Goal: Task Accomplishment & Management: Manage account settings

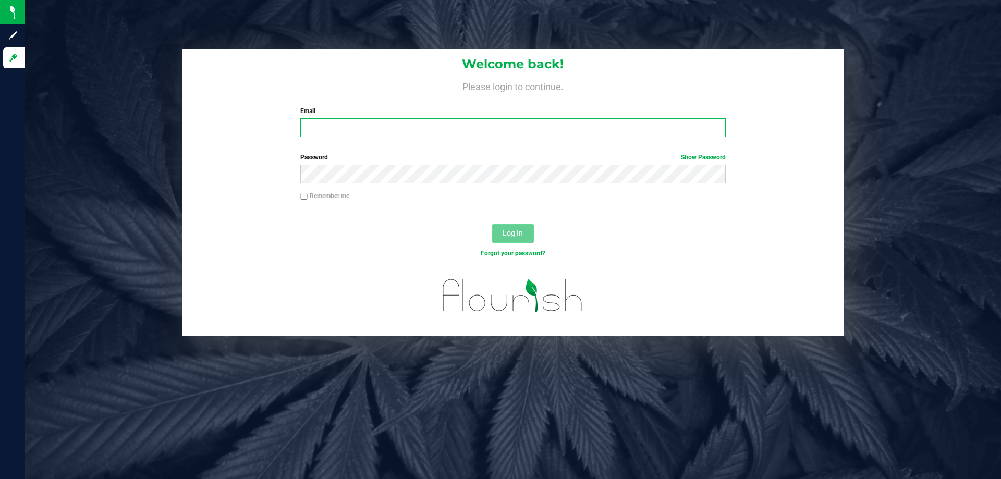
type input "vferrazza@liveparallel.com"
click at [527, 236] on button "Log In" at bounding box center [513, 233] width 42 height 19
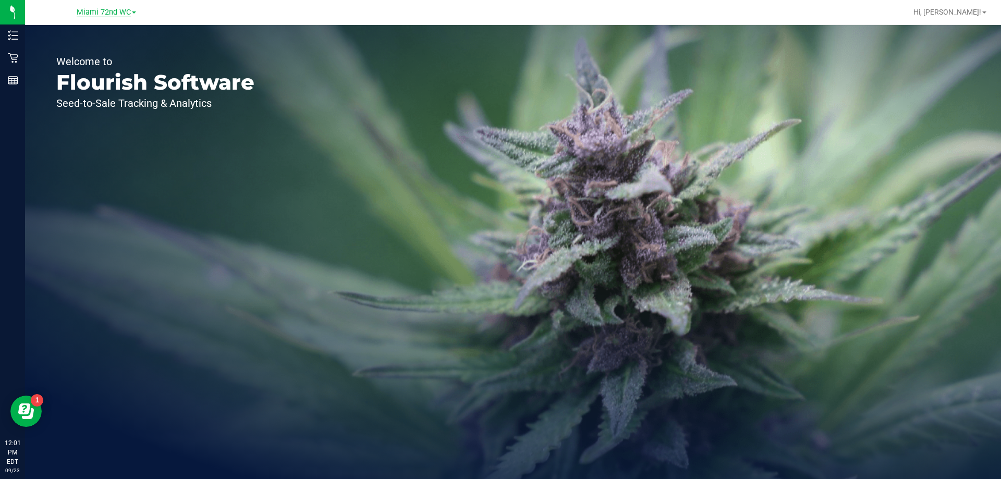
click at [118, 11] on span "Miami 72nd WC" at bounding box center [104, 12] width 54 height 9
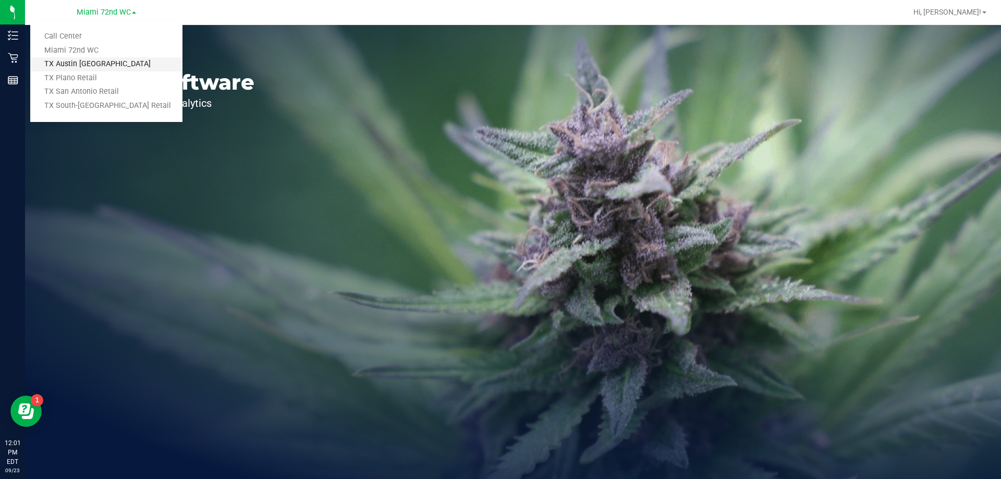
click at [117, 70] on link "TX Austin [GEOGRAPHIC_DATA]" at bounding box center [106, 64] width 152 height 14
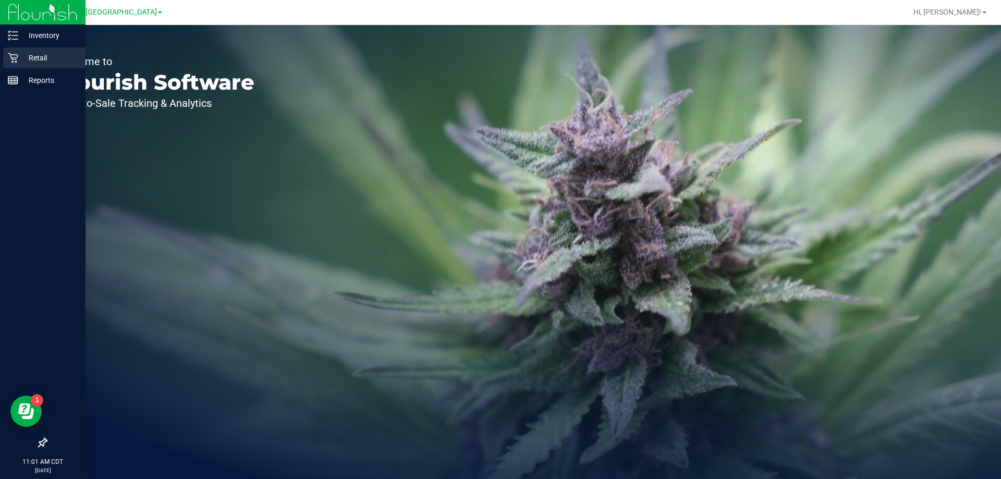
click at [18, 58] on p "Retail" at bounding box center [49, 58] width 63 height 13
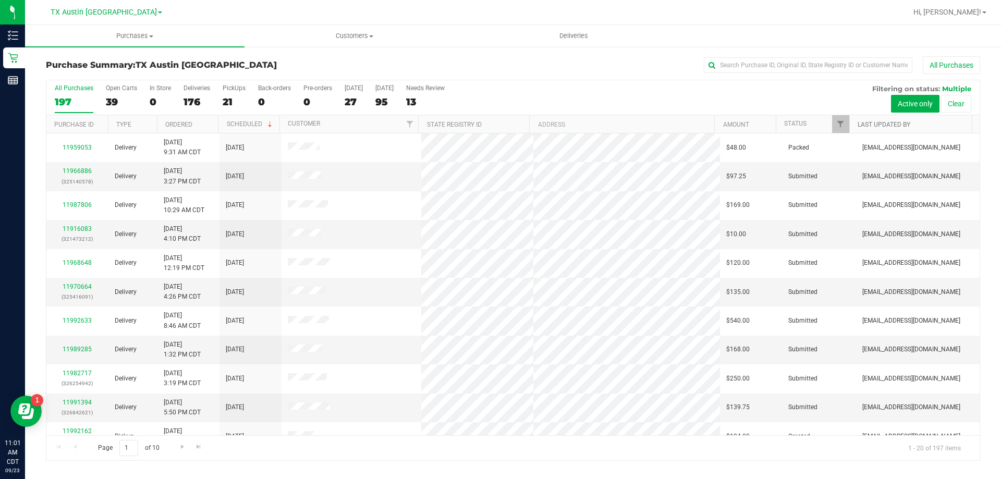
click at [883, 122] on link "Last Updated By" at bounding box center [884, 124] width 53 height 7
click at [841, 127] on span "Filter" at bounding box center [841, 124] width 8 height 8
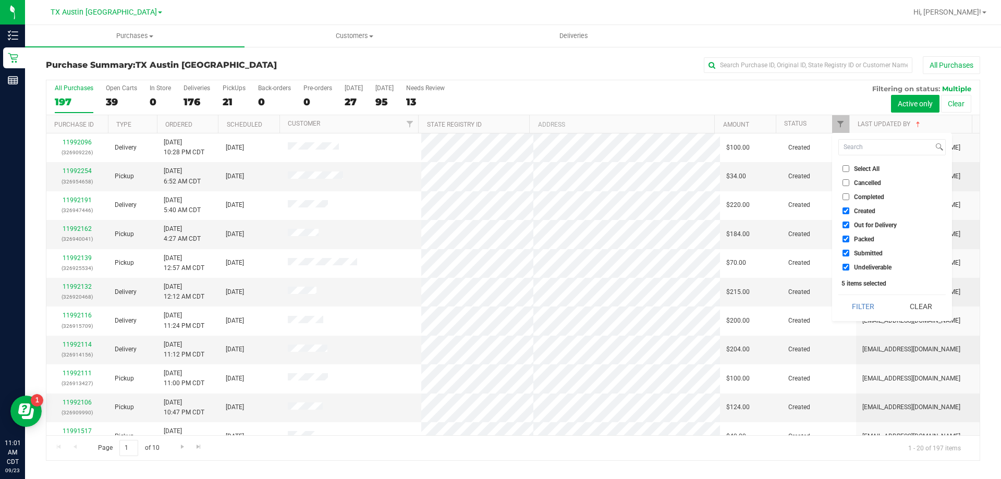
click at [844, 263] on li "Undeliverable" at bounding box center [892, 267] width 107 height 11
click at [847, 251] on input "Submitted" at bounding box center [846, 253] width 7 height 7
checkbox input "false"
click at [845, 265] on input "Undeliverable" at bounding box center [846, 267] width 7 height 7
checkbox input "false"
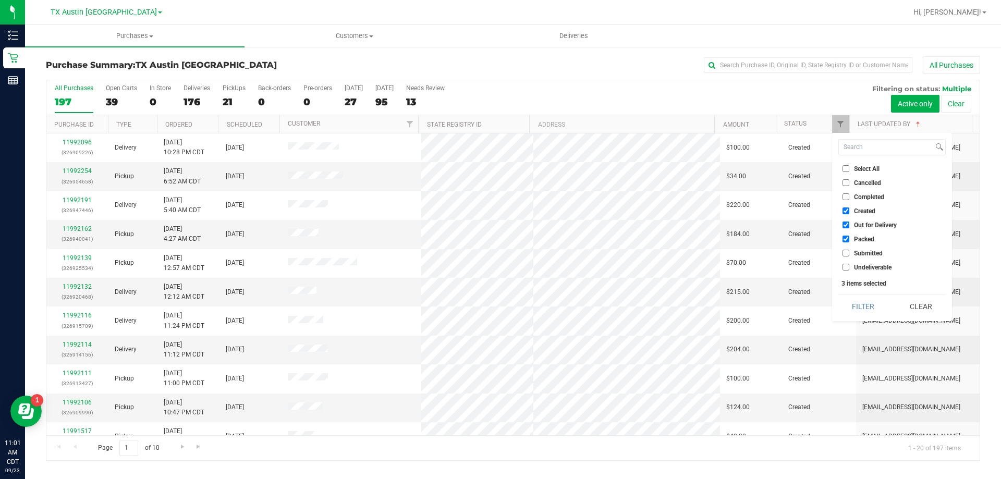
click at [844, 239] on input "Packed" at bounding box center [846, 239] width 7 height 7
checkbox input "false"
click at [845, 226] on input "Out for Delivery" at bounding box center [846, 225] width 7 height 7
checkbox input "false"
click at [851, 304] on button "Filter" at bounding box center [864, 306] width 50 height 23
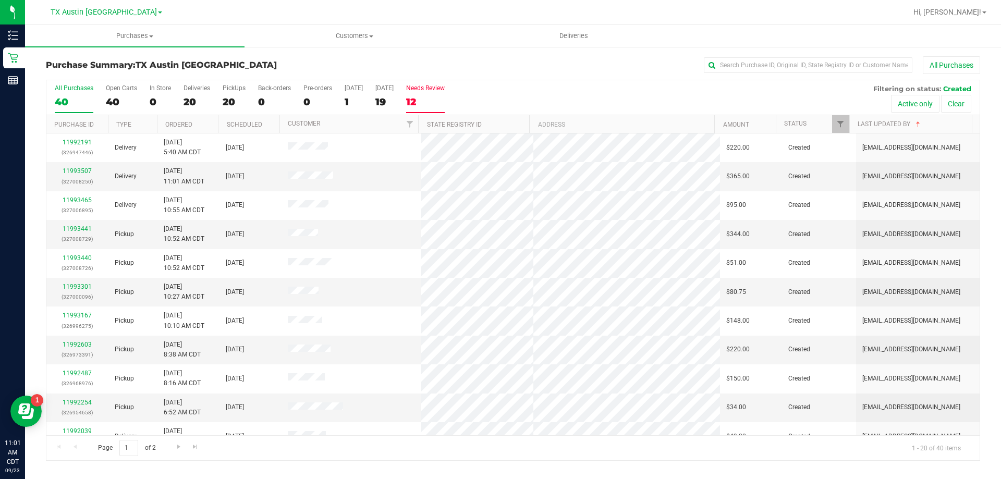
click at [445, 93] on label "Needs Review 12" at bounding box center [425, 98] width 39 height 29
click at [0, 0] on input "Needs Review 12" at bounding box center [0, 0] width 0 height 0
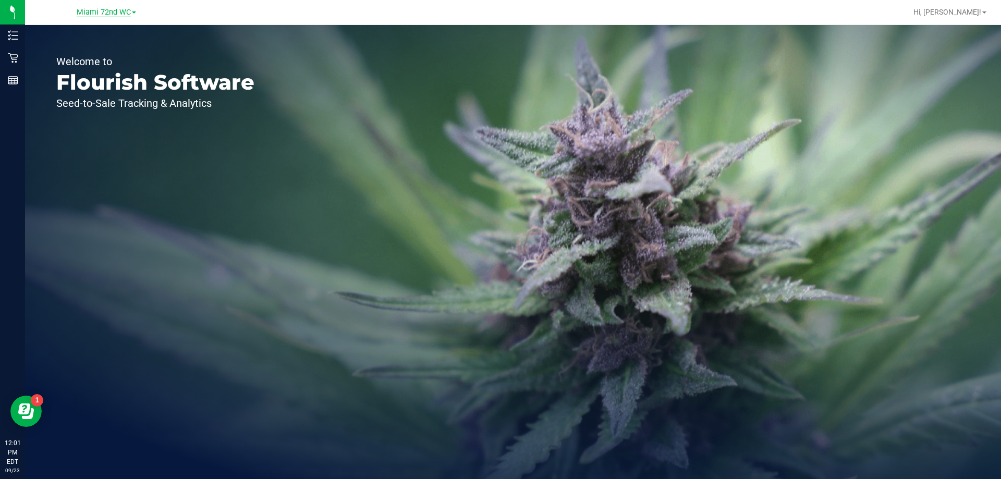
click at [124, 13] on span "Miami 72nd WC" at bounding box center [104, 12] width 54 height 9
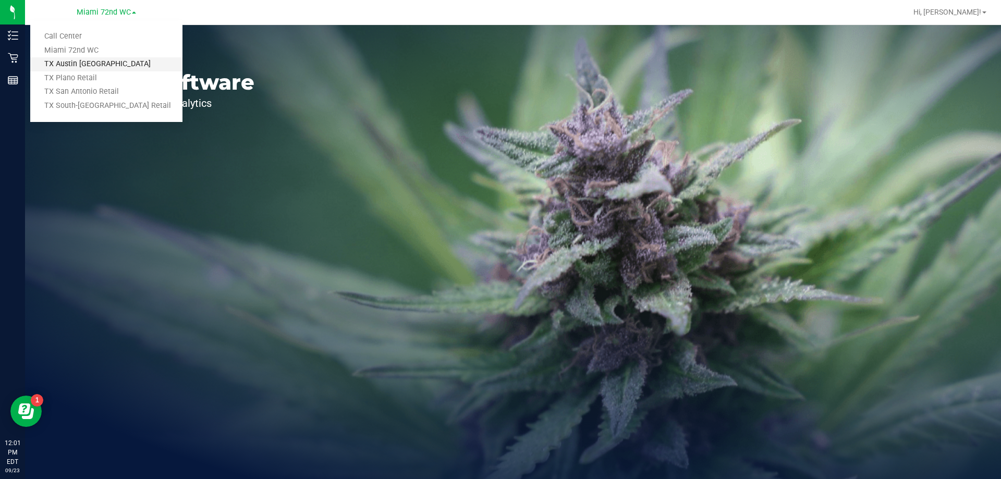
click at [109, 64] on link "TX Austin [GEOGRAPHIC_DATA]" at bounding box center [106, 64] width 152 height 14
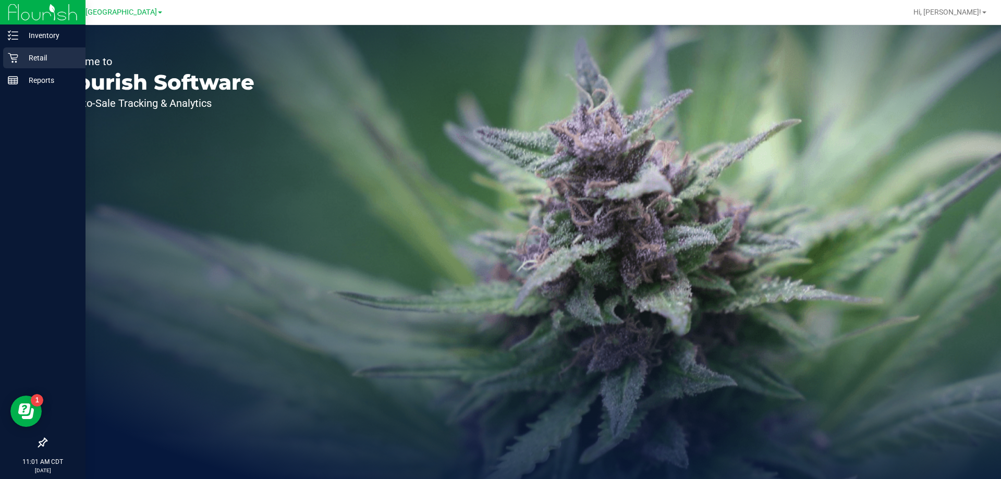
click at [20, 67] on div "Retail" at bounding box center [44, 57] width 82 height 21
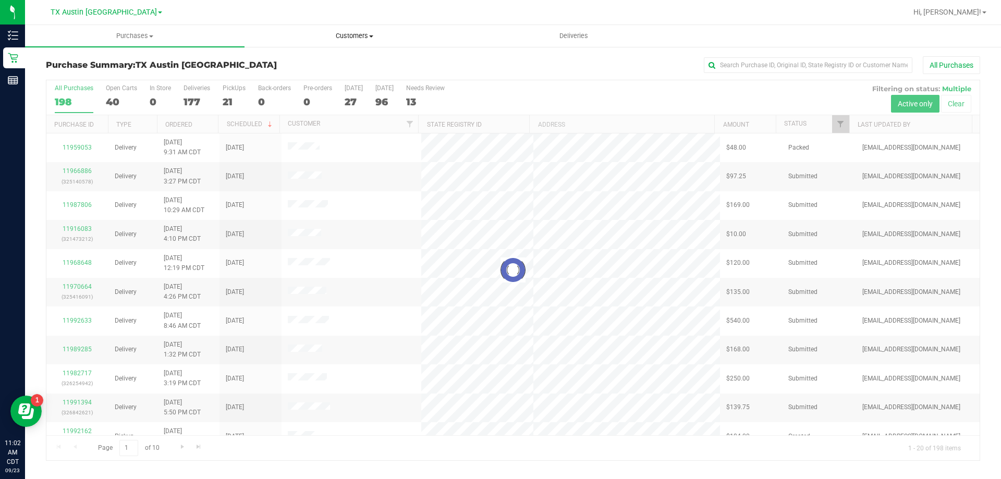
click at [356, 36] on span "Customers" at bounding box center [354, 35] width 219 height 9
click at [347, 59] on li "All customers" at bounding box center [355, 63] width 220 height 13
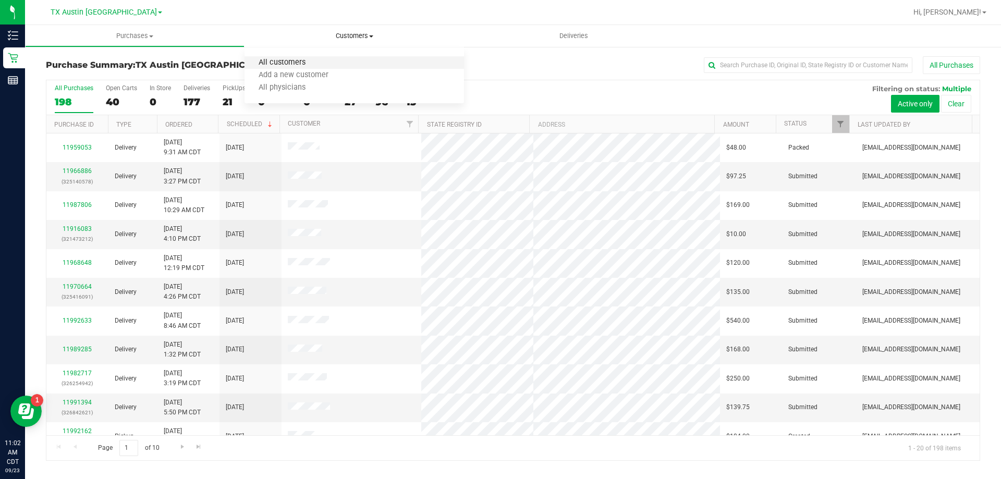
click at [295, 63] on span "All customers" at bounding box center [282, 62] width 75 height 9
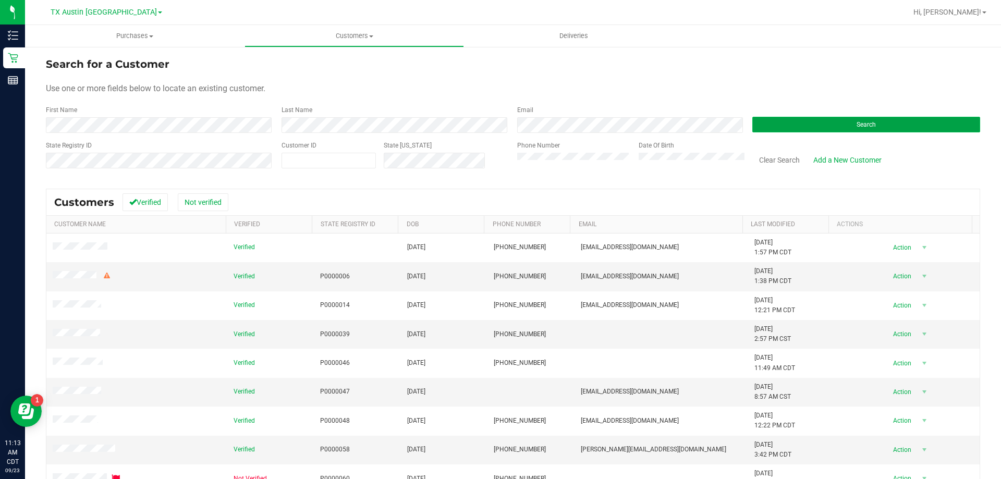
click at [804, 127] on button "Search" at bounding box center [867, 125] width 228 height 16
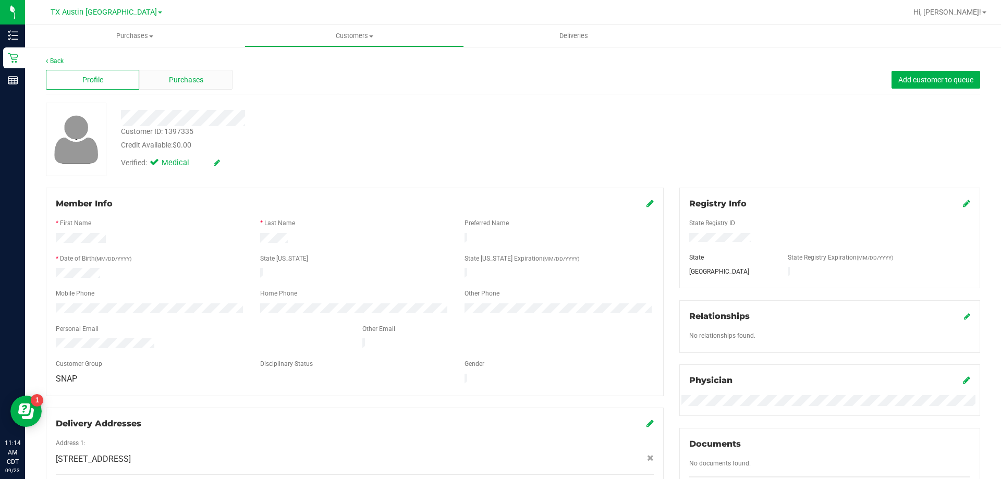
click at [218, 75] on div "Purchases" at bounding box center [185, 80] width 93 height 20
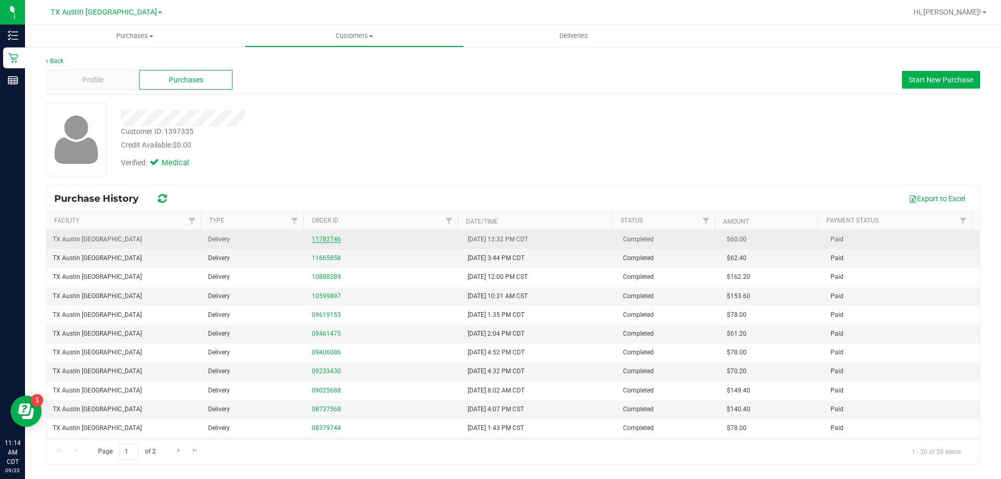
click at [330, 237] on link "11782746" at bounding box center [326, 239] width 29 height 7
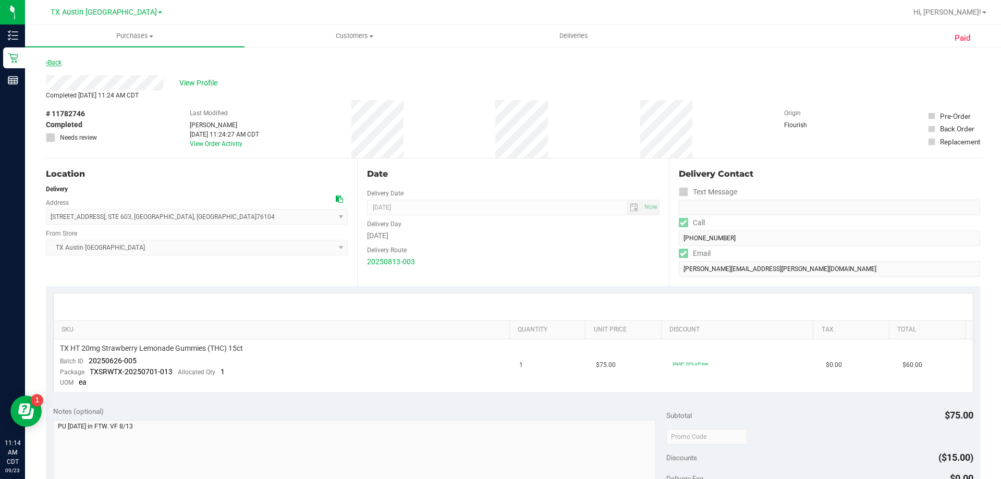
click at [55, 62] on link "Back" at bounding box center [54, 62] width 16 height 7
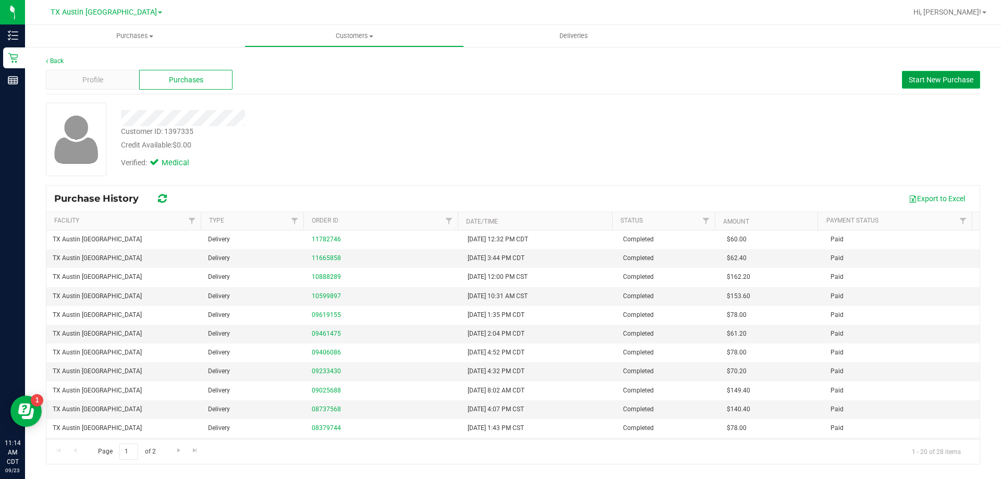
click at [919, 82] on span "Start New Purchase" at bounding box center [941, 80] width 65 height 8
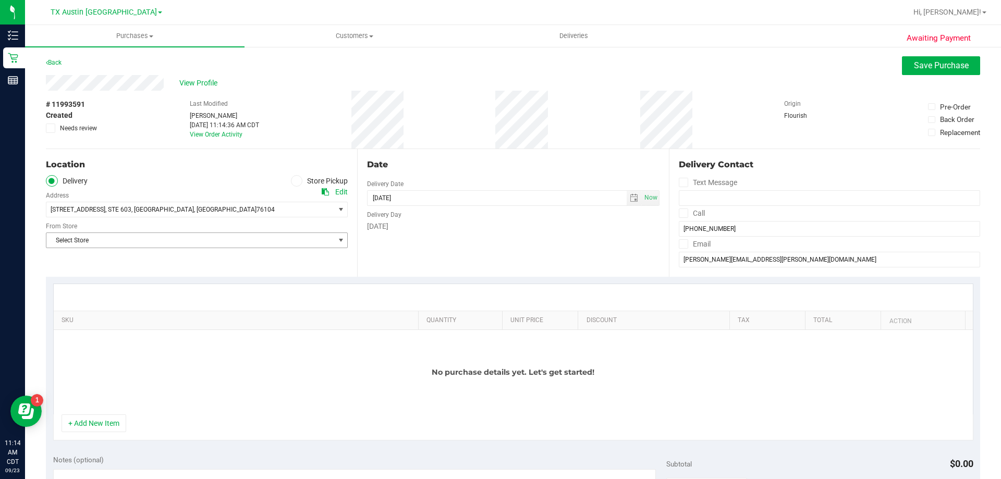
click at [124, 242] on span "Select Store" at bounding box center [190, 240] width 288 height 15
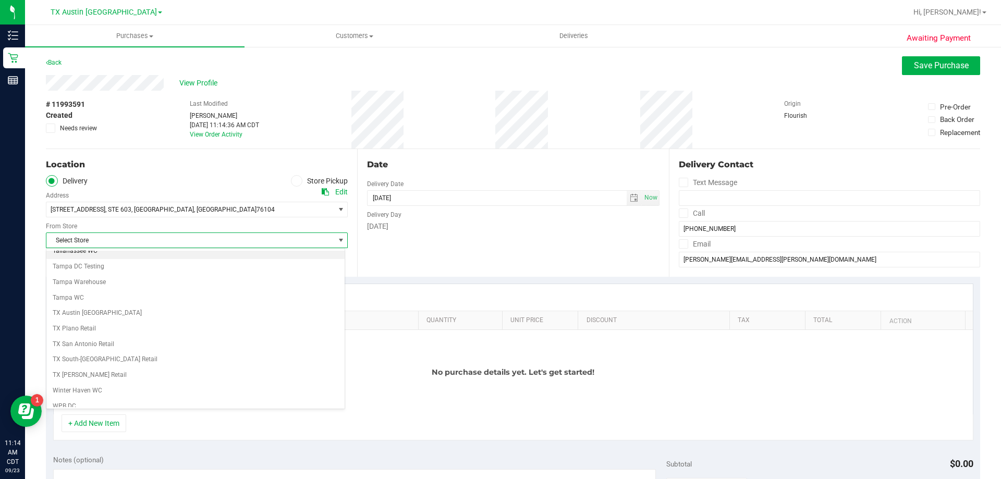
scroll to position [758, 0]
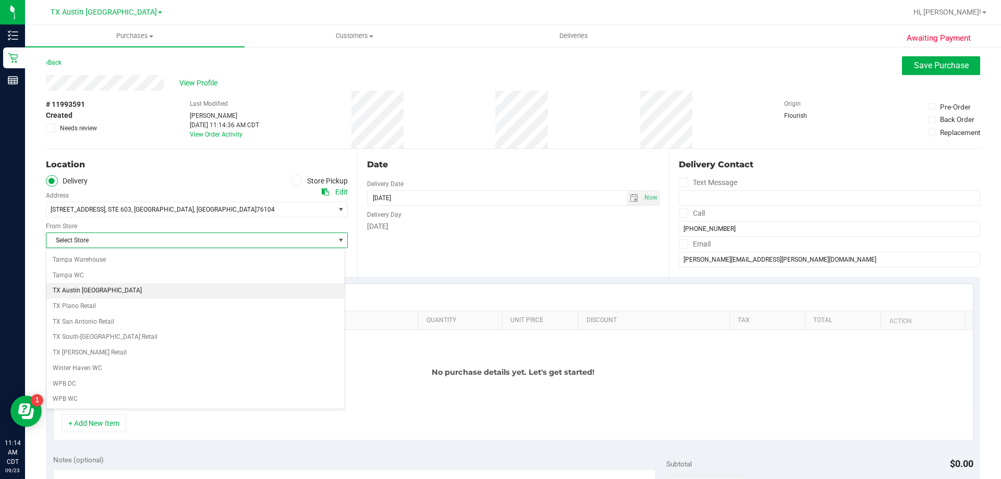
click at [137, 293] on li "TX Austin [GEOGRAPHIC_DATA]" at bounding box center [195, 291] width 298 height 16
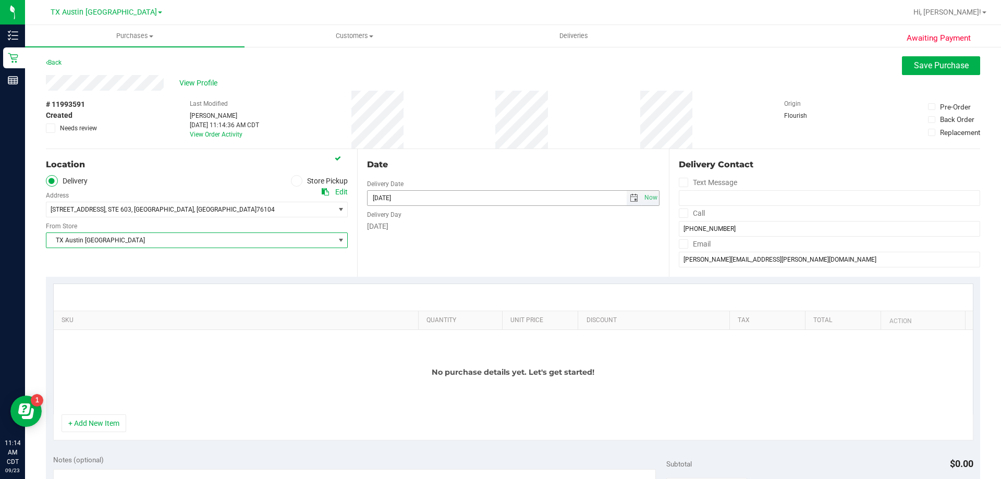
click at [631, 196] on span "select" at bounding box center [634, 198] width 8 height 8
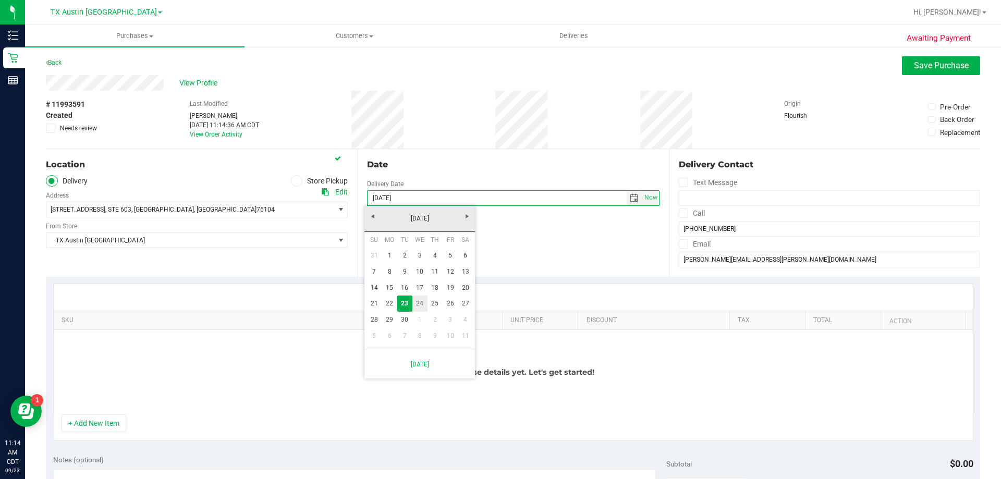
click at [422, 296] on link "24" at bounding box center [420, 304] width 15 height 16
type input "09/24/2025"
click at [679, 213] on span at bounding box center [683, 213] width 9 height 9
click at [0, 0] on input "Call" at bounding box center [0, 0] width 0 height 0
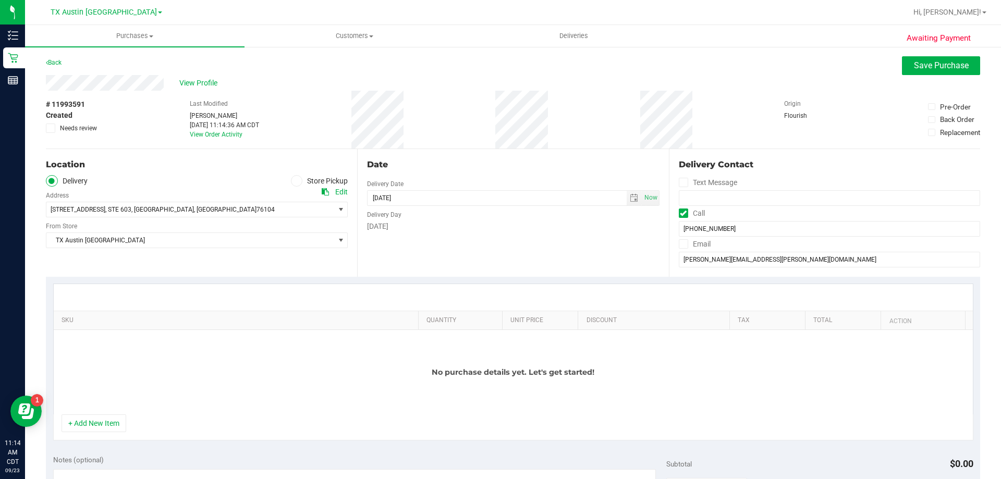
click at [680, 244] on icon at bounding box center [683, 244] width 7 height 0
click at [0, 0] on input "Email" at bounding box center [0, 0] width 0 height 0
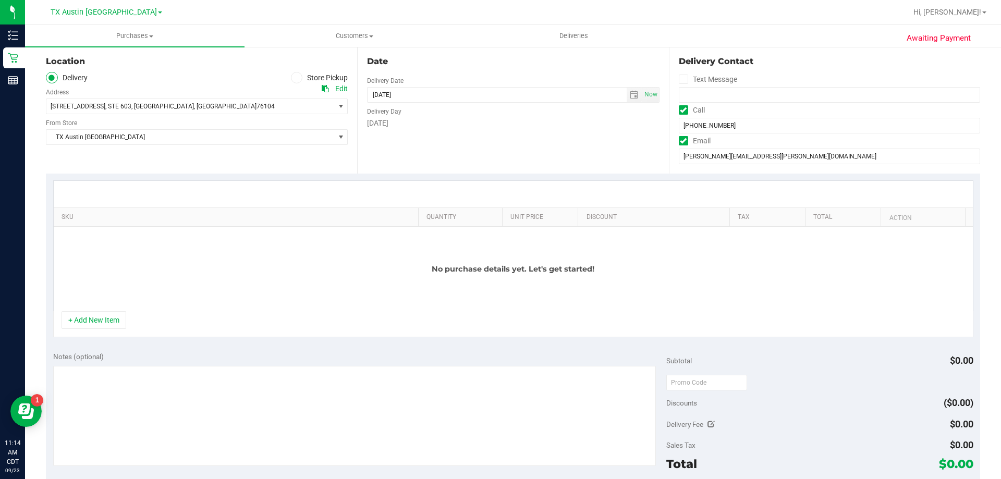
scroll to position [104, 0]
click at [120, 314] on button "+ Add New Item" at bounding box center [94, 319] width 65 height 18
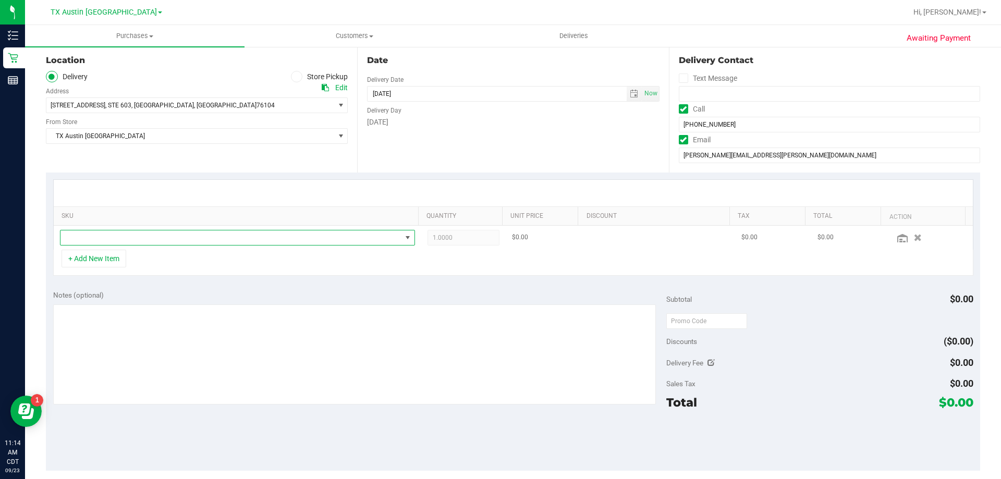
click at [222, 233] on span "NO DATA FOUND" at bounding box center [231, 238] width 341 height 15
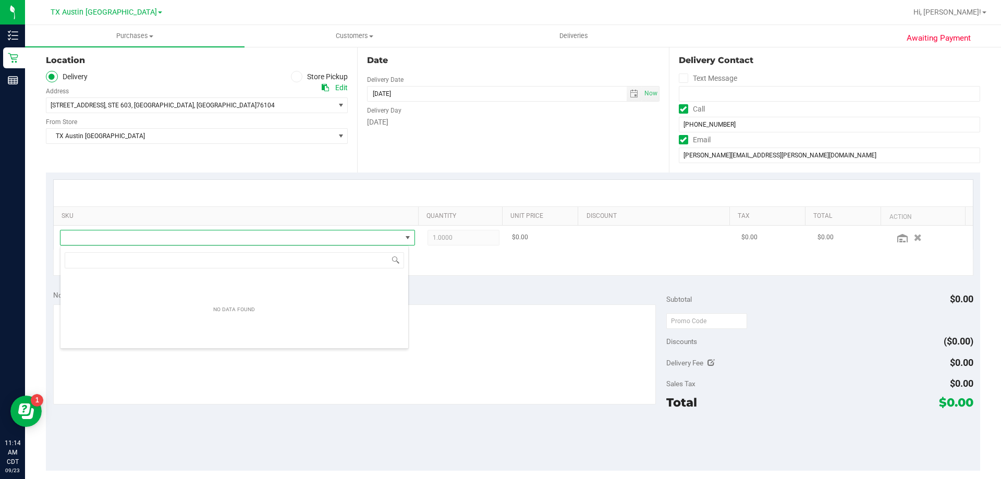
scroll to position [16, 349]
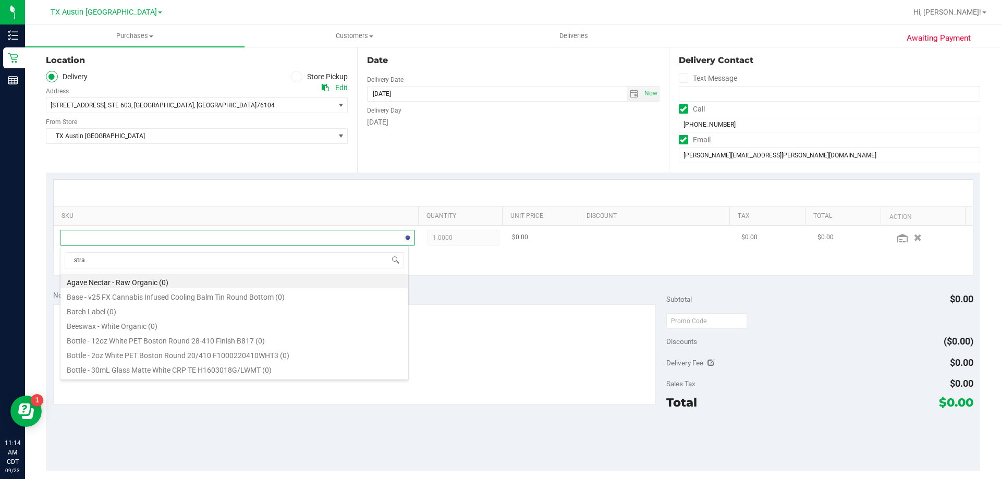
type input "straw"
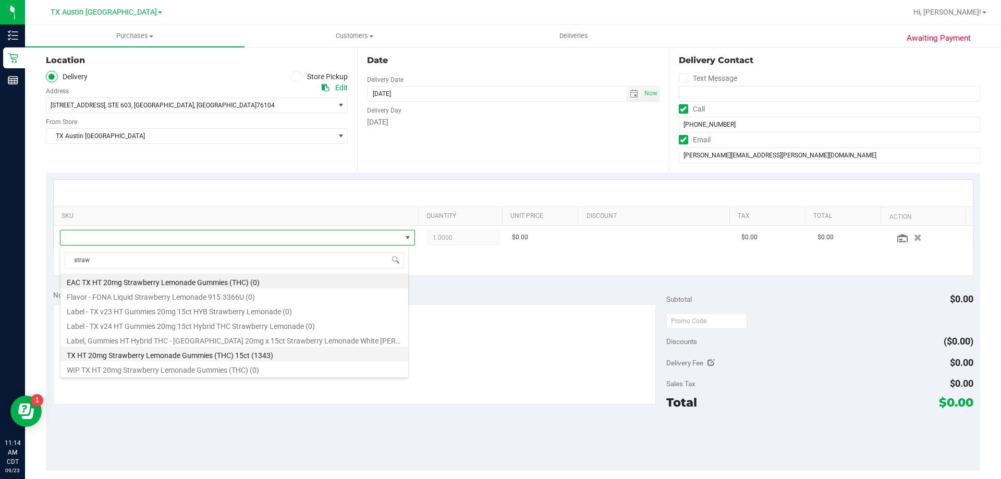
click at [207, 353] on li "TX HT 20mg Strawberry Lemonade Gummies (THC) 15ct (1343)" at bounding box center [235, 354] width 348 height 15
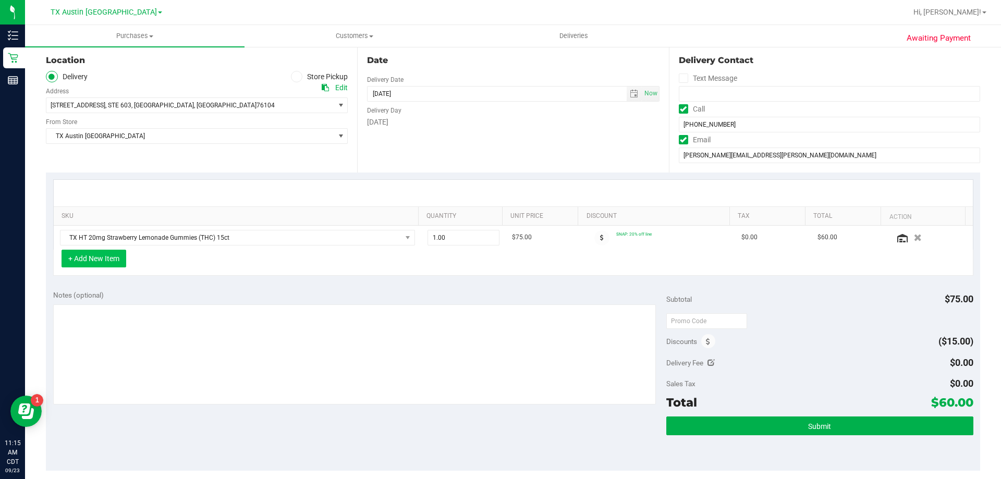
click at [102, 256] on button "+ Add New Item" at bounding box center [94, 259] width 65 height 18
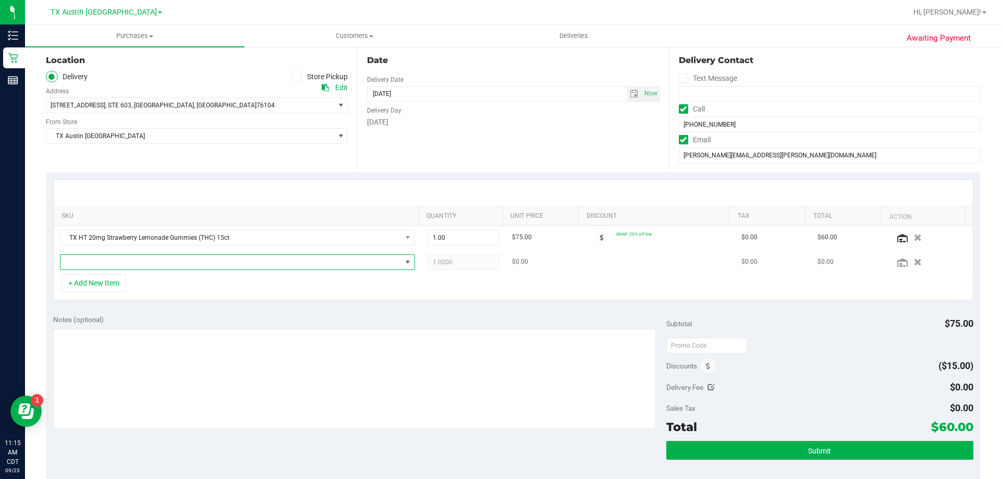
click at [122, 265] on span "NO DATA FOUND" at bounding box center [231, 262] width 341 height 15
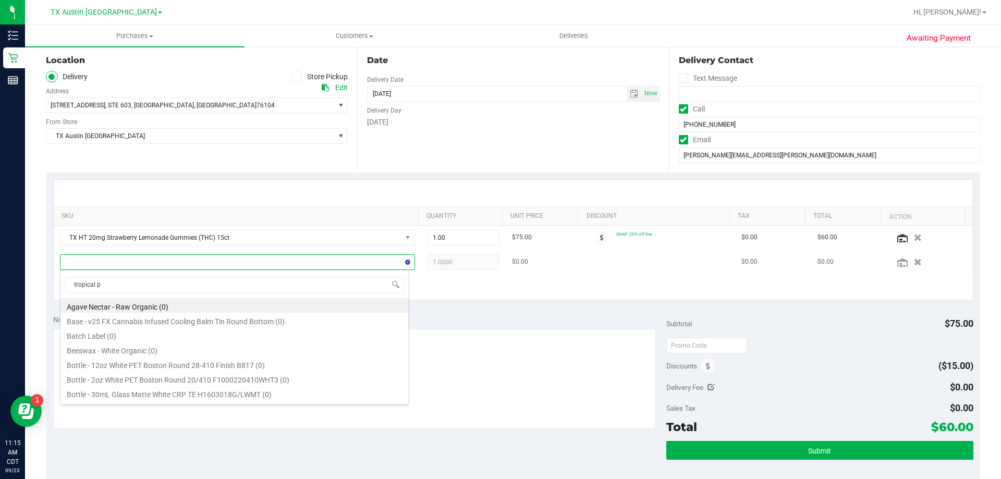
type input "tropical pa"
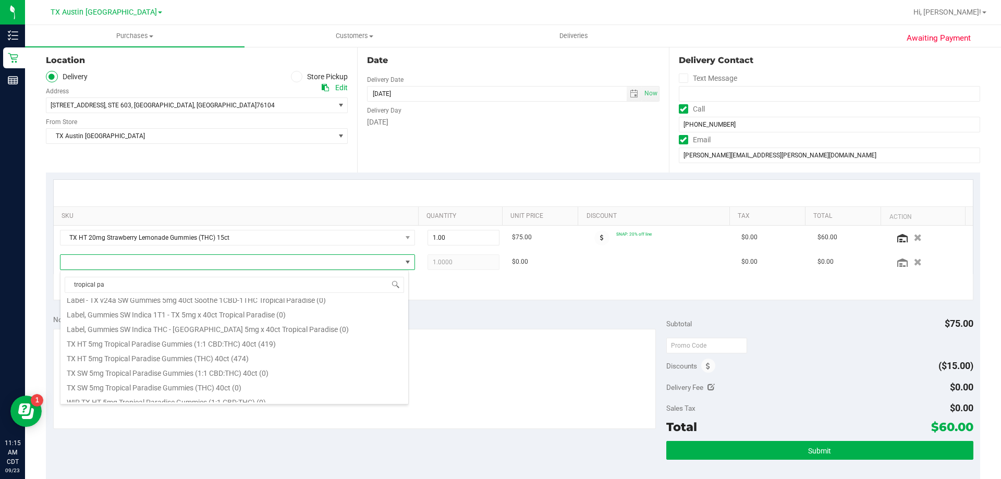
scroll to position [156, 0]
click at [149, 337] on li "TX HT 5mg Tropical Paradise Gummies (THC) 40ct (474)" at bounding box center [235, 339] width 348 height 15
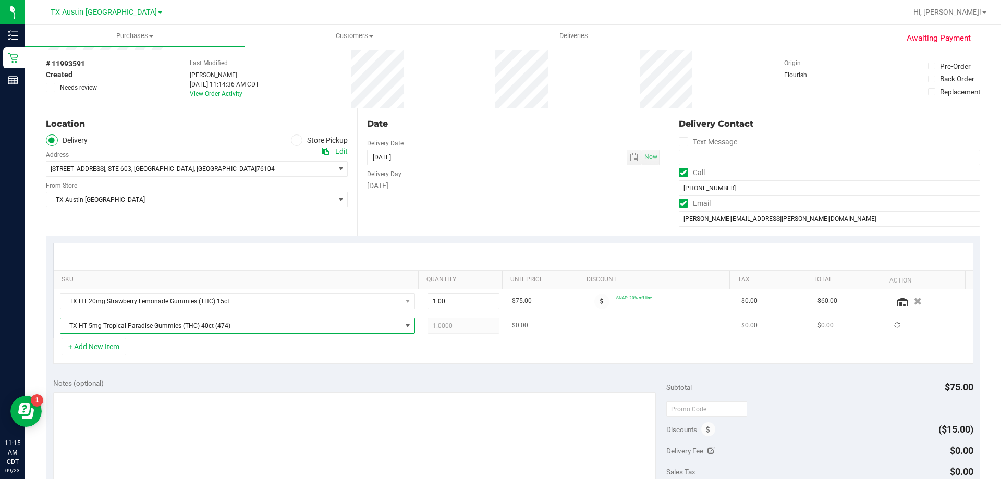
scroll to position [0, 0]
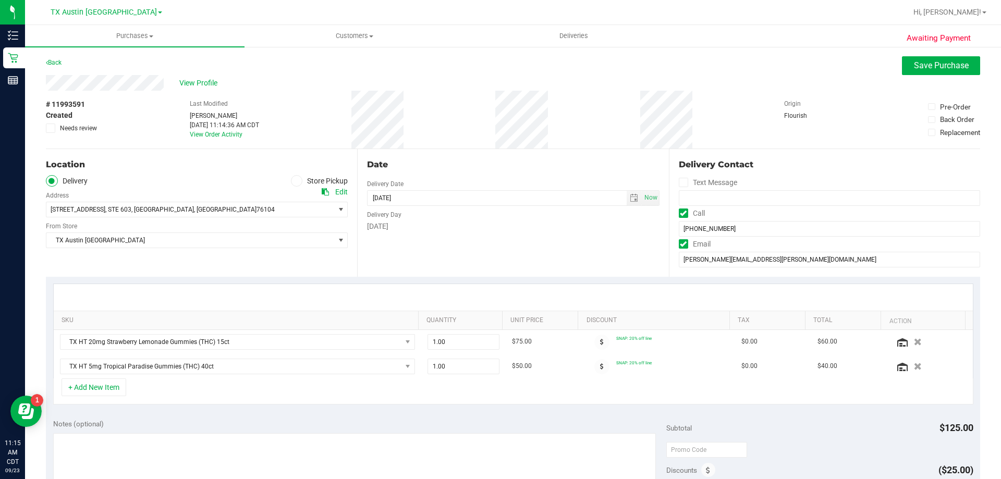
click at [930, 55] on div "Awaiting Payment Back Save Purchase View Profile # 11993591 Created Needs revie…" at bounding box center [513, 444] width 976 height 797
click at [928, 66] on span "Save Purchase" at bounding box center [941, 66] width 55 height 10
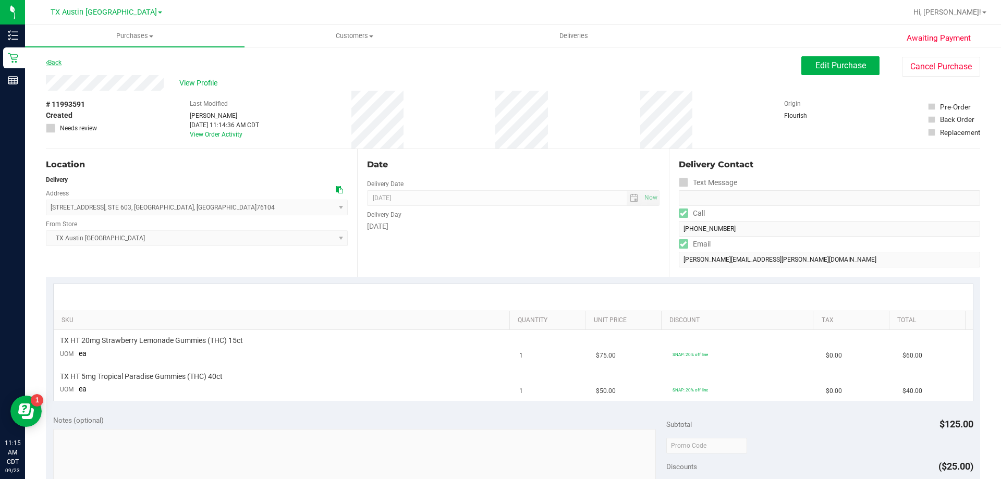
click at [56, 64] on link "Back" at bounding box center [54, 62] width 16 height 7
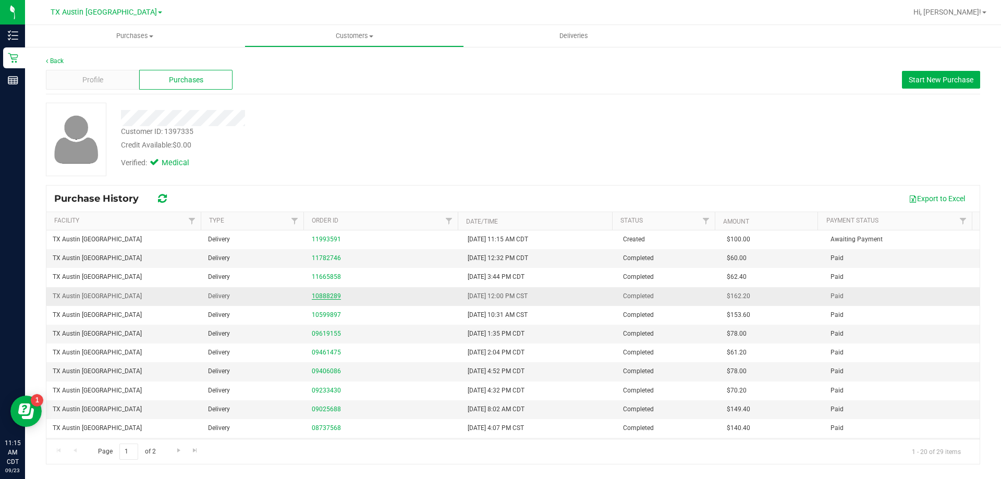
click at [325, 293] on link "10888289" at bounding box center [326, 296] width 29 height 7
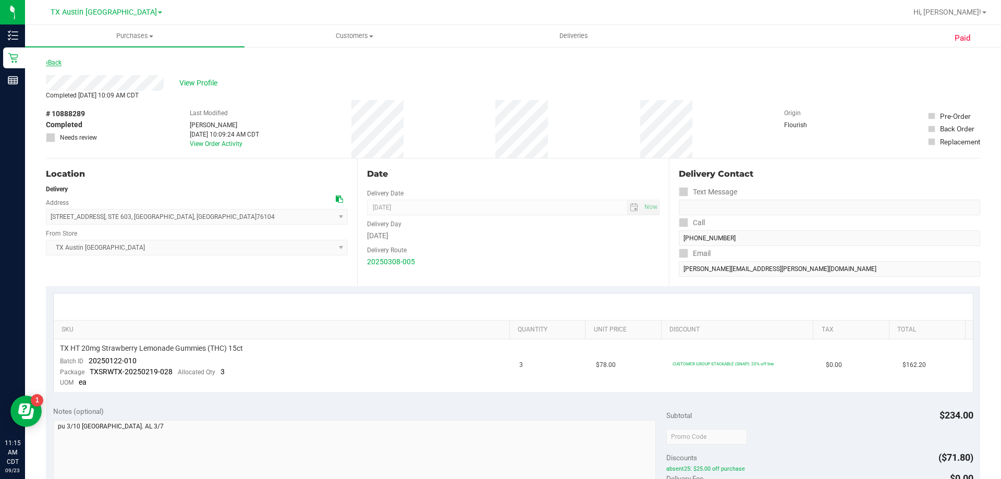
click at [47, 59] on link "Back" at bounding box center [54, 62] width 16 height 7
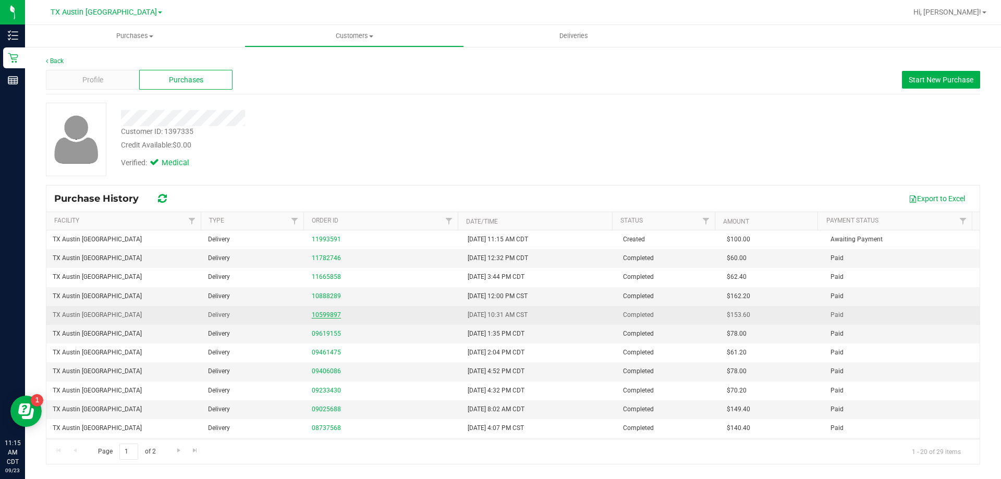
click at [321, 311] on link "10599897" at bounding box center [326, 314] width 29 height 7
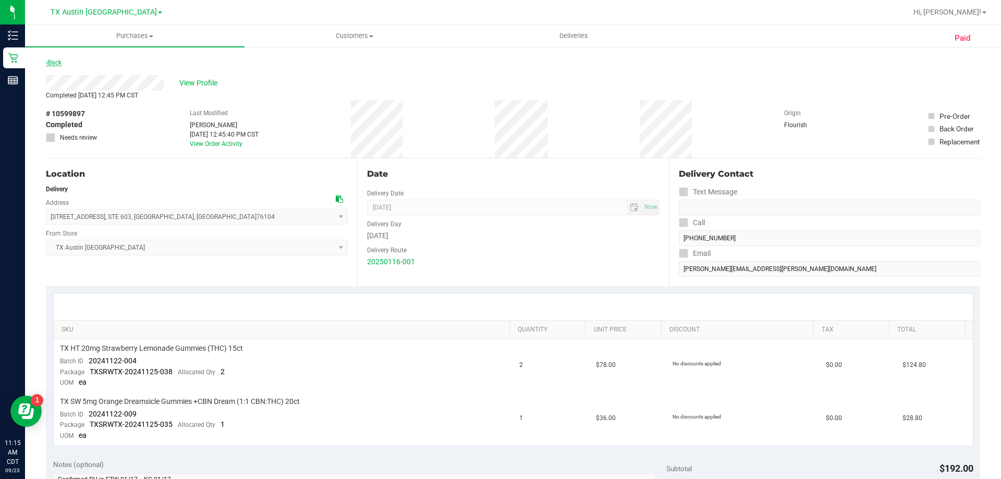
click at [54, 65] on link "Back" at bounding box center [54, 62] width 16 height 7
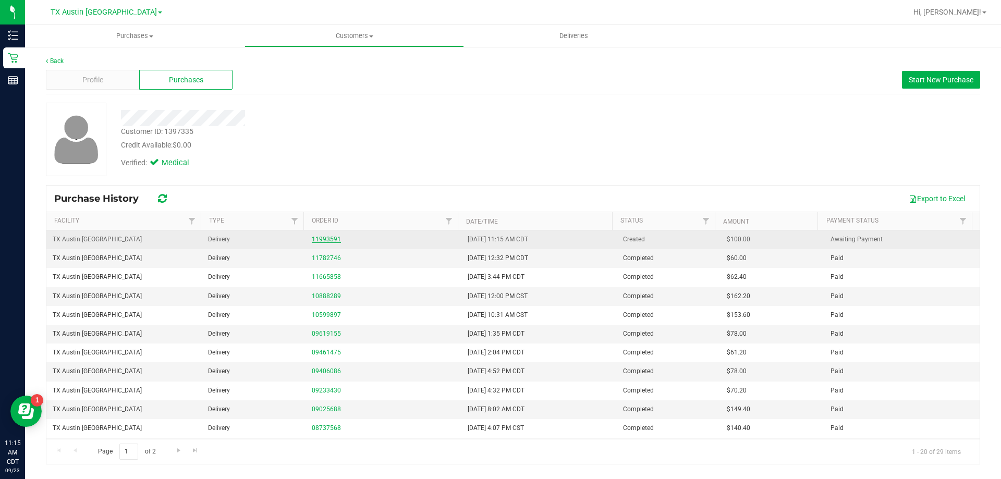
click at [316, 238] on link "11993591" at bounding box center [326, 239] width 29 height 7
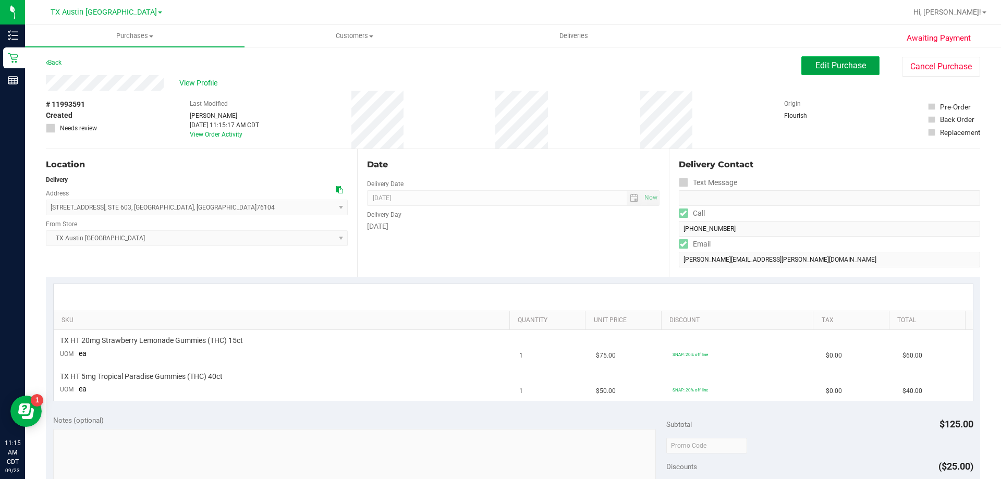
click at [816, 69] on span "Edit Purchase" at bounding box center [841, 66] width 51 height 10
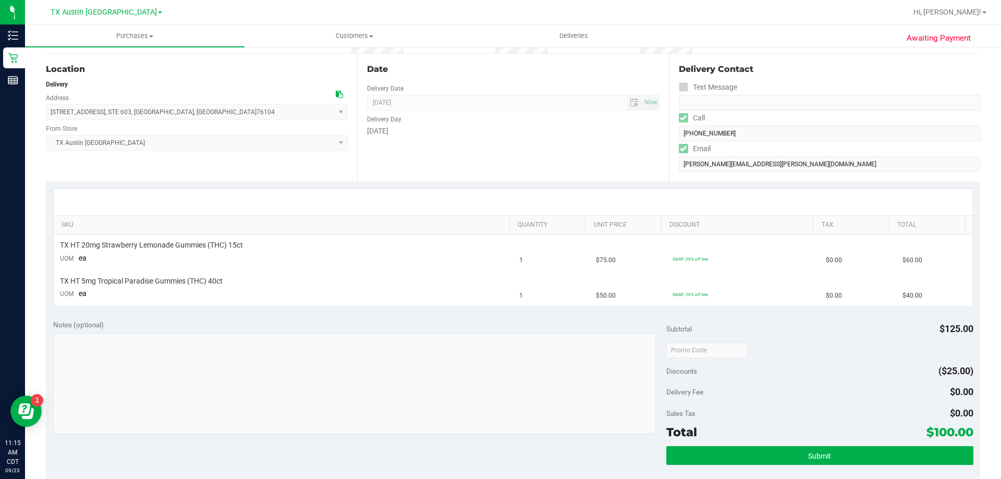
scroll to position [104, 0]
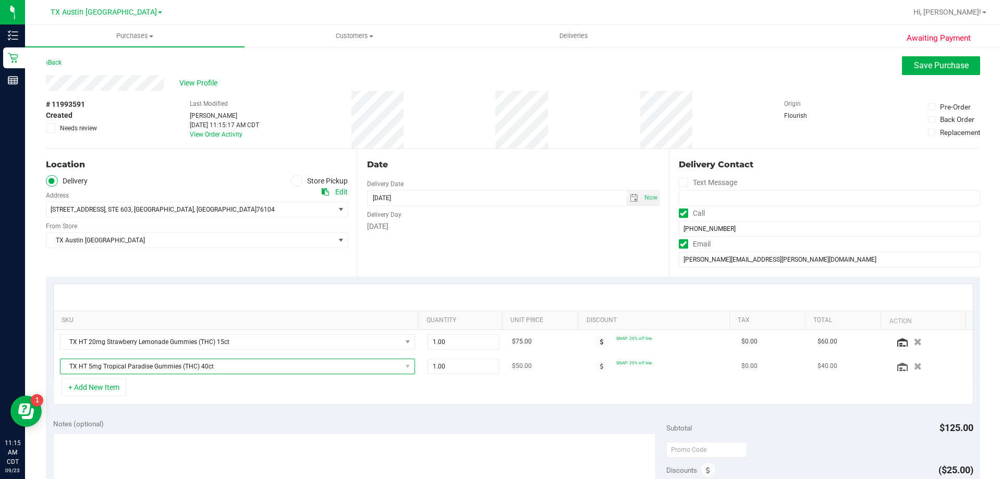
click at [296, 366] on span "TX HT 5mg Tropical Paradise Gummies (THC) 40ct" at bounding box center [231, 366] width 341 height 15
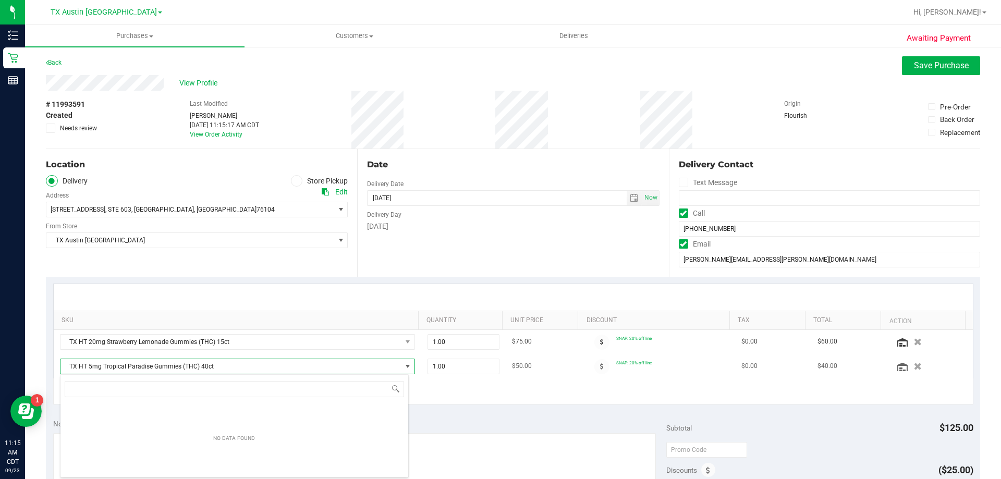
scroll to position [16, 346]
click at [80, 388] on input "ornge dream" at bounding box center [235, 389] width 340 height 16
type input "orange dream"
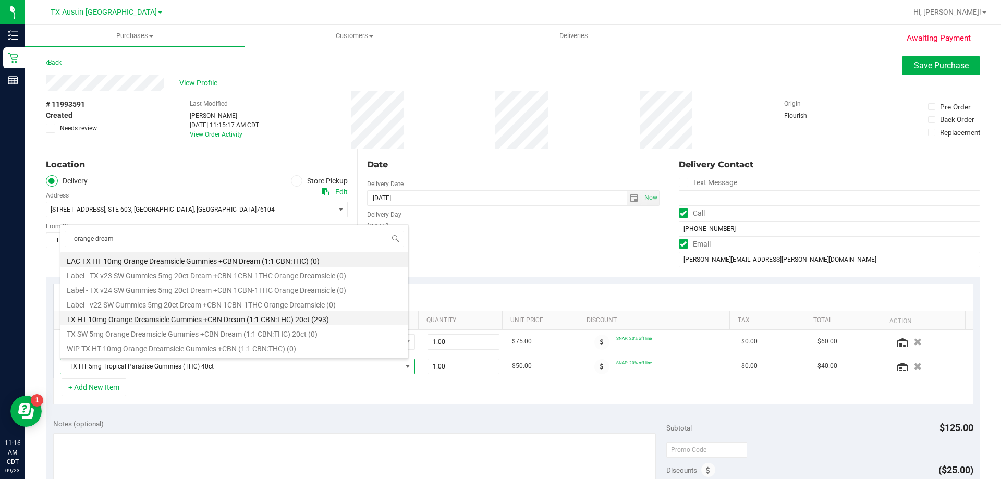
click at [192, 317] on li "TX HT 10mg Orange Dreamsicle Gummies +CBN Dream (1:1 CBN:THC) 20ct (293)" at bounding box center [235, 318] width 348 height 15
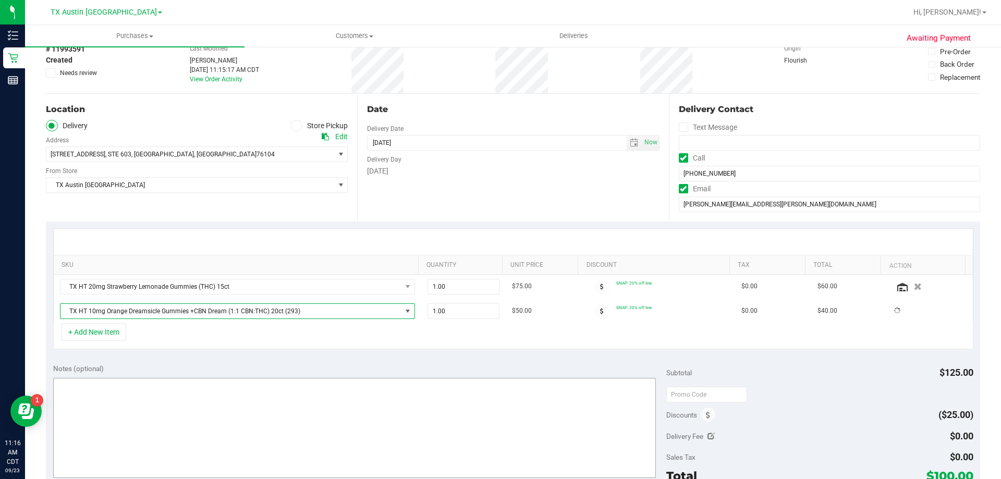
scroll to position [104, 0]
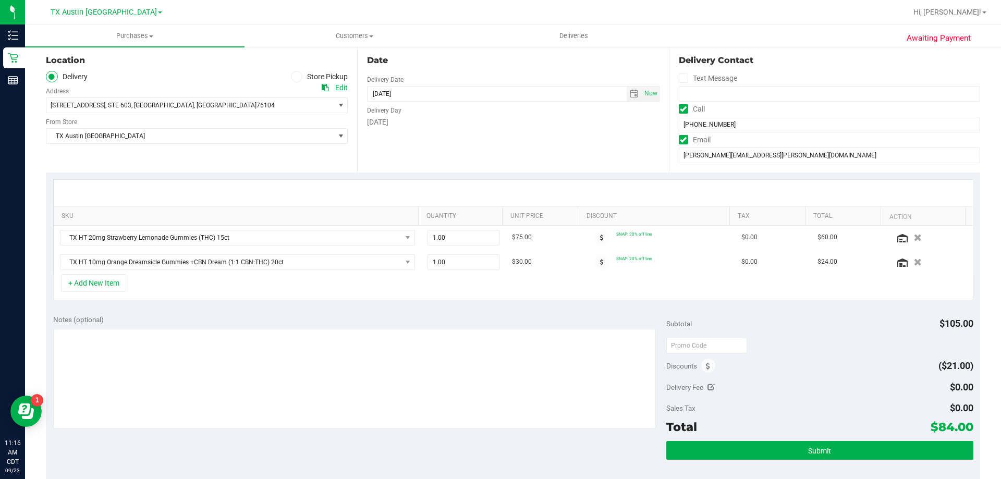
drag, startPoint x: 929, startPoint y: 424, endPoint x: 945, endPoint y: 425, distance: 15.7
click at [945, 425] on span "$84.00" at bounding box center [952, 427] width 43 height 15
click at [884, 397] on div "Subtotal $105.00 Discounts ($21.00) Delivery Fee $0.00 Sales Tax $0.00 Total $8…" at bounding box center [820, 401] width 307 height 174
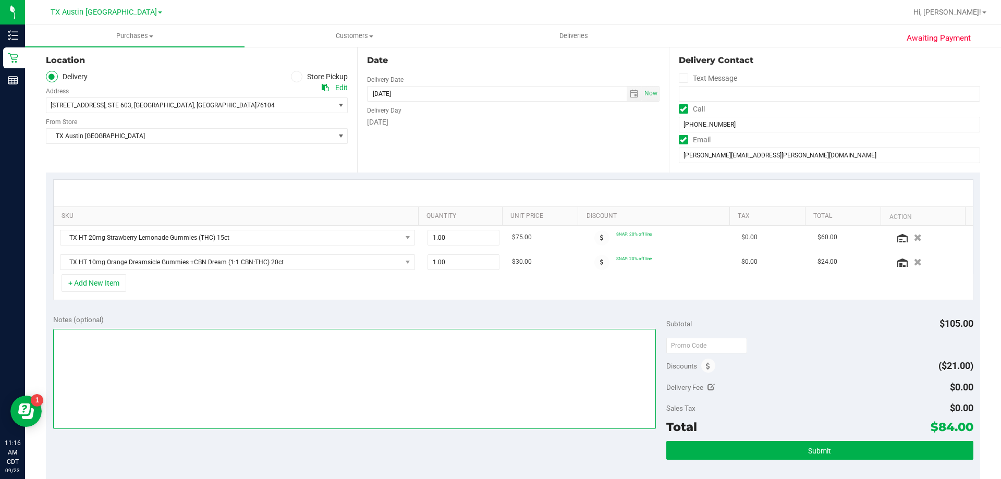
click at [175, 341] on textarea at bounding box center [354, 379] width 603 height 100
type textarea "PU Wed 9/24 in FTW. VF 9/23"
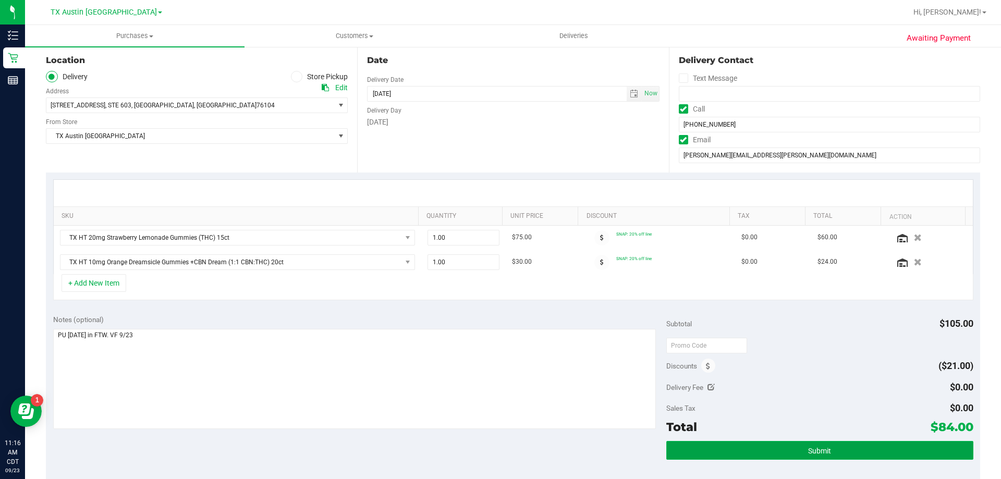
click at [813, 452] on span "Submit" at bounding box center [819, 451] width 23 height 8
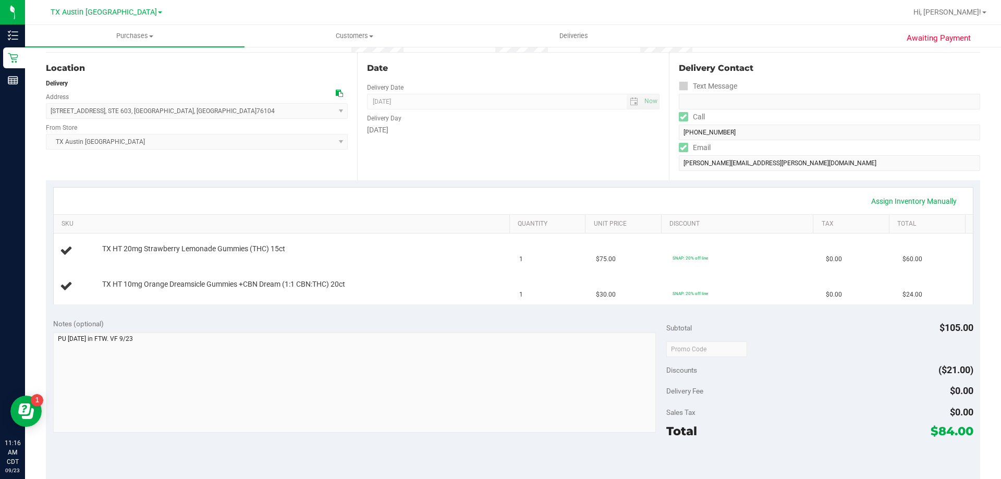
scroll to position [104, 0]
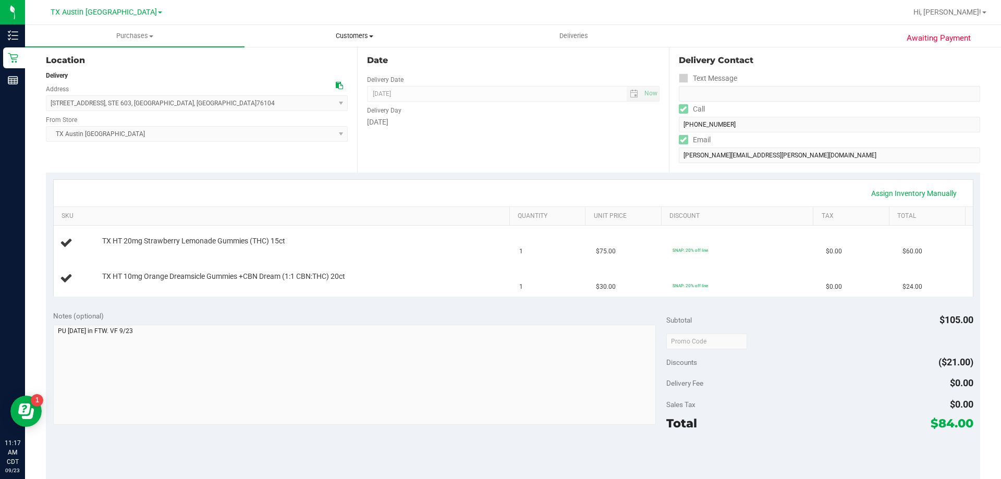
click at [353, 38] on span "Customers" at bounding box center [354, 35] width 219 height 9
click at [342, 63] on li "All customers" at bounding box center [355, 63] width 220 height 13
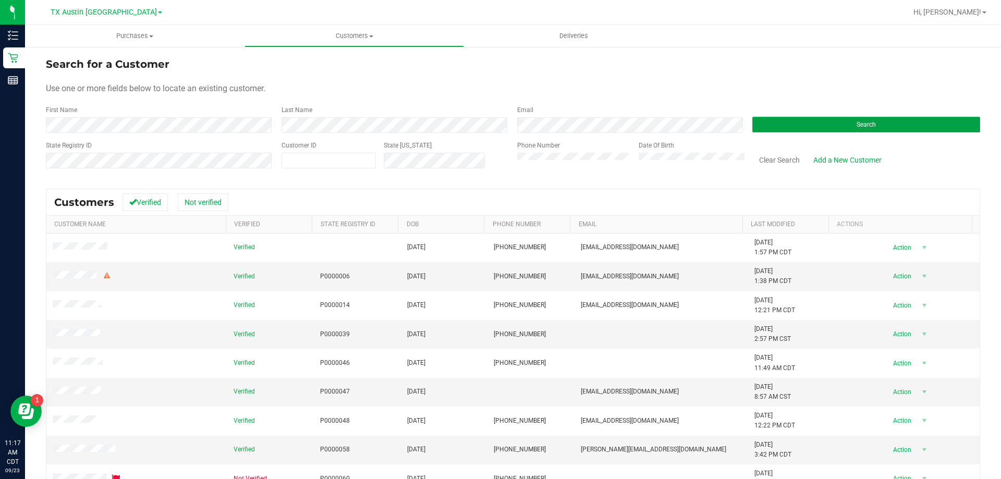
click at [813, 128] on button "Search" at bounding box center [867, 125] width 228 height 16
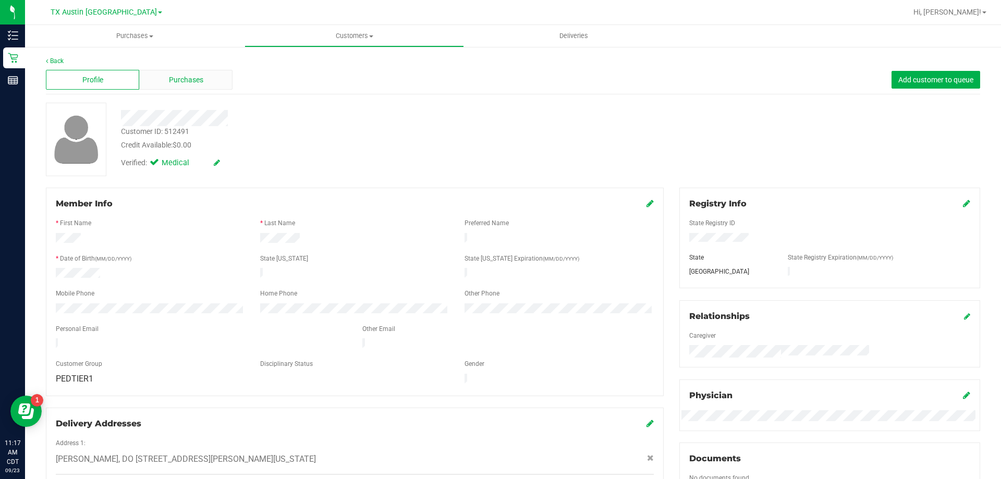
click at [212, 80] on div "Purchases" at bounding box center [185, 80] width 93 height 20
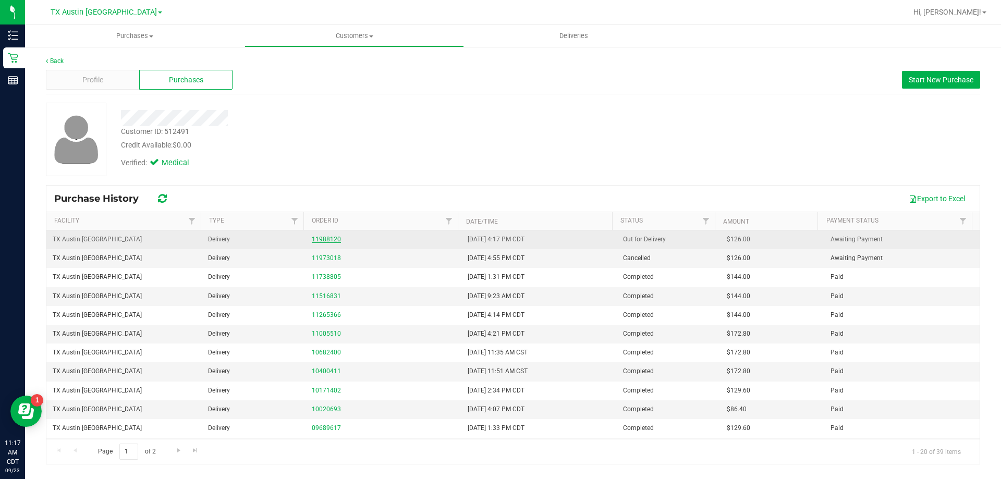
click at [321, 237] on link "11988120" at bounding box center [326, 239] width 29 height 7
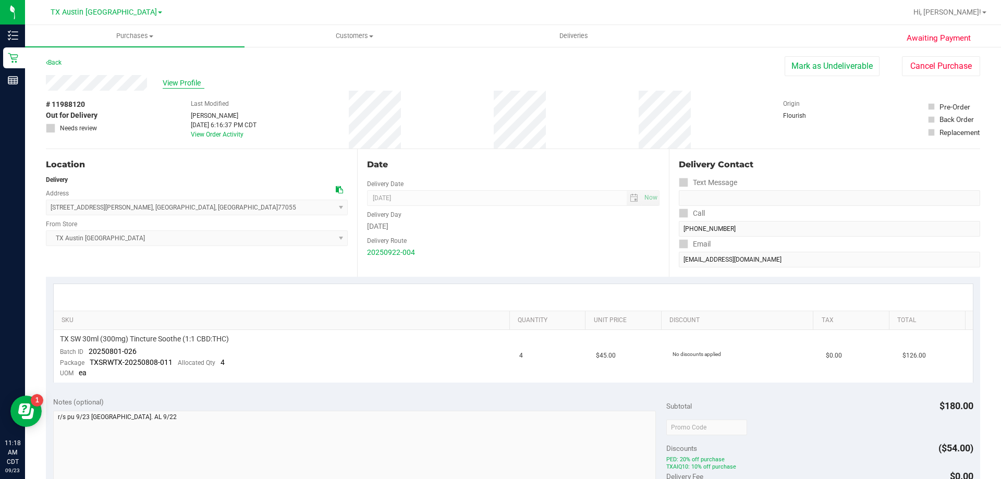
click at [171, 80] on span "View Profile" at bounding box center [184, 83] width 42 height 11
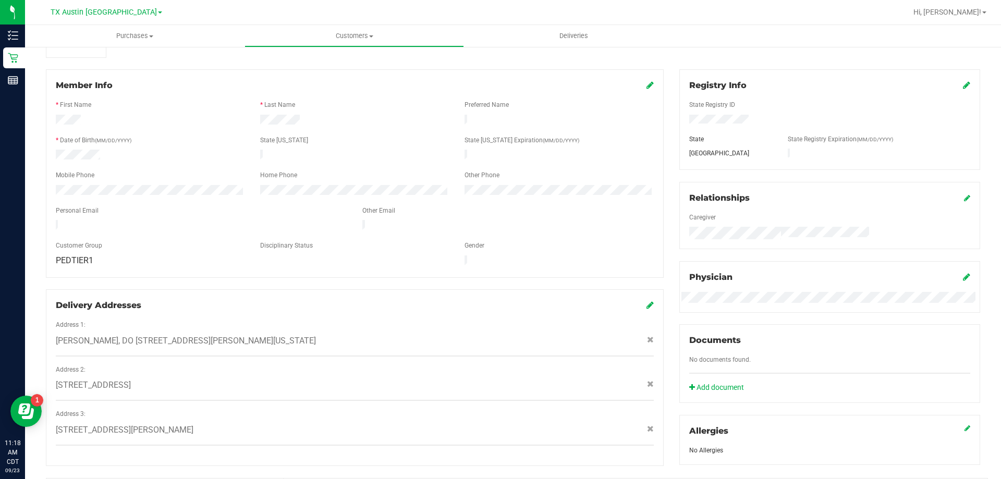
scroll to position [156, 0]
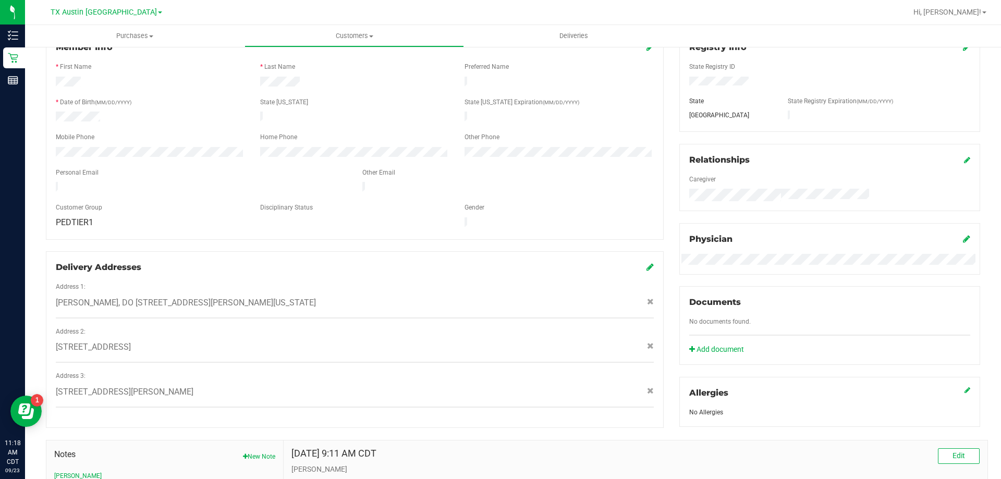
drag, startPoint x: 55, startPoint y: 291, endPoint x: 343, endPoint y: 296, distance: 287.9
click at [343, 297] on div "Dr. Flavia L Thomas, DO 4220 Cartwright Rd ste 303, , Missouri City , TX 77459" at bounding box center [355, 303] width 614 height 13
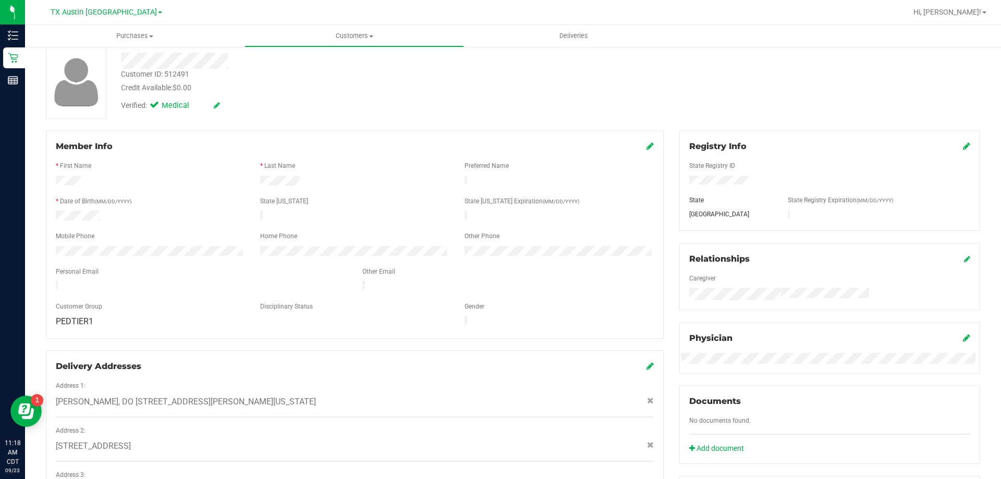
scroll to position [0, 0]
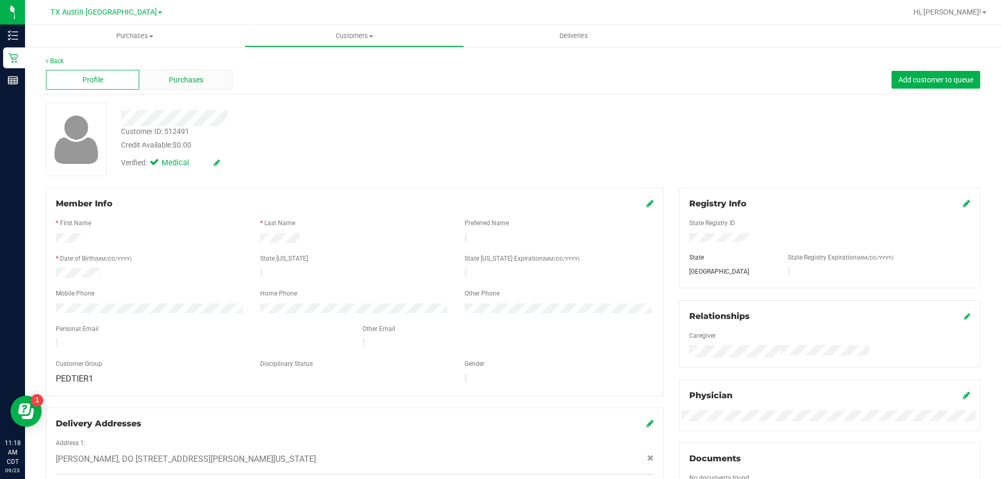
click at [212, 72] on div "Purchases" at bounding box center [185, 80] width 93 height 20
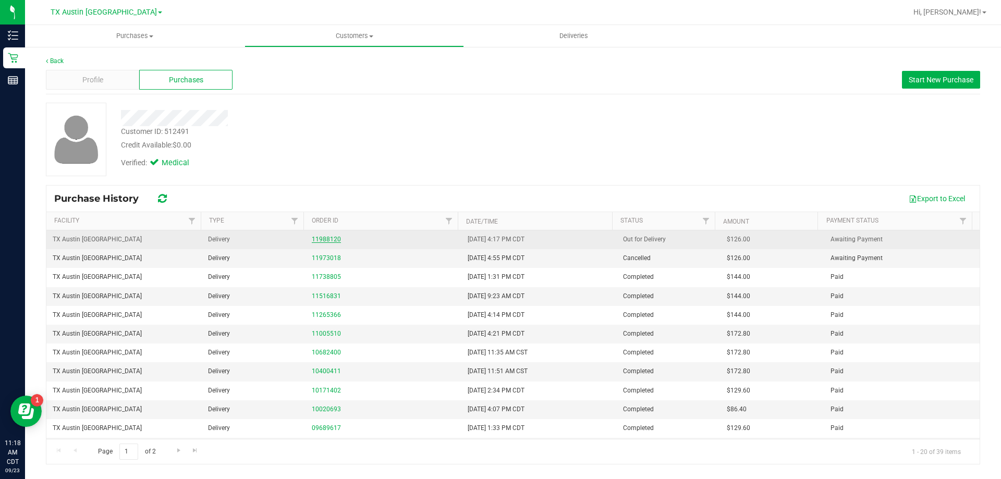
click at [323, 238] on link "11988120" at bounding box center [326, 239] width 29 height 7
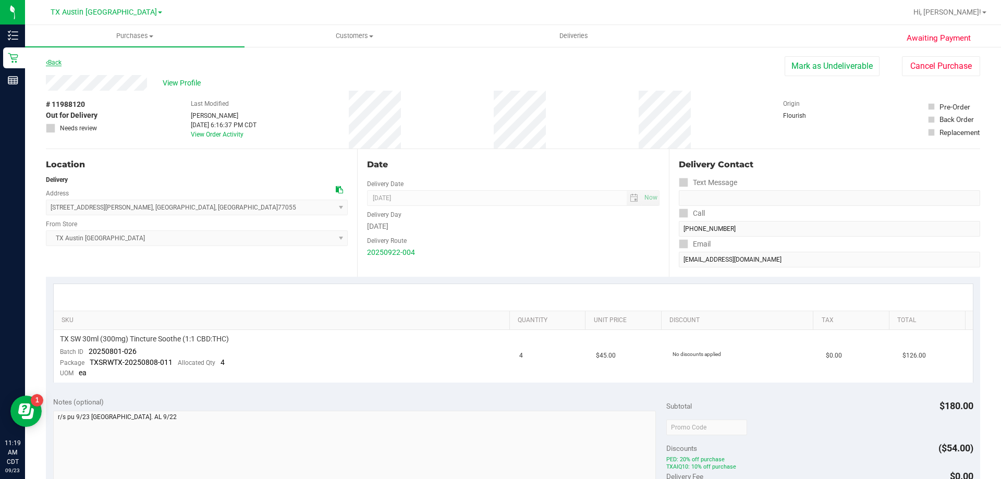
click at [51, 60] on link "Back" at bounding box center [54, 62] width 16 height 7
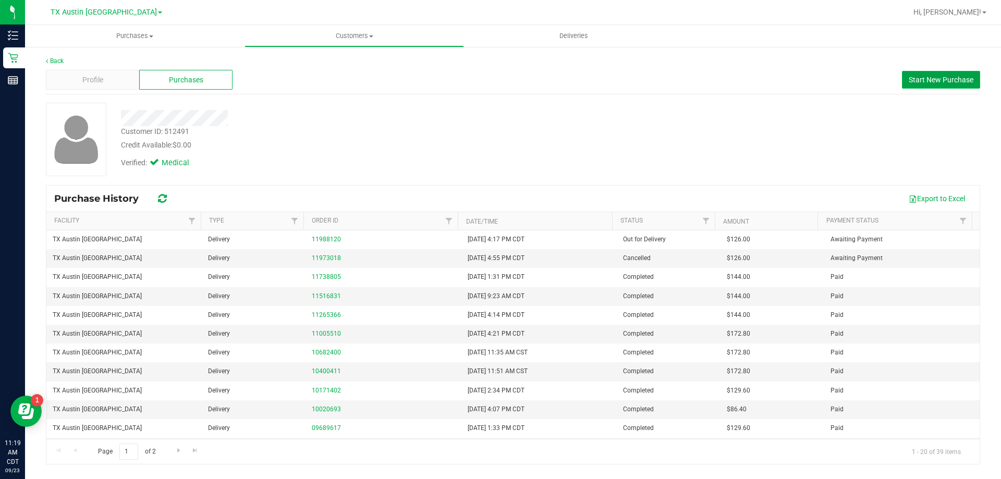
click at [916, 81] on span "Start New Purchase" at bounding box center [941, 80] width 65 height 8
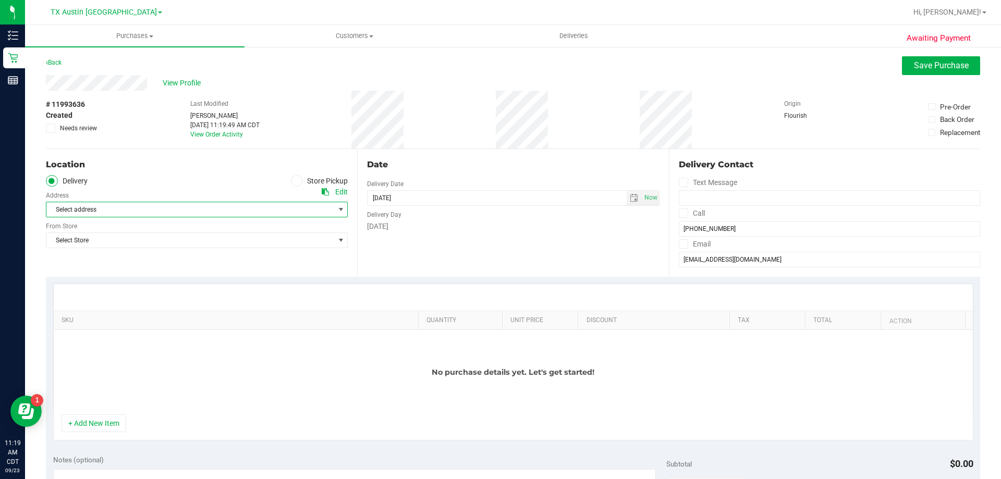
click at [104, 216] on span "Select address" at bounding box center [183, 209] width 274 height 15
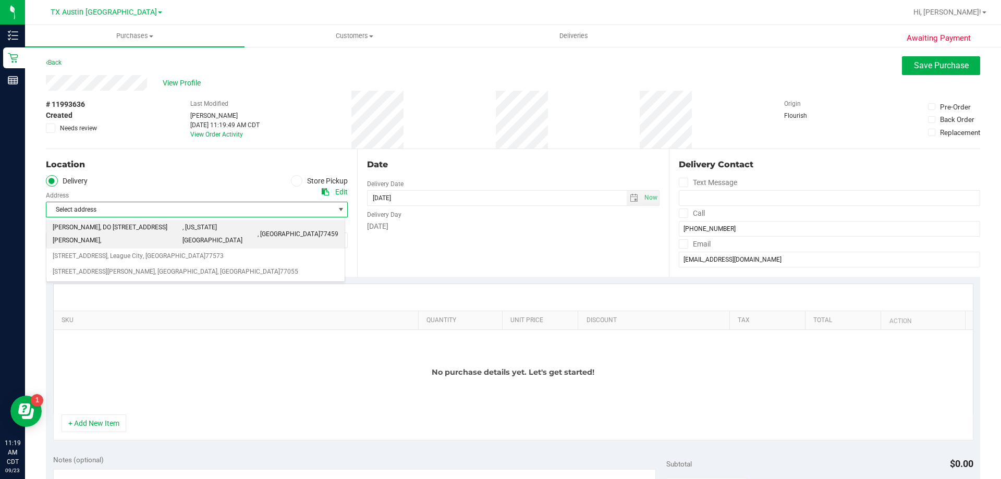
click at [107, 229] on span "Dr. Flavia L Thomas, DO 4220 Cartwright Rd ste 303," at bounding box center [118, 234] width 130 height 27
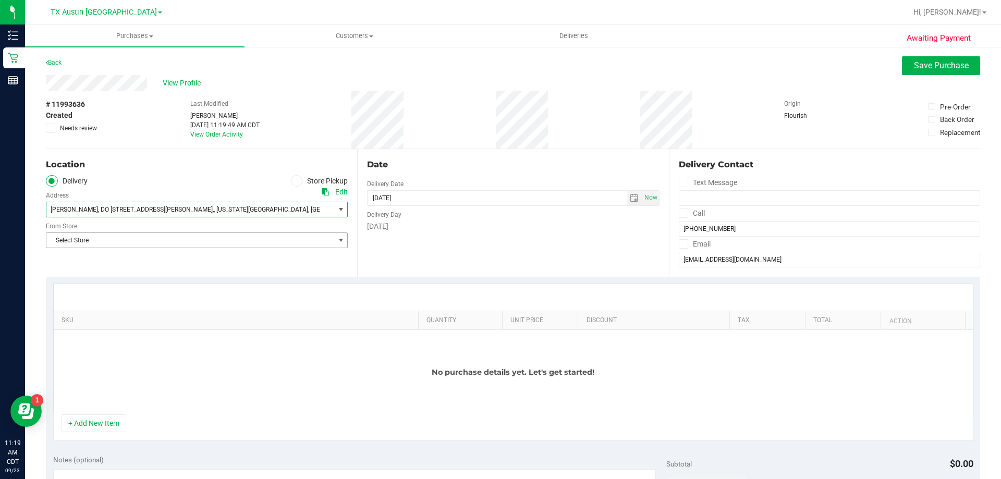
click at [113, 243] on span "Select Store" at bounding box center [190, 240] width 288 height 15
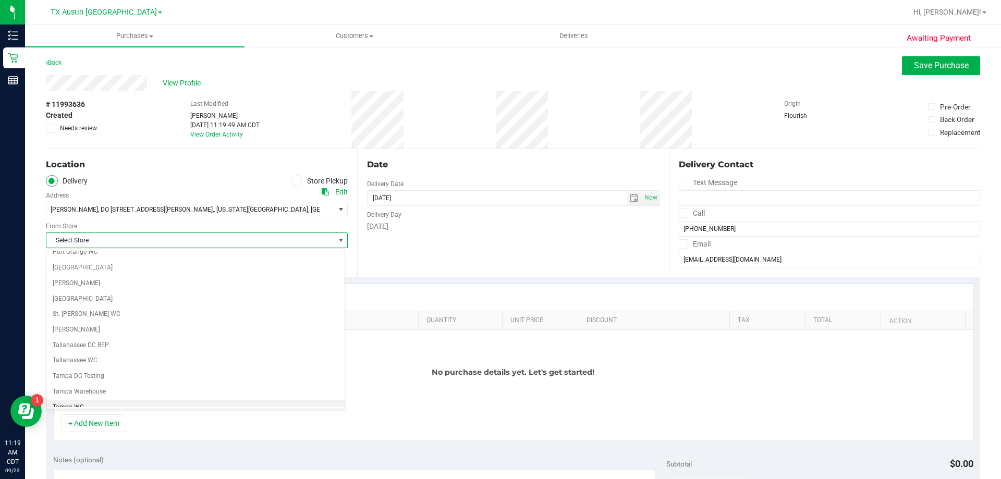
scroll to position [758, 0]
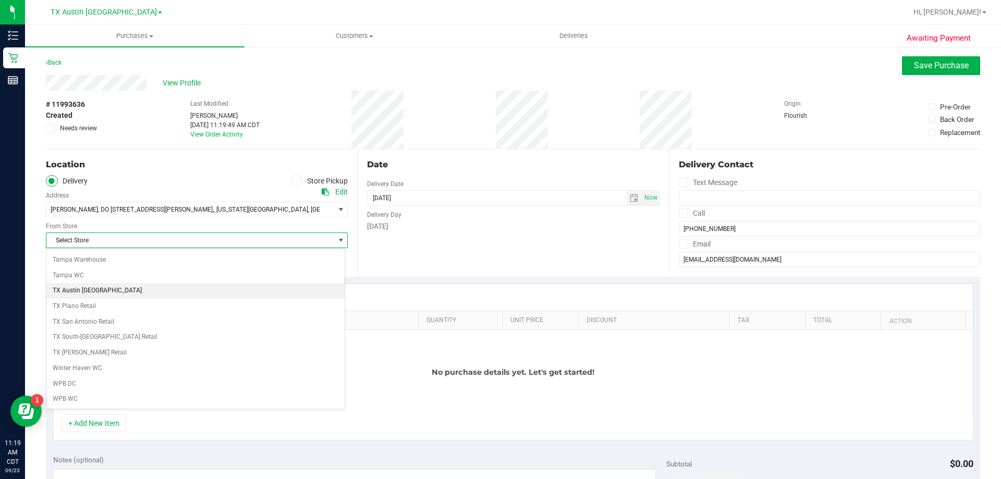
click at [90, 288] on li "TX Austin [GEOGRAPHIC_DATA]" at bounding box center [195, 291] width 298 height 16
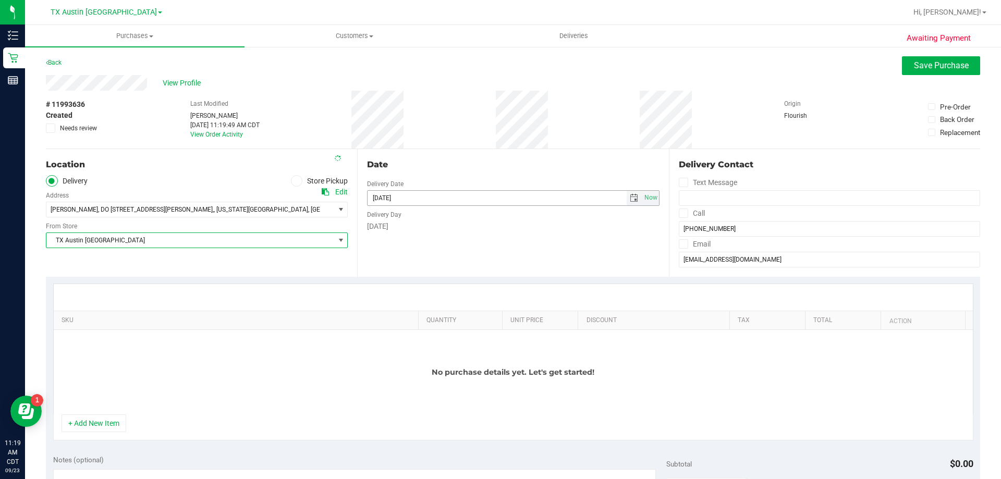
click at [630, 198] on span "select" at bounding box center [634, 198] width 8 height 8
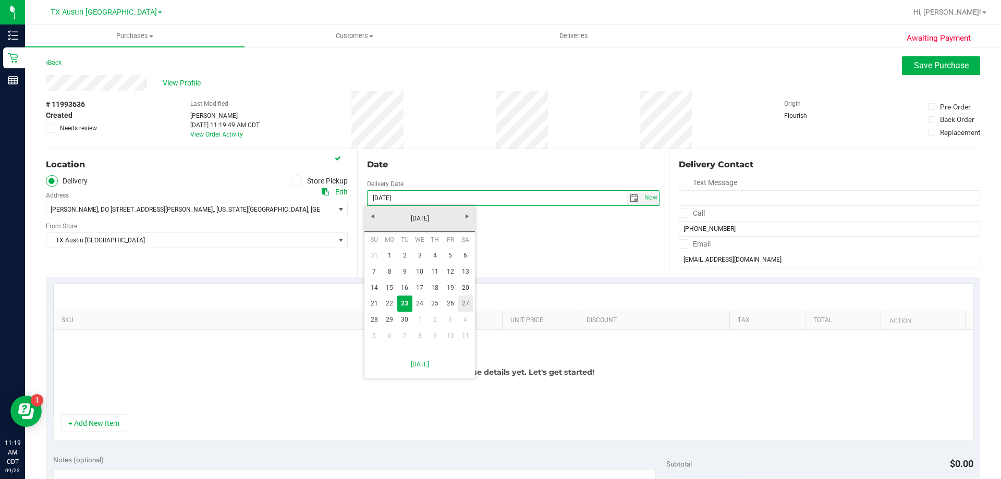
click at [466, 307] on link "27" at bounding box center [465, 304] width 15 height 16
type input "09/27/2025"
click at [685, 211] on label "Call" at bounding box center [692, 213] width 26 height 15
click at [0, 0] on input "Call" at bounding box center [0, 0] width 0 height 0
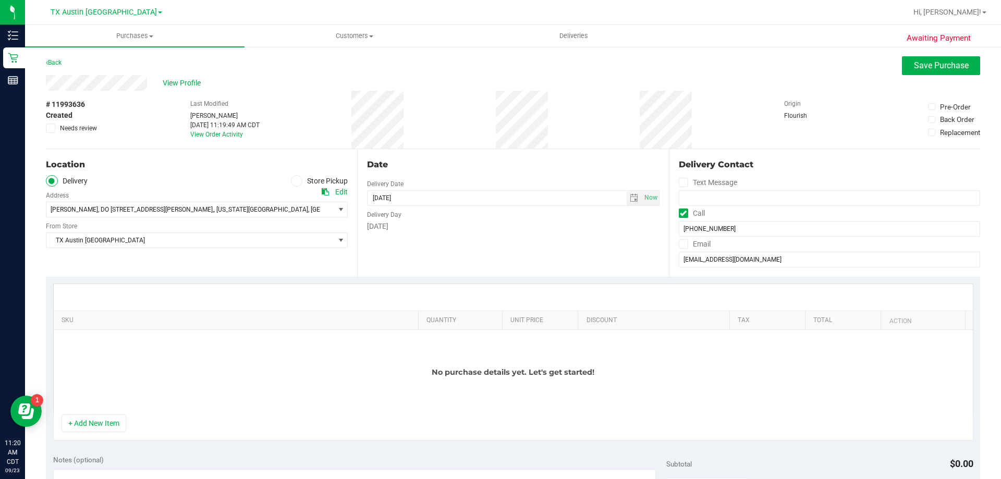
click at [680, 244] on icon at bounding box center [683, 244] width 7 height 0
click at [0, 0] on input "Email" at bounding box center [0, 0] width 0 height 0
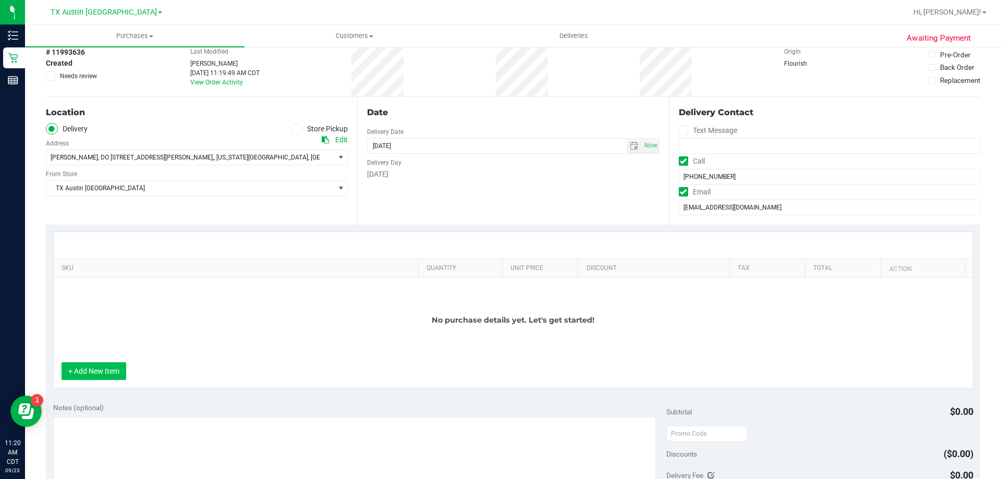
click at [98, 363] on button "+ Add New Item" at bounding box center [94, 371] width 65 height 18
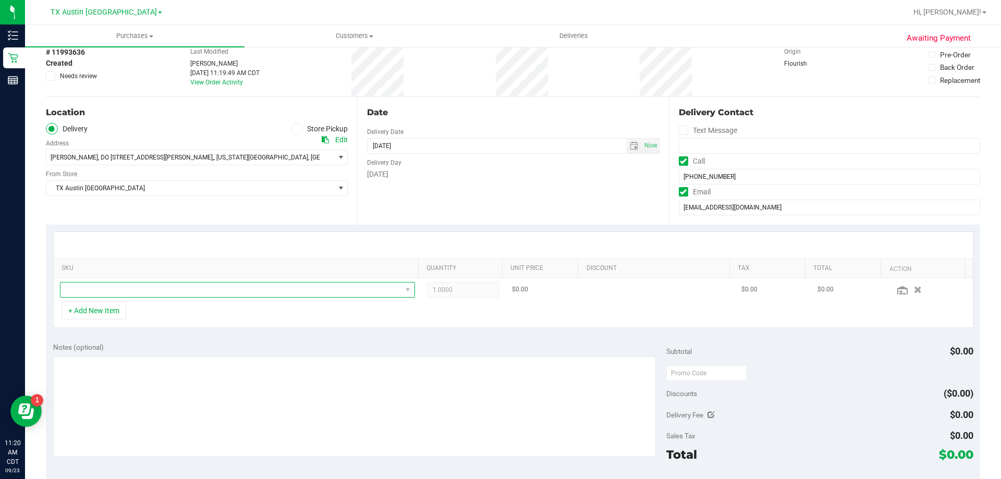
click at [175, 293] on span "NO DATA FOUND" at bounding box center [231, 290] width 341 height 15
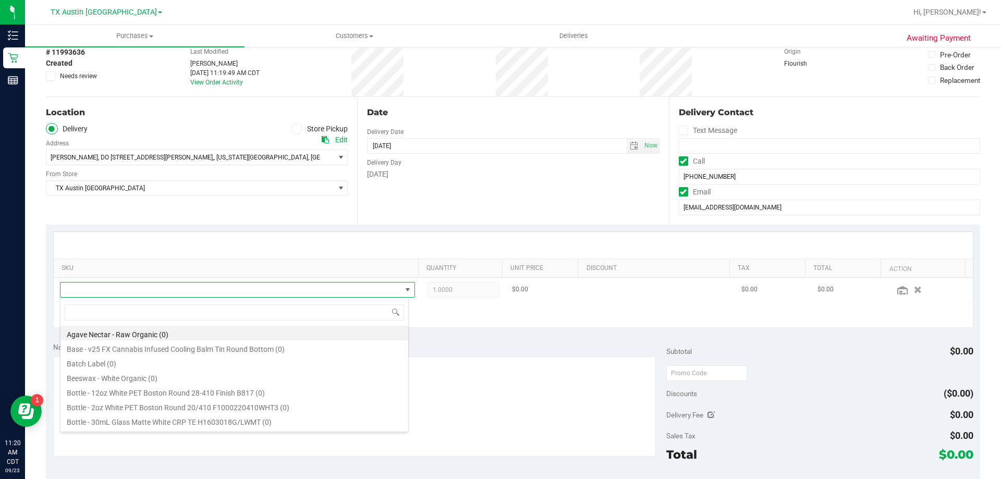
scroll to position [16, 346]
type input "soothe"
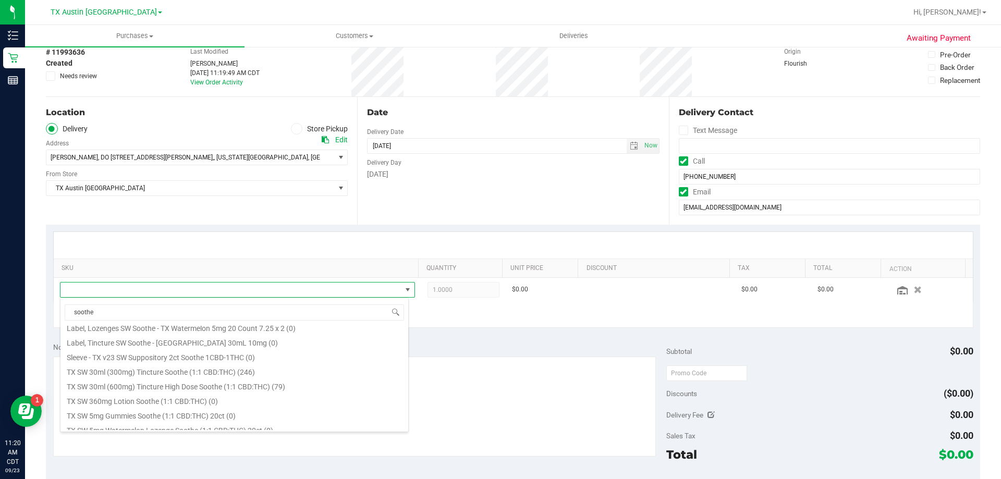
scroll to position [348, 0]
click at [180, 336] on li "TX SW 30ml (300mg) Tincture Soothe (1:1 CBD:THC) (246)" at bounding box center [235, 335] width 348 height 15
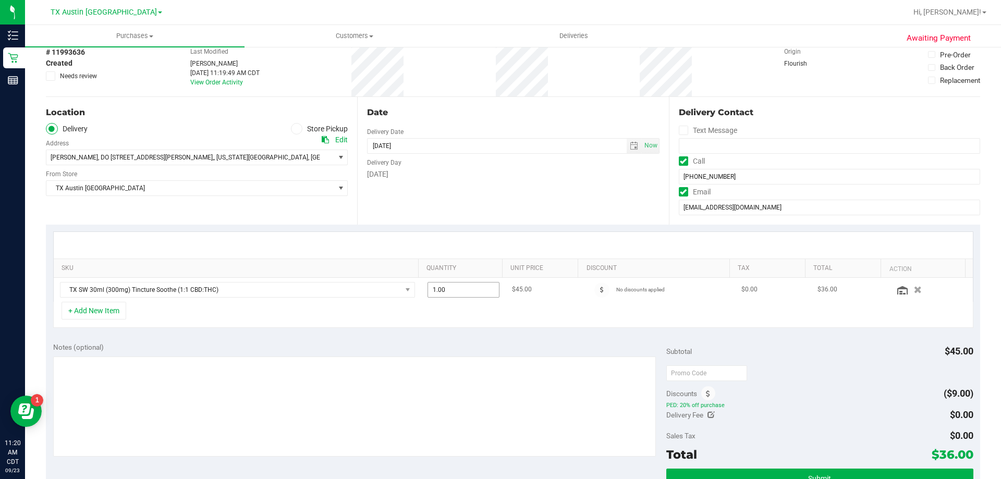
click at [456, 288] on span "1.00 1" at bounding box center [464, 290] width 72 height 16
type input "4"
click at [460, 217] on div "Date Delivery Date 09/27/2025 Now 09/27/2025 08:00 AM Now Delivery Day Saturday" at bounding box center [512, 161] width 311 height 128
type input "4.00"
click at [701, 373] on input "text" at bounding box center [707, 374] width 81 height 16
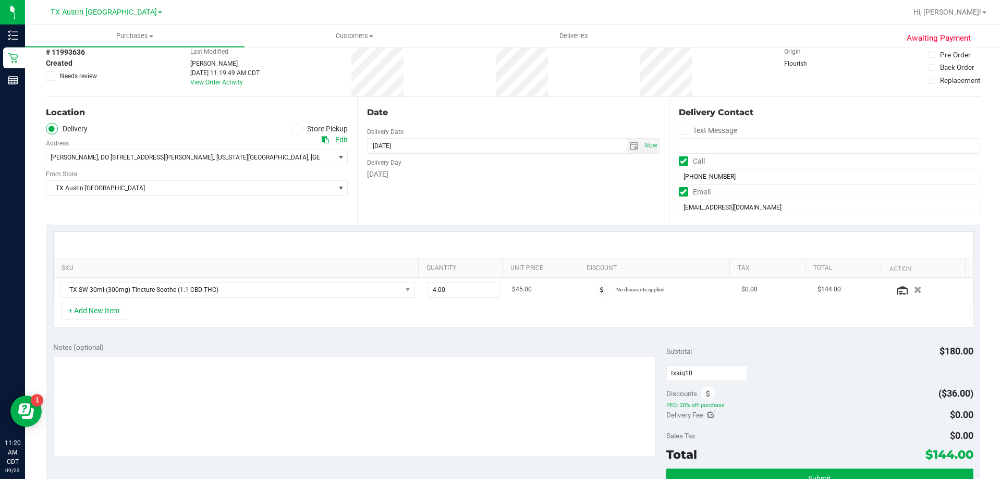
type input "TXAIQ10"
click at [788, 367] on div "TXAIQ10" at bounding box center [820, 373] width 307 height 19
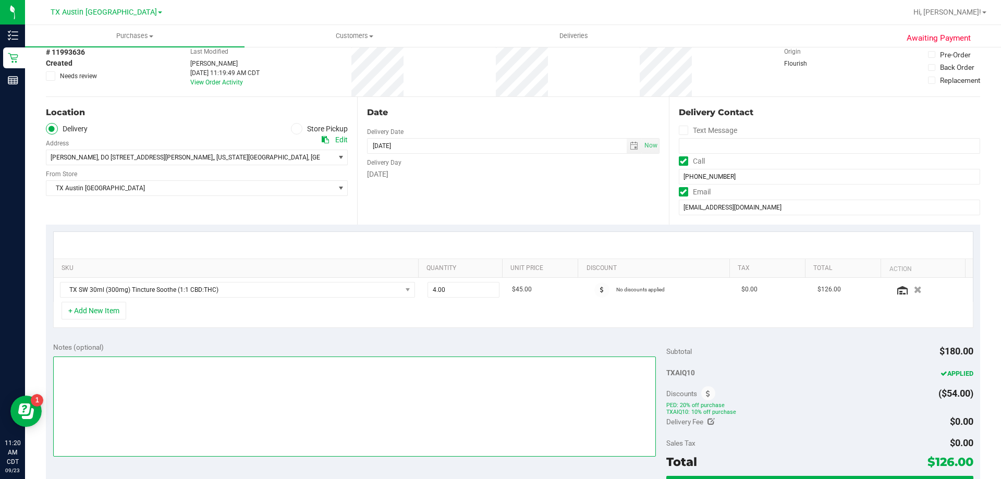
click at [122, 365] on textarea at bounding box center [354, 407] width 603 height 100
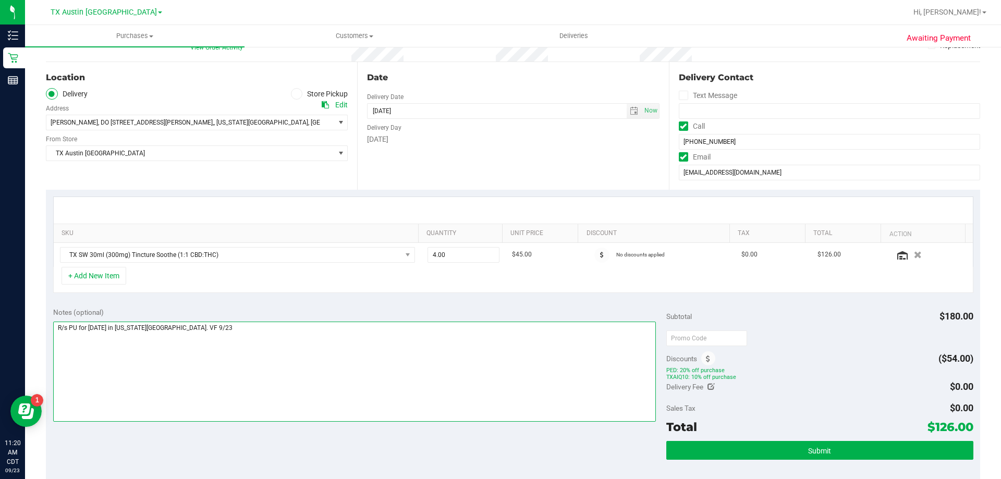
scroll to position [104, 0]
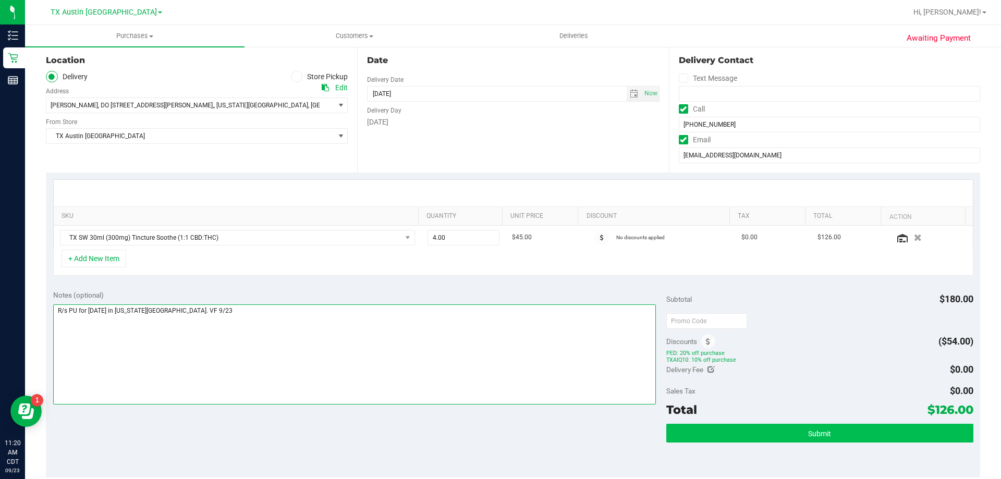
type textarea "R/s PU for Sat 9/27 in Missouri City. VF 9/23"
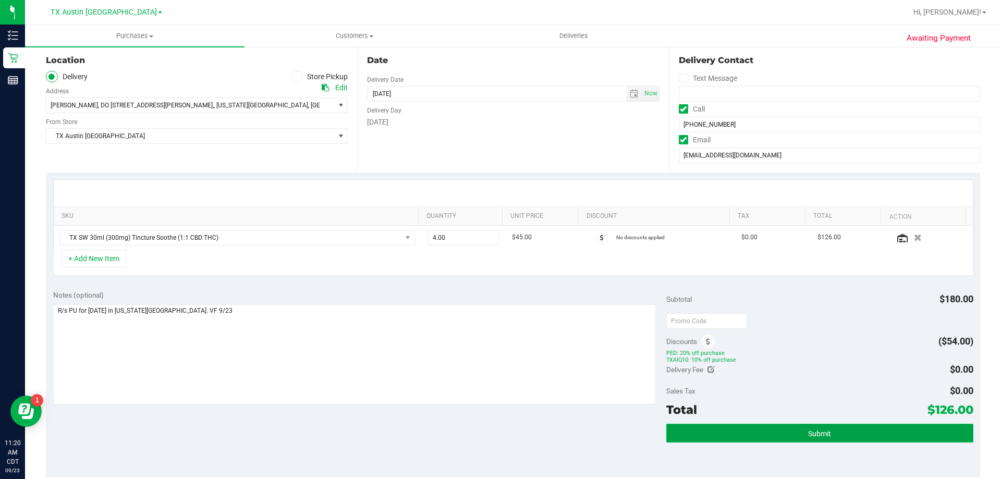
click at [874, 424] on button "Submit" at bounding box center [820, 433] width 307 height 19
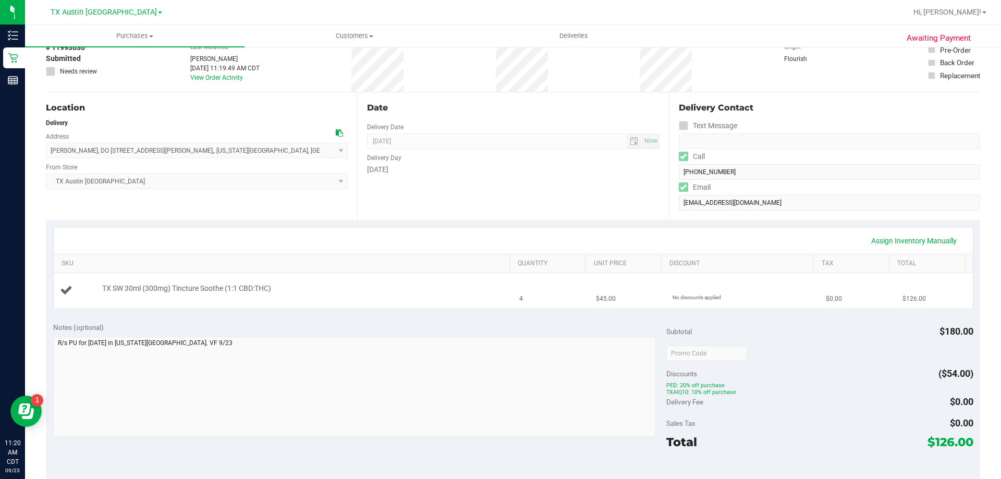
scroll to position [156, 0]
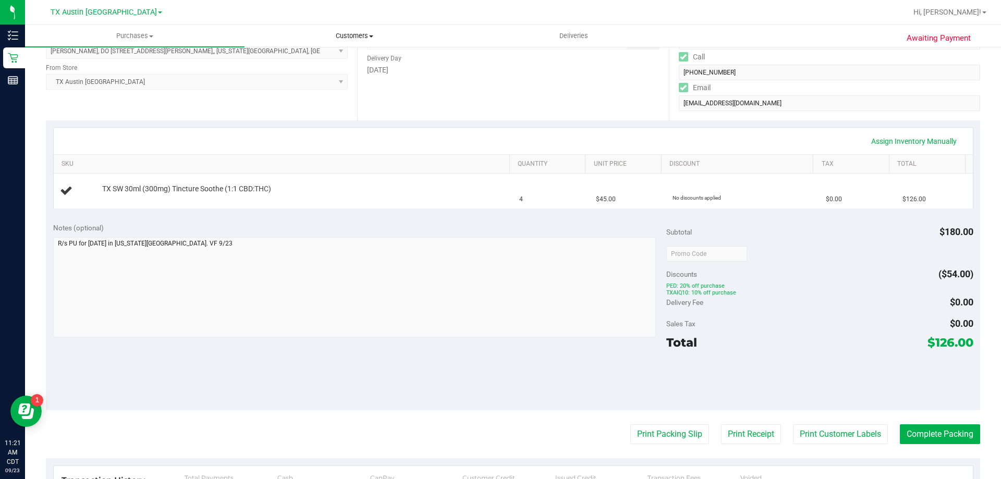
click at [367, 29] on uib-tab-heading "Customers All customers Add a new customer All physicians" at bounding box center [354, 36] width 219 height 21
click at [359, 61] on li "All customers" at bounding box center [355, 63] width 220 height 13
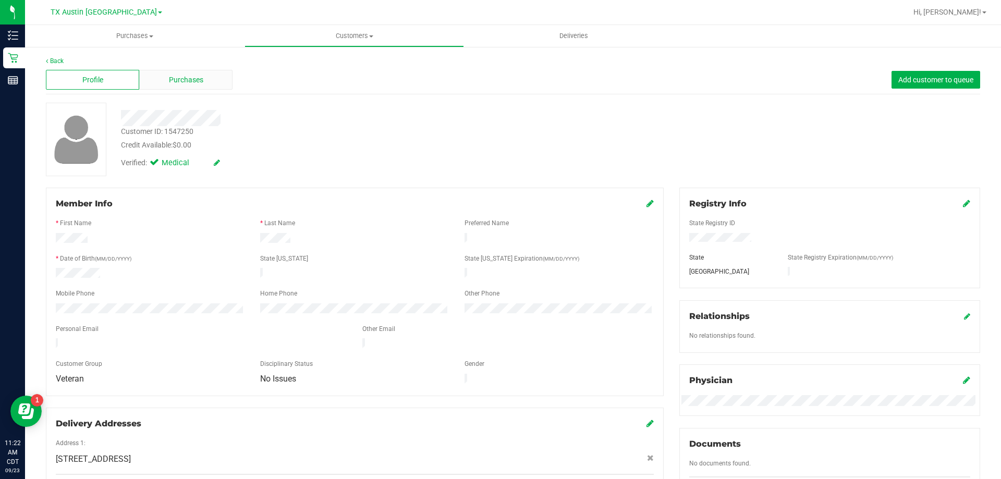
click at [193, 78] on span "Purchases" at bounding box center [186, 80] width 34 height 11
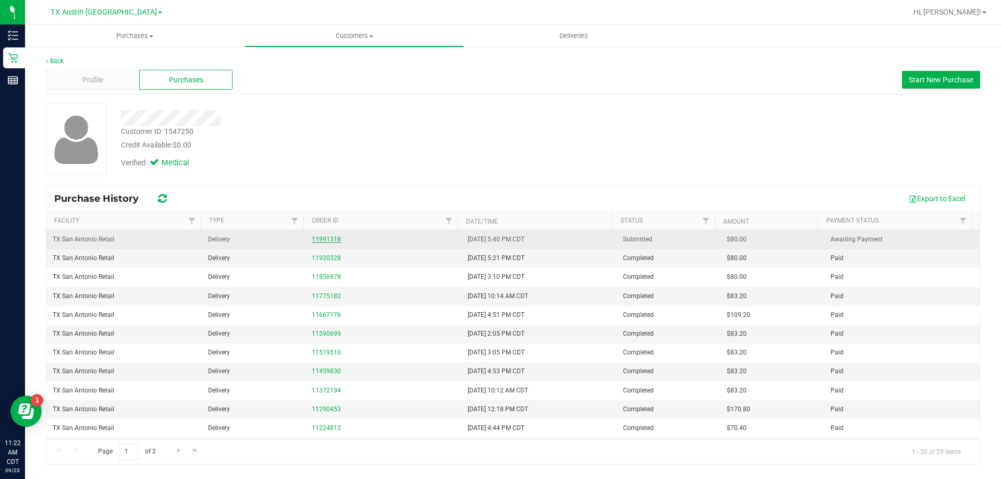
click at [331, 238] on link "11991318" at bounding box center [326, 239] width 29 height 7
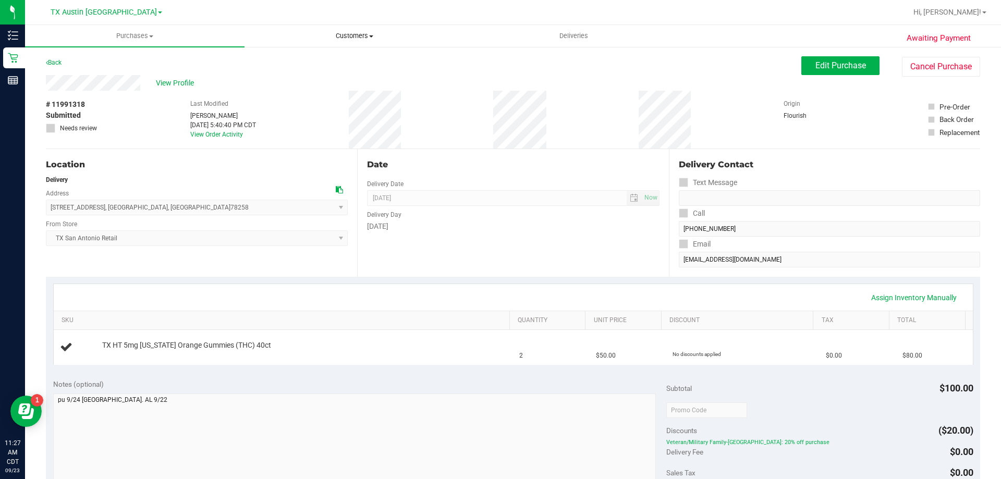
click at [363, 34] on span "Customers" at bounding box center [354, 35] width 219 height 9
click at [366, 58] on li "All customers" at bounding box center [355, 63] width 220 height 13
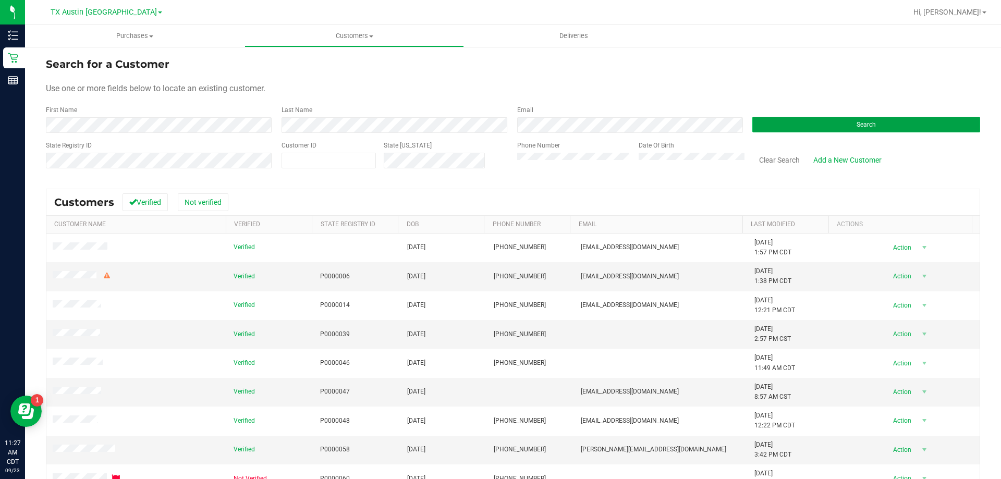
click at [819, 130] on button "Search" at bounding box center [867, 125] width 228 height 16
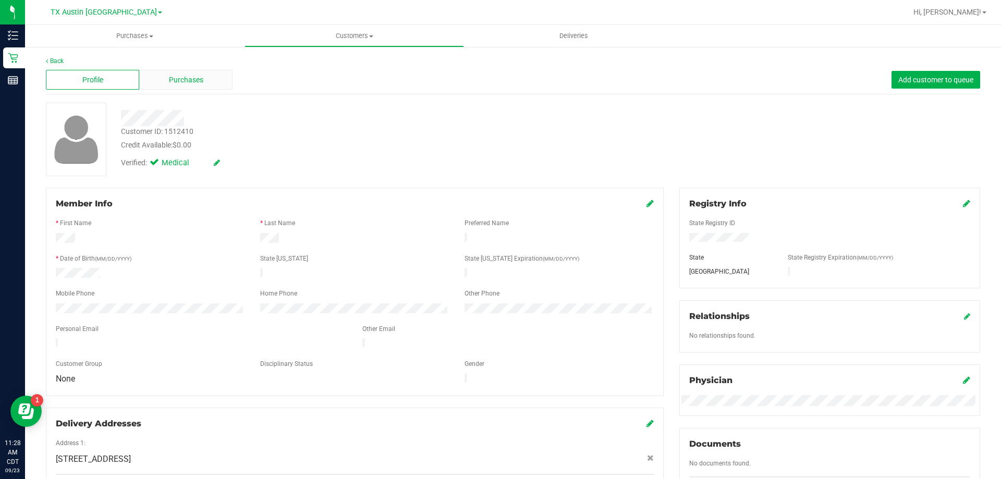
click at [189, 84] on span "Purchases" at bounding box center [186, 80] width 34 height 11
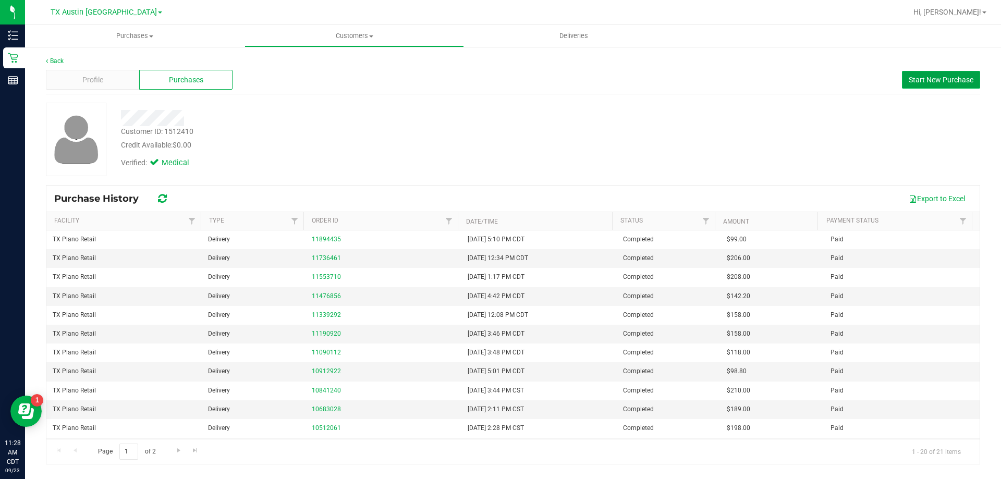
click at [938, 74] on button "Start New Purchase" at bounding box center [941, 80] width 78 height 18
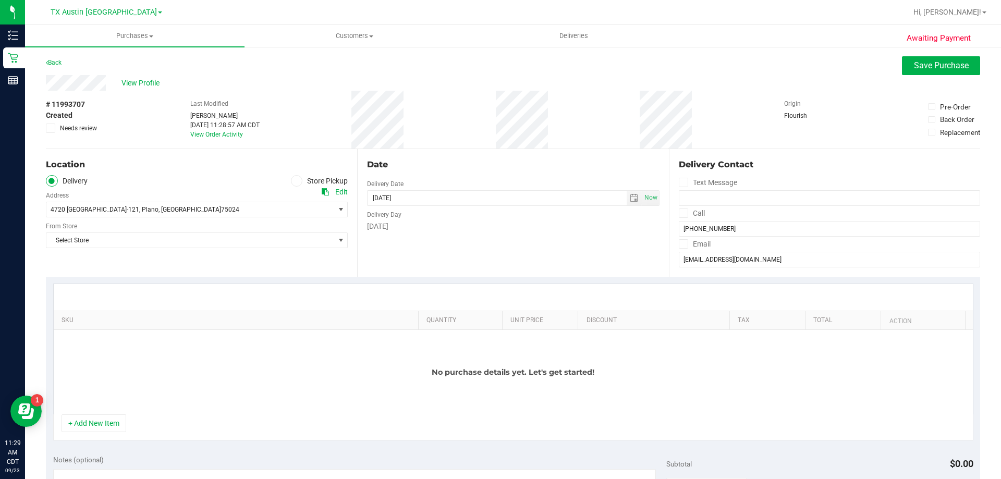
click at [680, 213] on icon at bounding box center [683, 213] width 7 height 0
click at [0, 0] on input "Call" at bounding box center [0, 0] width 0 height 0
click at [680, 244] on icon at bounding box center [683, 244] width 7 height 0
click at [0, 0] on input "Email" at bounding box center [0, 0] width 0 height 0
click at [262, 246] on span "Select Store" at bounding box center [190, 240] width 288 height 15
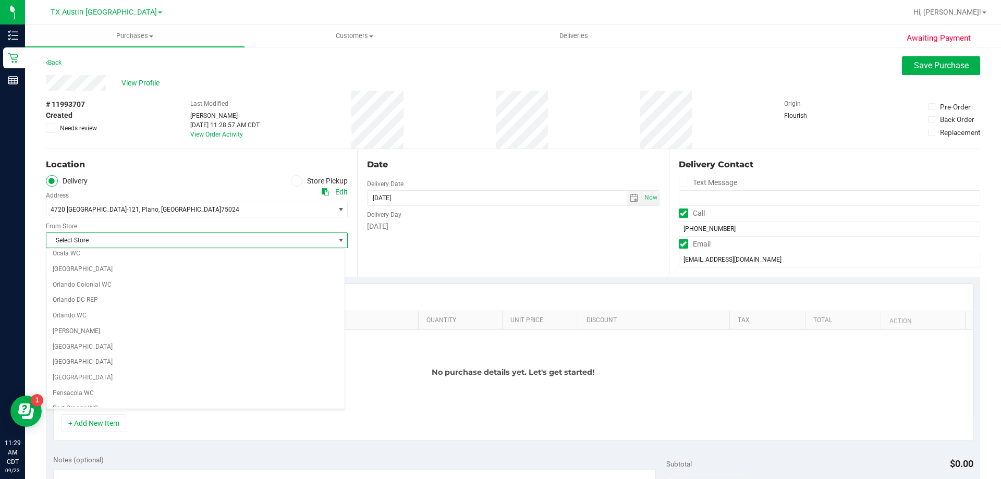
scroll to position [758, 0]
click at [80, 303] on li "TX Plano Retail" at bounding box center [195, 307] width 298 height 16
click at [630, 198] on span "select" at bounding box center [634, 198] width 8 height 8
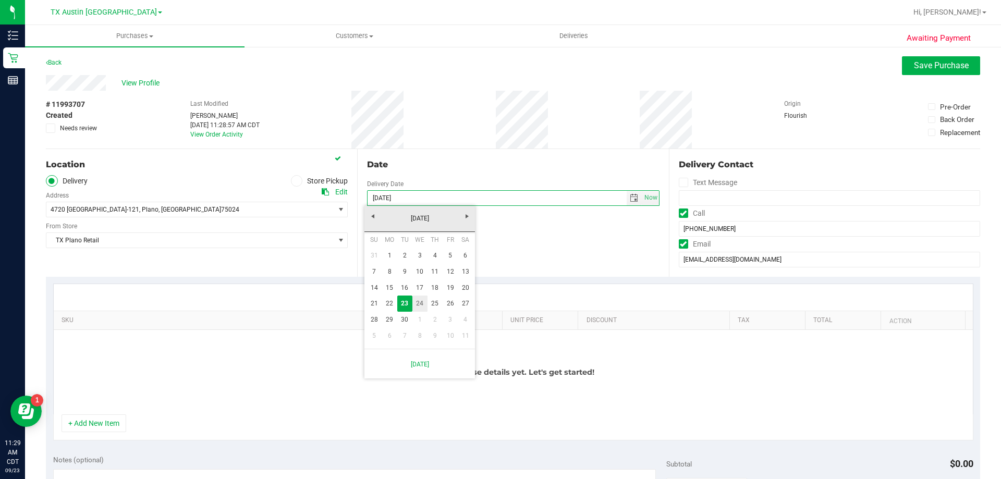
click at [419, 303] on link "24" at bounding box center [420, 304] width 15 height 16
type input "09/24/2025"
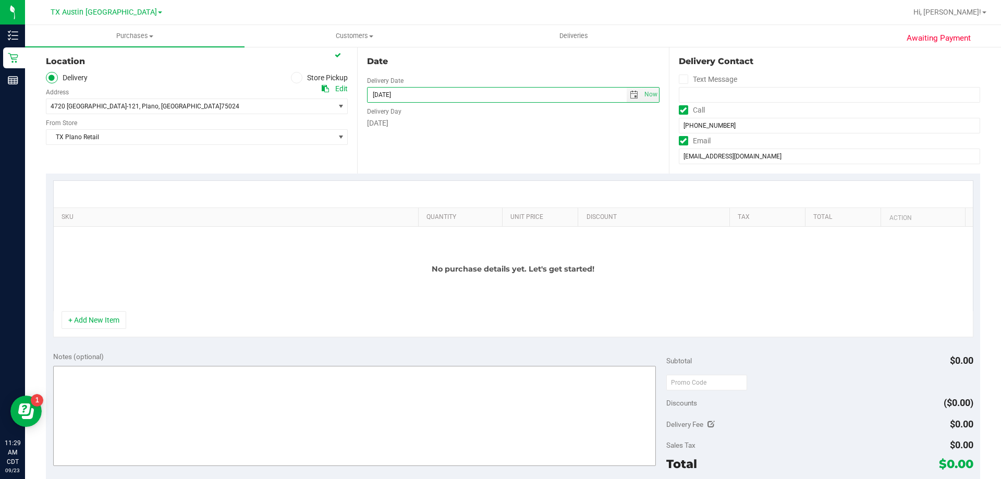
scroll to position [104, 0]
click at [278, 371] on textarea at bounding box center [354, 415] width 603 height 100
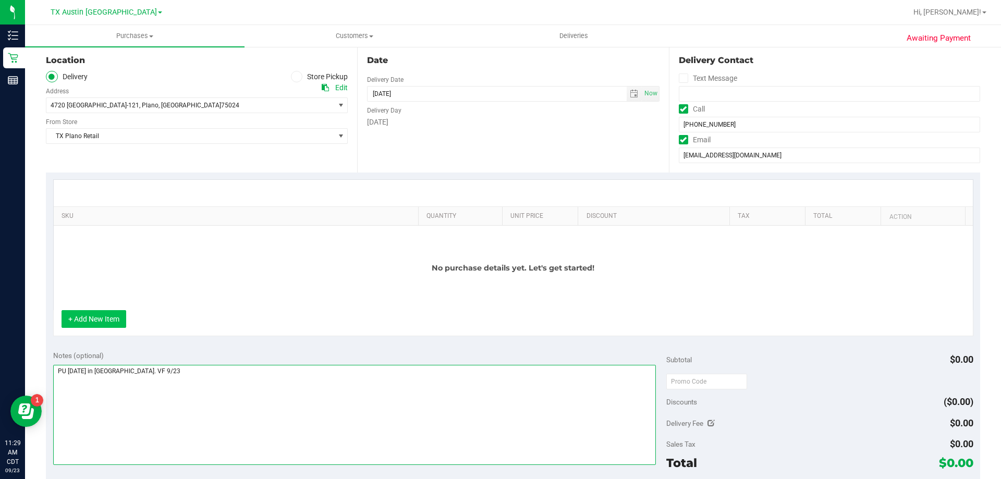
type textarea "PU Wed 9/24 in Plano. VF 9/23"
click at [95, 321] on button "+ Add New Item" at bounding box center [94, 319] width 65 height 18
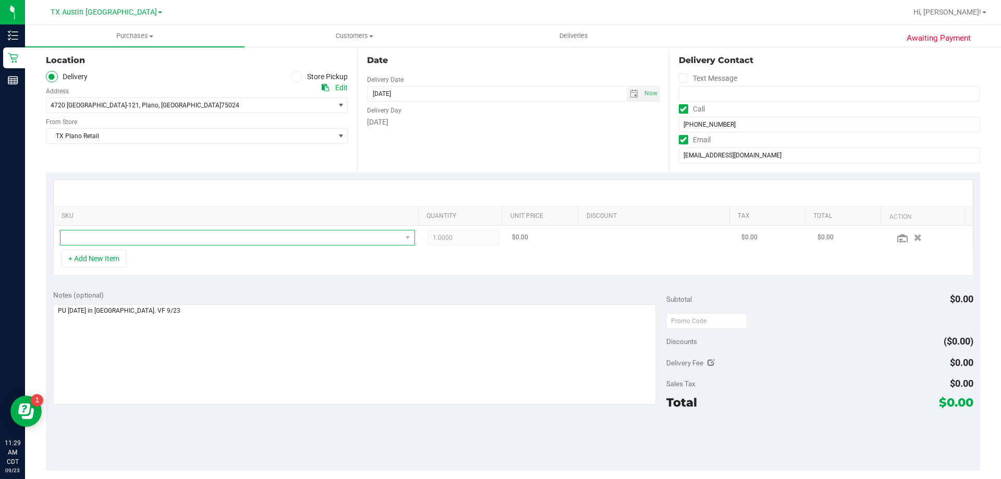
click at [147, 236] on span "NO DATA FOUND" at bounding box center [231, 238] width 341 height 15
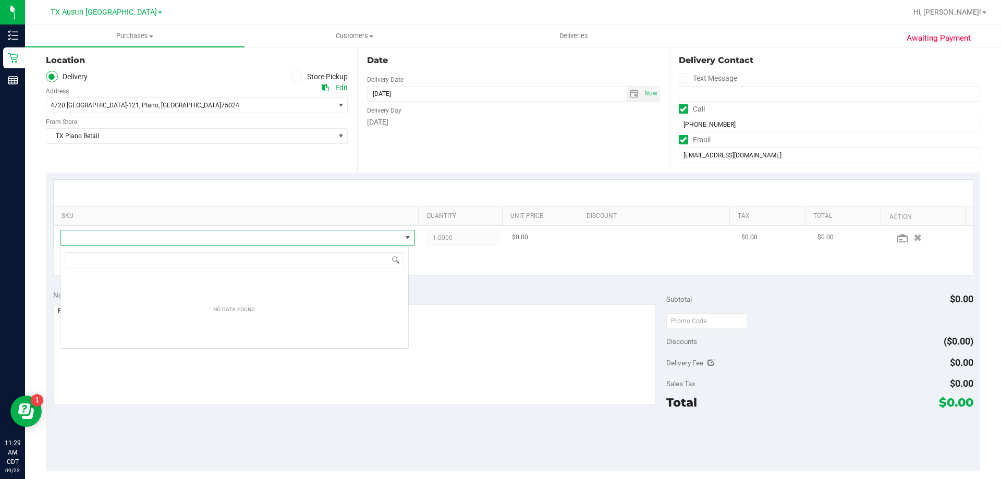
scroll to position [16, 349]
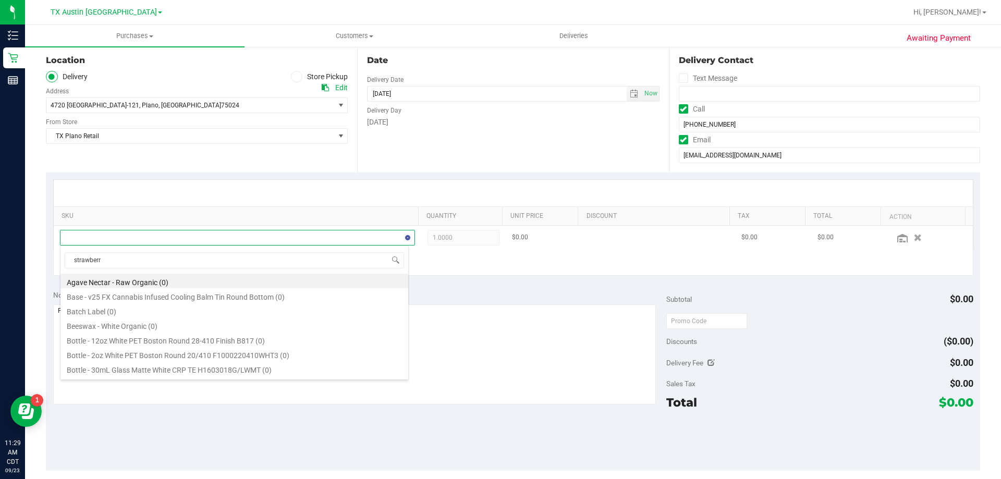
type input "strawberry"
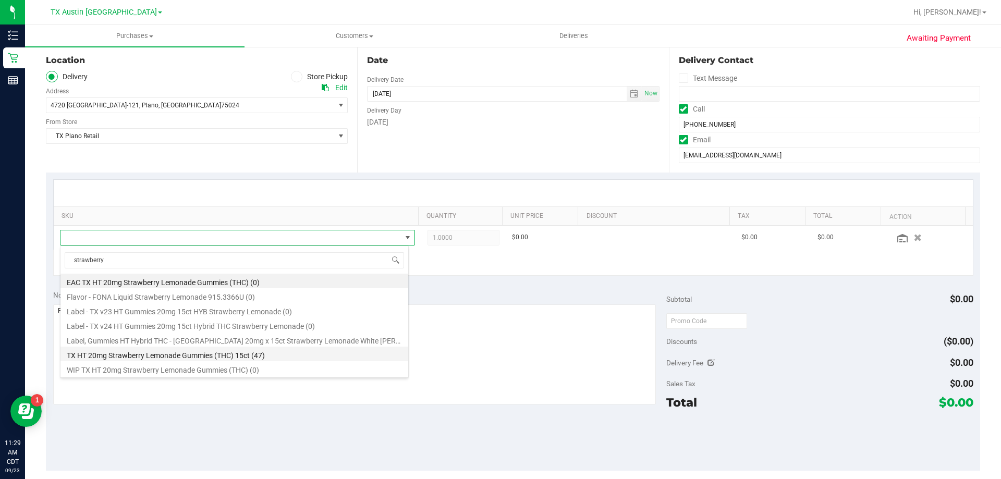
click at [163, 353] on li "TX HT 20mg Strawberry Lemonade Gummies (THC) 15ct (47)" at bounding box center [235, 354] width 348 height 15
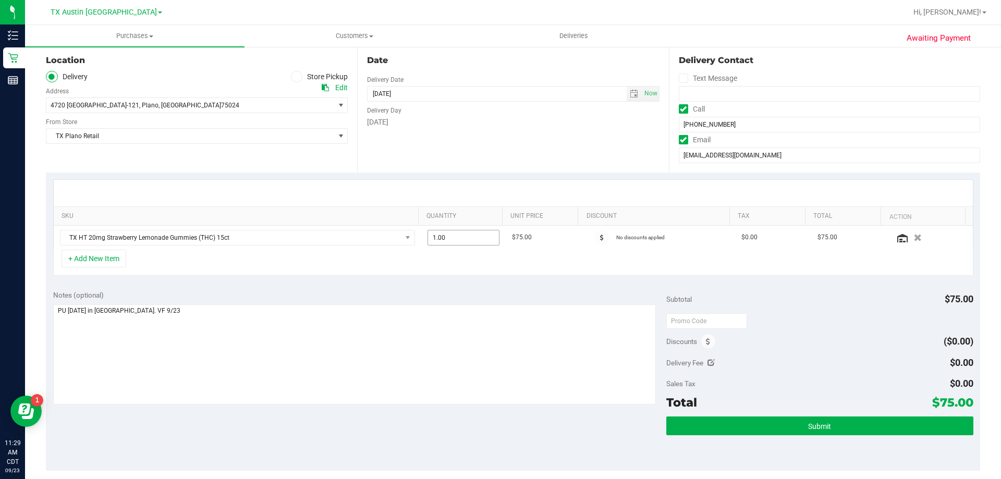
click at [454, 240] on span "1.00 1" at bounding box center [464, 238] width 72 height 16
type input "3"
type input "3.00"
click at [486, 165] on div "Date Delivery Date 09/24/2025 Now 09/24/2025 08:00 AM Now Delivery Day Wednesday" at bounding box center [512, 109] width 311 height 128
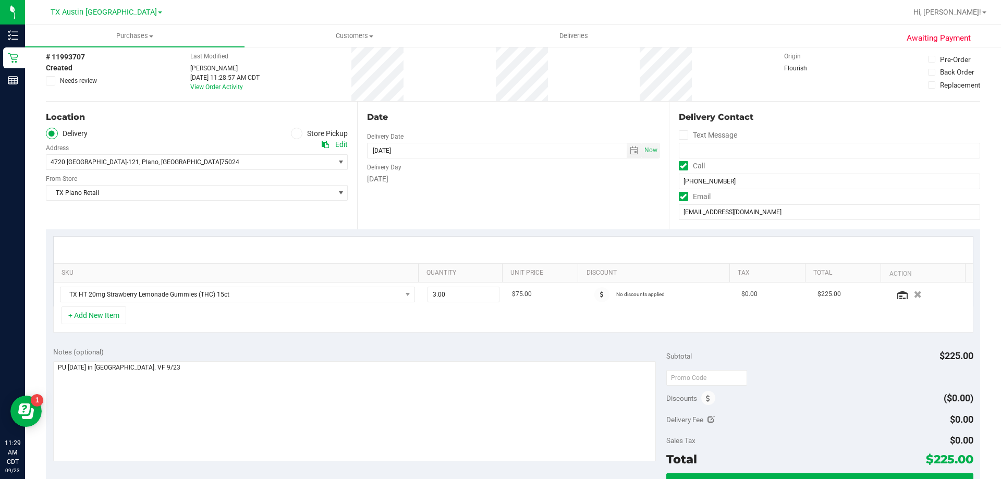
scroll to position [0, 0]
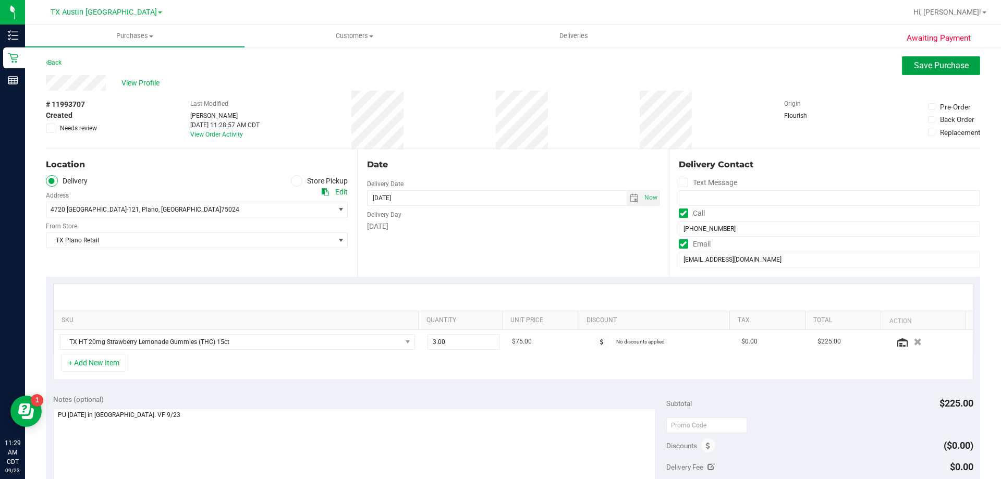
click at [924, 75] on button "Save Purchase" at bounding box center [941, 65] width 78 height 19
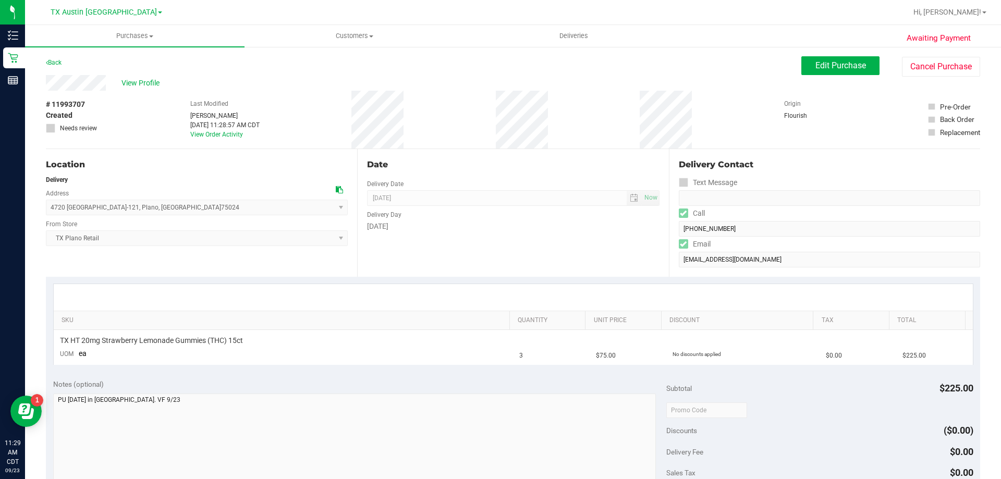
click at [57, 62] on link "Back" at bounding box center [54, 62] width 16 height 7
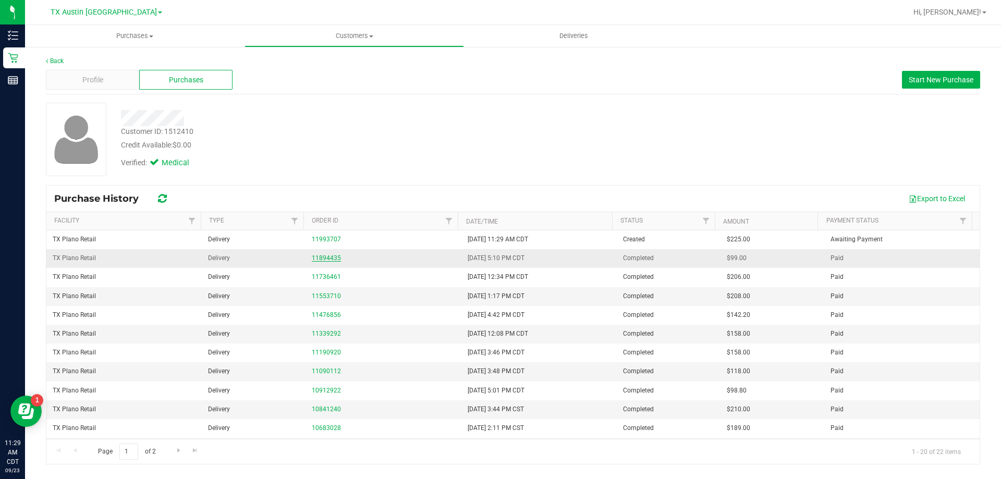
click at [331, 260] on link "11894435" at bounding box center [326, 258] width 29 height 7
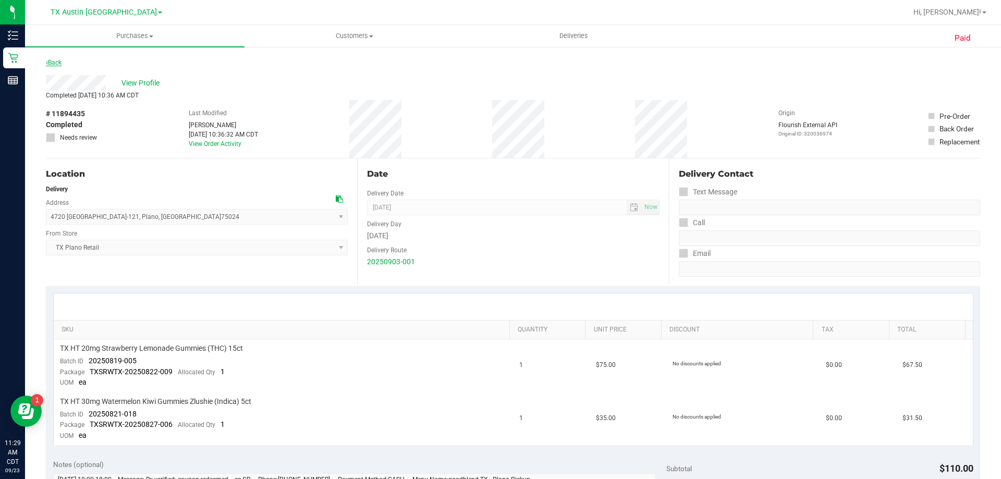
click at [53, 59] on link "Back" at bounding box center [54, 62] width 16 height 7
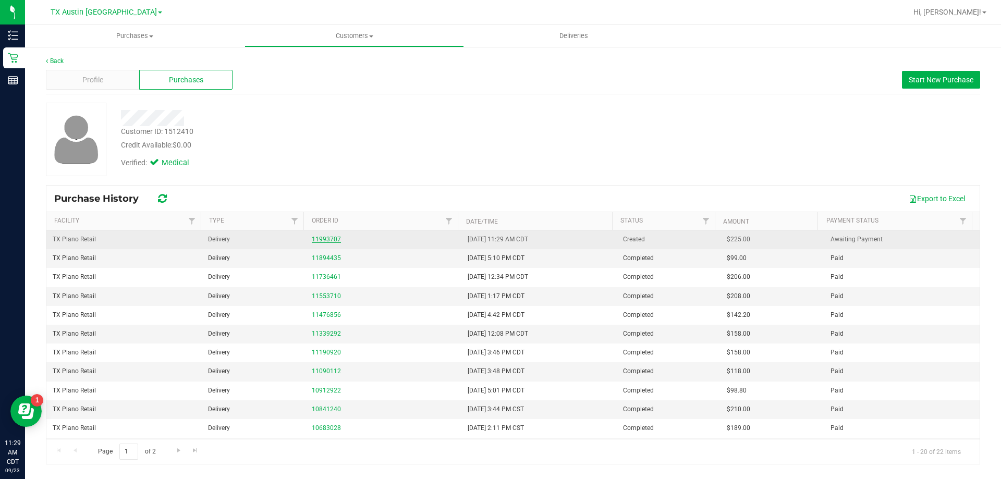
click at [314, 236] on link "11993707" at bounding box center [326, 239] width 29 height 7
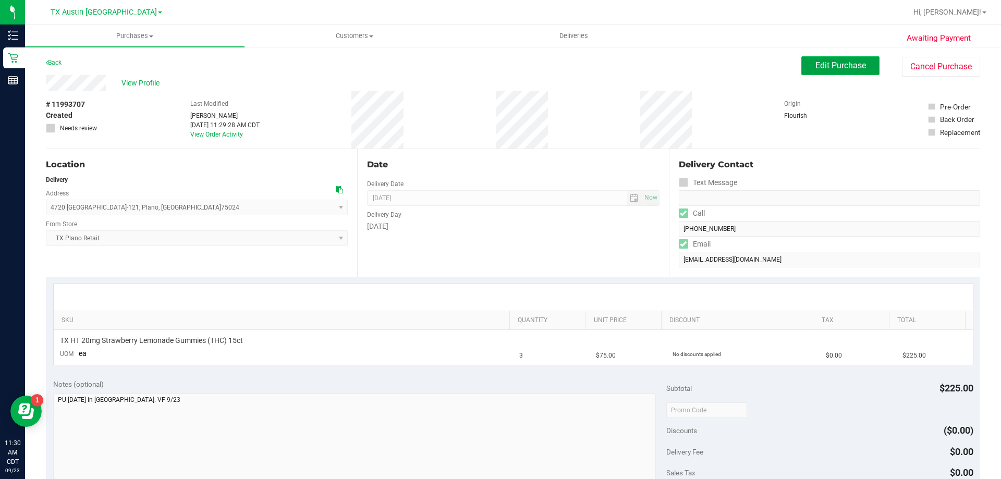
click at [826, 67] on span "Edit Purchase" at bounding box center [841, 66] width 51 height 10
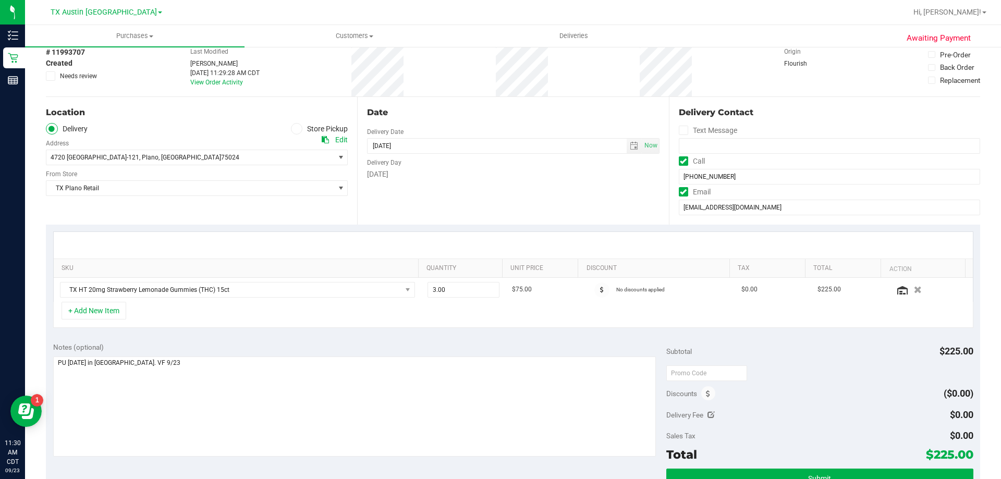
scroll to position [104, 0]
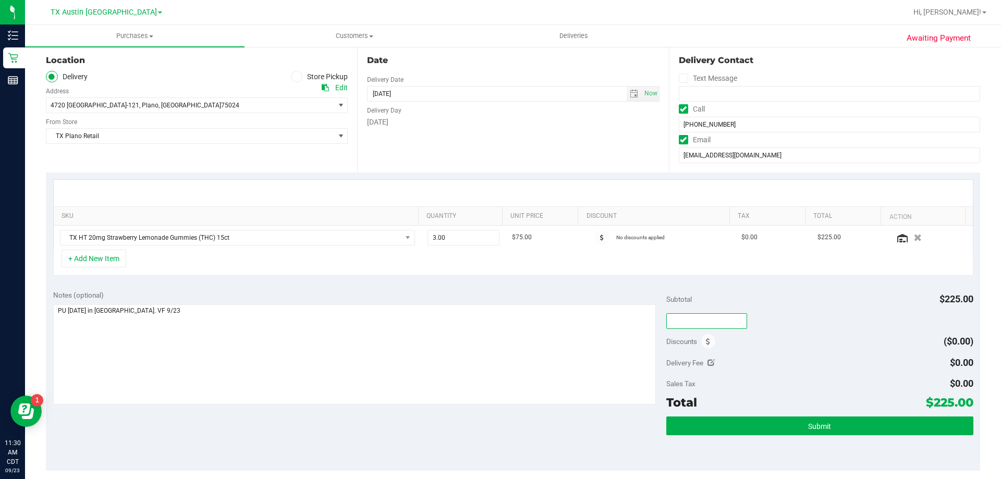
click at [682, 322] on input "text" at bounding box center [707, 321] width 81 height 16
type input "HAPPYDAY25"
click at [828, 341] on div "Discounts ($0.00)" at bounding box center [820, 341] width 307 height 19
click at [118, 261] on button "+ Add New Item" at bounding box center [94, 259] width 65 height 18
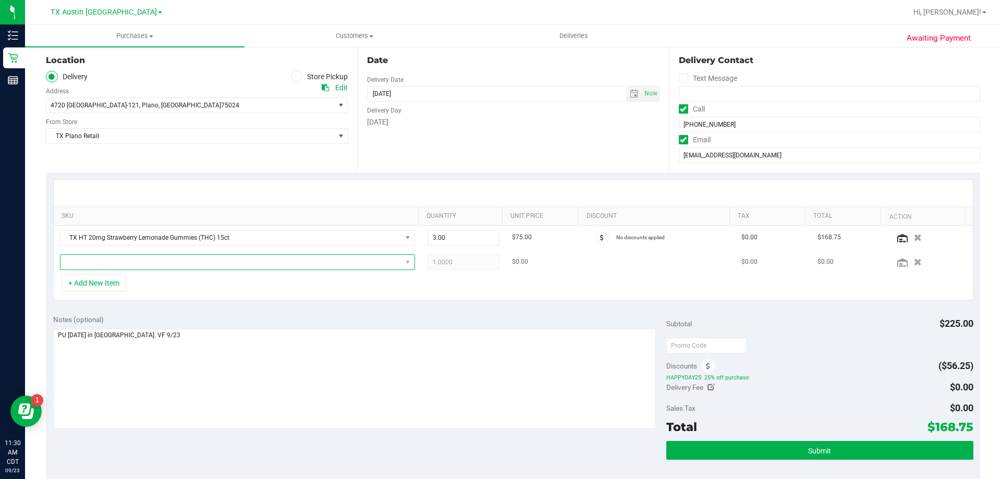
click at [161, 268] on span "NO DATA FOUND" at bounding box center [231, 262] width 341 height 15
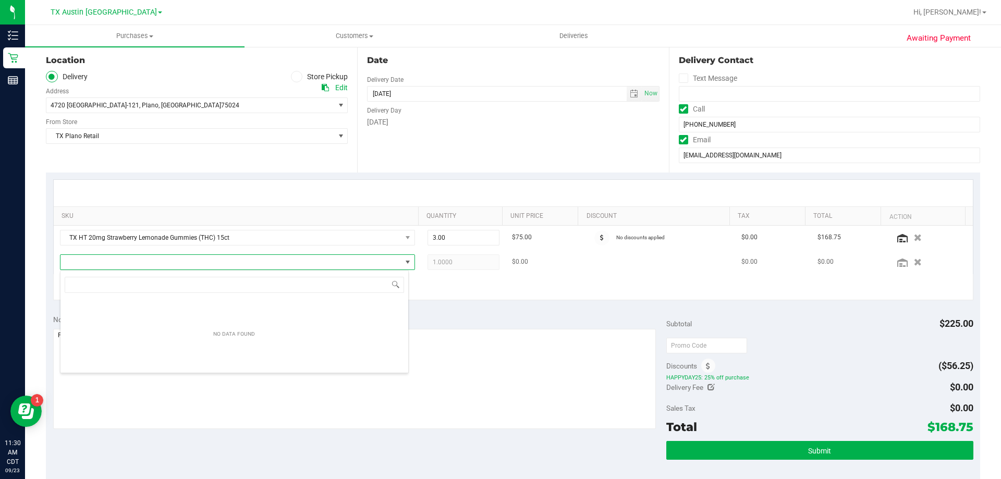
scroll to position [16, 349]
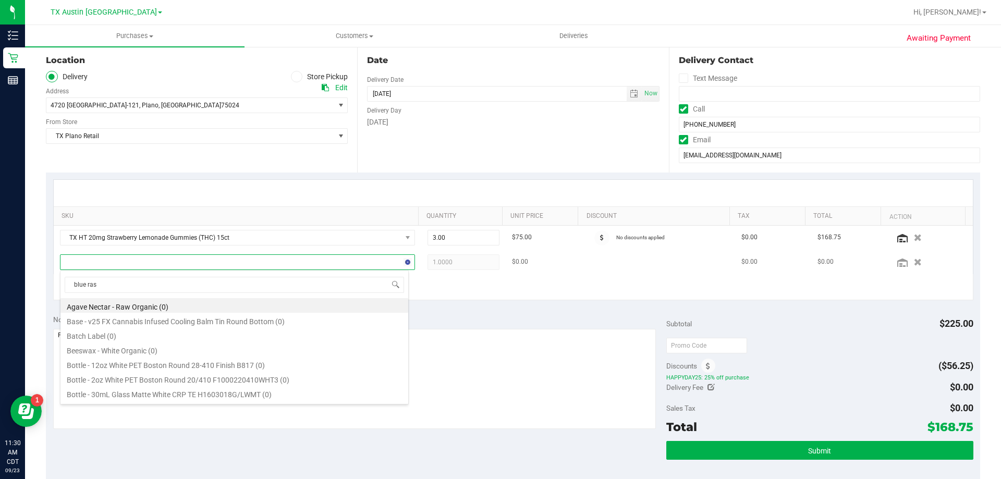
type input "blue rasp"
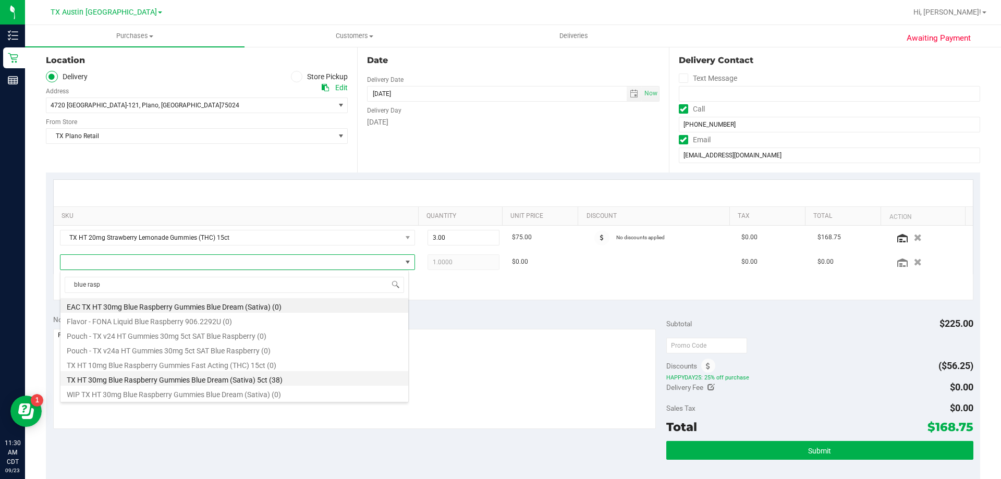
click at [165, 378] on li "TX HT 30mg Blue Raspberry Gummies Blue Dream (Sativa) 5ct (38)" at bounding box center [235, 378] width 348 height 15
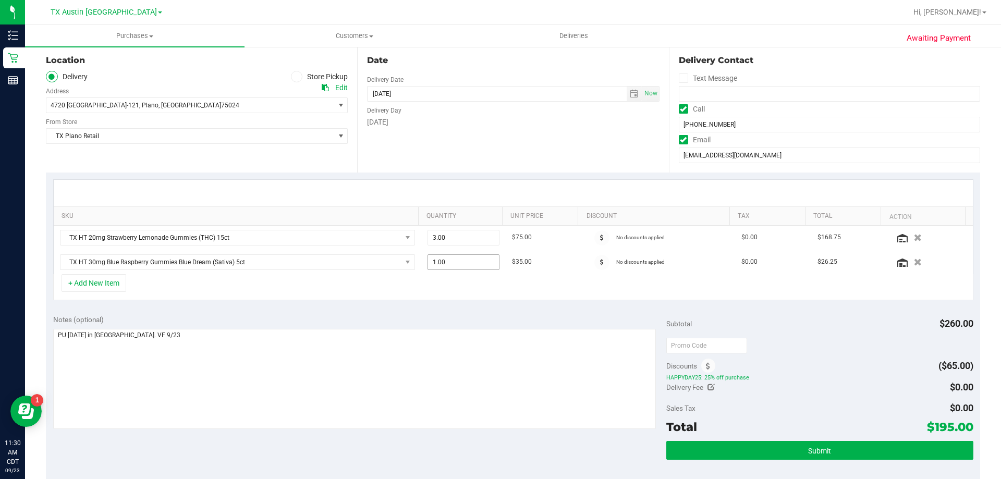
click at [447, 261] on span "1.00 1" at bounding box center [464, 263] width 72 height 16
type input "6"
type input "6.00"
click at [459, 150] on div "Date Delivery Date 09/24/2025 Now 09/24/2025 08:00 AM Now Delivery Day Wednesday" at bounding box center [512, 109] width 311 height 128
click at [95, 288] on button "+ Add New Item" at bounding box center [94, 283] width 65 height 18
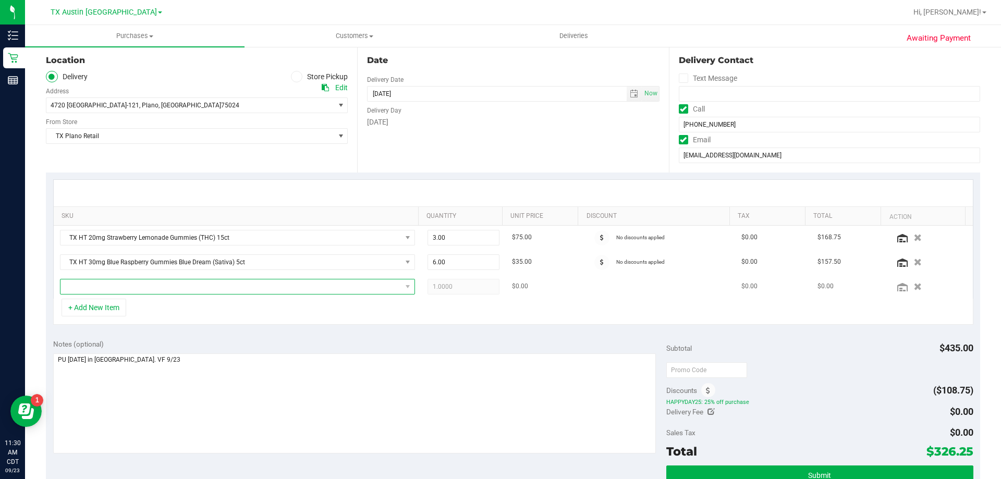
click at [113, 290] on span "NO DATA FOUND" at bounding box center [231, 287] width 341 height 15
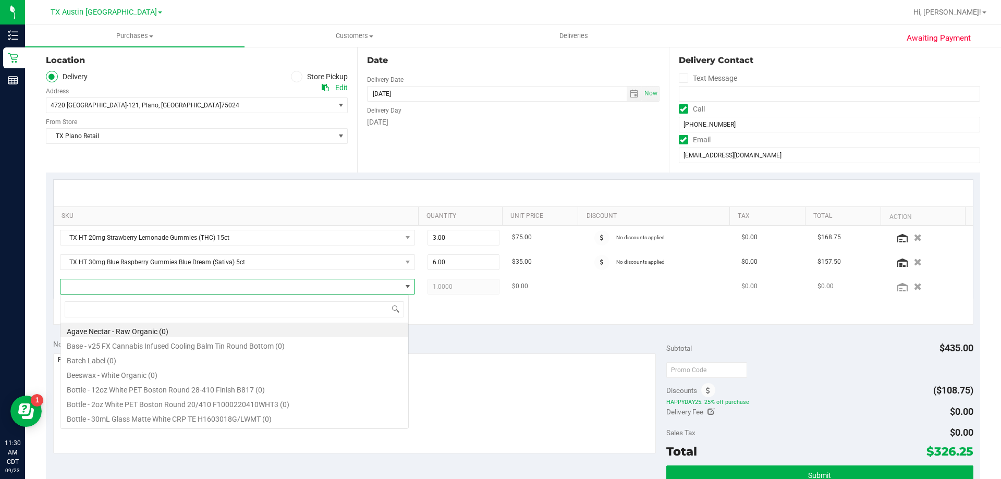
scroll to position [16, 346]
type input "w"
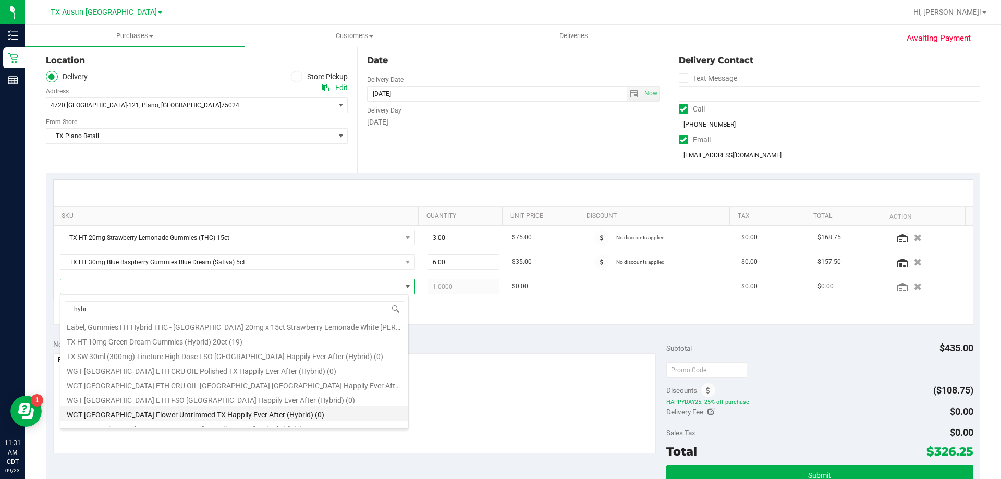
scroll to position [10, 0]
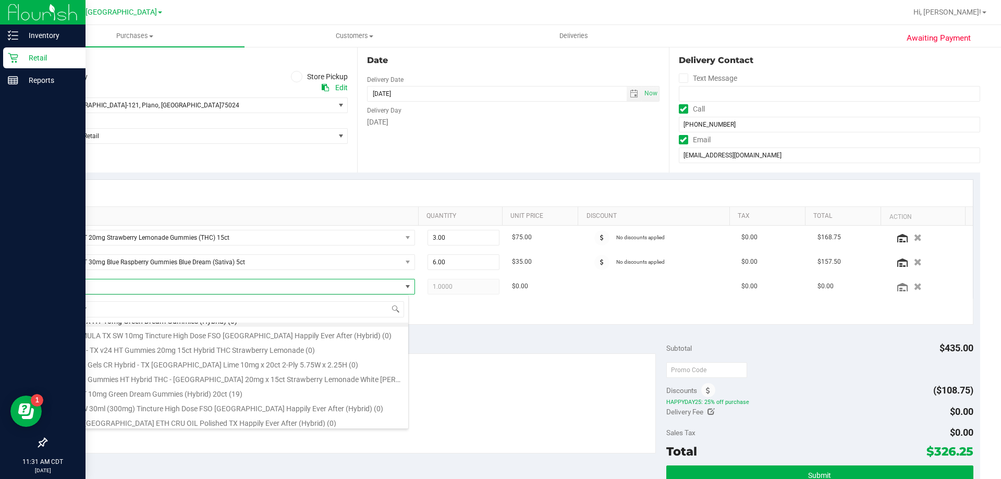
type input "hybr"
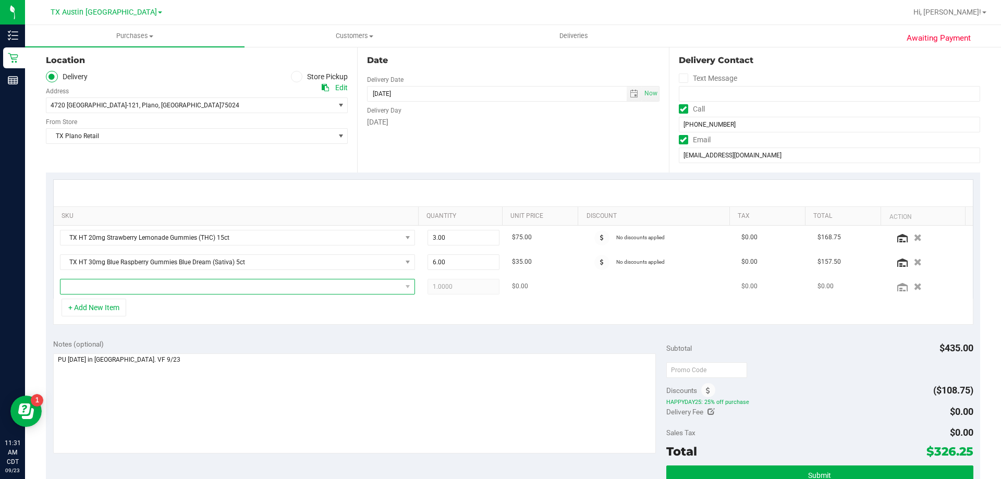
click at [198, 293] on span "NO DATA FOUND" at bounding box center [231, 287] width 341 height 15
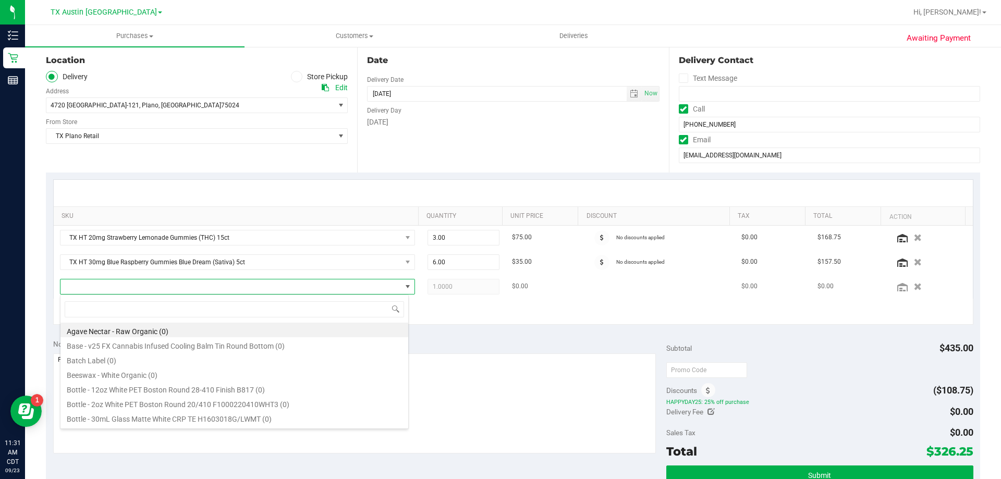
scroll to position [16, 346]
type input "h"
type input "pure"
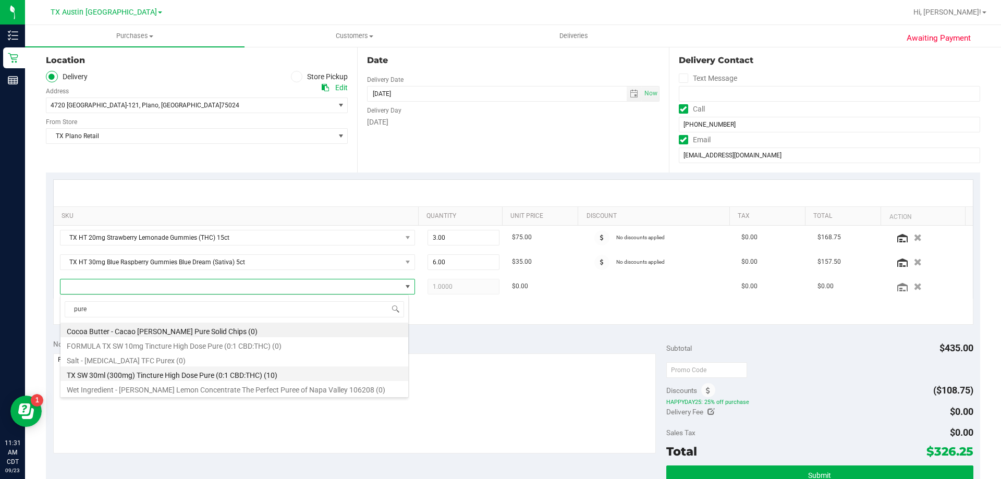
click at [189, 377] on li "TX SW 30ml (300mg) Tincture High Dose Pure (0:1 CBD:THC) (10)" at bounding box center [235, 374] width 348 height 15
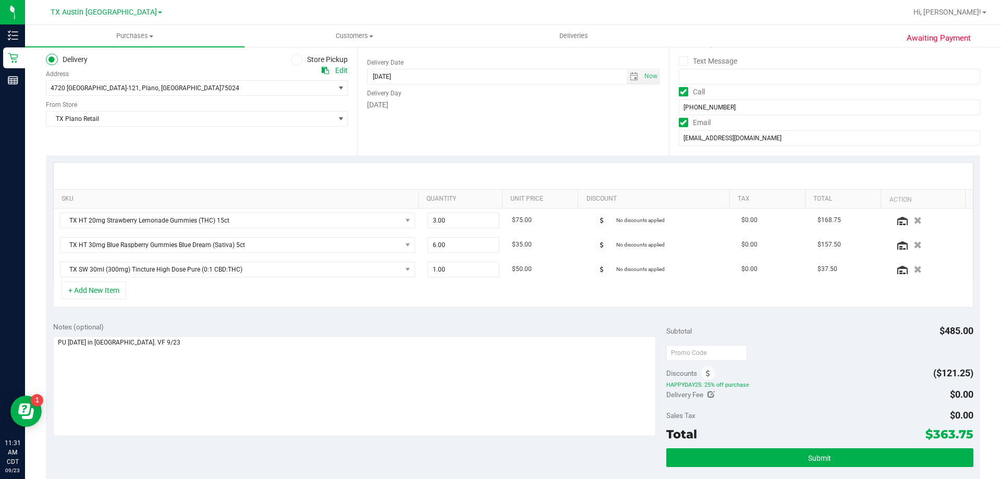
scroll to position [104, 0]
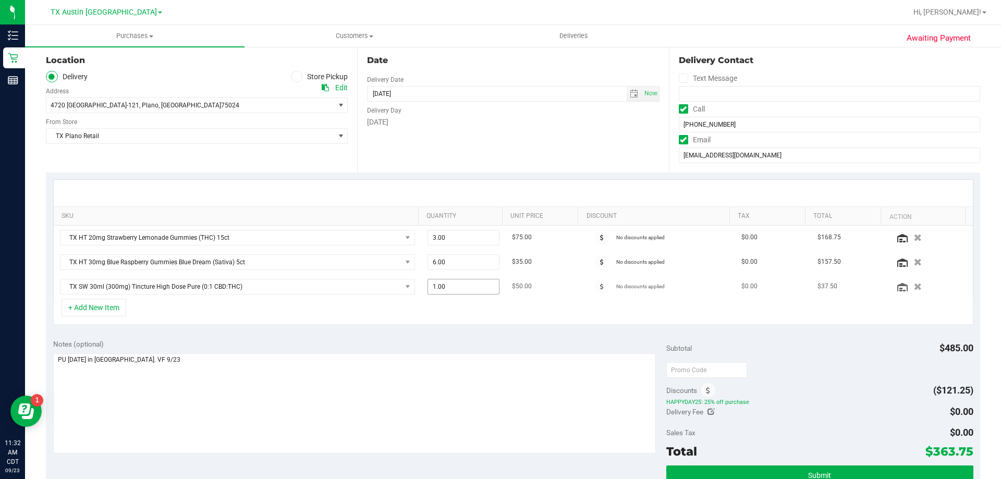
click at [459, 286] on span "1.00 1" at bounding box center [464, 287] width 72 height 16
type input "2"
type input "2.00"
click at [438, 175] on div "SKU Quantity Unit Price Discount Tax Total Action TX HT 20mg Strawberry Lemonad…" at bounding box center [513, 253] width 935 height 160
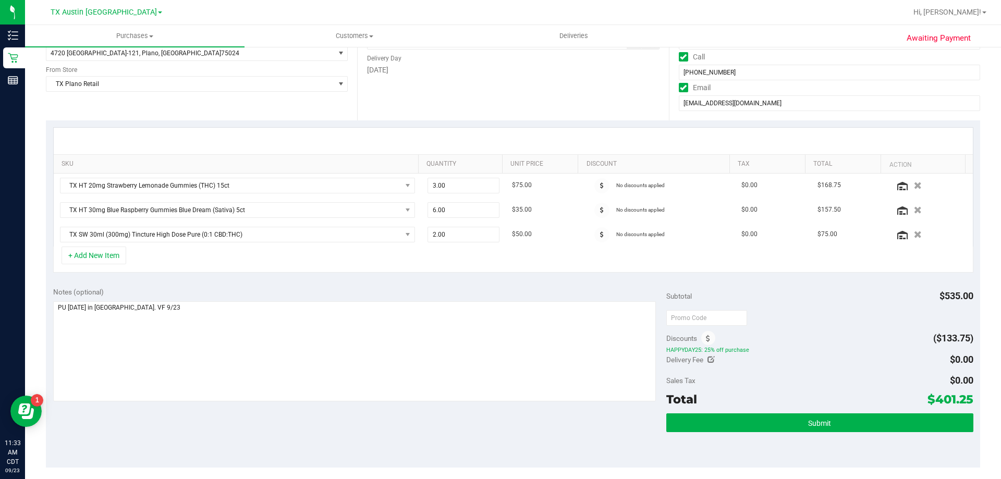
drag, startPoint x: 928, startPoint y: 400, endPoint x: 965, endPoint y: 400, distance: 37.6
click at [965, 400] on span "$401.25" at bounding box center [951, 399] width 46 height 15
click at [823, 424] on span "Submit" at bounding box center [819, 423] width 23 height 8
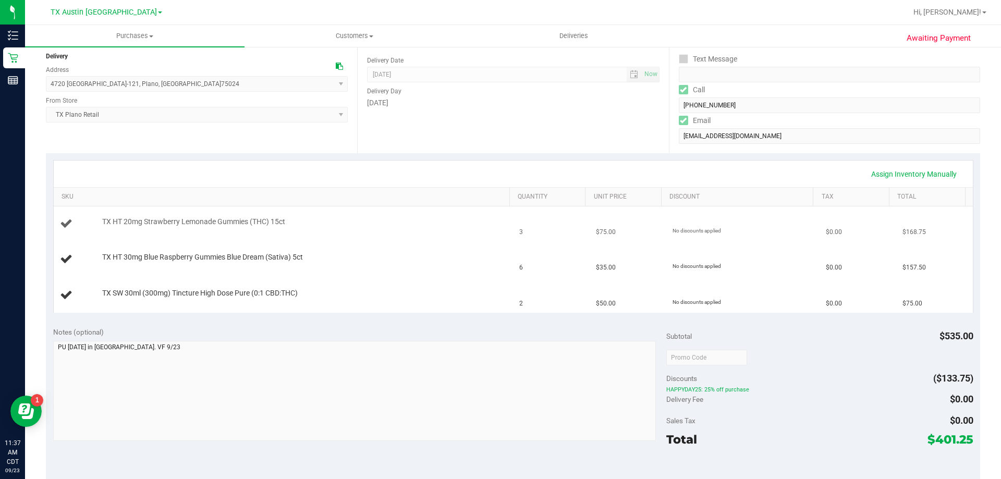
scroll to position [156, 0]
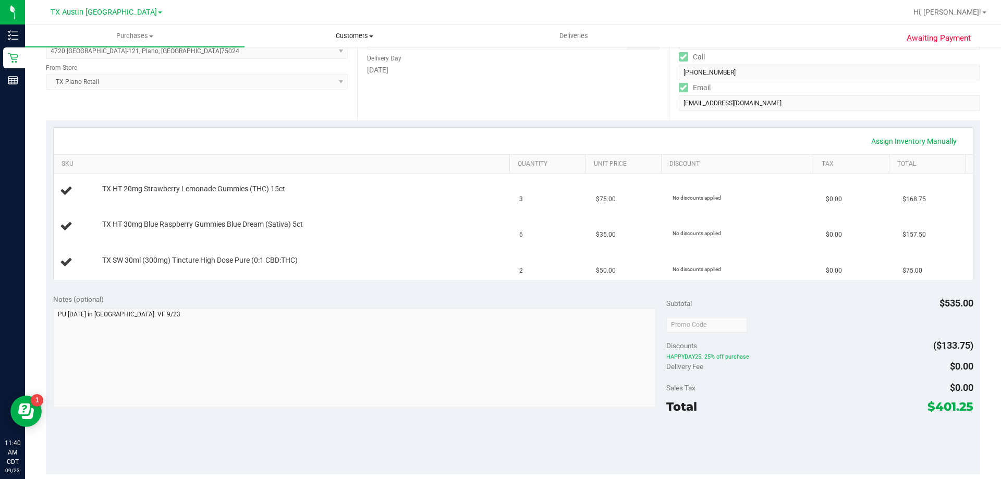
click at [367, 34] on span "Customers" at bounding box center [354, 35] width 219 height 9
click at [359, 57] on li "All customers" at bounding box center [355, 63] width 220 height 13
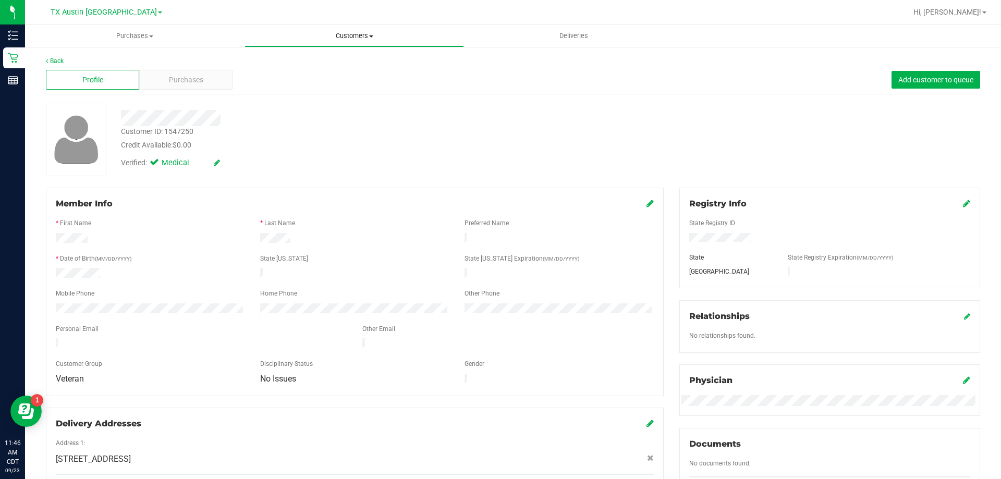
click at [365, 35] on span "Customers" at bounding box center [354, 35] width 219 height 9
click at [370, 63] on li "All customers" at bounding box center [355, 63] width 220 height 13
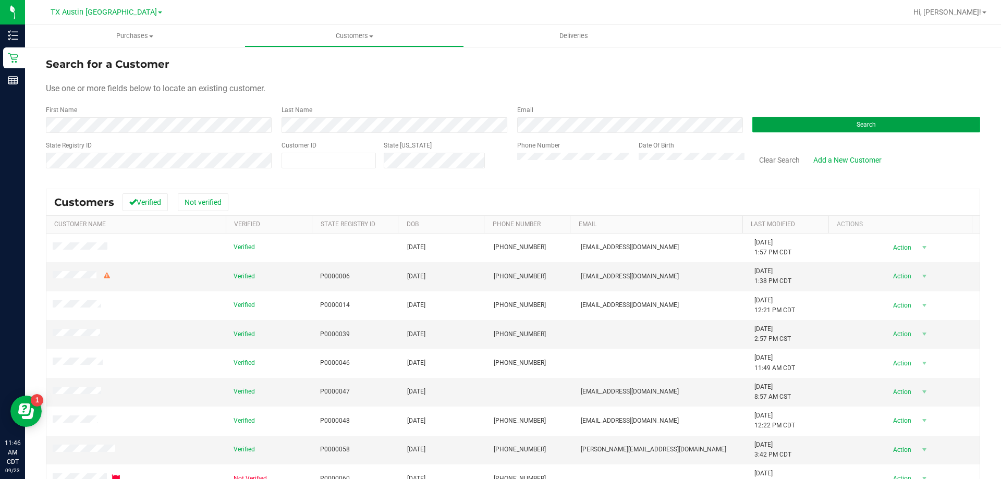
click at [789, 128] on button "Search" at bounding box center [867, 125] width 228 height 16
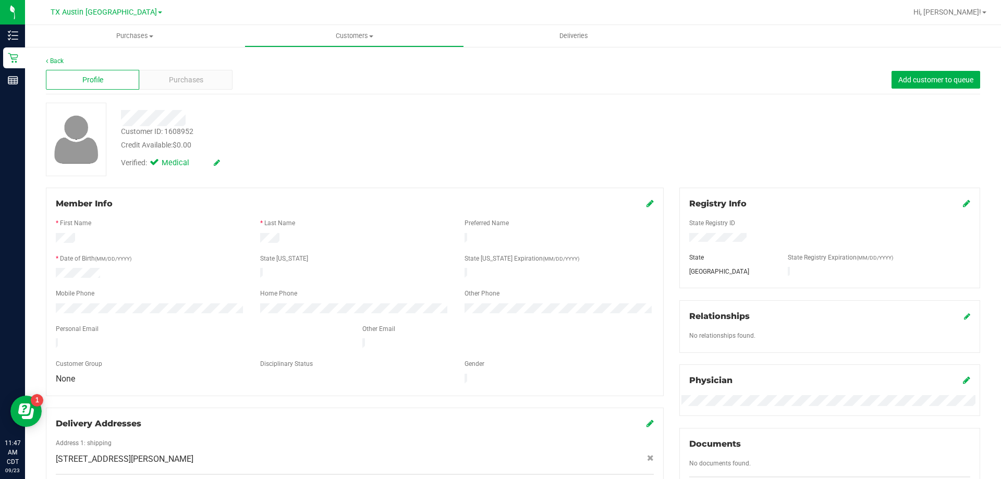
scroll to position [209, 0]
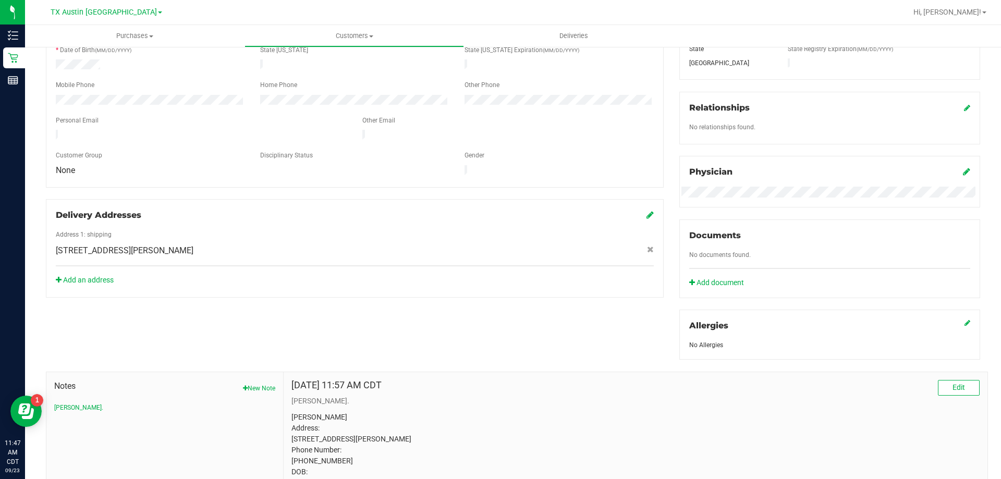
click at [105, 245] on span "11235 Sinclair Ave , Dallas , TX 75218" at bounding box center [125, 251] width 138 height 13
copy div "11235 Sinclair Ave , Dallas , TX 75218"
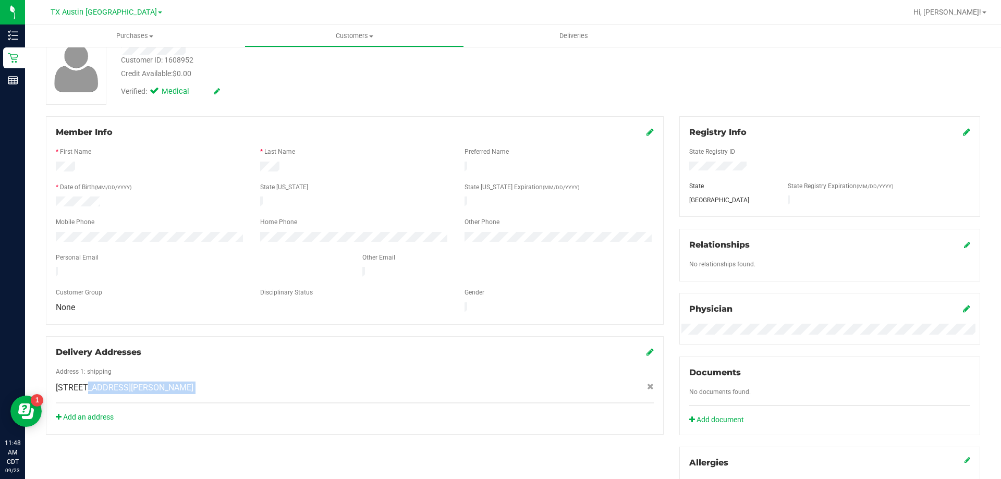
scroll to position [0, 0]
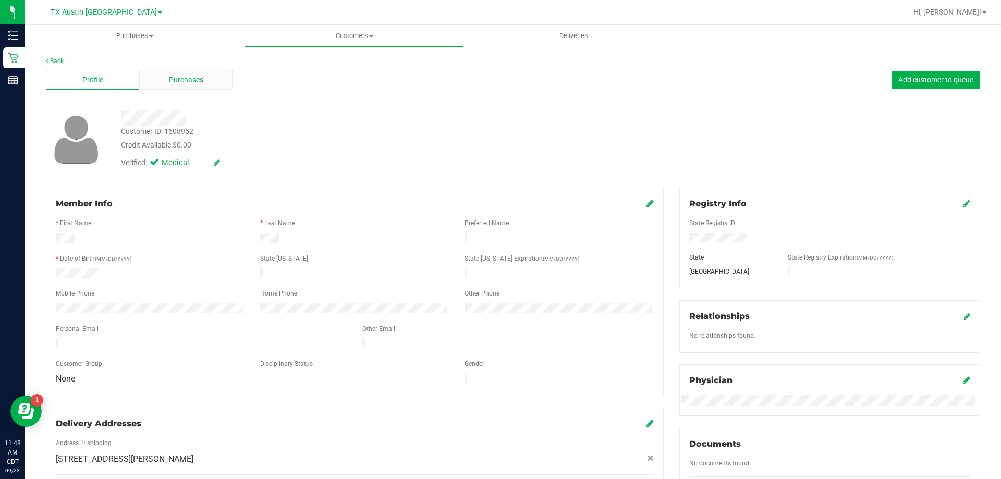
click at [205, 80] on div "Purchases" at bounding box center [185, 80] width 93 height 20
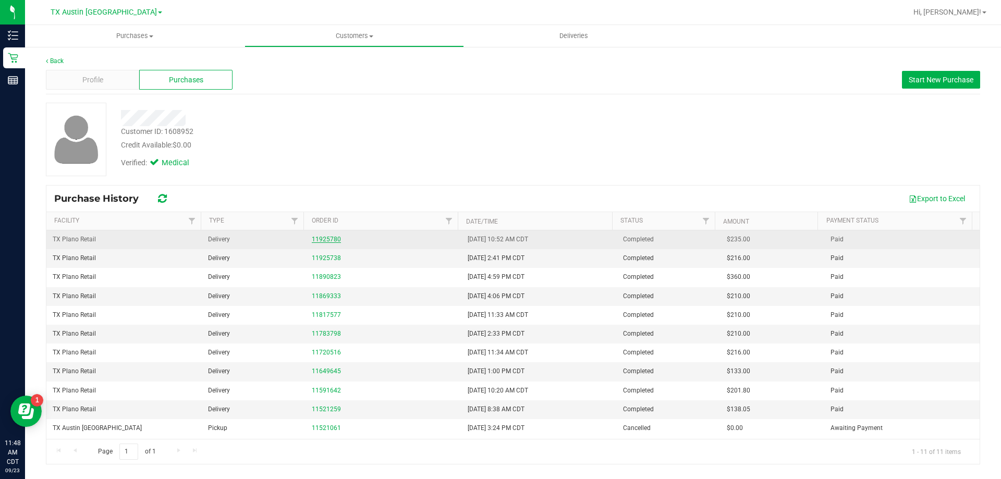
click at [324, 242] on link "11925780" at bounding box center [326, 239] width 29 height 7
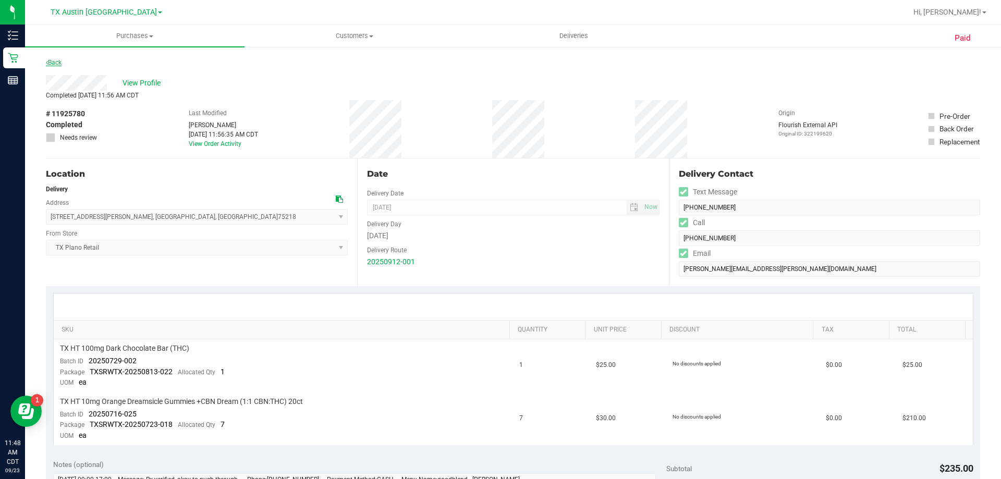
click at [52, 60] on link "Back" at bounding box center [54, 62] width 16 height 7
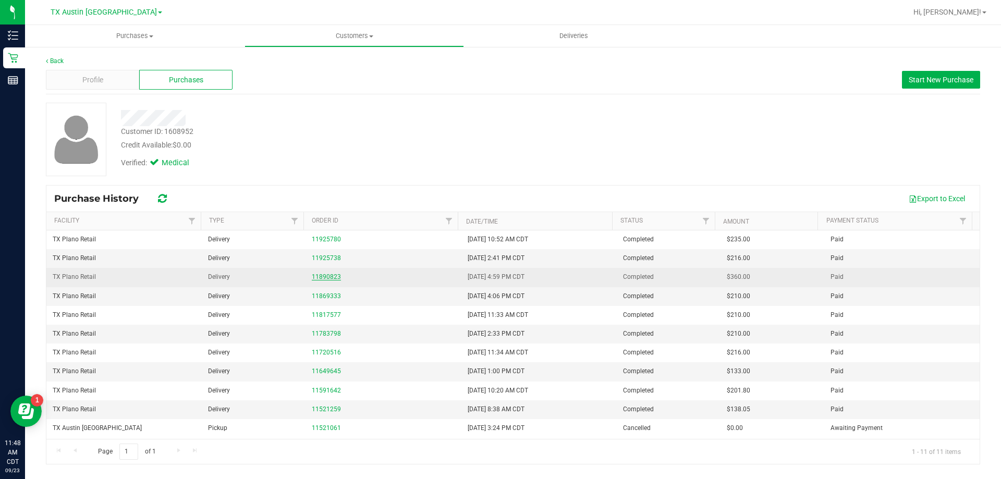
click at [327, 274] on link "11890823" at bounding box center [326, 276] width 29 height 7
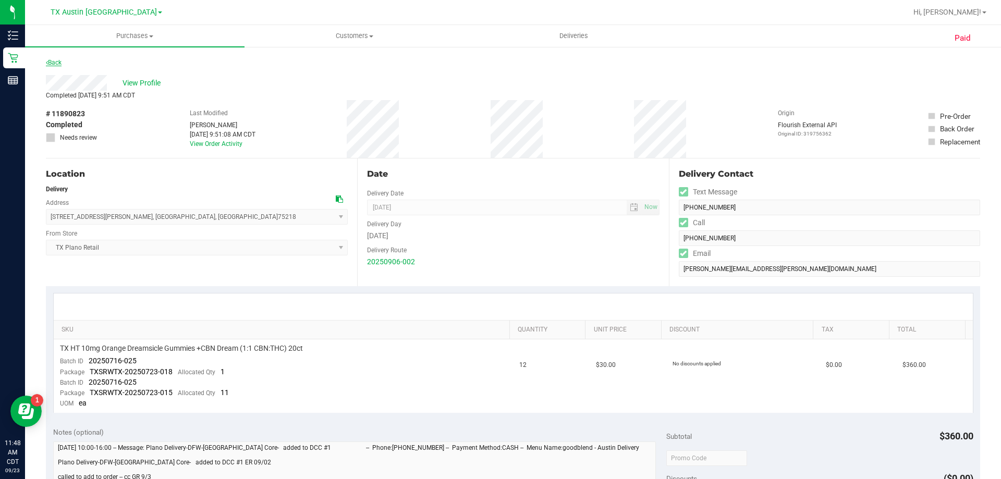
click at [51, 60] on link "Back" at bounding box center [54, 62] width 16 height 7
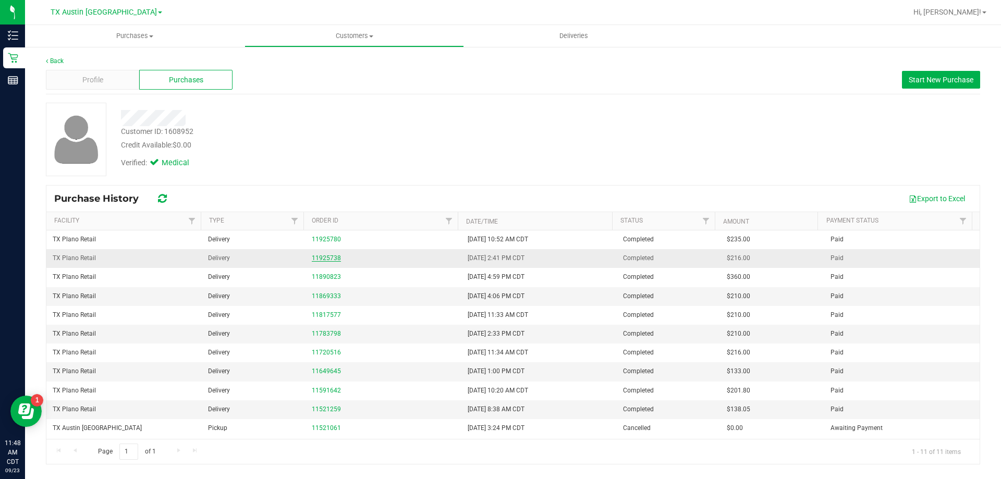
click at [326, 258] on link "11925738" at bounding box center [326, 258] width 29 height 7
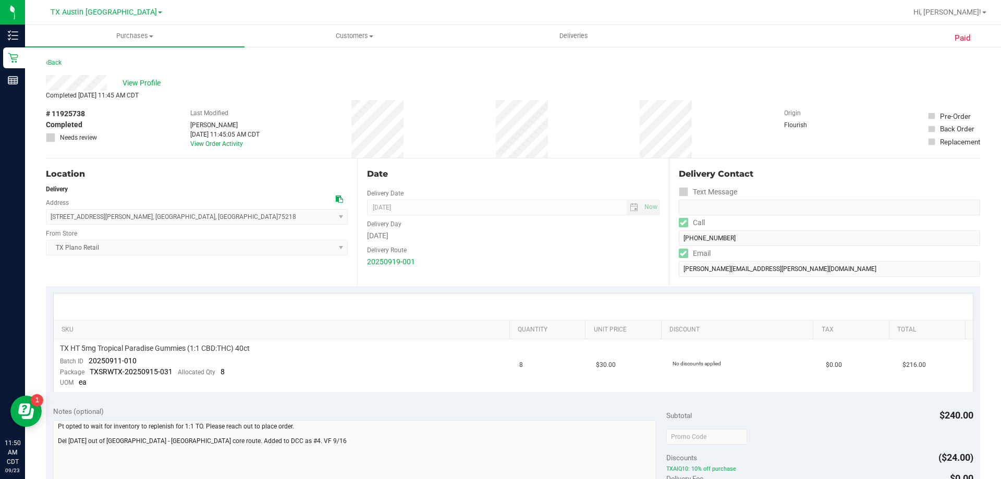
click at [336, 199] on icon at bounding box center [339, 199] width 7 height 7
click at [141, 81] on span "View Profile" at bounding box center [144, 83] width 42 height 11
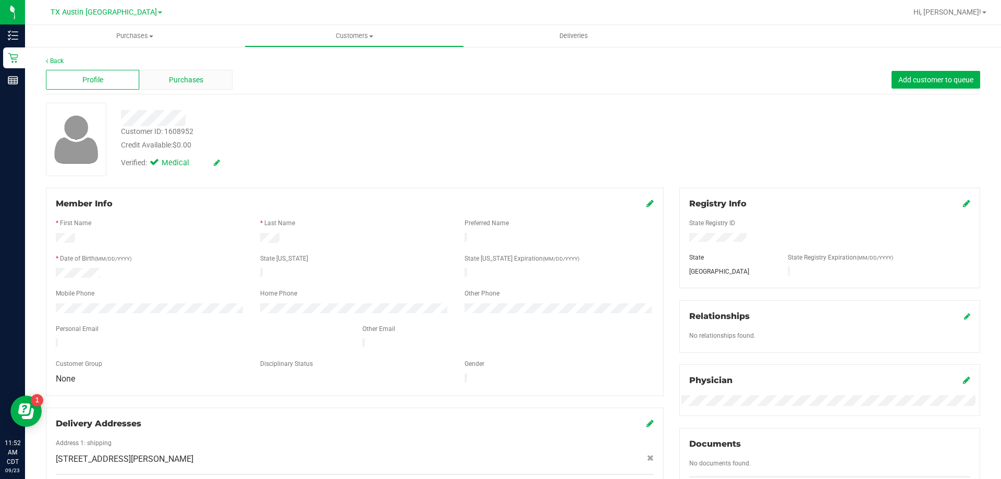
click at [170, 80] on span "Purchases" at bounding box center [186, 80] width 34 height 11
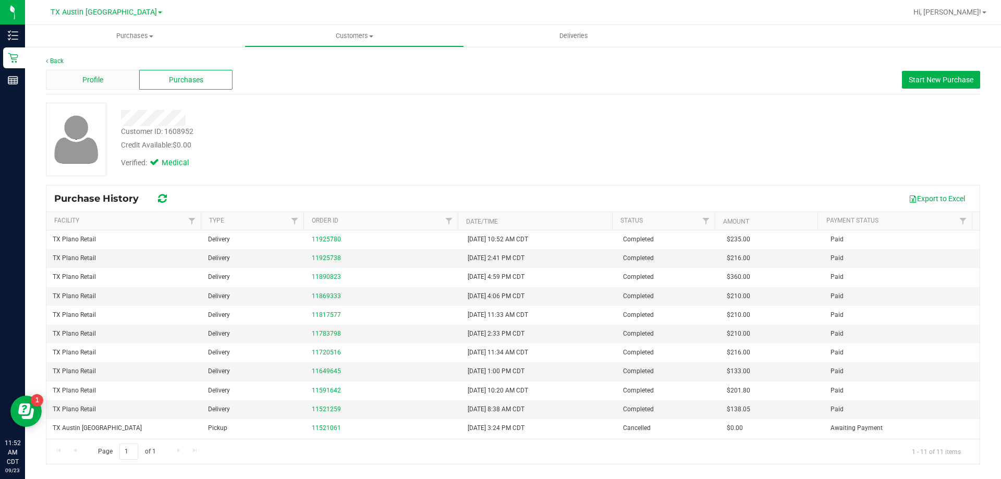
click at [107, 81] on div "Profile" at bounding box center [92, 80] width 93 height 20
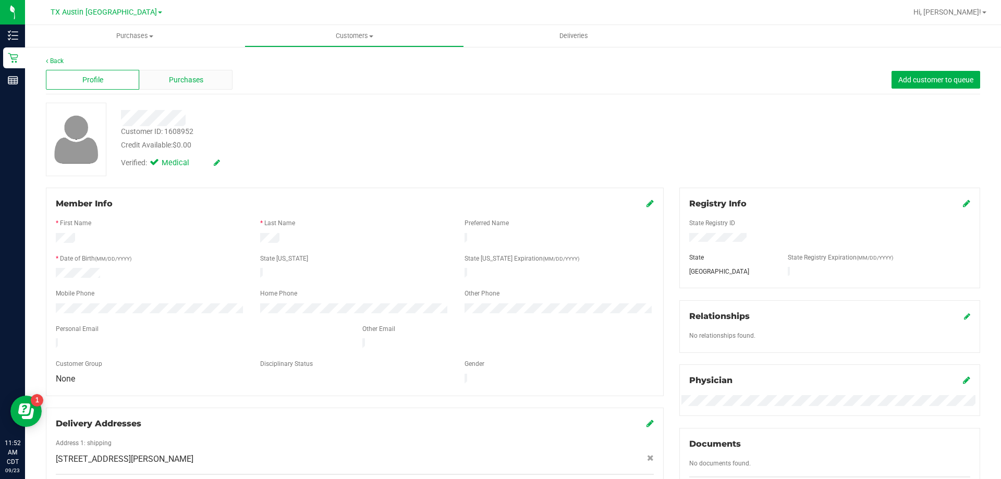
click at [189, 80] on span "Purchases" at bounding box center [186, 80] width 34 height 11
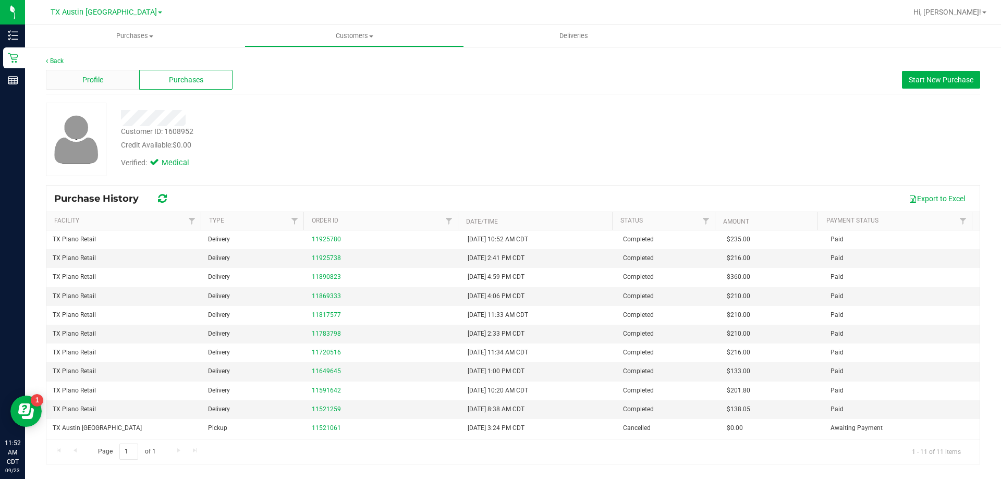
click at [108, 74] on div "Profile" at bounding box center [92, 80] width 93 height 20
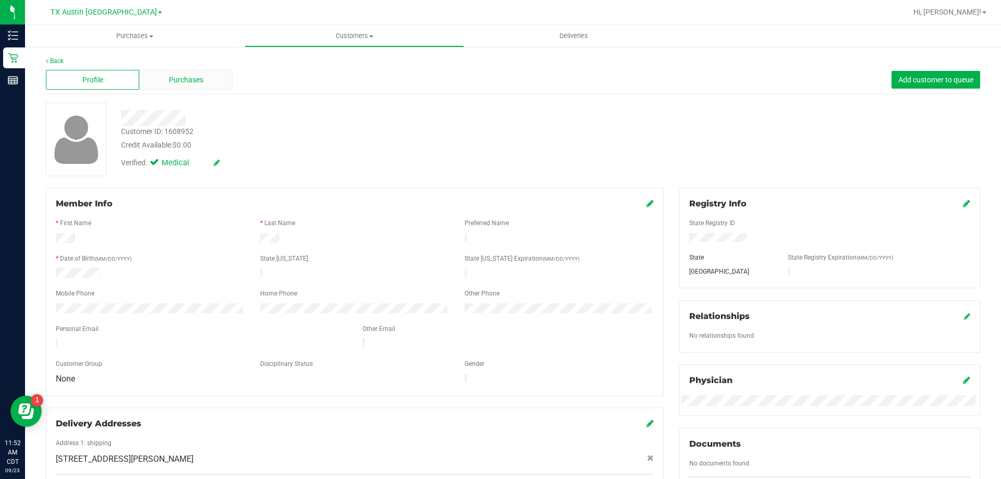
click at [180, 79] on span "Purchases" at bounding box center [186, 80] width 34 height 11
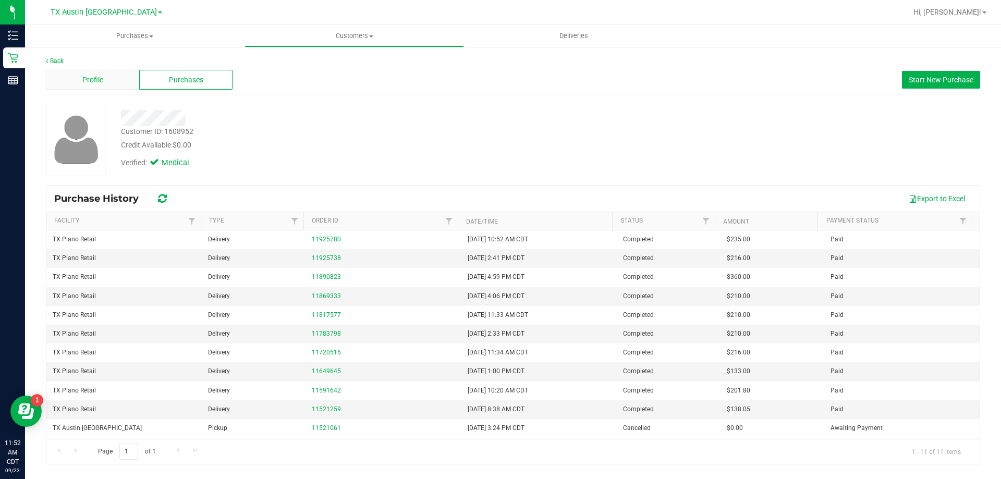
click at [99, 85] on span "Profile" at bounding box center [92, 80] width 21 height 11
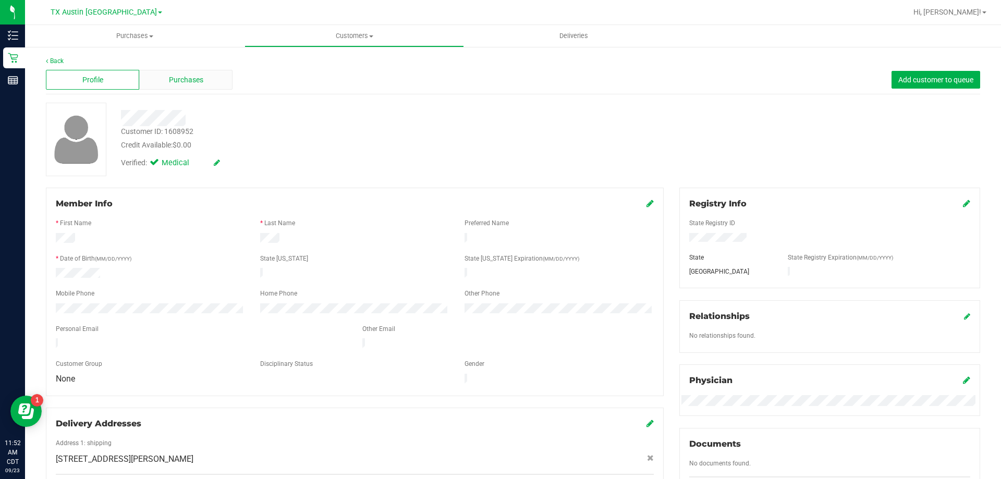
click at [194, 79] on span "Purchases" at bounding box center [186, 80] width 34 height 11
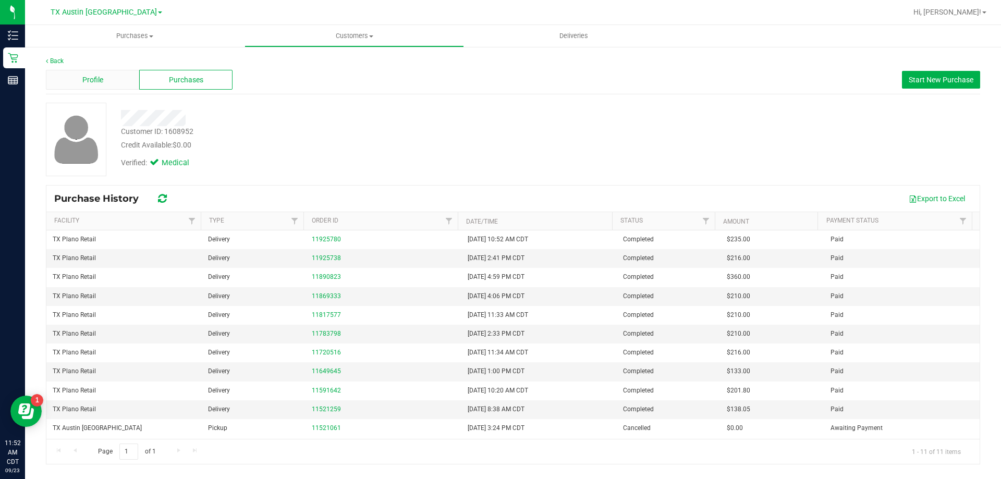
click at [124, 78] on div "Profile" at bounding box center [92, 80] width 93 height 20
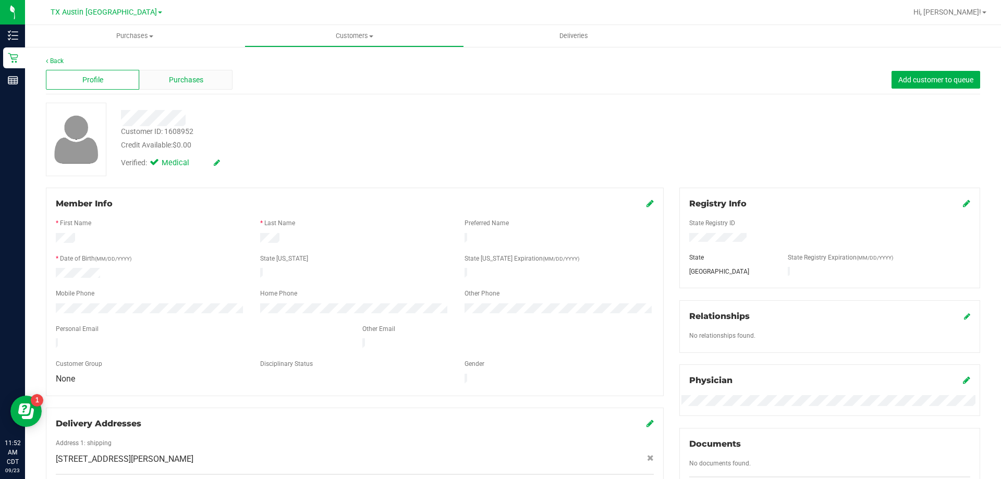
click at [201, 73] on div "Purchases" at bounding box center [185, 80] width 93 height 20
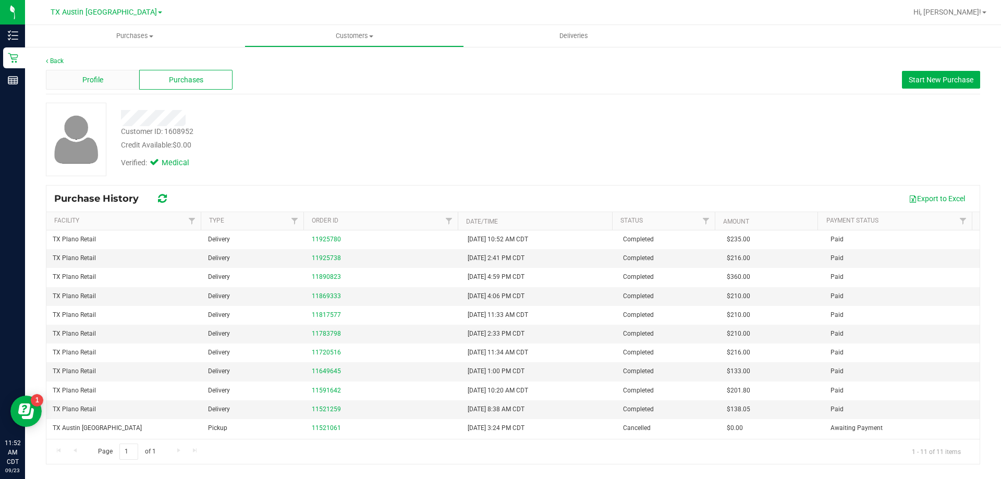
click at [108, 77] on div "Profile" at bounding box center [92, 80] width 93 height 20
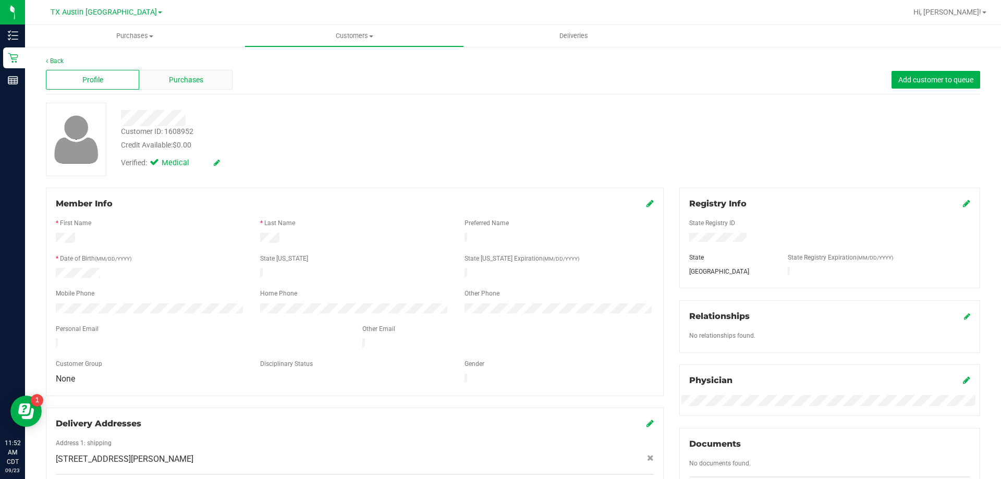
click at [221, 76] on div "Purchases" at bounding box center [185, 80] width 93 height 20
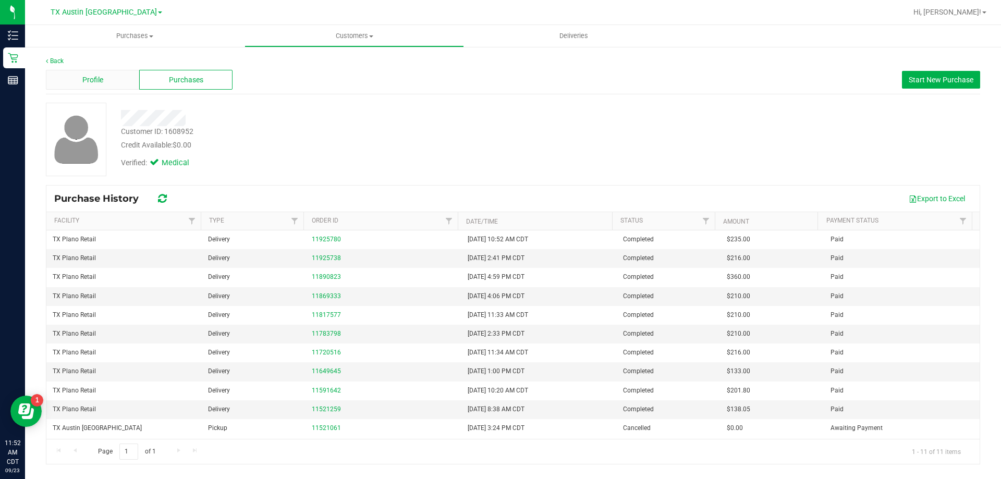
click at [94, 80] on span "Profile" at bounding box center [92, 80] width 21 height 11
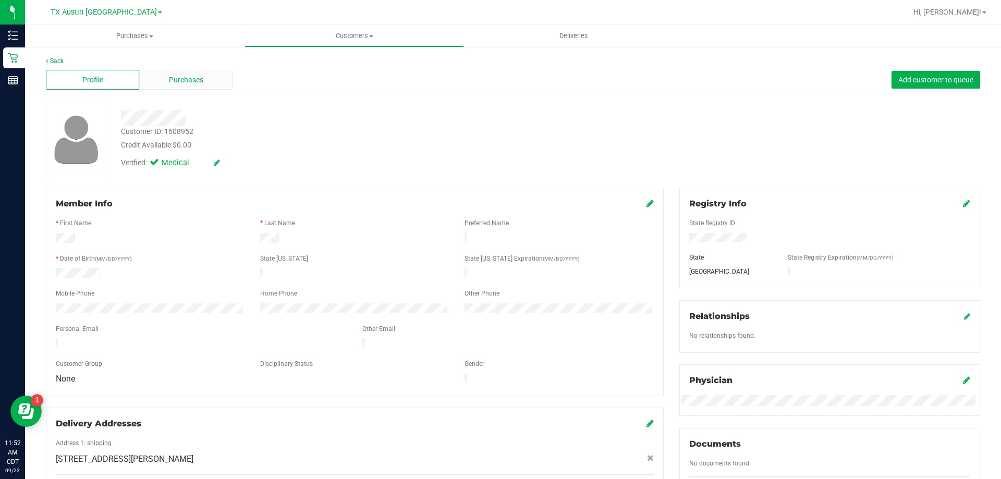
click at [177, 84] on span "Purchases" at bounding box center [186, 80] width 34 height 11
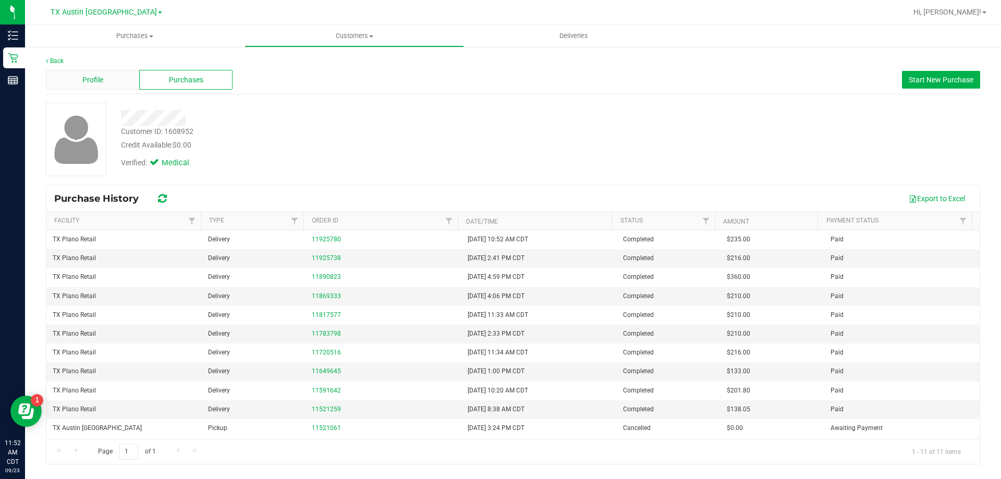
click at [107, 70] on div "Profile" at bounding box center [92, 80] width 93 height 20
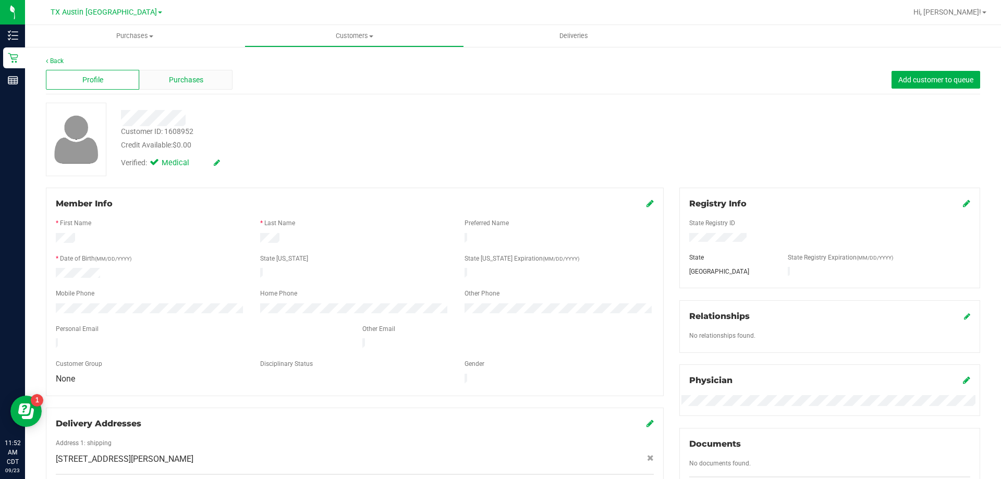
click at [187, 82] on span "Purchases" at bounding box center [186, 80] width 34 height 11
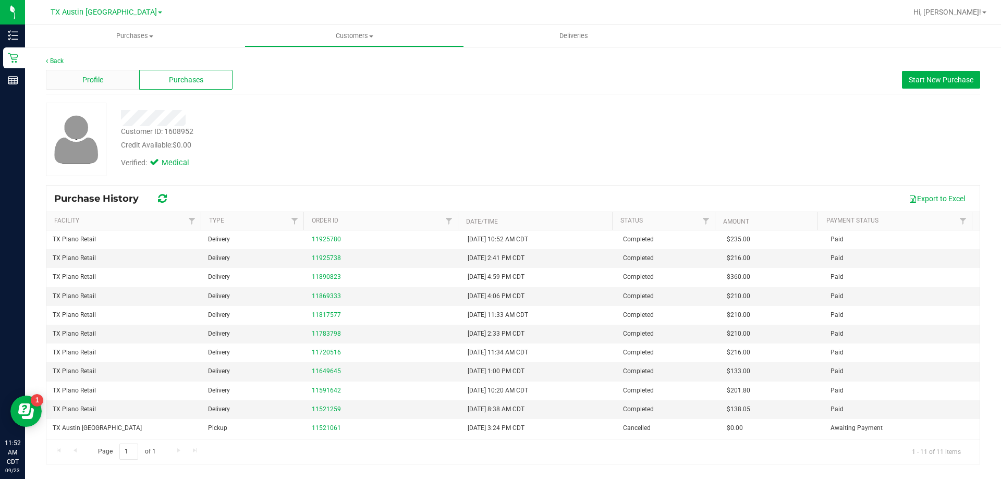
click at [119, 73] on div "Profile" at bounding box center [92, 80] width 93 height 20
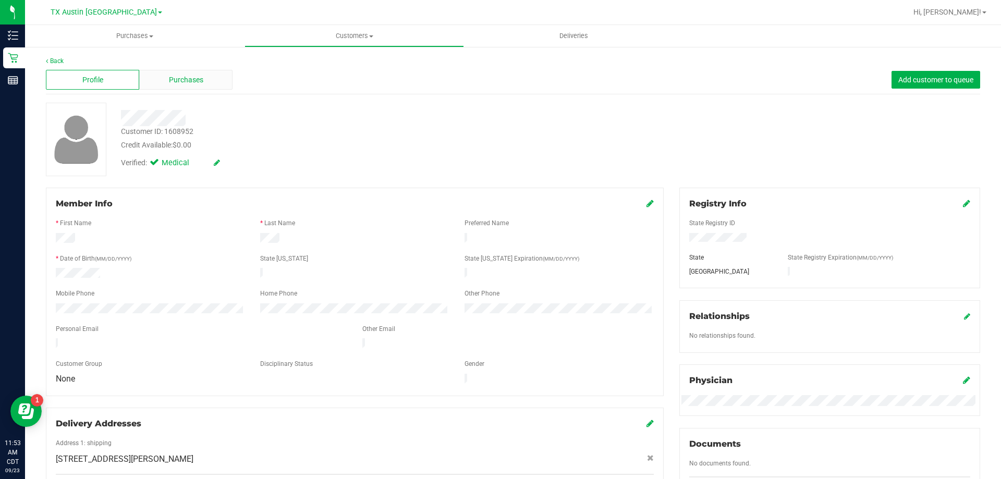
click at [197, 84] on span "Purchases" at bounding box center [186, 80] width 34 height 11
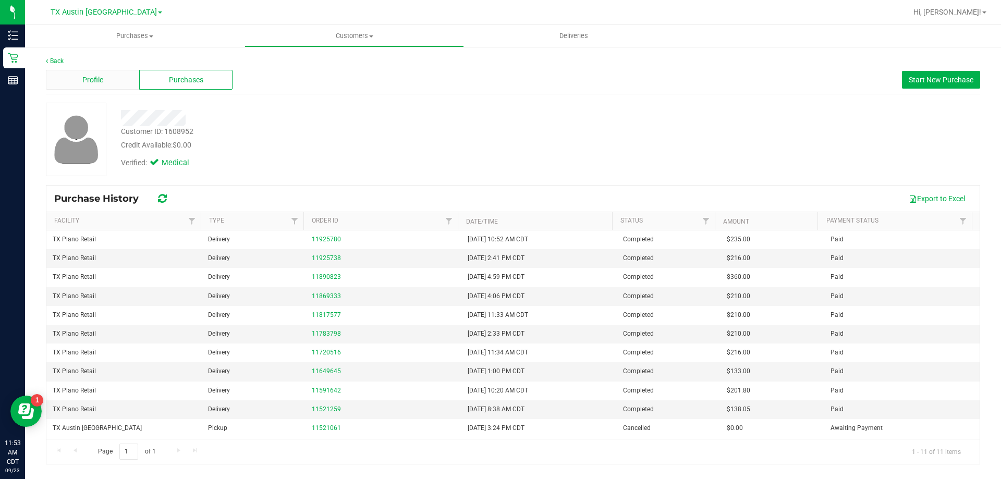
click at [90, 77] on span "Profile" at bounding box center [92, 80] width 21 height 11
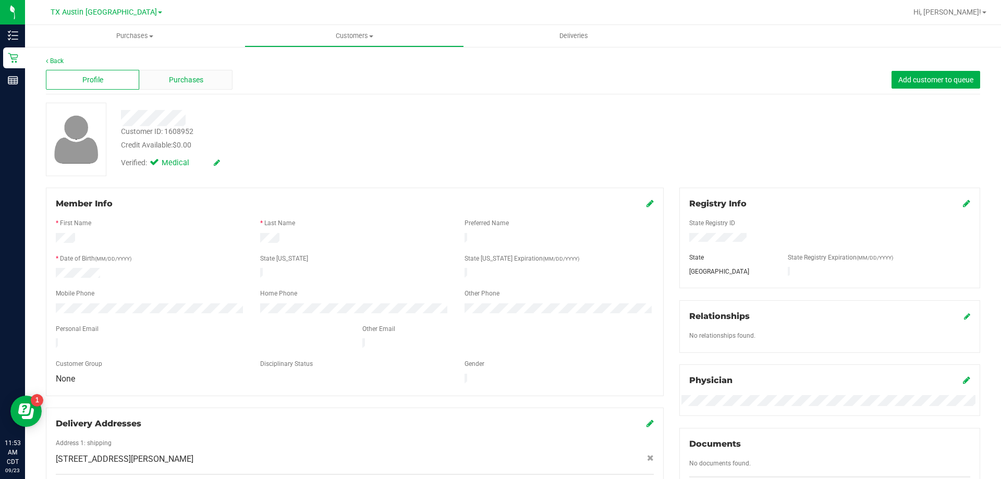
click at [196, 79] on span "Purchases" at bounding box center [186, 80] width 34 height 11
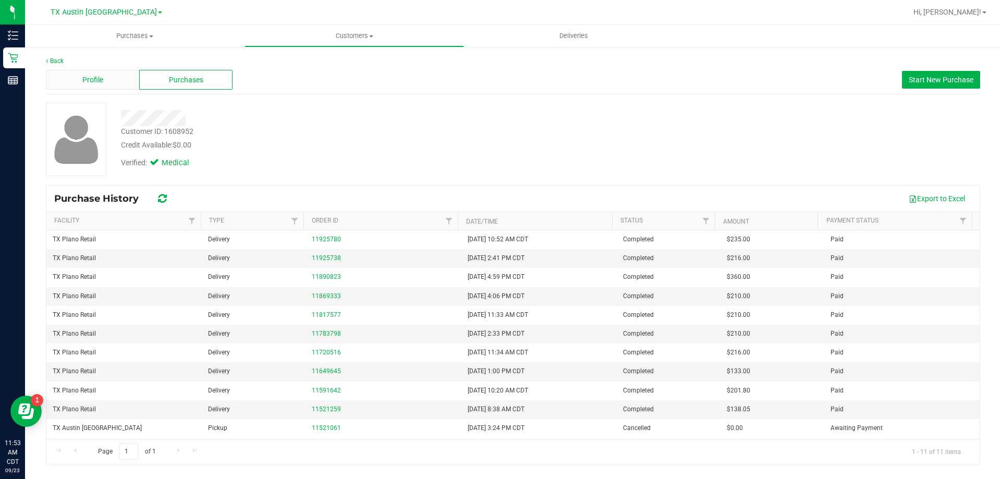
click at [104, 79] on div "Profile" at bounding box center [92, 80] width 93 height 20
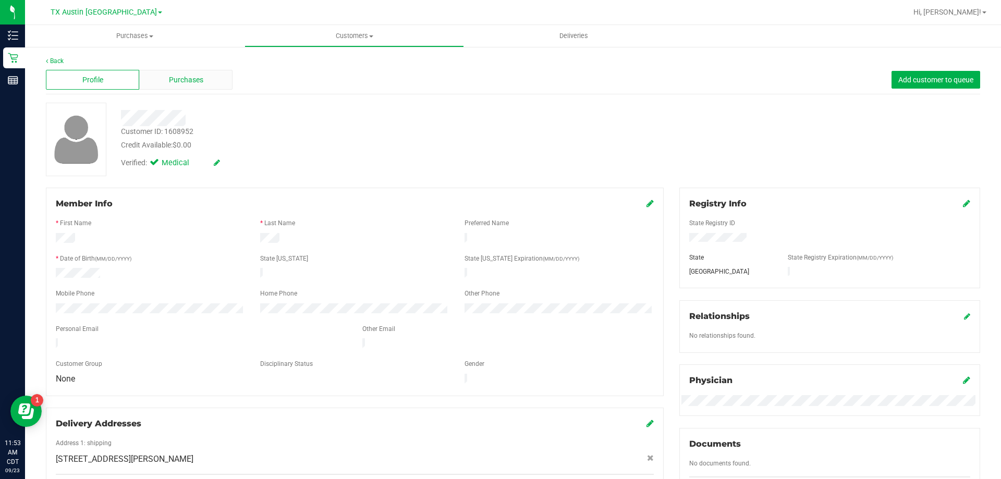
click at [195, 78] on span "Purchases" at bounding box center [186, 80] width 34 height 11
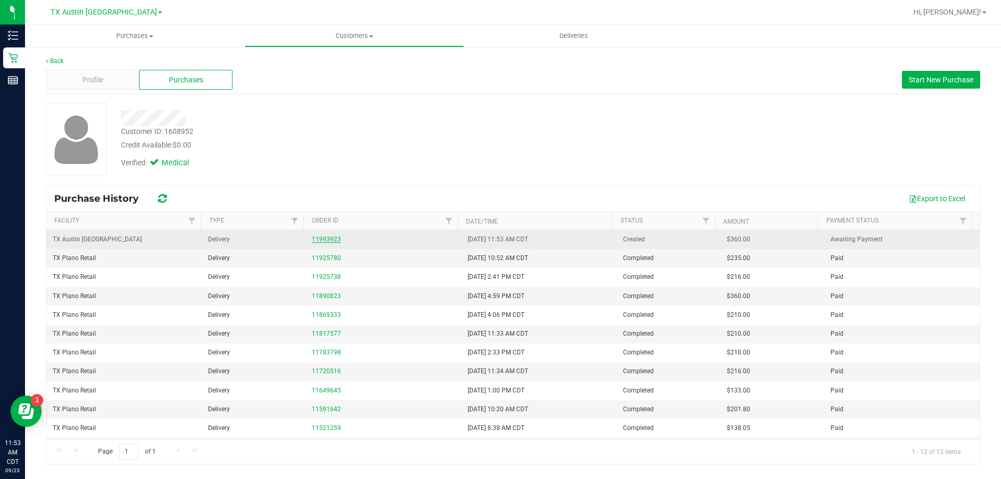
click at [321, 240] on link "11993923" at bounding box center [326, 239] width 29 height 7
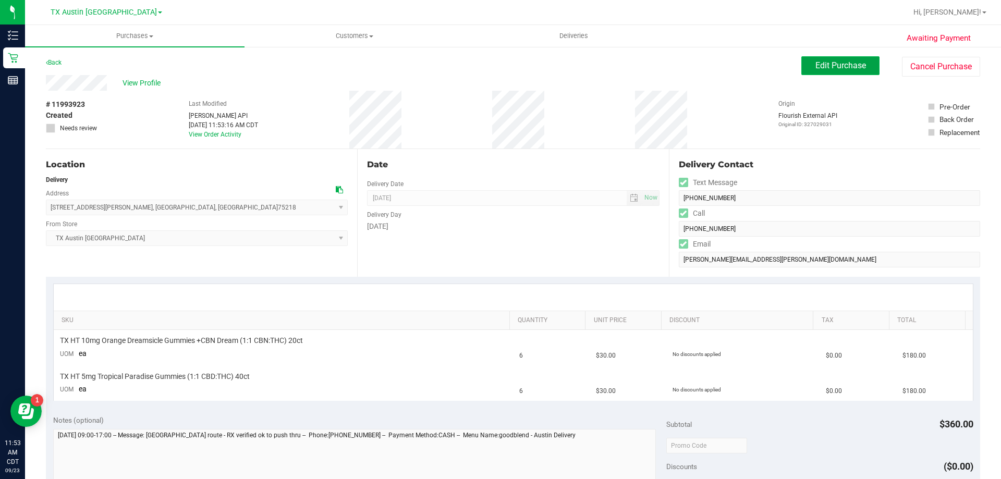
drag, startPoint x: 842, startPoint y: 64, endPoint x: 829, endPoint y: 63, distance: 13.1
click at [842, 63] on span "Edit Purchase" at bounding box center [841, 66] width 51 height 10
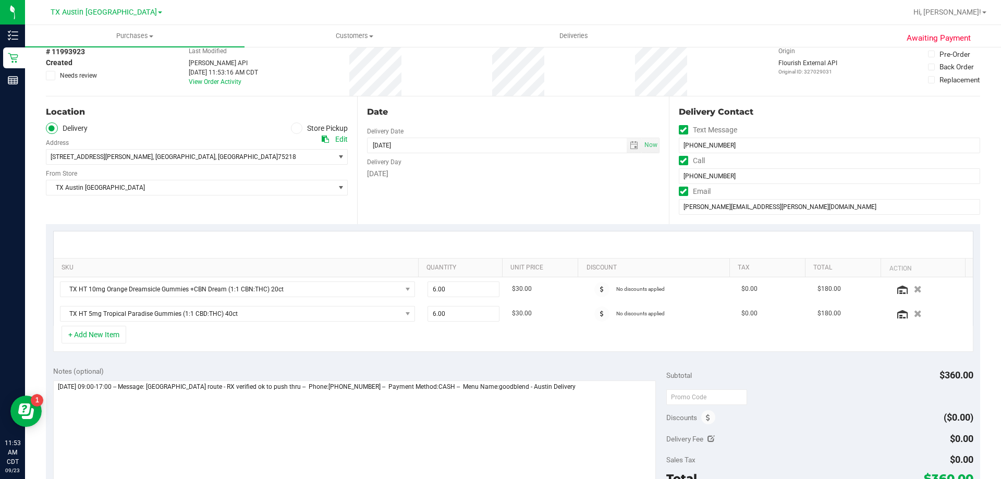
scroll to position [104, 0]
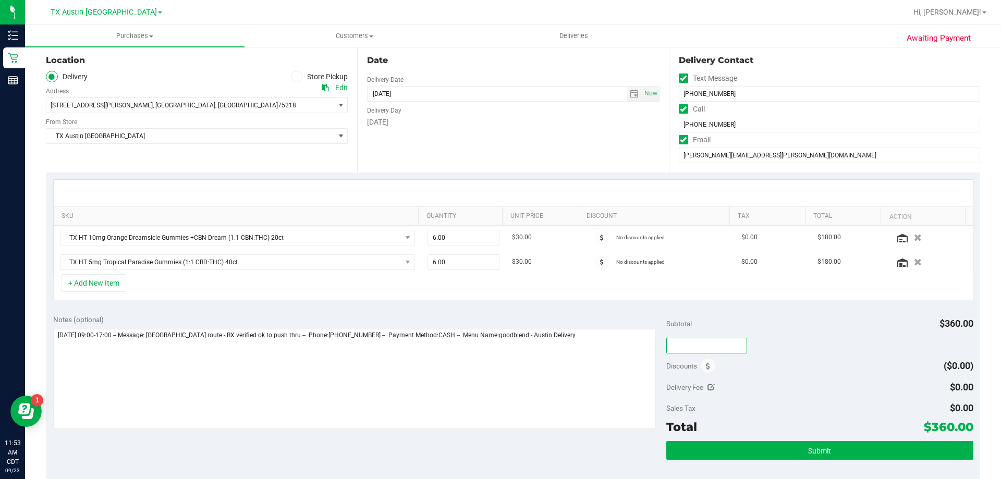
click at [695, 345] on input "text" at bounding box center [707, 346] width 81 height 16
type input "HAPPYDAY25"
click at [742, 392] on div "Delivery Fee $0.00" at bounding box center [820, 387] width 307 height 19
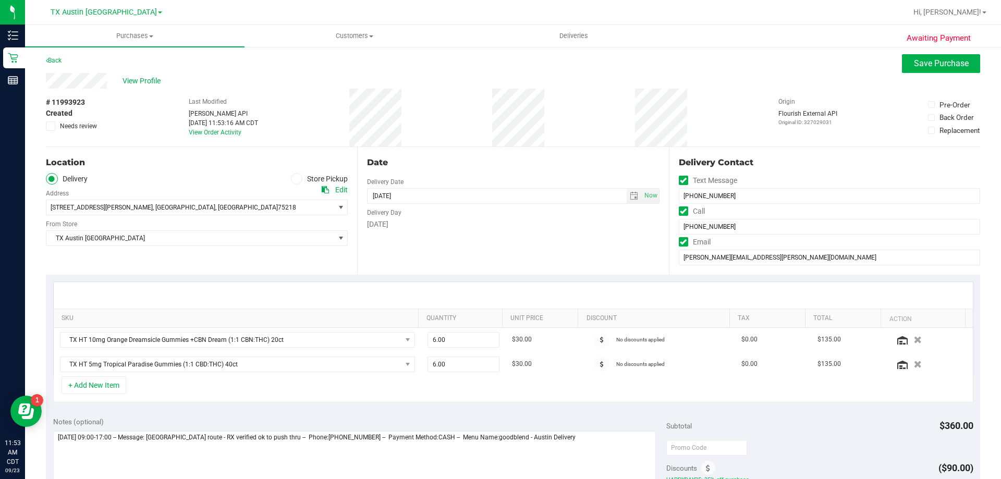
scroll to position [0, 0]
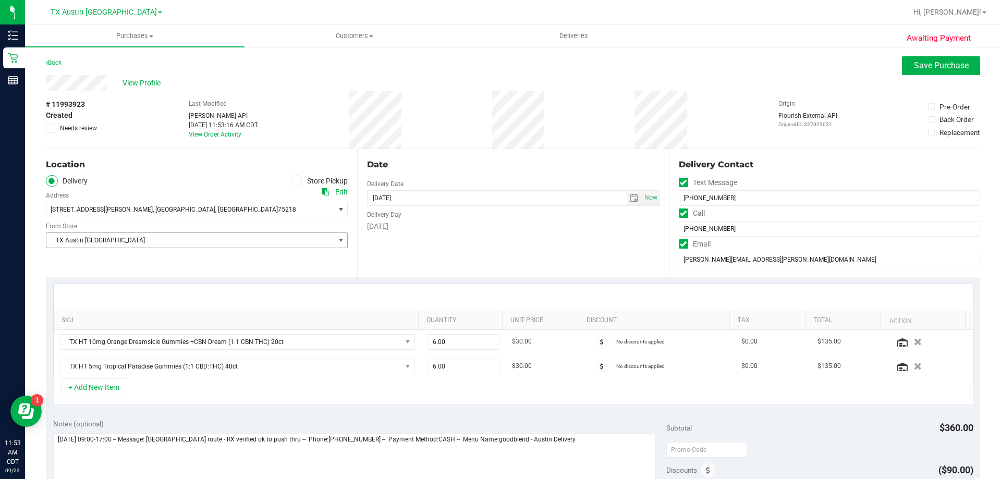
click at [231, 237] on span "TX Austin [GEOGRAPHIC_DATA]" at bounding box center [190, 240] width 288 height 15
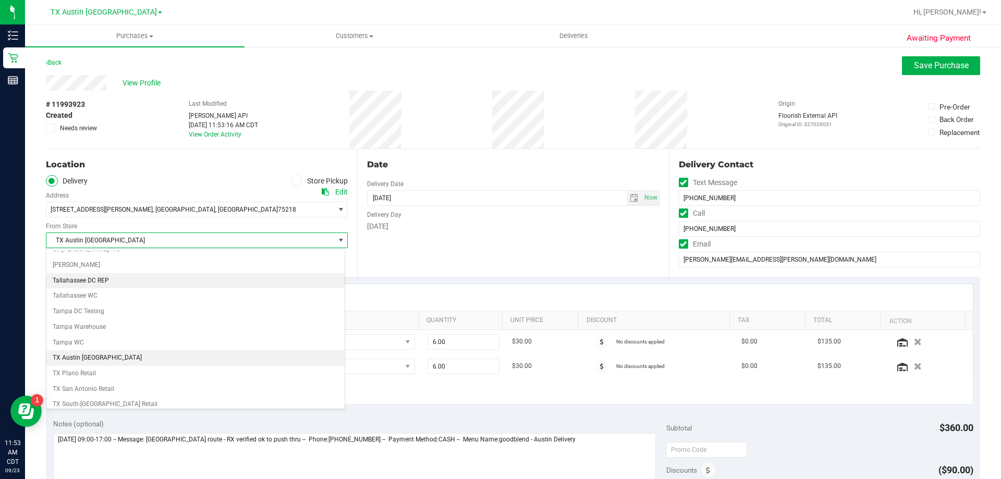
scroll to position [754, 0]
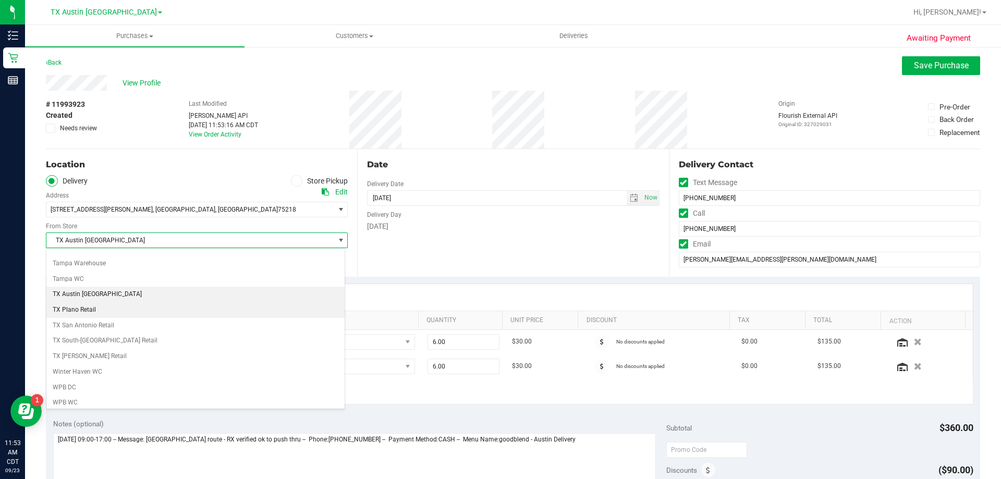
click at [107, 307] on li "TX Plano Retail" at bounding box center [195, 311] width 298 height 16
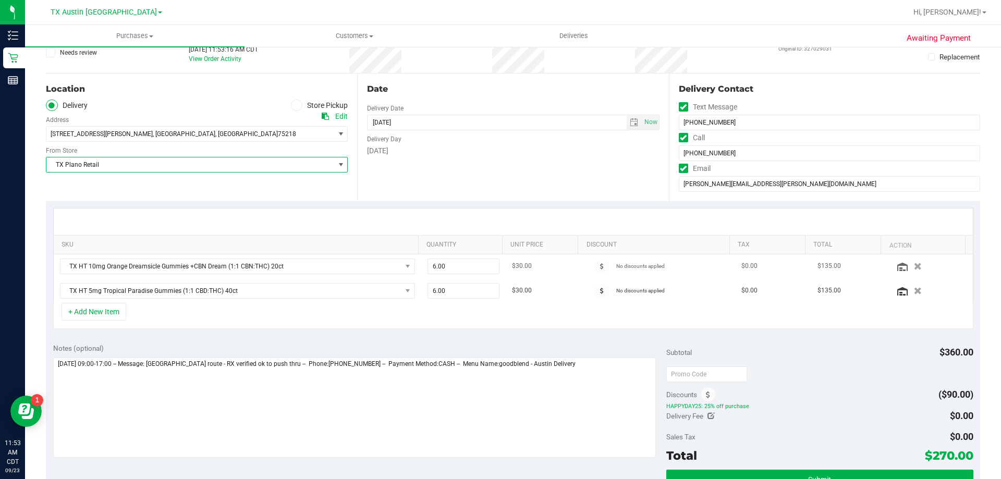
scroll to position [104, 0]
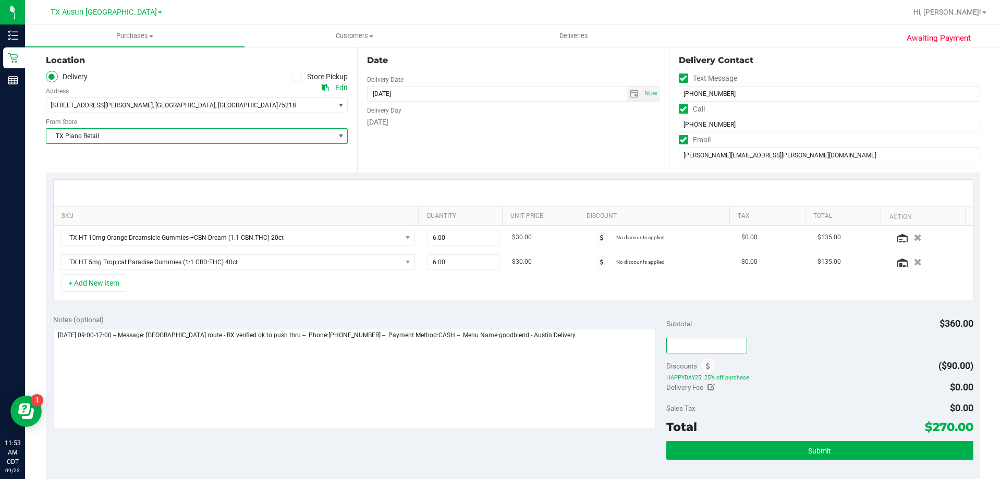
click at [709, 349] on input "text" at bounding box center [707, 346] width 81 height 16
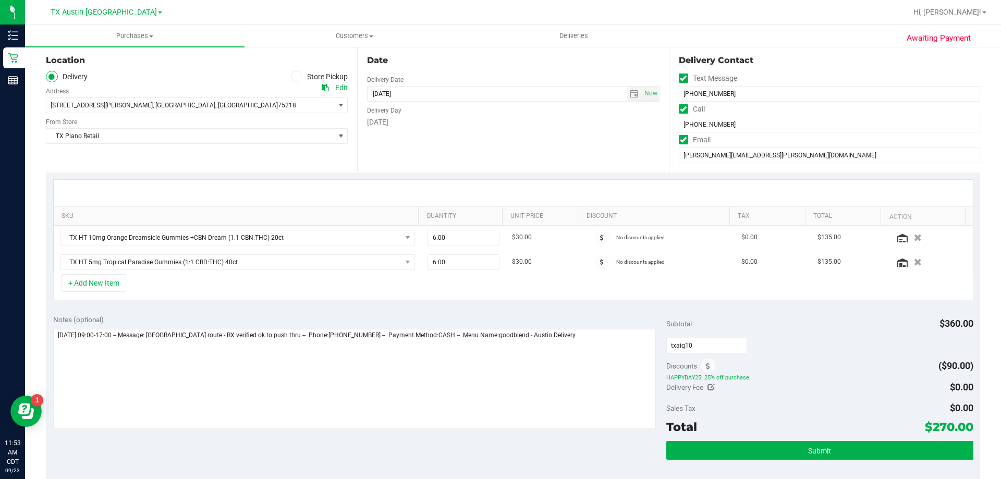
type input "TXAIQ10"
click at [784, 369] on div "Discounts ($90.00)" at bounding box center [820, 366] width 307 height 19
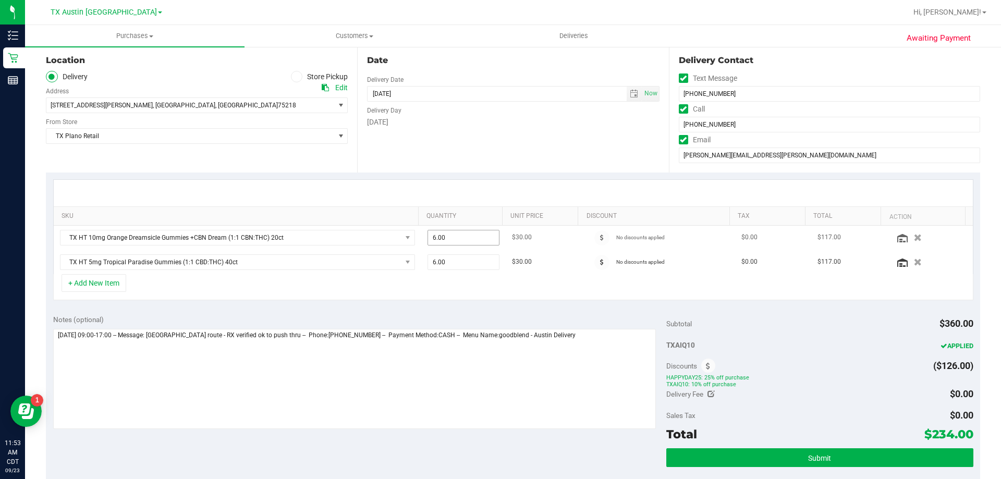
click at [456, 237] on span "6.00 6" at bounding box center [464, 238] width 72 height 16
type input "7"
type input "7.00"
click at [469, 149] on div "Date Delivery Date 09/27/2025 Now 09/27/2025 08:00 AM Now Delivery Day Saturday" at bounding box center [512, 109] width 311 height 128
click at [449, 265] on span "6.00 6" at bounding box center [464, 263] width 72 height 16
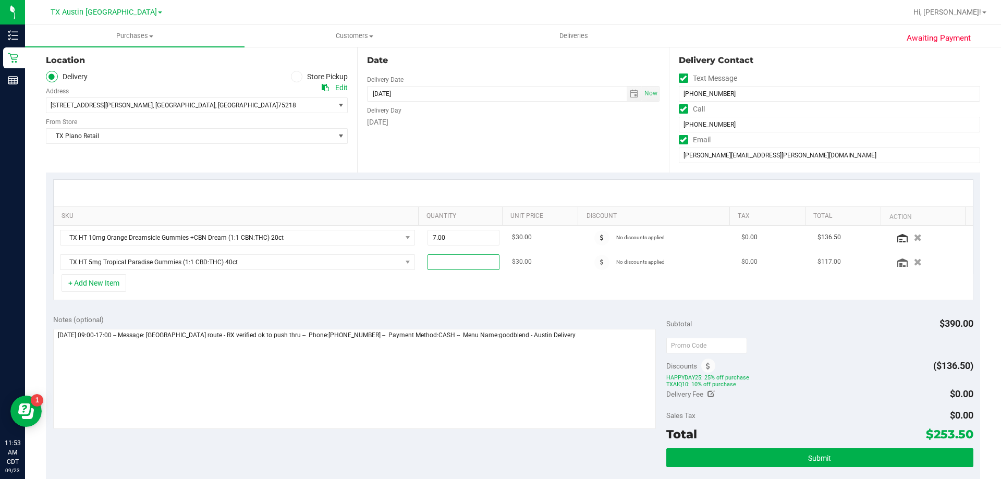
type input "5"
type input "5.00"
click at [482, 176] on div "SKU Quantity Unit Price Discount Tax Total Action TX HT 10mg Orange Dreamsicle …" at bounding box center [513, 240] width 935 height 135
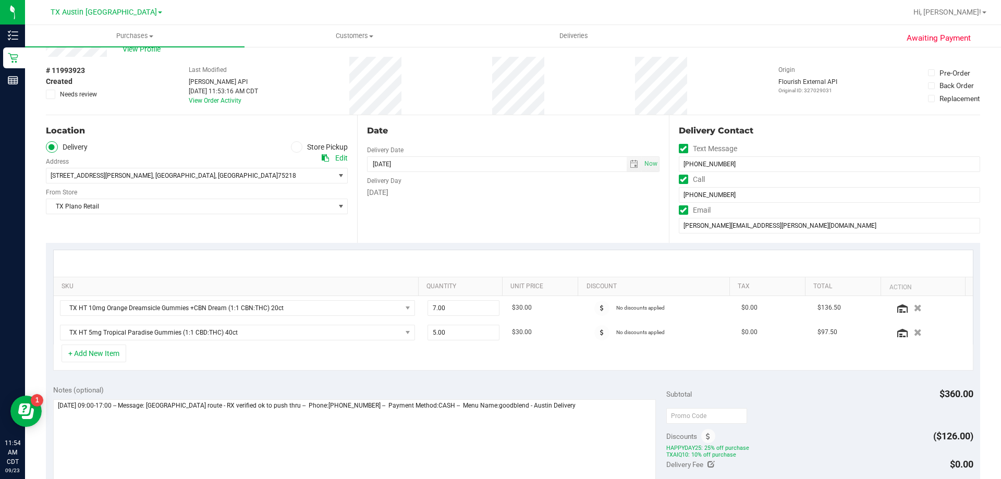
scroll to position [52, 0]
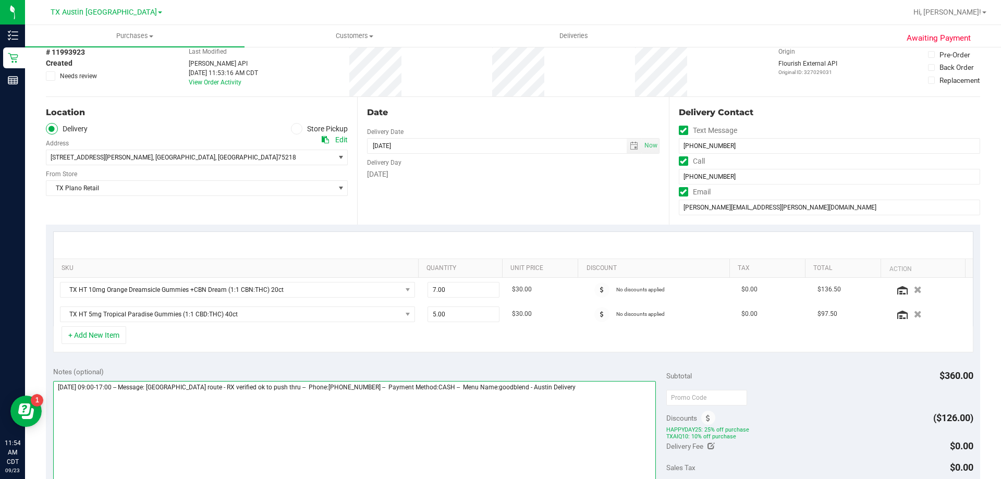
click at [578, 392] on textarea at bounding box center [354, 431] width 603 height 100
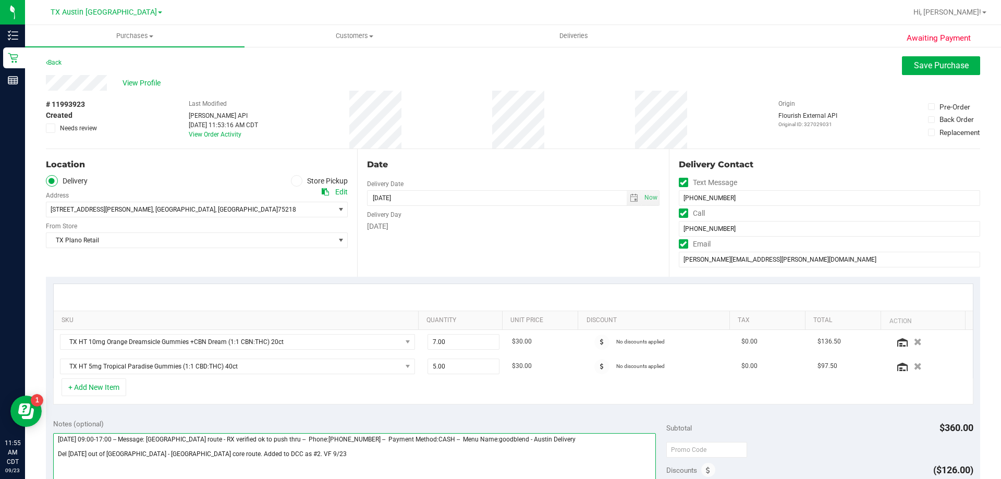
type textarea "Saturday 09/27/2025 09:00-17:00 -- Message: Dallas route - RX verified ok to pu…"
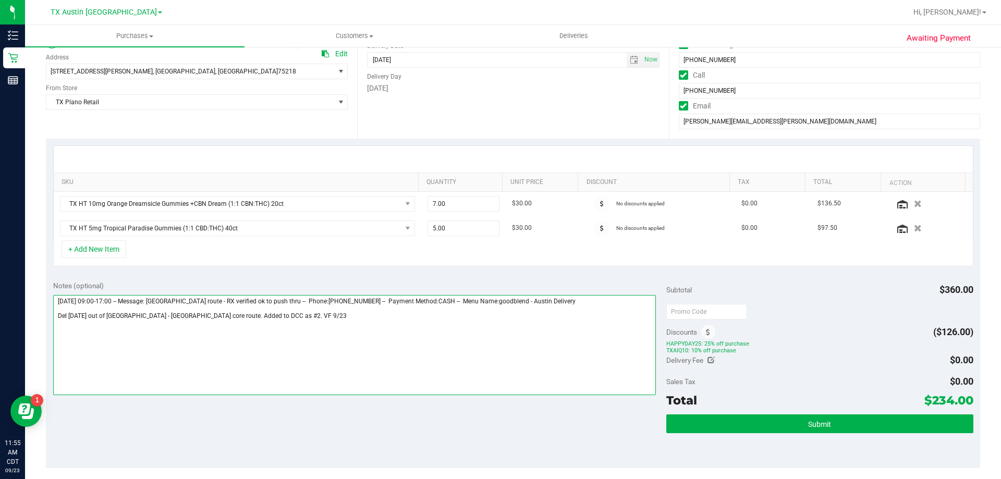
scroll to position [156, 0]
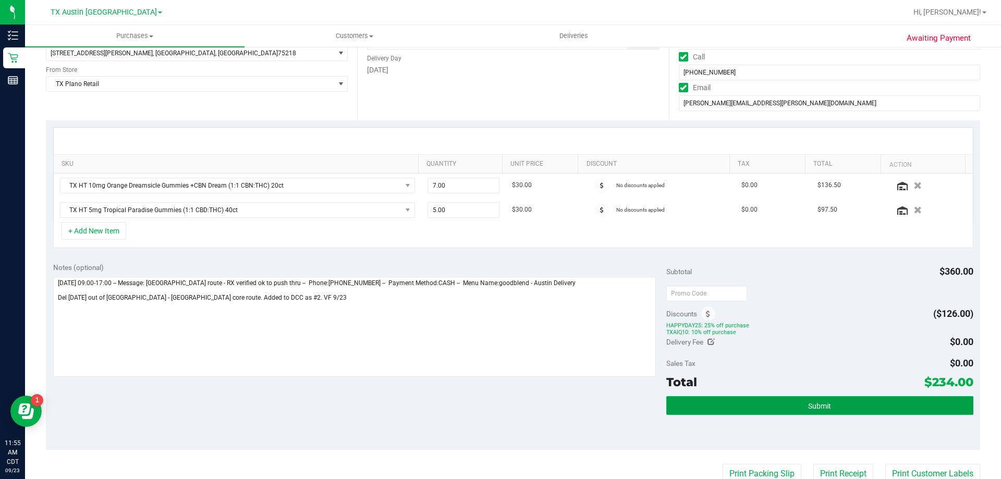
drag, startPoint x: 765, startPoint y: 407, endPoint x: 778, endPoint y: 369, distance: 40.2
click at [765, 407] on button "Submit" at bounding box center [820, 405] width 307 height 19
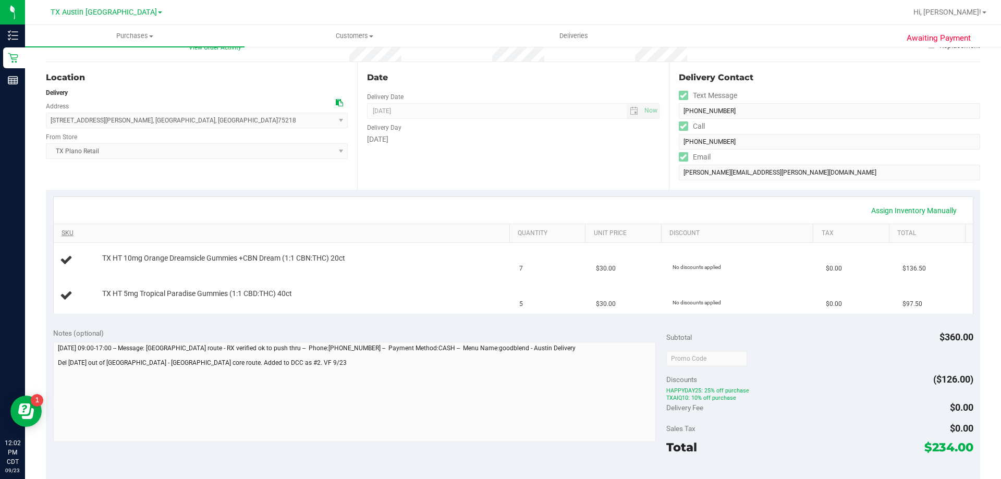
scroll to position [104, 0]
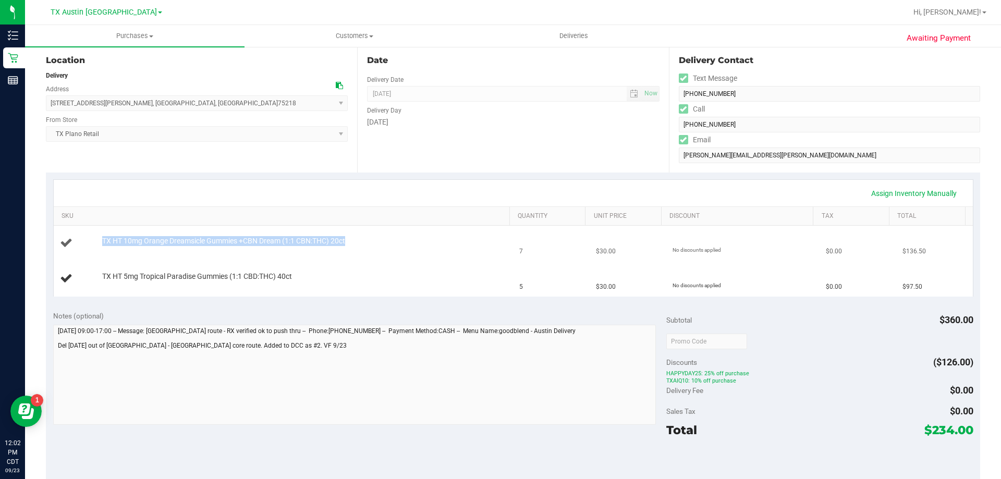
drag, startPoint x: 96, startPoint y: 238, endPoint x: 370, endPoint y: 235, distance: 273.3
click at [370, 235] on td "TX HT 10mg Orange Dreamsicle Gummies +CBN Dream (1:1 CBN:THC) 20ct" at bounding box center [284, 243] width 460 height 35
drag, startPoint x: 99, startPoint y: 275, endPoint x: 299, endPoint y: 274, distance: 199.8
click at [299, 274] on div "TX HT 5mg Tropical Paradise Gummies (1:1 CBD:THC) 40ct" at bounding box center [301, 277] width 408 height 10
click at [382, 266] on td "TX HT 5mg Tropical Paradise Gummies (1:1 CBD:THC) 40ct" at bounding box center [284, 278] width 460 height 35
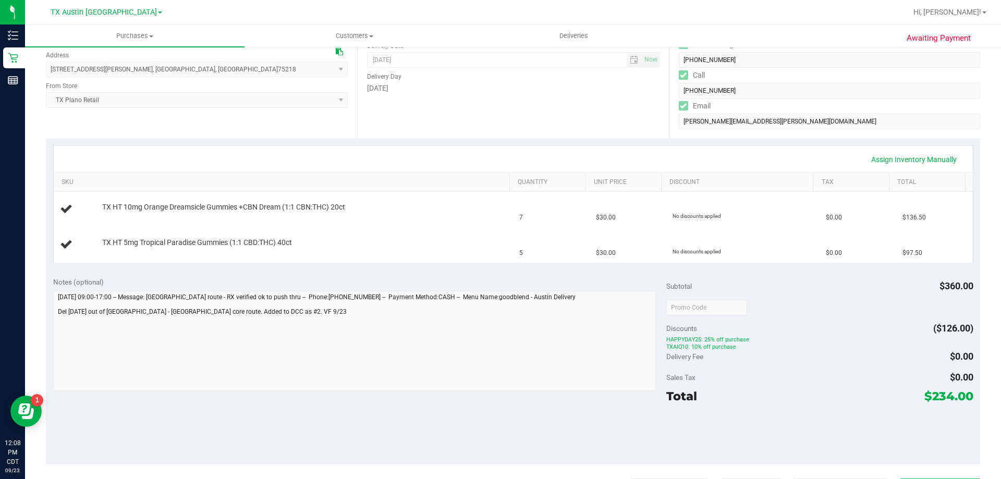
scroll to position [156, 0]
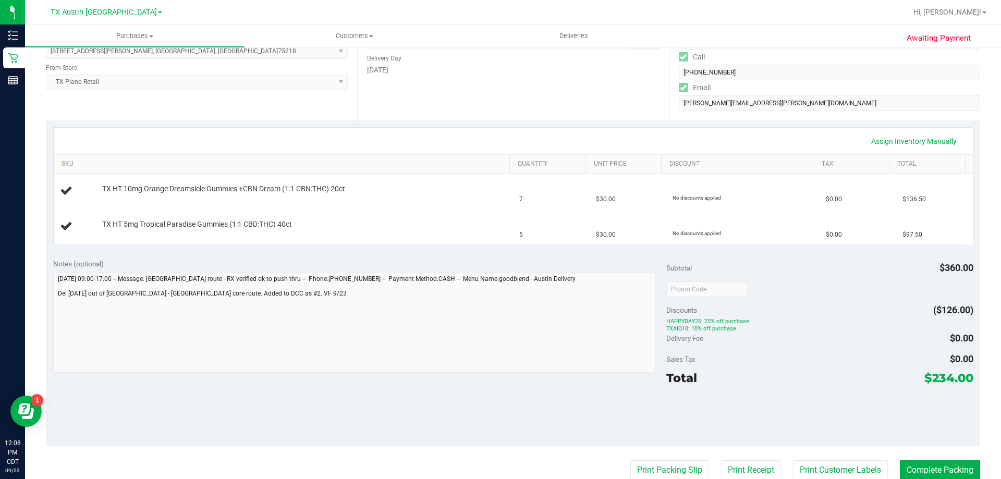
drag, startPoint x: 926, startPoint y: 381, endPoint x: 947, endPoint y: 380, distance: 20.9
click at [947, 380] on span "$234.00" at bounding box center [949, 378] width 49 height 15
click at [841, 383] on div "Total $234.00" at bounding box center [820, 378] width 307 height 19
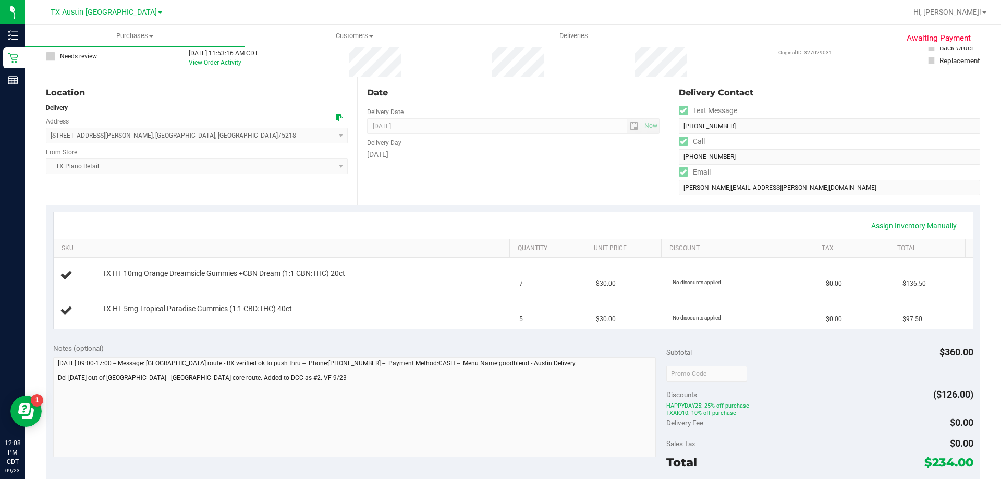
scroll to position [0, 0]
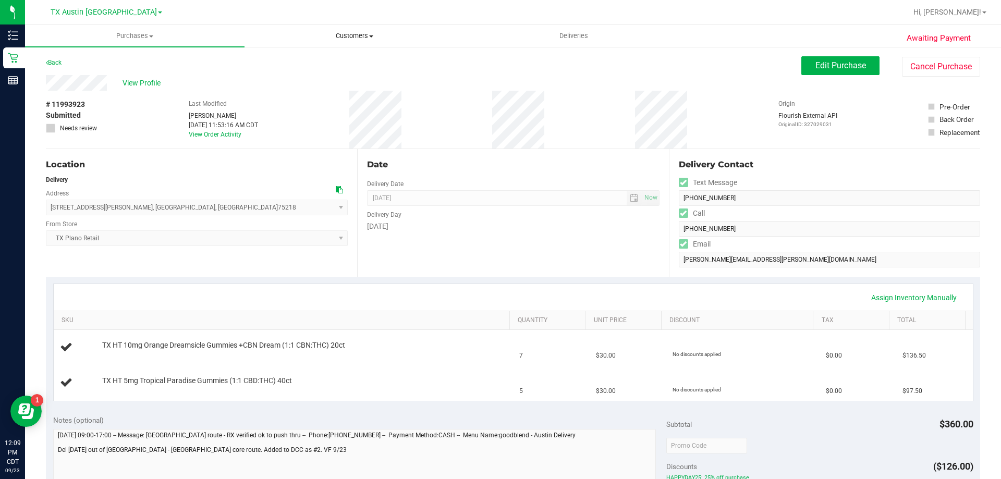
click at [363, 32] on span "Customers" at bounding box center [354, 35] width 219 height 9
click at [359, 67] on li "All customers" at bounding box center [355, 63] width 220 height 13
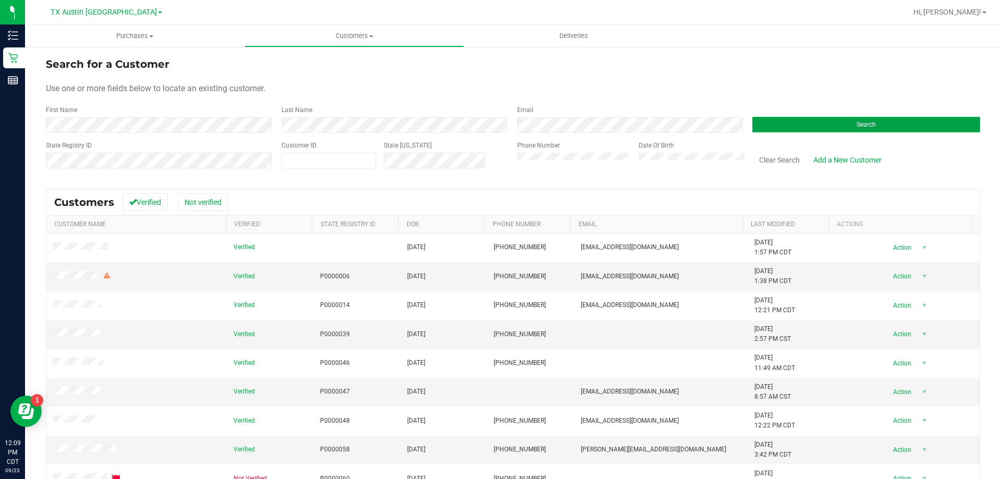
click at [757, 125] on button "Search" at bounding box center [867, 125] width 228 height 16
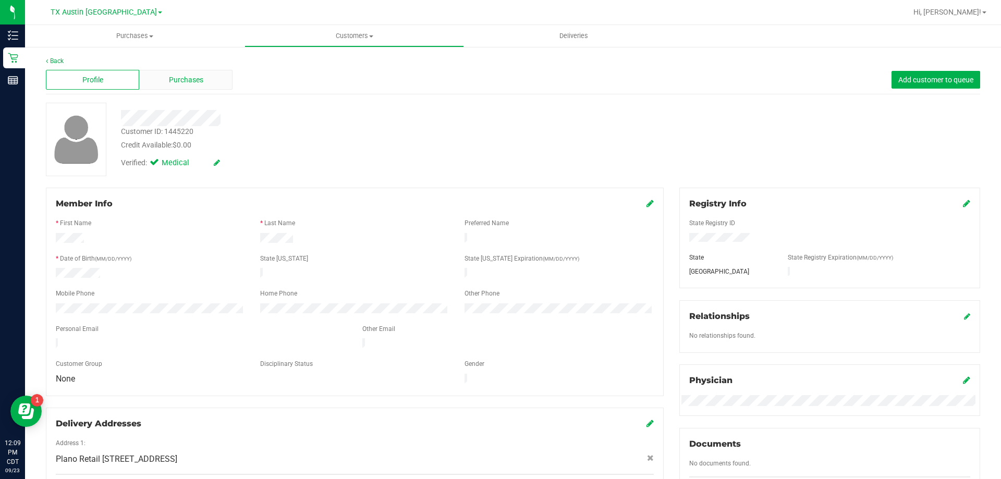
click at [200, 76] on span "Purchases" at bounding box center [186, 80] width 34 height 11
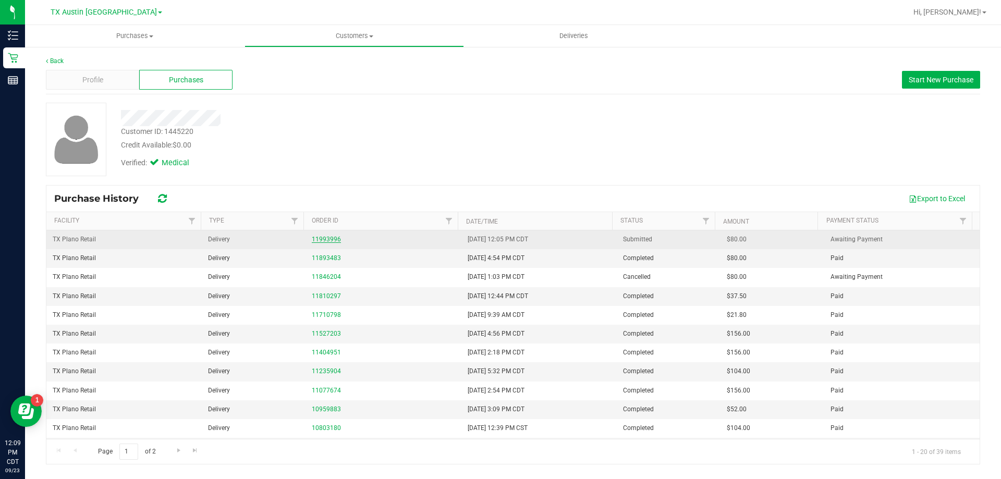
click at [327, 237] on link "11993996" at bounding box center [326, 239] width 29 height 7
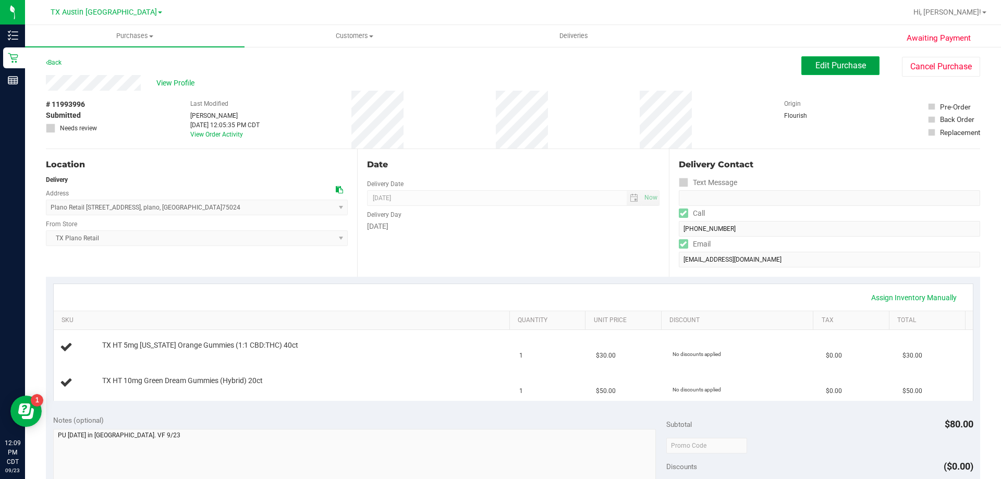
click at [827, 63] on span "Edit Purchase" at bounding box center [841, 66] width 51 height 10
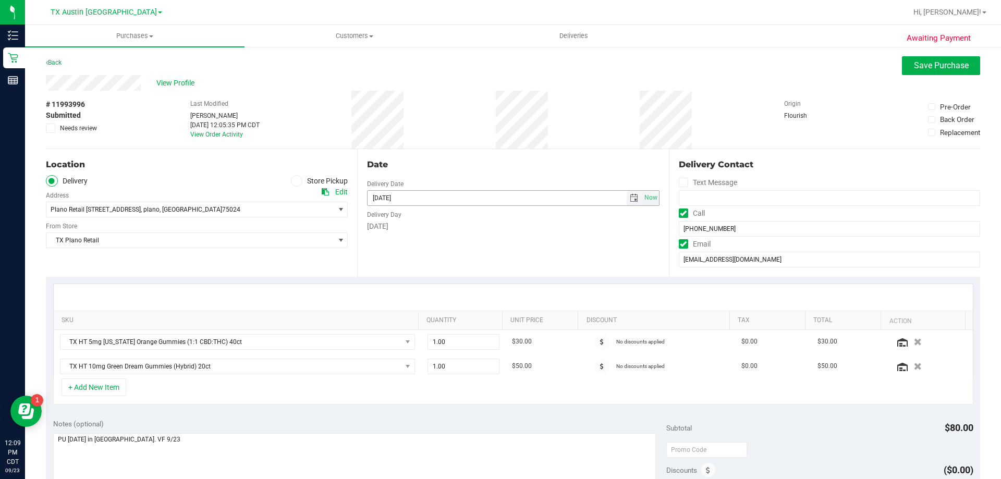
click at [627, 203] on span "select" at bounding box center [634, 198] width 15 height 15
click at [432, 307] on link "25" at bounding box center [435, 304] width 15 height 16
type input "09/25/2025"
click at [147, 440] on textarea at bounding box center [354, 483] width 603 height 100
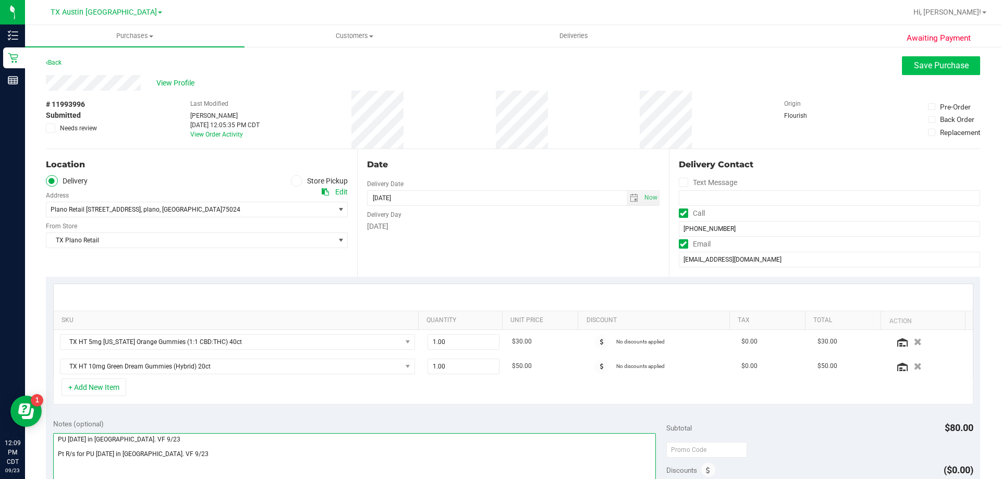
type textarea "PU Wed 9/24 in Plano. VF 9/23 Pt R/s for PU Thurs 9/25 in Plano. VF 9/23"
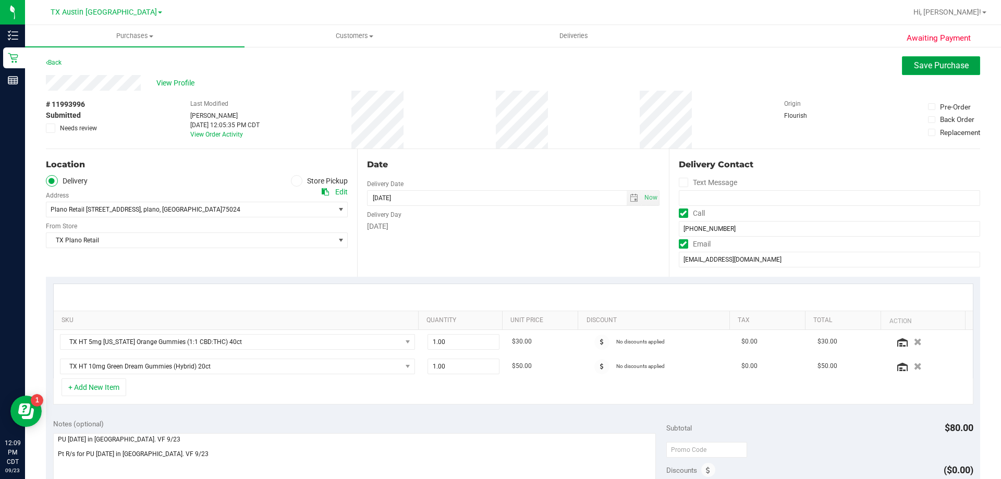
click at [936, 62] on span "Save Purchase" at bounding box center [941, 66] width 55 height 10
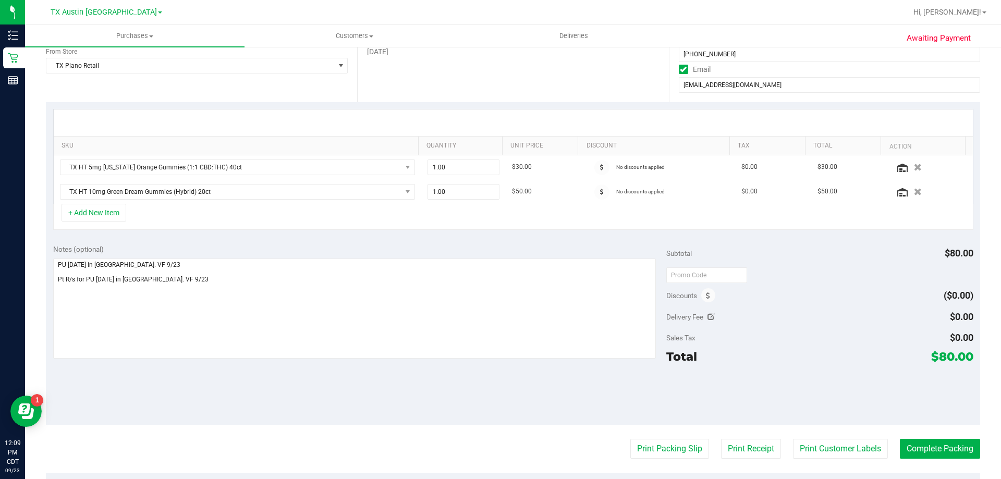
scroll to position [209, 0]
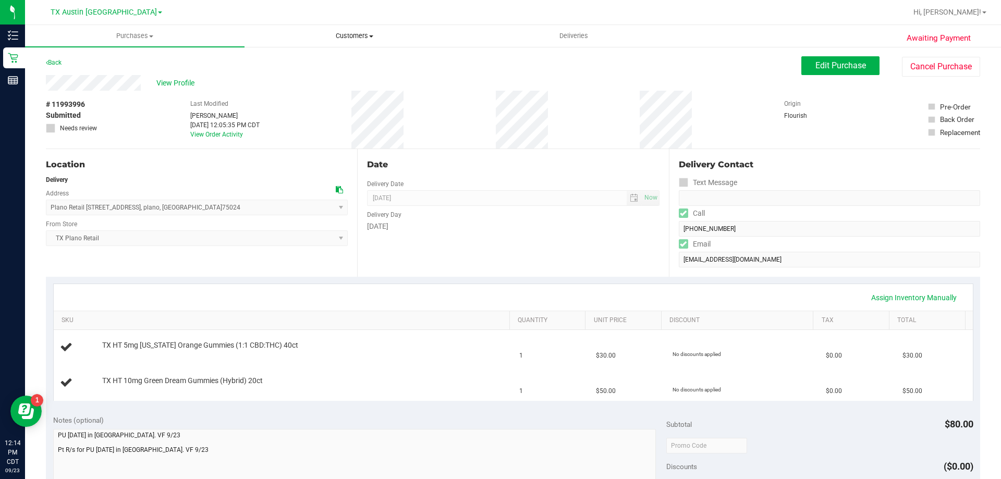
click at [358, 35] on span "Customers" at bounding box center [354, 35] width 219 height 9
click at [357, 59] on li "All customers" at bounding box center [355, 63] width 220 height 13
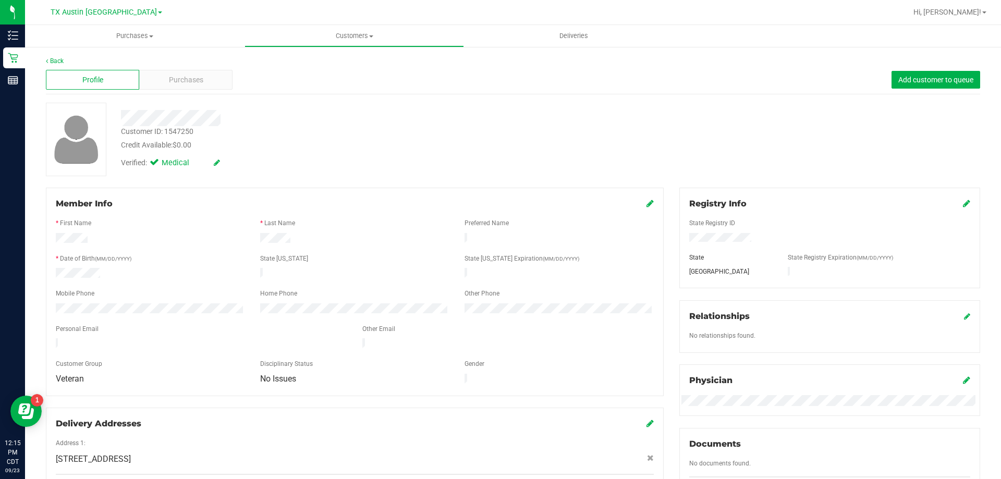
click at [187, 94] on div "Profile Purchases Add customer to queue" at bounding box center [513, 80] width 935 height 29
click at [187, 90] on div "Profile Purchases Add customer to queue" at bounding box center [513, 80] width 935 height 29
click at [188, 82] on span "Purchases" at bounding box center [186, 80] width 34 height 11
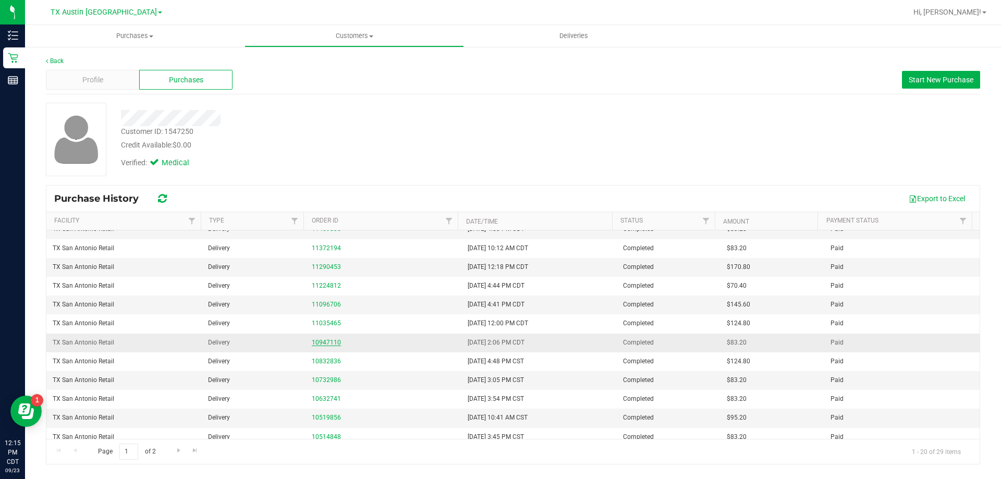
scroll to position [168, 0]
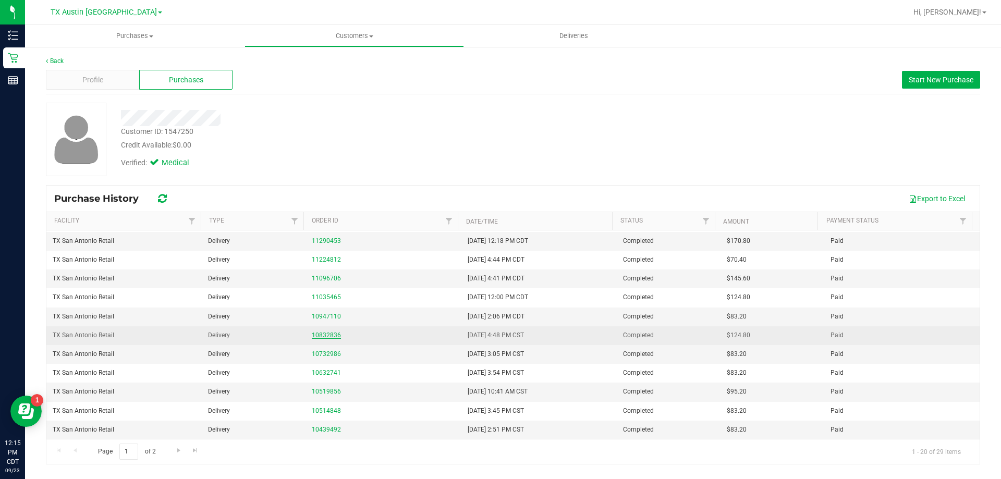
click at [324, 337] on link "10832836" at bounding box center [326, 335] width 29 height 7
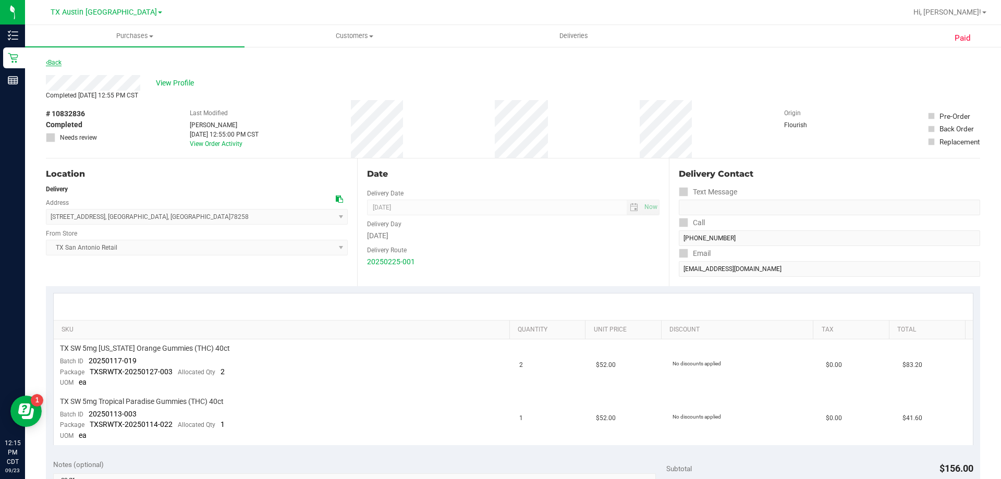
click at [57, 61] on link "Back" at bounding box center [54, 62] width 16 height 7
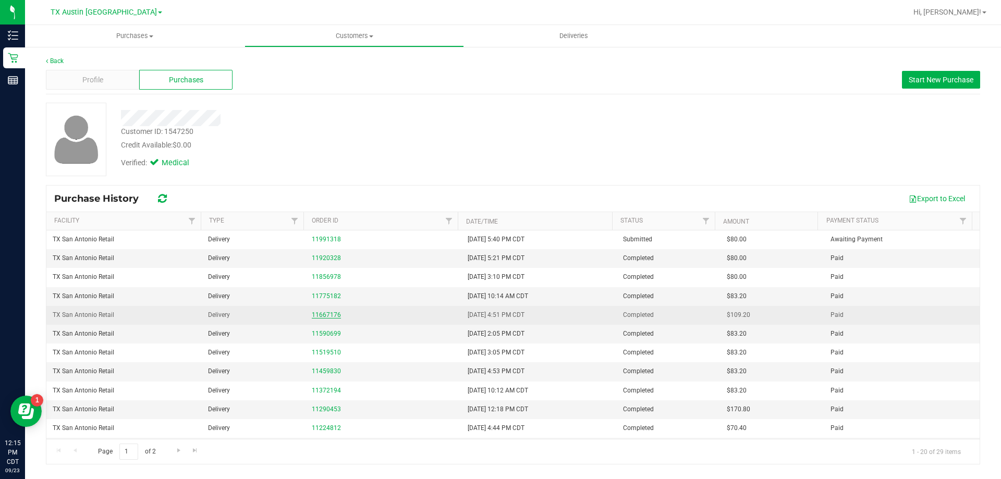
click at [327, 312] on link "11667176" at bounding box center [326, 314] width 29 height 7
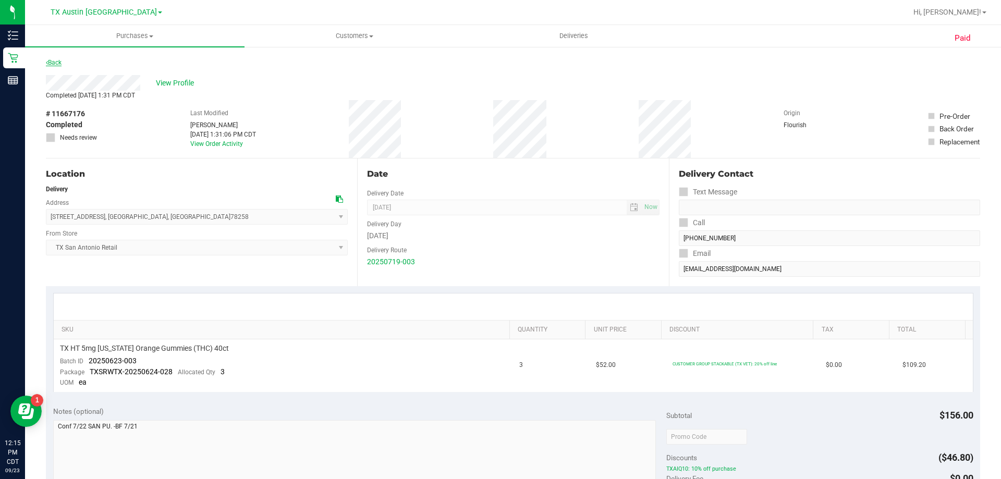
click at [56, 63] on link "Back" at bounding box center [54, 62] width 16 height 7
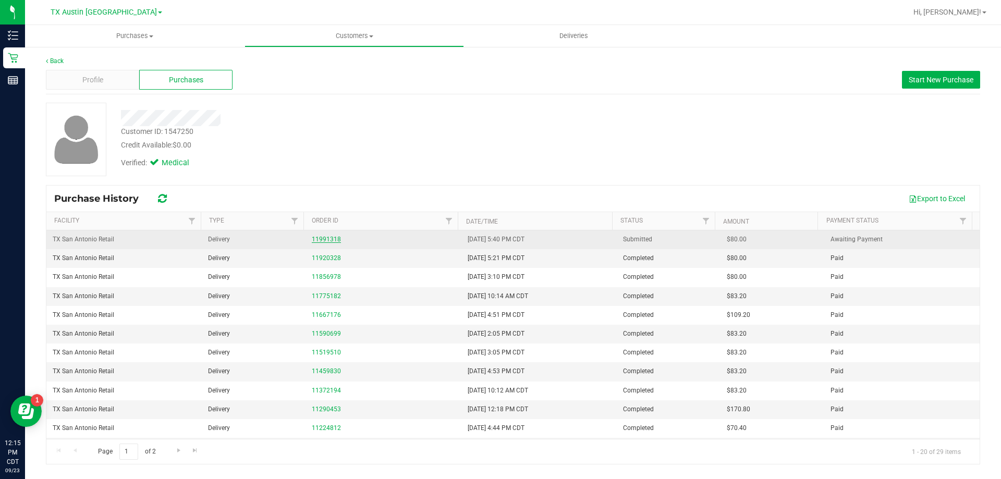
click at [328, 240] on link "11991318" at bounding box center [326, 239] width 29 height 7
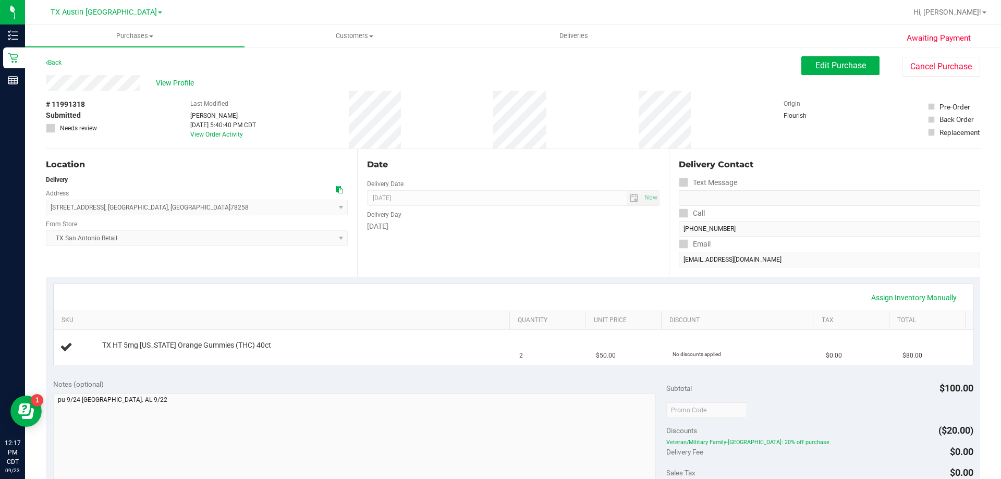
drag, startPoint x: 856, startPoint y: 45, endPoint x: 850, endPoint y: 54, distance: 11.3
click at [855, 45] on ul "Purchases Summary of purchases Fulfillment All purchases Customers All customer…" at bounding box center [525, 36] width 1001 height 22
click at [849, 65] on span "Edit Purchase" at bounding box center [841, 66] width 51 height 10
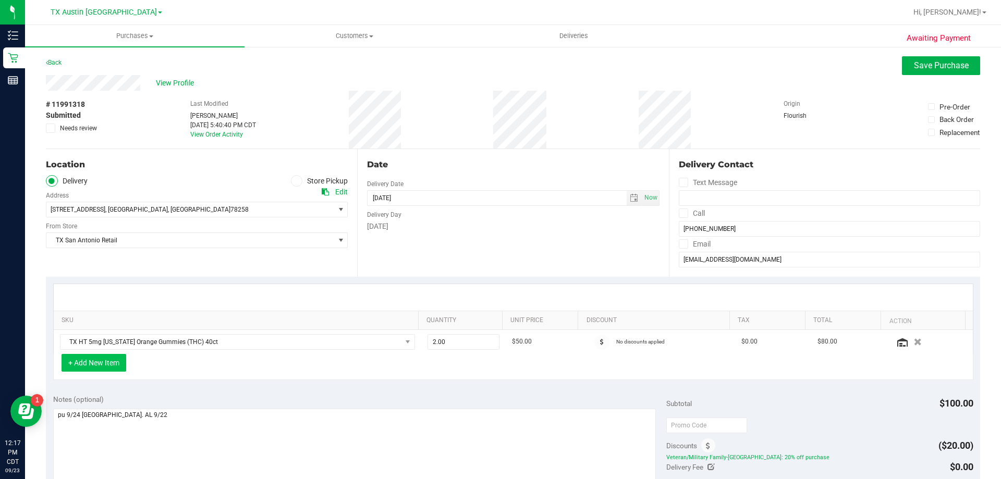
click at [104, 364] on button "+ Add New Item" at bounding box center [94, 363] width 65 height 18
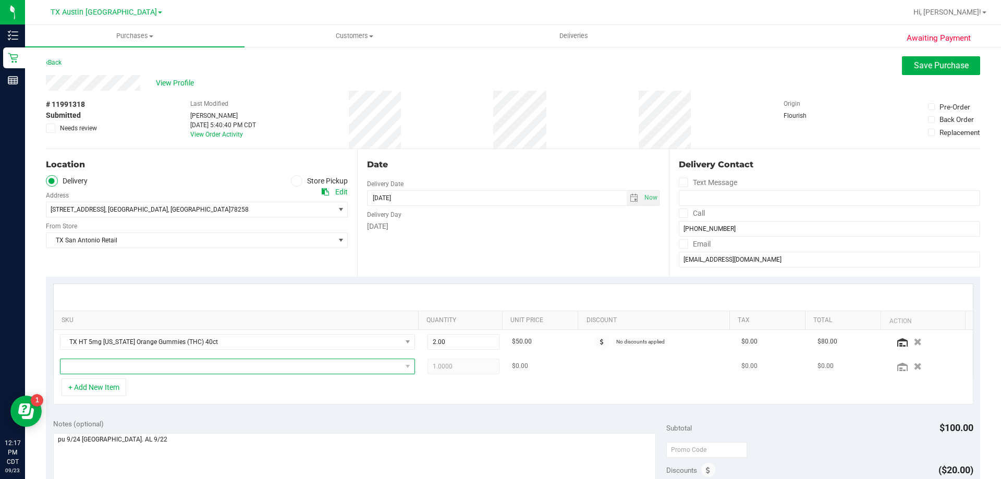
click at [111, 370] on span "NO DATA FOUND" at bounding box center [231, 366] width 341 height 15
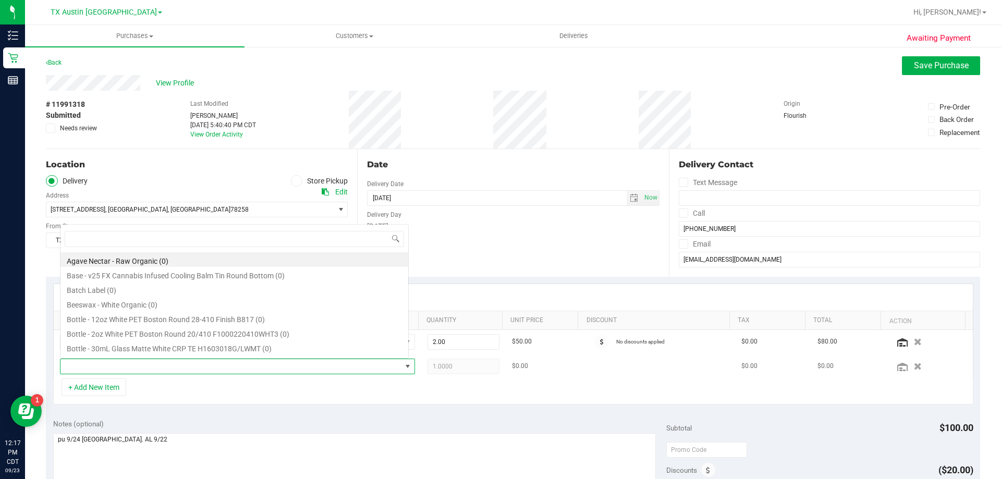
scroll to position [16, 346]
type input "sativa"
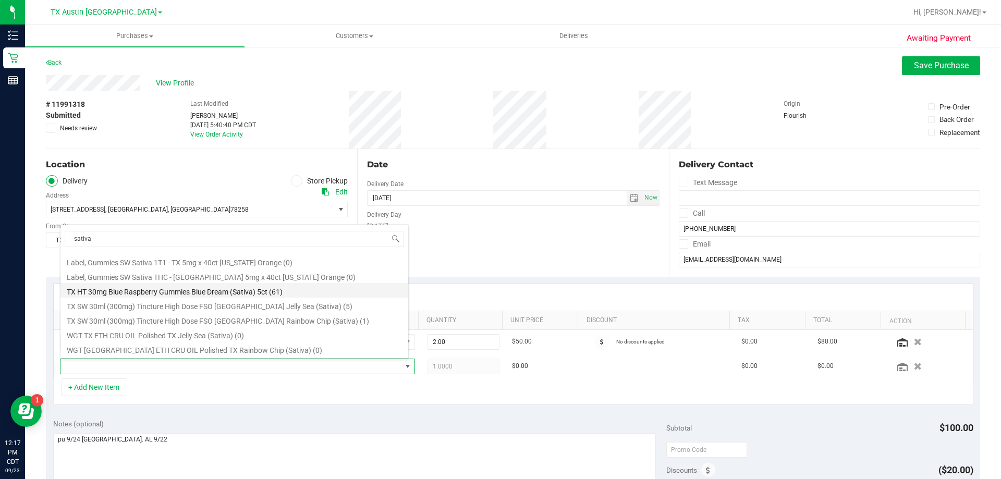
scroll to position [104, 0]
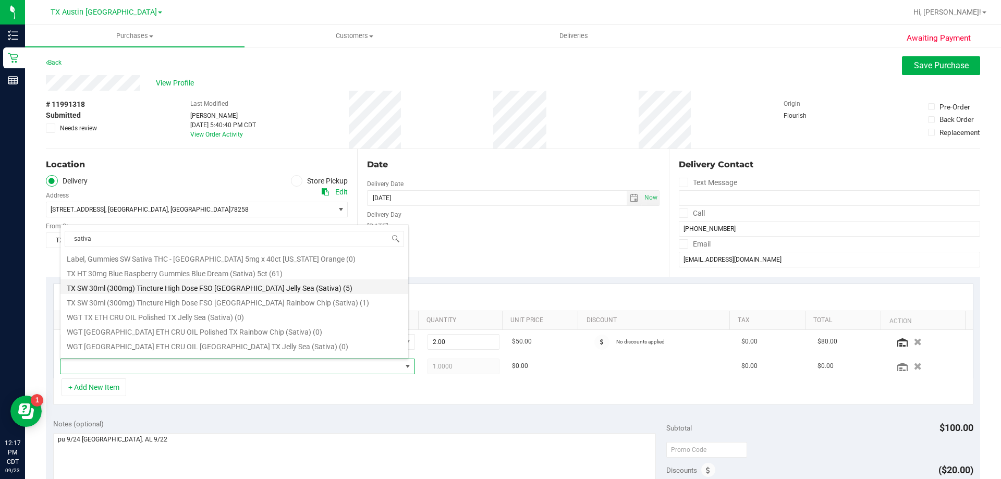
click at [150, 288] on li "TX SW 30ml (300mg) Tincture High Dose FSO TX Jelly Sea (Sativa) (5)" at bounding box center [235, 287] width 348 height 15
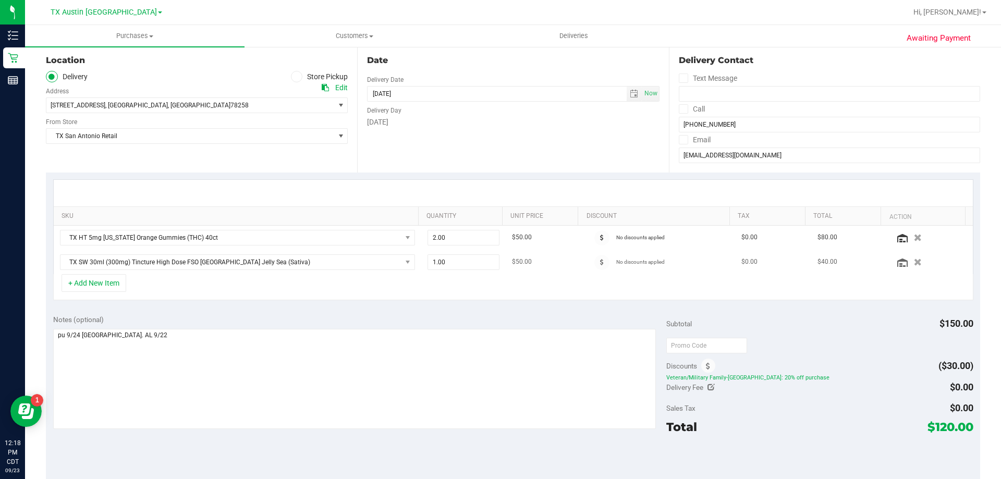
click at [914, 263] on icon "button" at bounding box center [918, 262] width 8 height 7
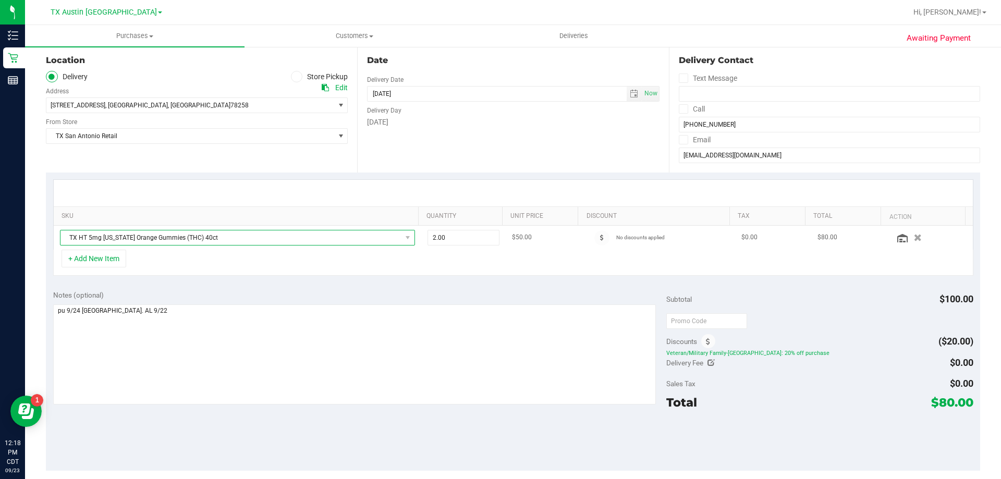
click at [134, 239] on span "TX HT 5mg Texas Orange Gummies (THC) 40ct" at bounding box center [231, 238] width 341 height 15
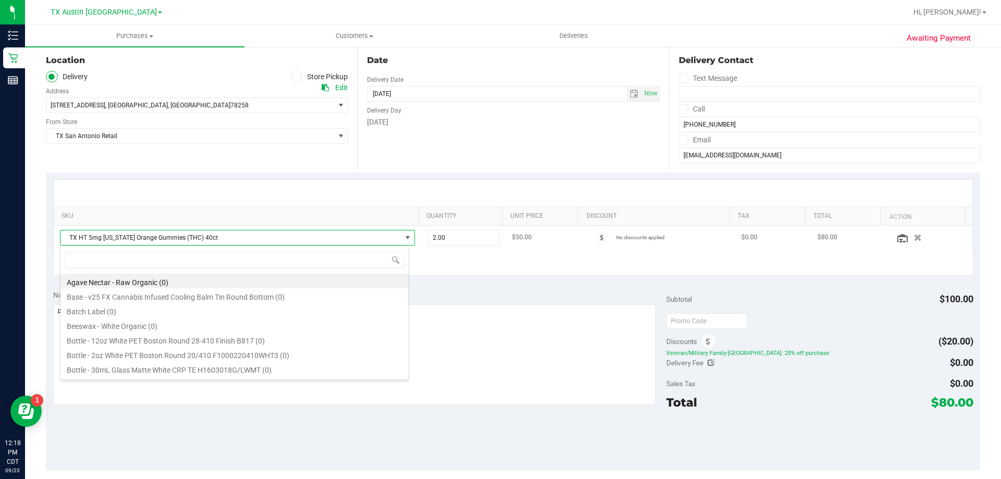
scroll to position [16, 349]
type input "green dream"
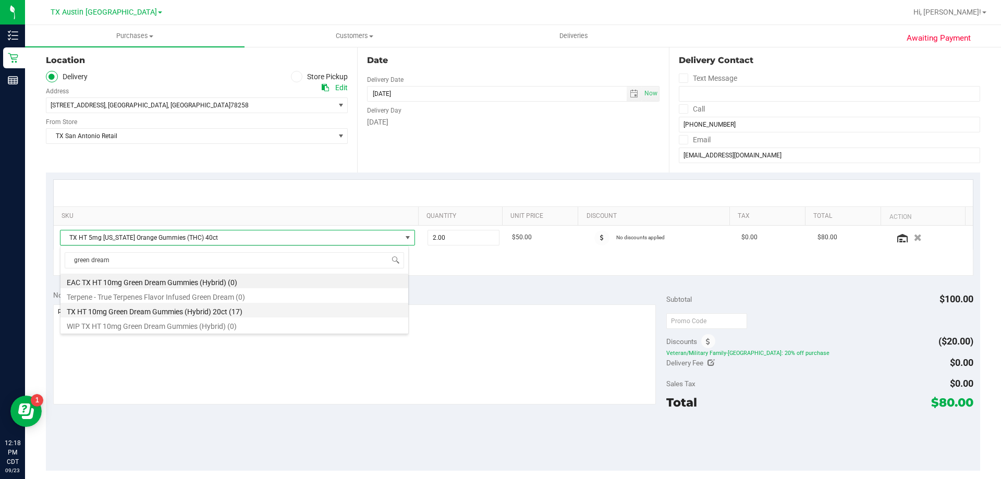
click at [147, 312] on li "TX HT 10mg Green Dream Gummies (Hybrid) 20ct (17)" at bounding box center [235, 310] width 348 height 15
type input "1.00"
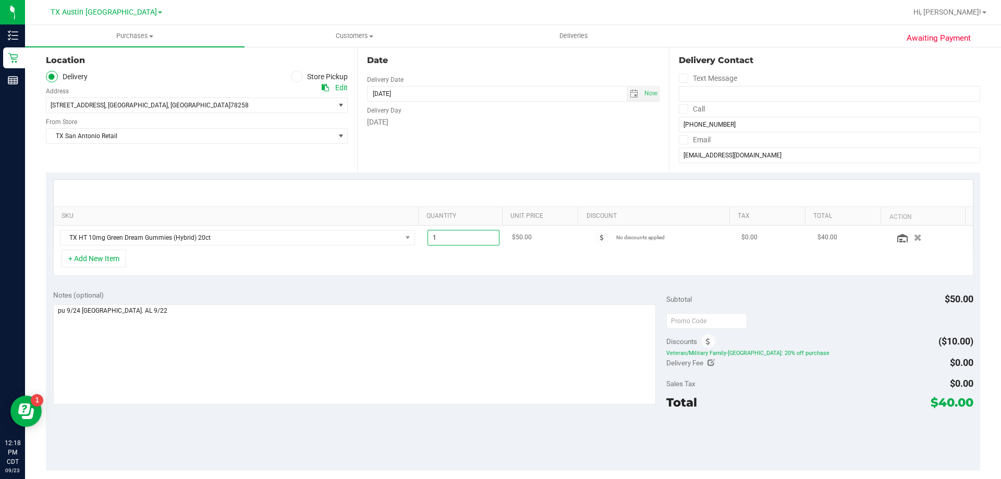
click at [466, 240] on span "1.00 1" at bounding box center [464, 238] width 72 height 16
type input "2"
type input "2.00"
click at [447, 196] on div at bounding box center [513, 193] width 919 height 27
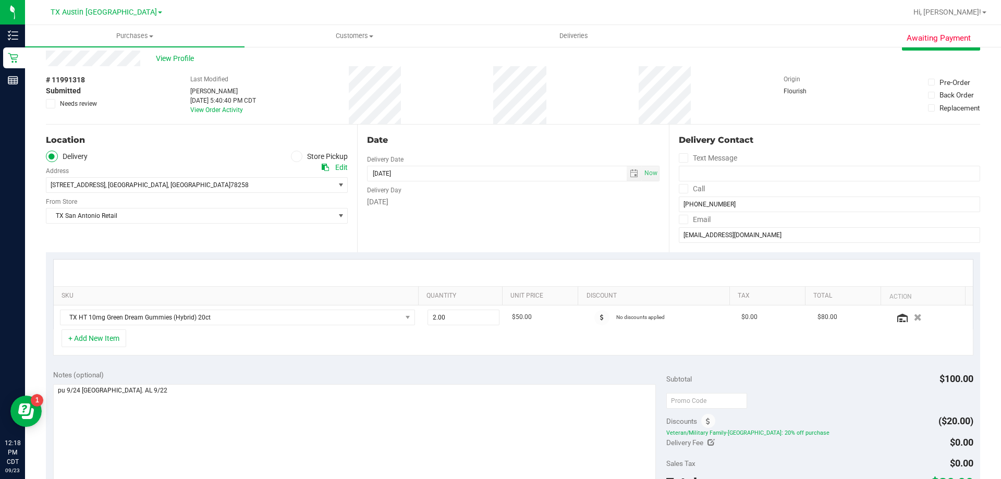
scroll to position [0, 0]
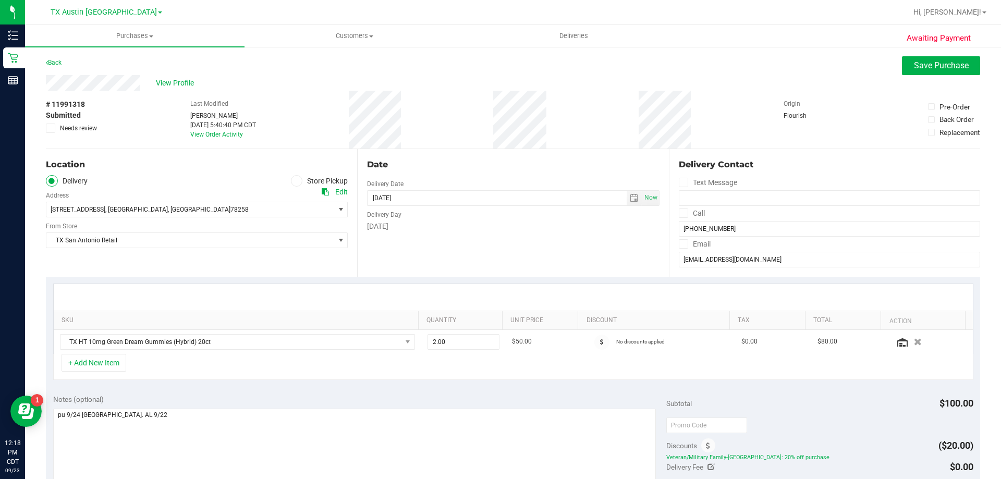
click at [679, 217] on span at bounding box center [683, 213] width 9 height 9
click at [0, 0] on input "Call" at bounding box center [0, 0] width 0 height 0
click at [681, 244] on icon at bounding box center [683, 244] width 7 height 0
click at [0, 0] on input "Email" at bounding box center [0, 0] width 0 height 0
click at [928, 68] on span "Save Purchase" at bounding box center [941, 66] width 55 height 10
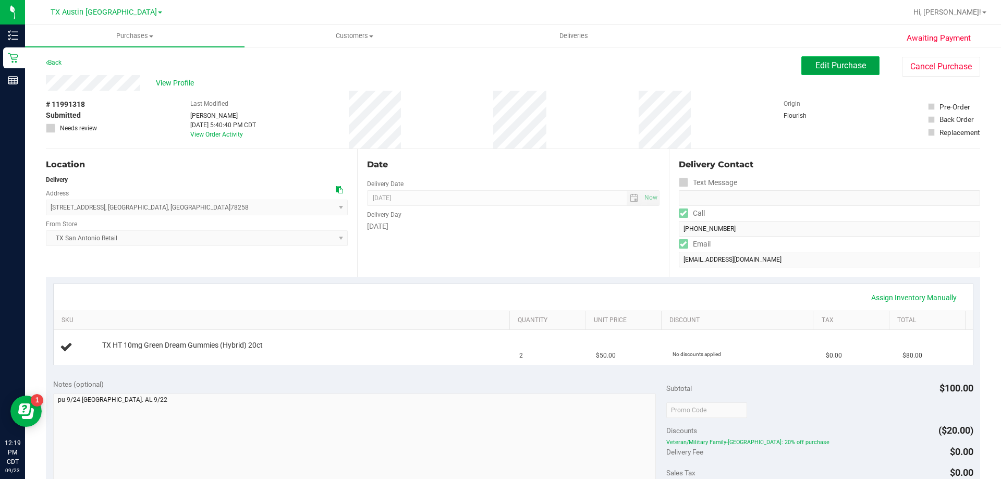
click at [840, 66] on span "Edit Purchase" at bounding box center [841, 66] width 51 height 10
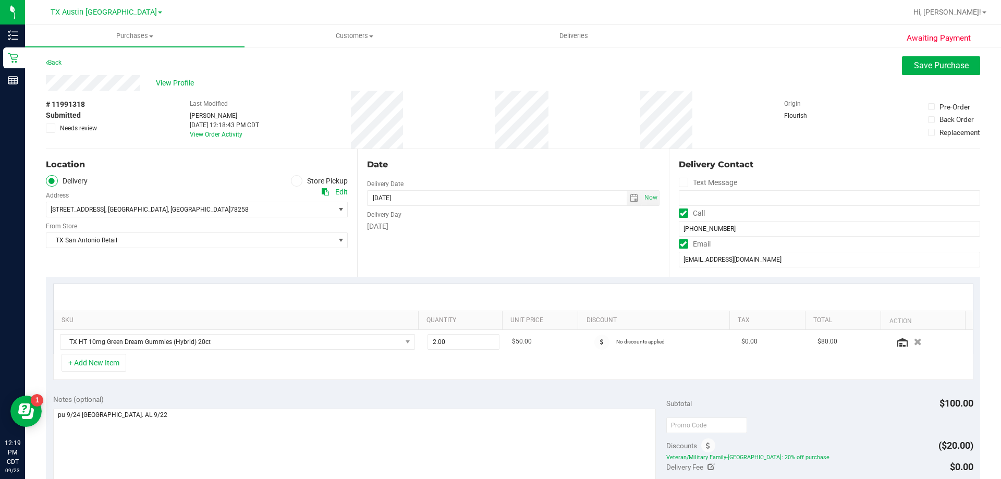
scroll to position [52, 0]
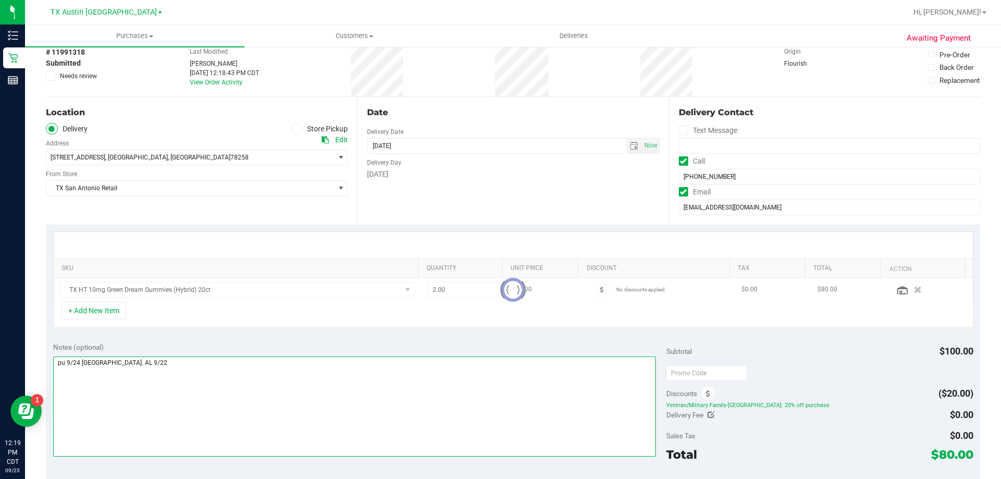
click at [171, 359] on textarea at bounding box center [354, 407] width 603 height 100
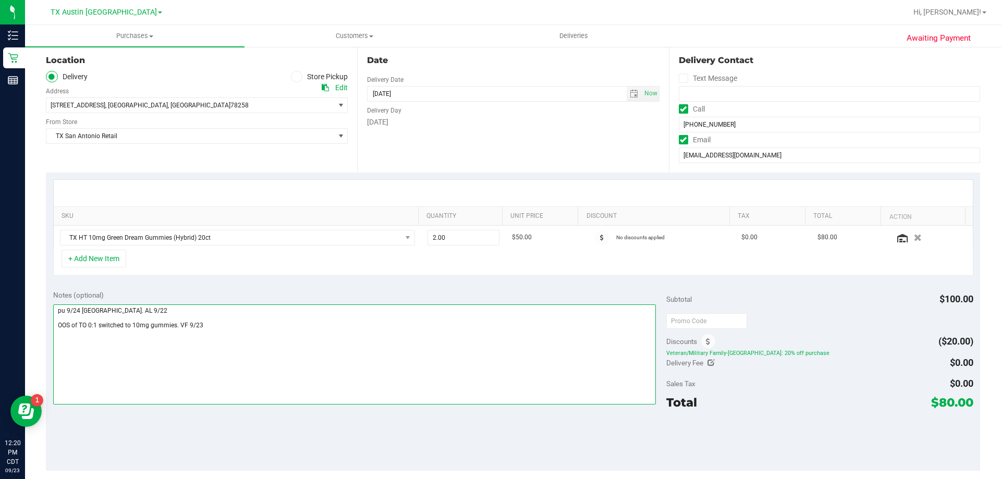
scroll to position [0, 0]
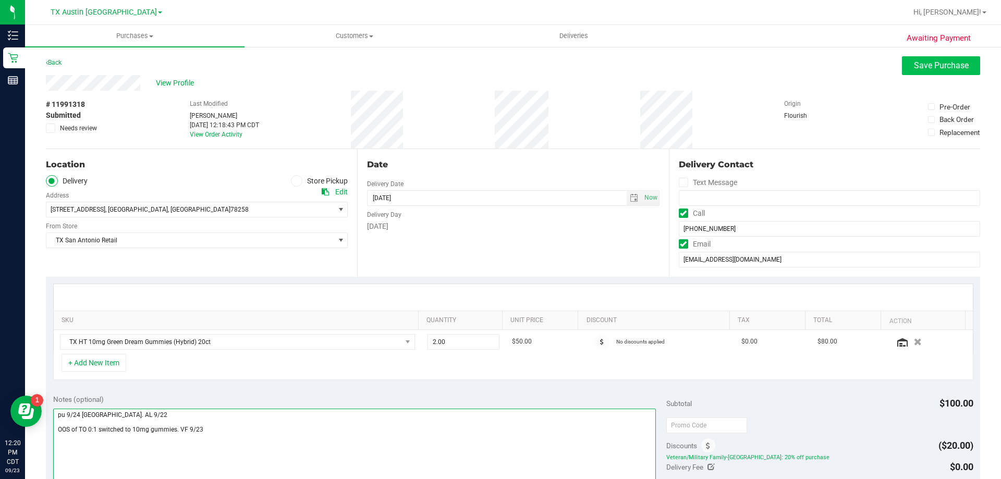
type textarea "pu 9/24 San Antonio. AL 9/22 OOS of TO 0:1 switched to 10mg gummies. VF 9/23"
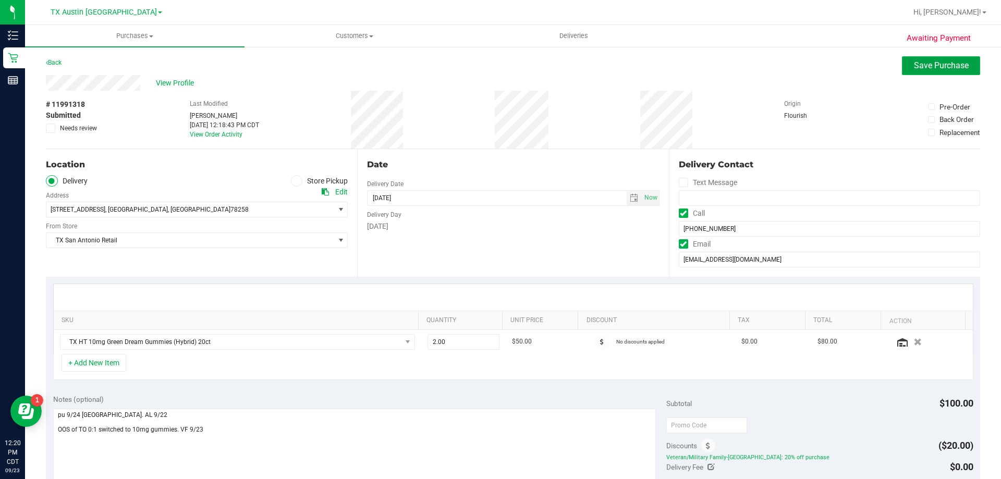
click at [914, 67] on span "Save Purchase" at bounding box center [941, 66] width 55 height 10
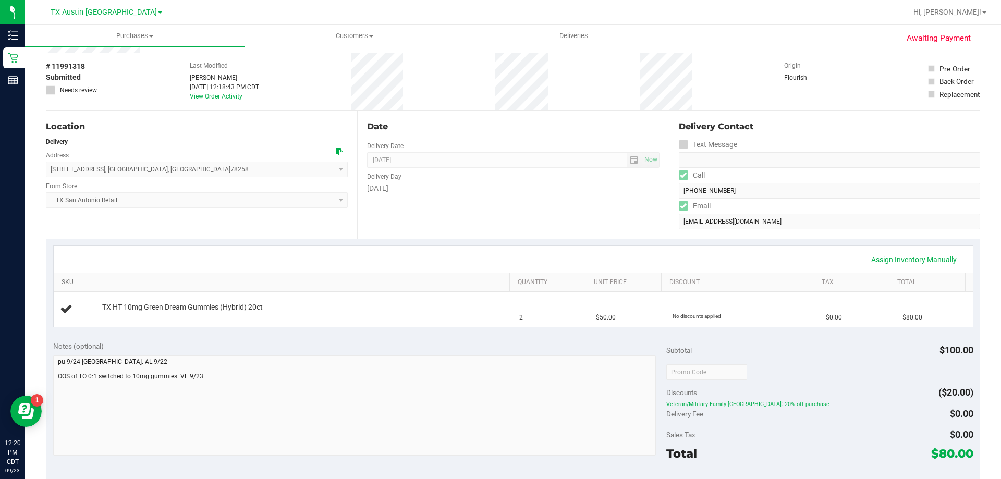
scroll to position [52, 0]
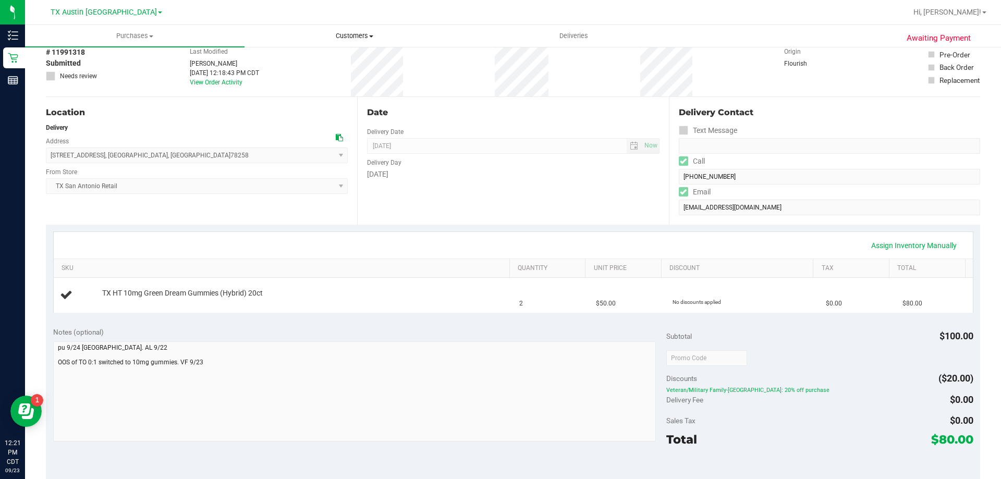
click at [343, 30] on uib-tab-heading "Customers All customers Add a new customer All physicians" at bounding box center [354, 36] width 219 height 21
click at [341, 58] on li "All customers" at bounding box center [355, 63] width 220 height 13
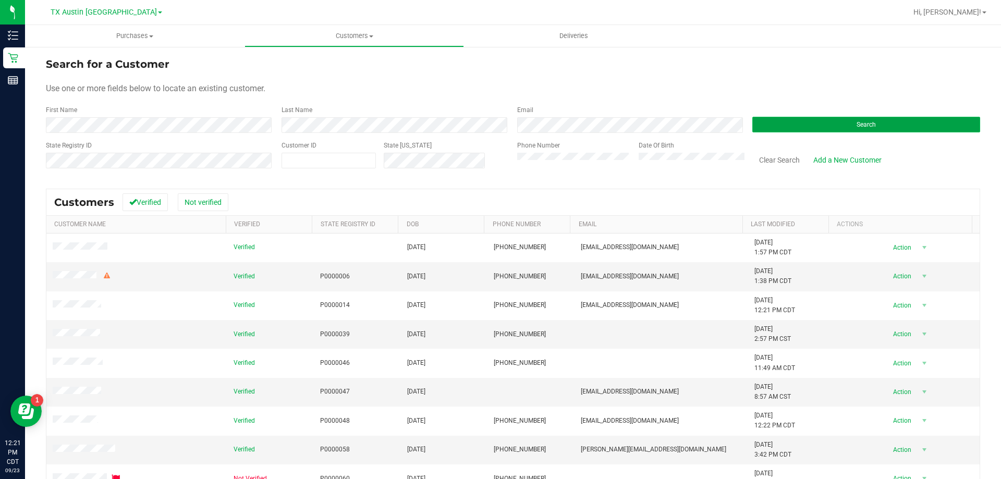
click at [767, 131] on button "Search" at bounding box center [867, 125] width 228 height 16
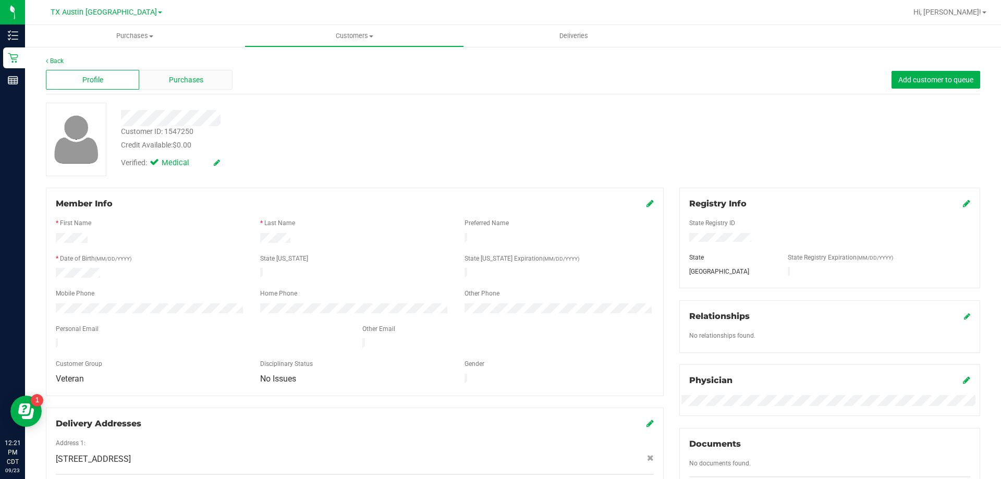
click at [216, 89] on div "Purchases" at bounding box center [185, 80] width 93 height 20
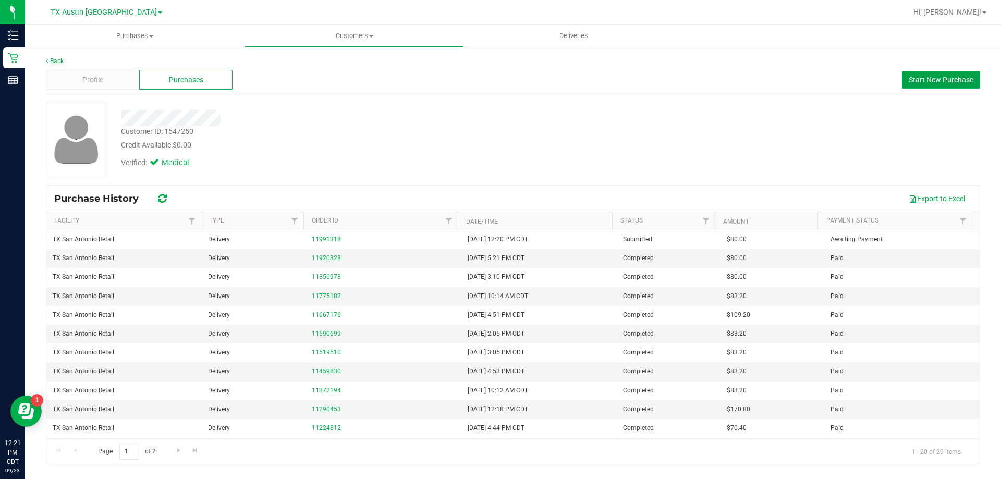
click at [907, 78] on button "Start New Purchase" at bounding box center [941, 80] width 78 height 18
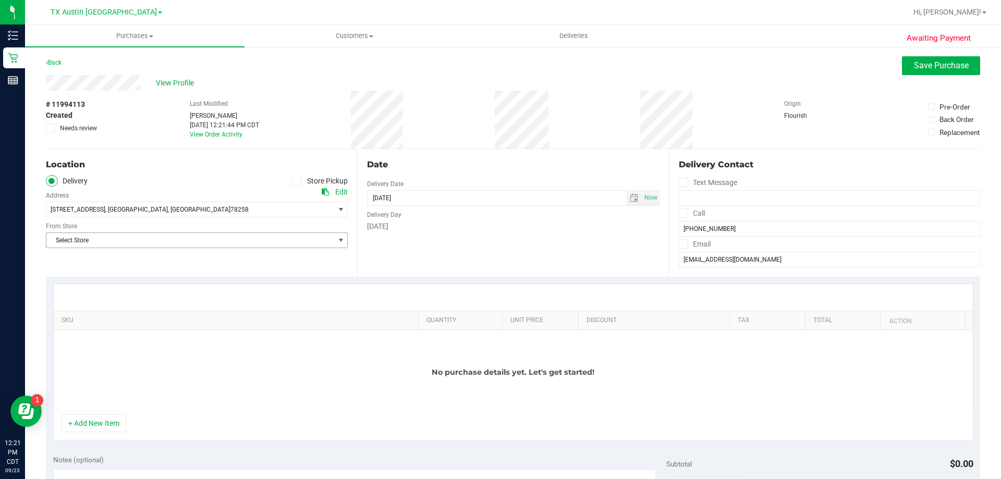
click at [214, 236] on span "Select Store" at bounding box center [190, 240] width 288 height 15
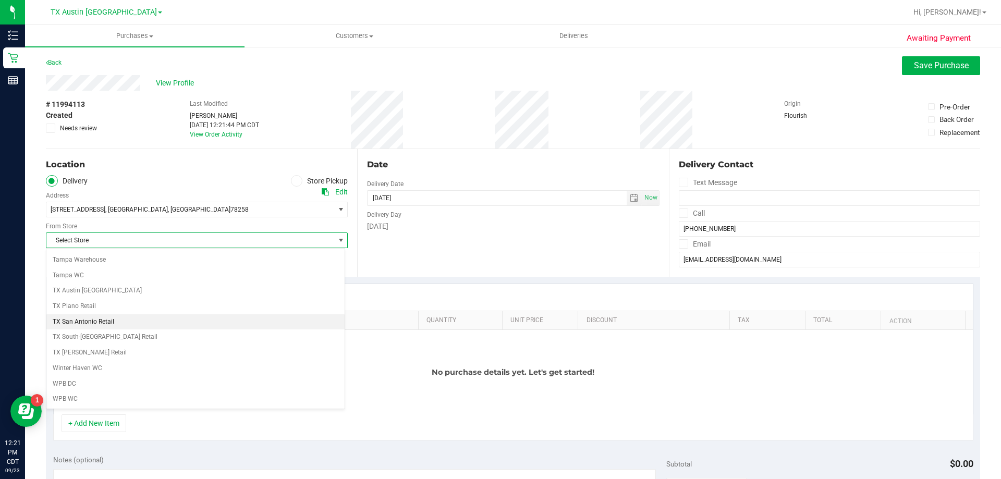
click at [132, 321] on li "TX San Antonio Retail" at bounding box center [195, 322] width 298 height 16
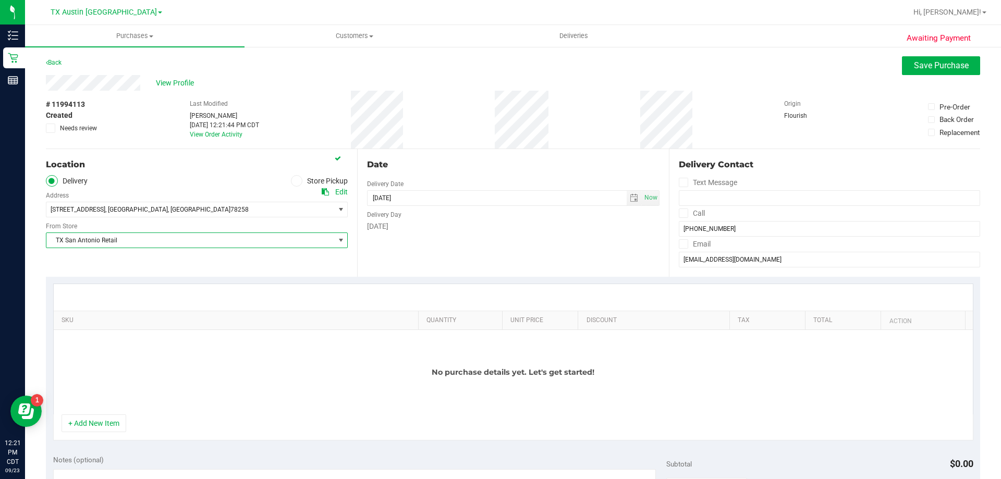
click at [680, 213] on icon at bounding box center [683, 213] width 7 height 0
click at [0, 0] on input "Call" at bounding box center [0, 0] width 0 height 0
click at [680, 244] on icon at bounding box center [683, 244] width 7 height 0
click at [0, 0] on input "Email" at bounding box center [0, 0] width 0 height 0
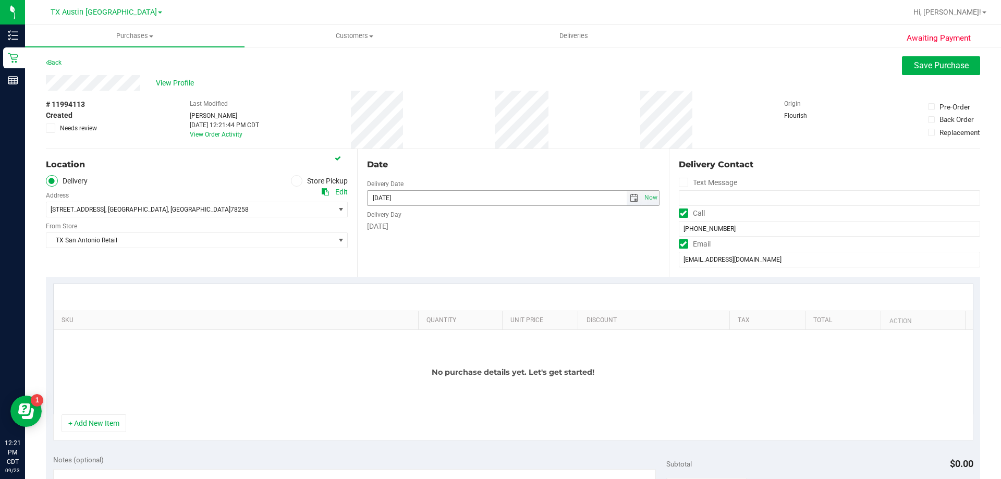
click at [630, 196] on span "select" at bounding box center [634, 198] width 8 height 8
click at [404, 320] on link "30" at bounding box center [404, 320] width 15 height 16
type input "09/30/2025"
click at [51, 128] on icon at bounding box center [50, 128] width 7 height 0
click at [0, 0] on input "Needs review" at bounding box center [0, 0] width 0 height 0
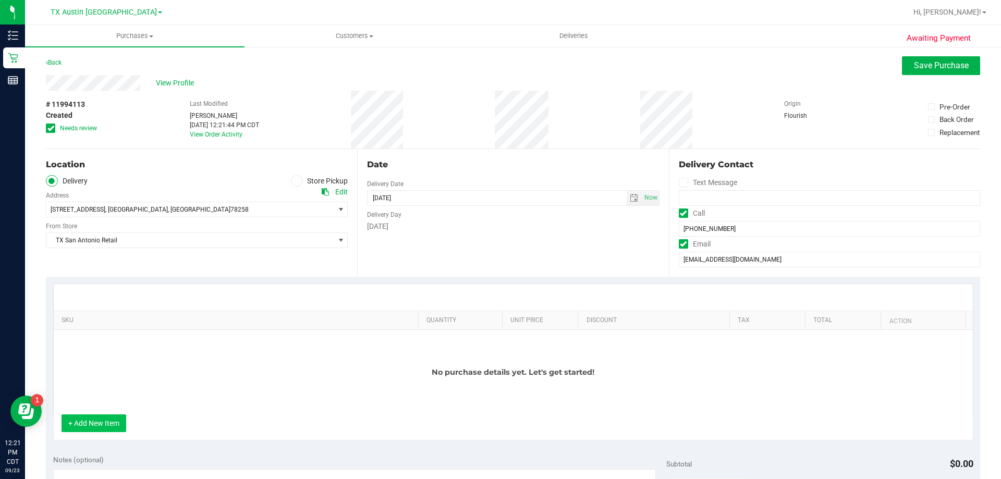
click at [99, 418] on button "+ Add New Item" at bounding box center [94, 424] width 65 height 18
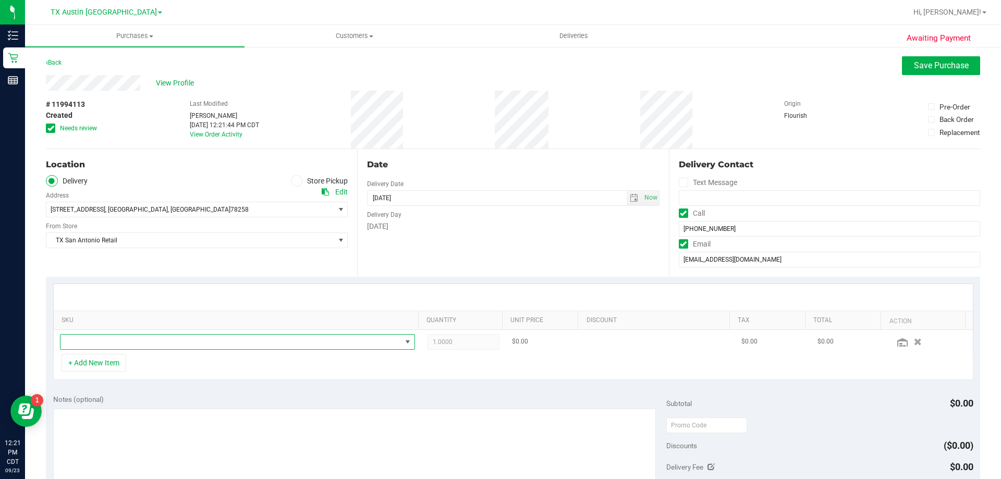
click at [178, 342] on span "NO DATA FOUND" at bounding box center [231, 342] width 341 height 15
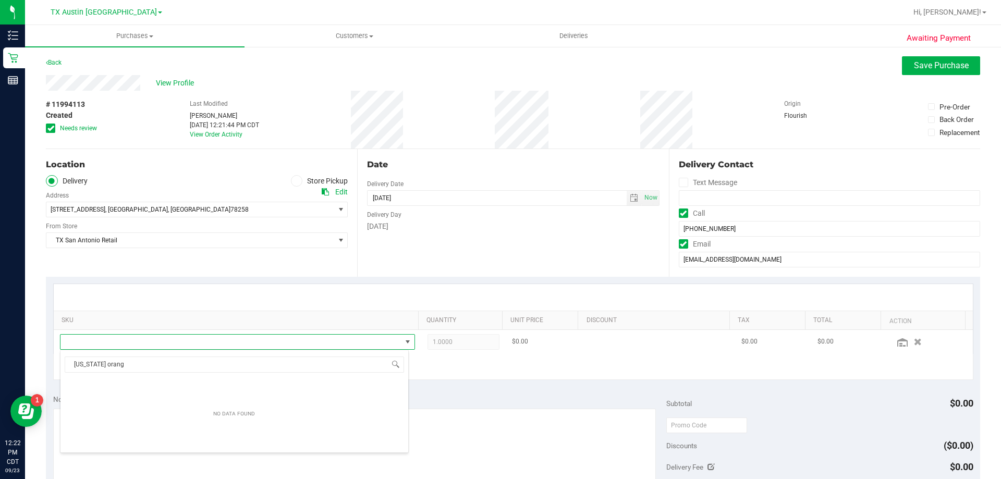
scroll to position [0, 0]
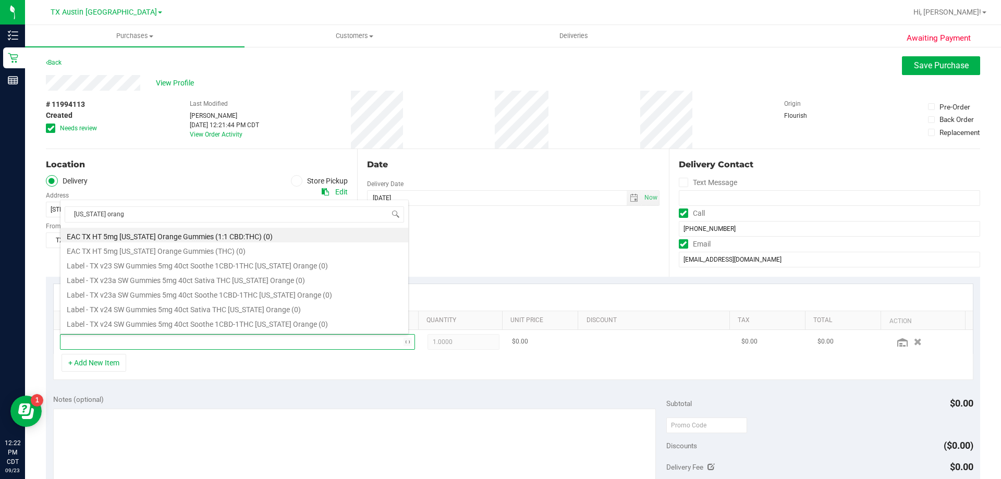
type input "texas orange"
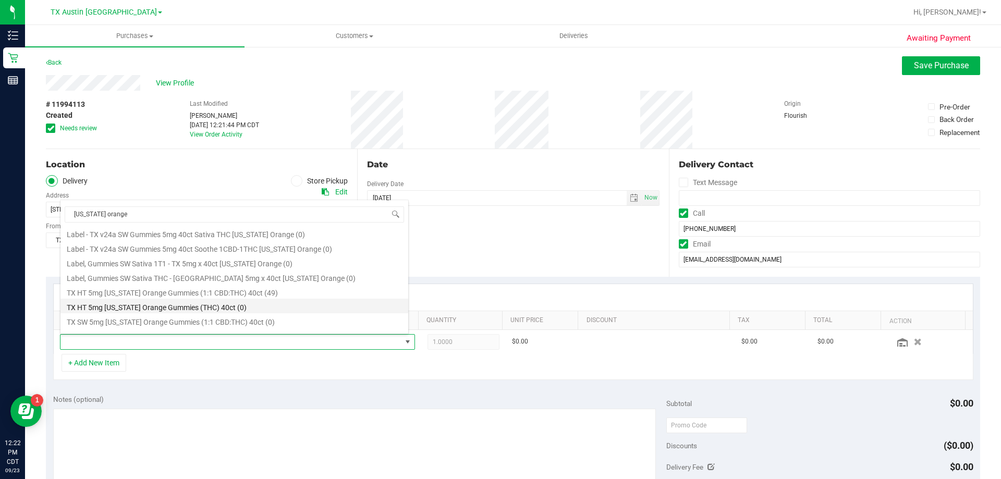
click at [192, 311] on li "TX HT 5mg Texas Orange Gummies (THC) 40ct (0)" at bounding box center [235, 306] width 348 height 15
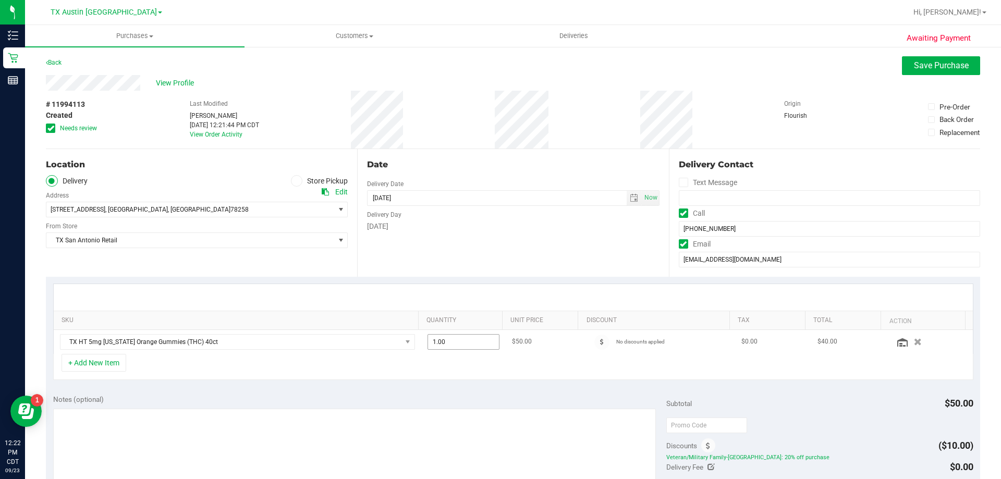
click at [454, 338] on span "1.00 1" at bounding box center [464, 342] width 72 height 16
type input "2"
type input "2.00"
click at [452, 274] on div "Date Delivery Date 09/30/2025 Now 09/30/2025 08:00 AM Now Delivery Day Tuesday" at bounding box center [512, 213] width 311 height 128
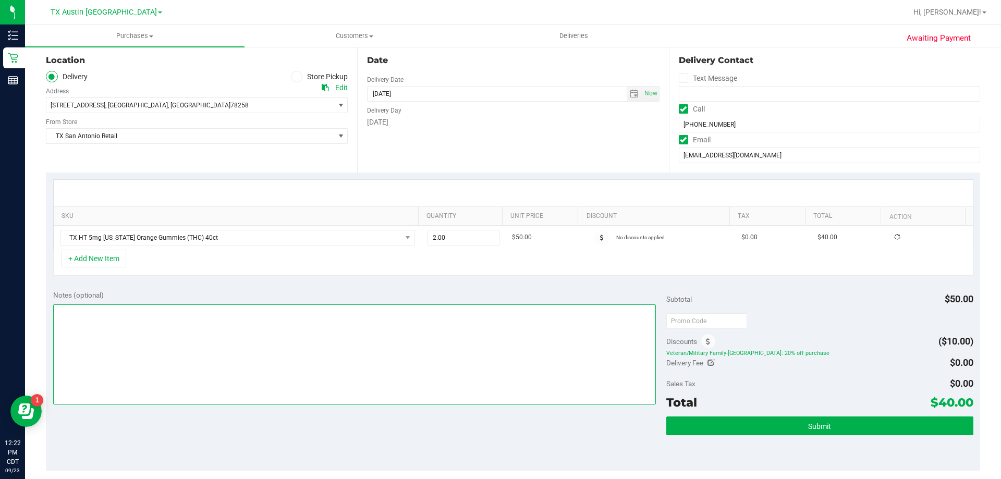
click at [401, 324] on textarea at bounding box center [354, 355] width 603 height 100
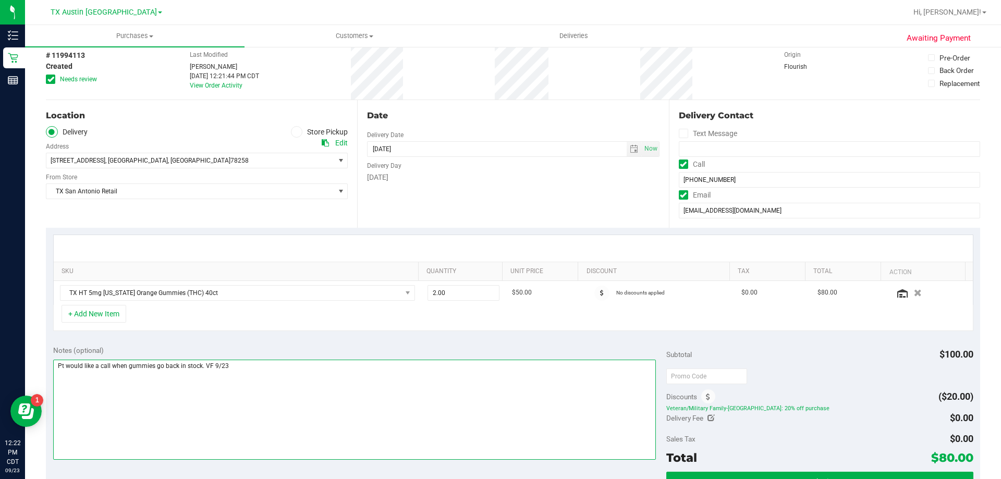
scroll to position [0, 0]
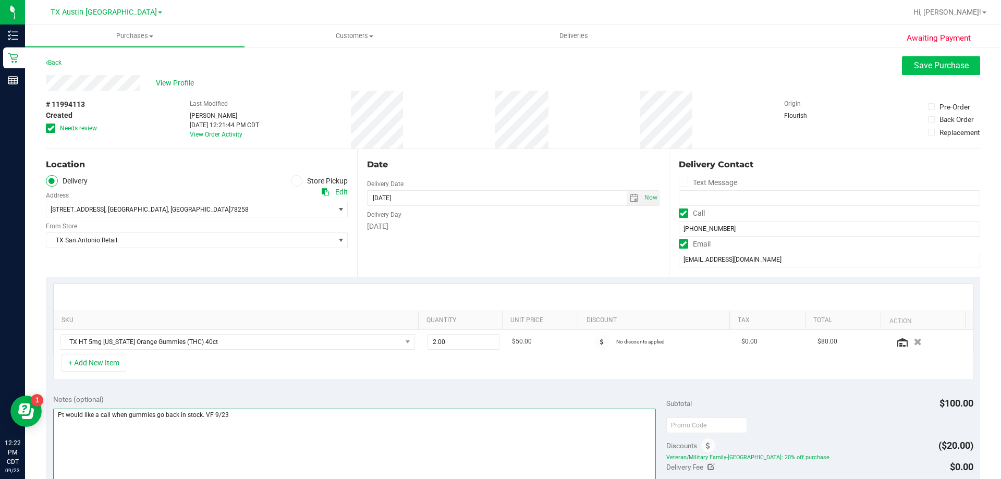
type textarea "Pt would like a call when gummies go back in stock. VF 9/23"
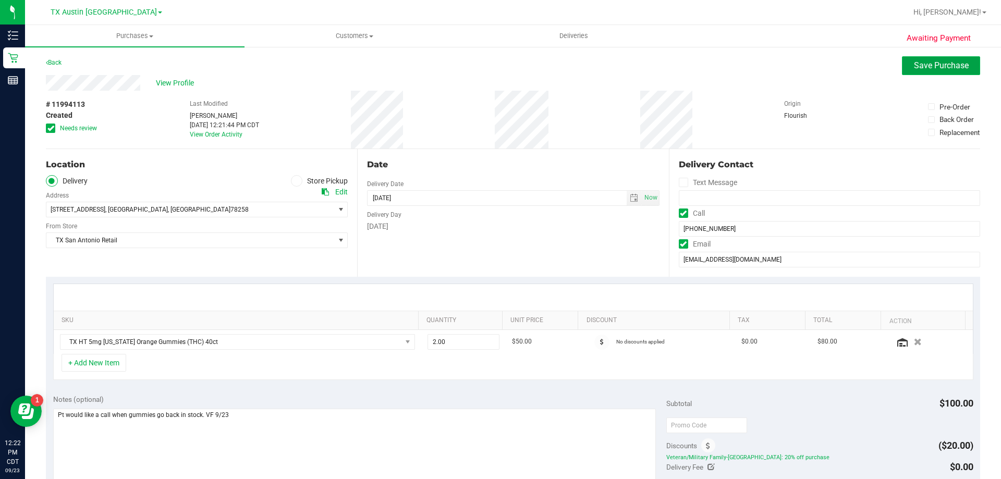
click at [943, 60] on button "Save Purchase" at bounding box center [941, 65] width 78 height 19
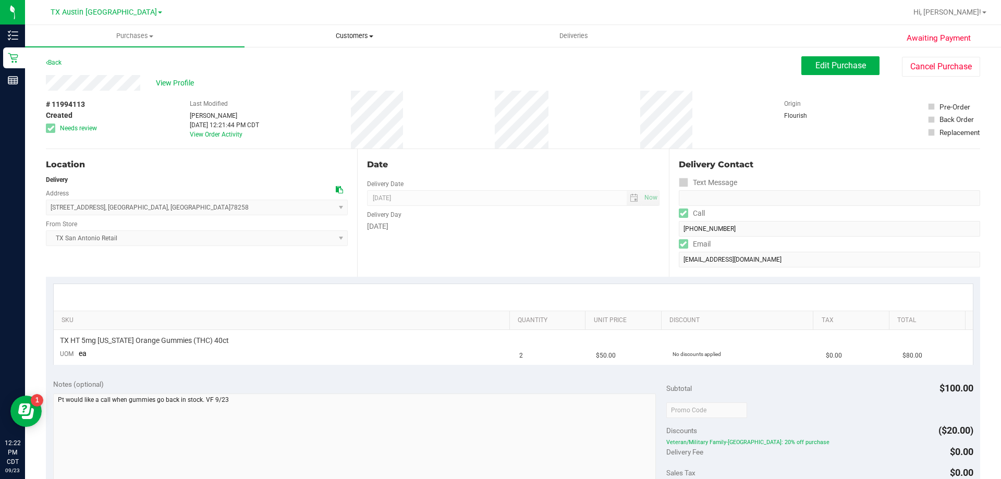
click at [358, 38] on span "Customers" at bounding box center [354, 35] width 219 height 9
click at [360, 58] on li "All customers" at bounding box center [355, 63] width 220 height 13
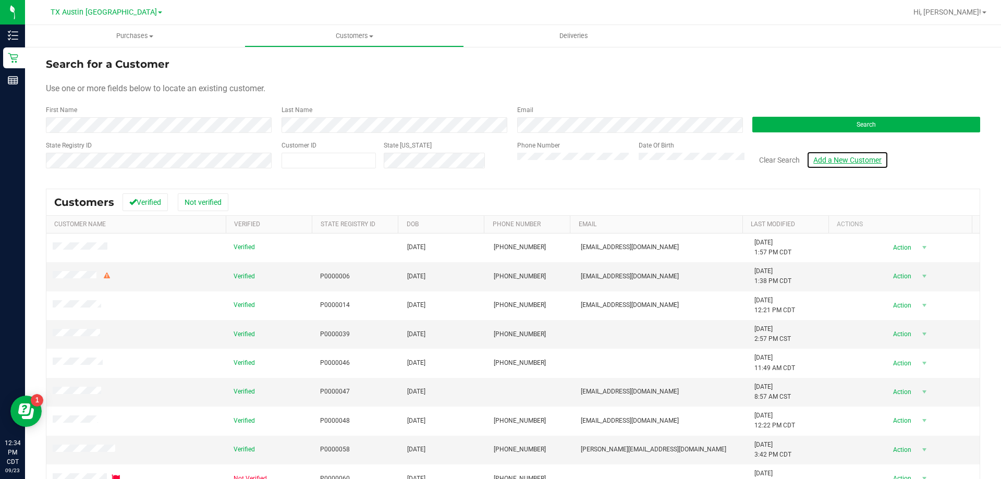
click at [836, 159] on link "Add a New Customer" at bounding box center [848, 160] width 82 height 18
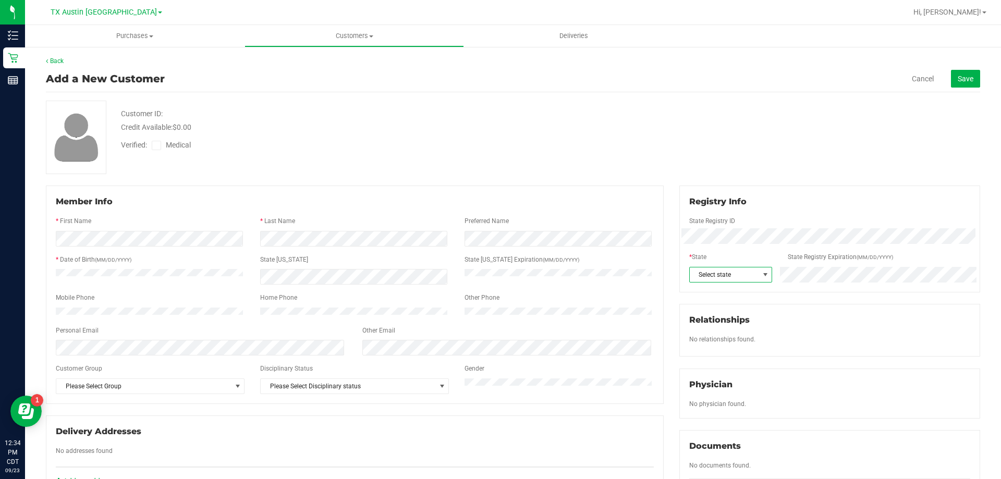
click at [708, 270] on span "Select state" at bounding box center [724, 275] width 69 height 15
click at [705, 308] on li "TX" at bounding box center [725, 308] width 81 height 18
click at [159, 146] on icon at bounding box center [156, 146] width 7 height 0
click at [0, 0] on input "Medical" at bounding box center [0, 0] width 0 height 0
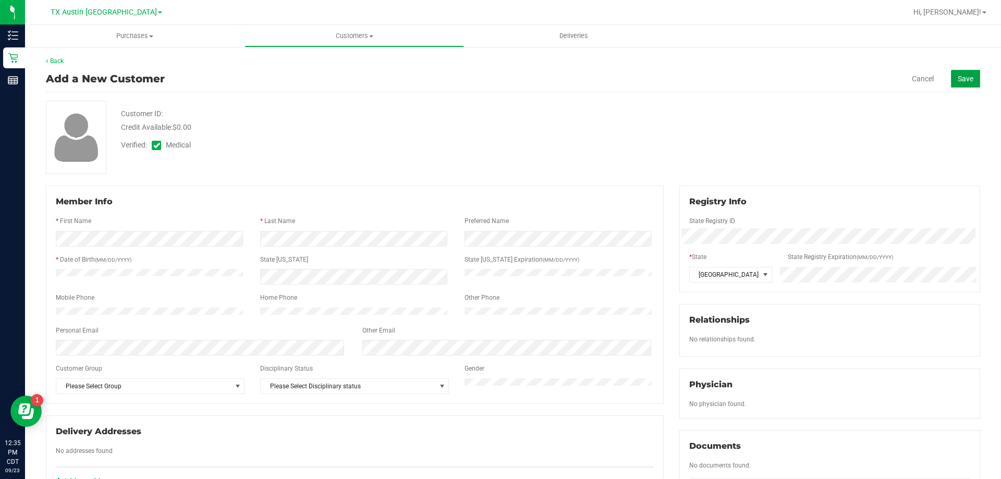
drag, startPoint x: 958, startPoint y: 79, endPoint x: 947, endPoint y: 85, distance: 12.4
click at [958, 79] on span "Save" at bounding box center [966, 79] width 16 height 8
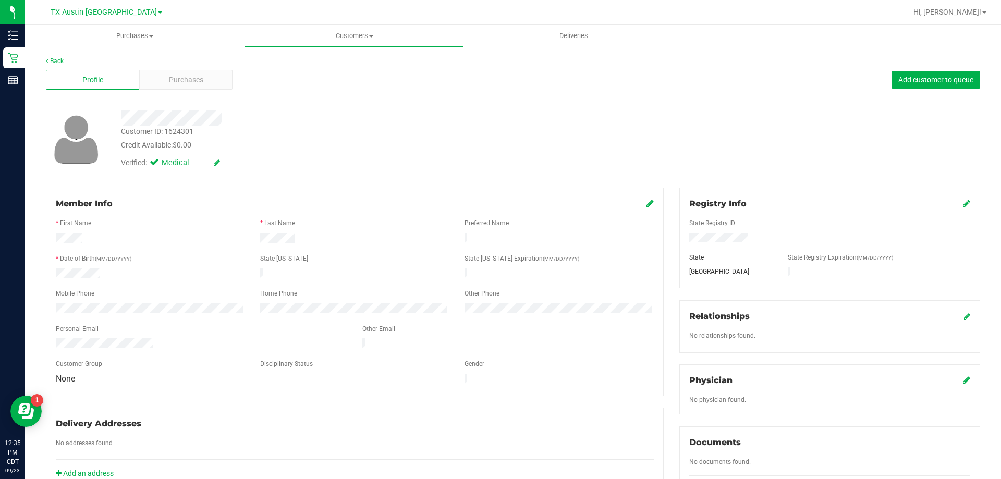
click at [963, 378] on icon at bounding box center [966, 380] width 7 height 8
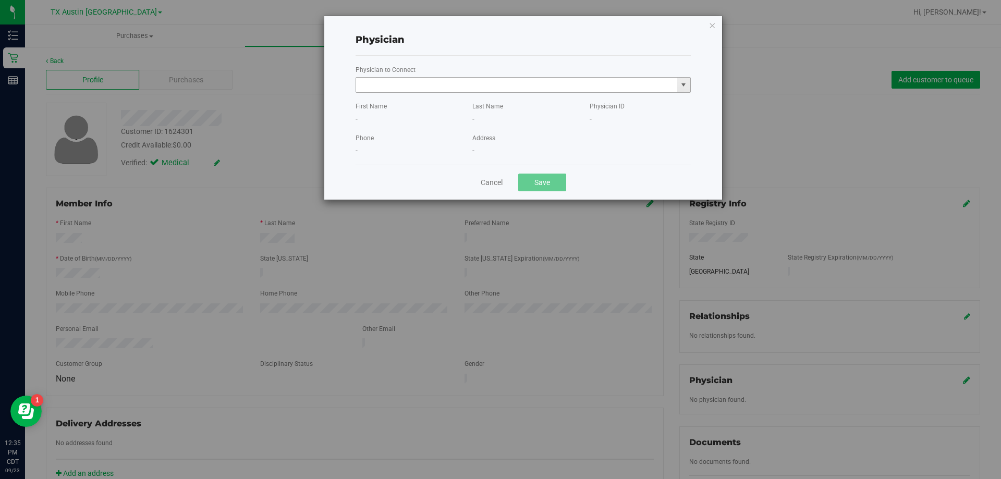
click at [489, 87] on input "text" at bounding box center [516, 85] width 321 height 15
click at [477, 122] on li "CHERYL-LYNN BUGAILISKIS" at bounding box center [523, 119] width 334 height 16
type input "CHERYL-LYNN BUGAILISKIS"
click at [561, 179] on button "Save" at bounding box center [542, 183] width 48 height 18
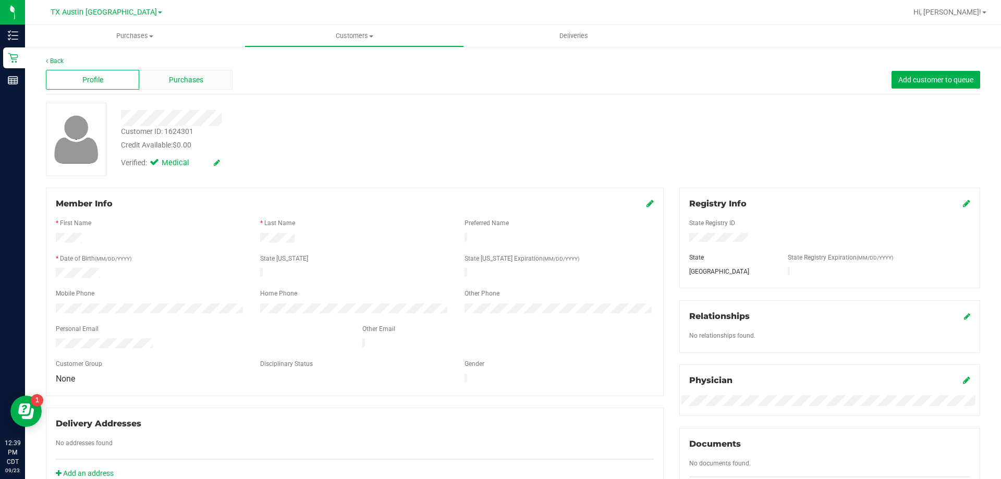
click at [208, 80] on div "Purchases" at bounding box center [185, 80] width 93 height 20
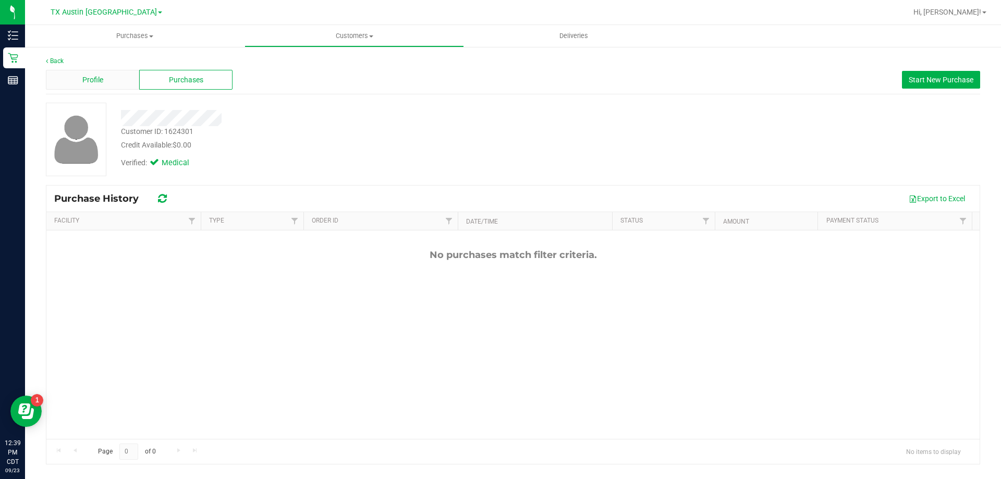
click at [114, 81] on div "Profile" at bounding box center [92, 80] width 93 height 20
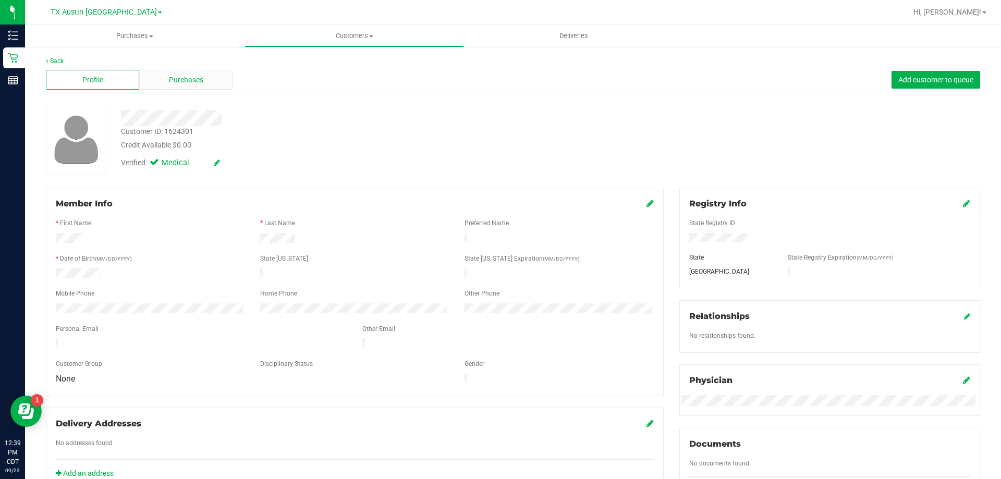
click at [215, 86] on div "Purchases" at bounding box center [185, 80] width 93 height 20
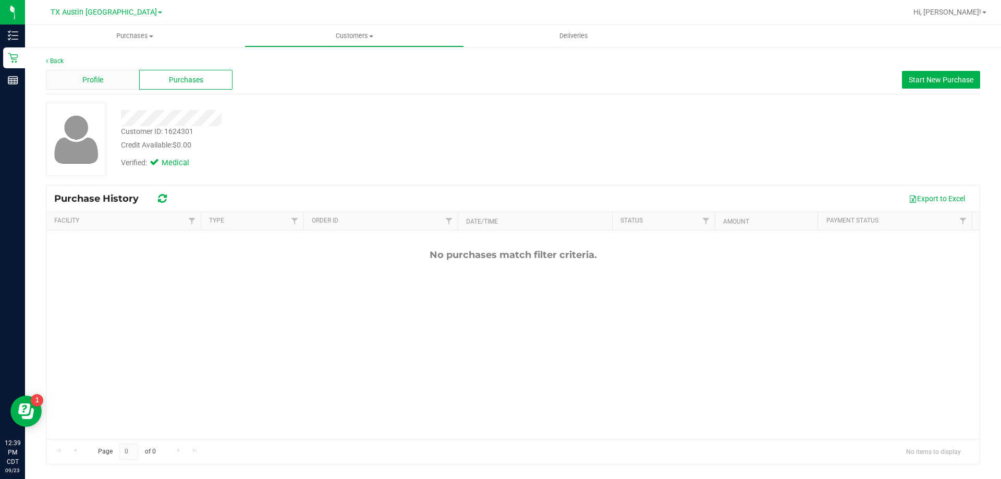
click at [117, 75] on div "Profile" at bounding box center [92, 80] width 93 height 20
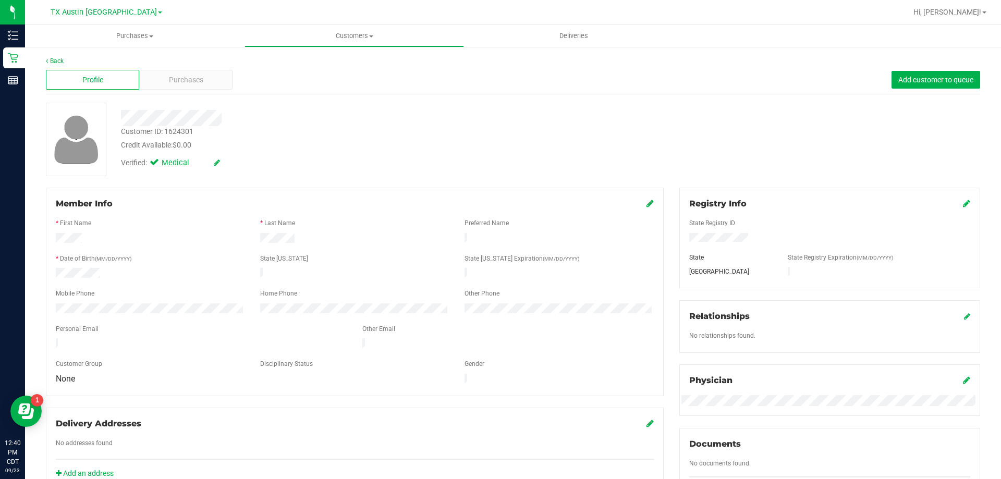
click at [78, 330] on div "Personal Email" at bounding box center [201, 330] width 307 height 12
click at [207, 84] on div "Purchases" at bounding box center [185, 80] width 93 height 20
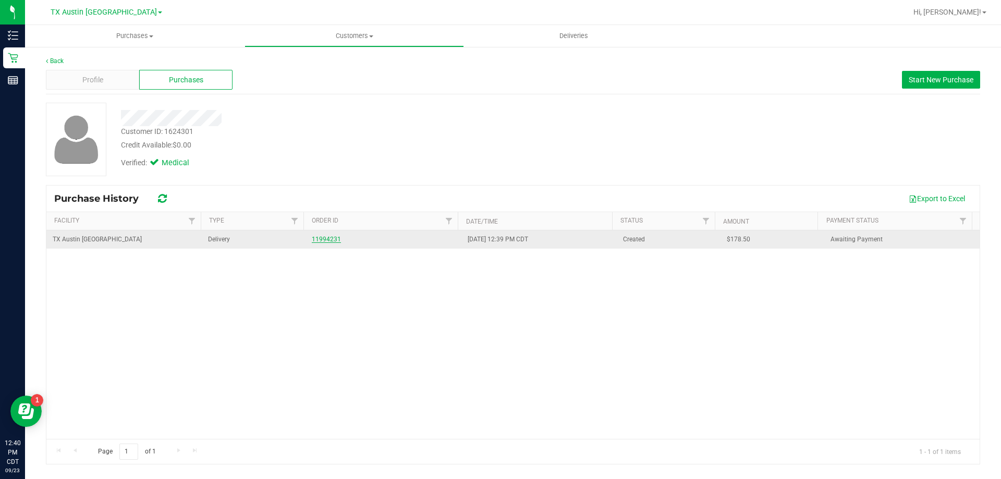
click at [332, 237] on link "11994231" at bounding box center [326, 239] width 29 height 7
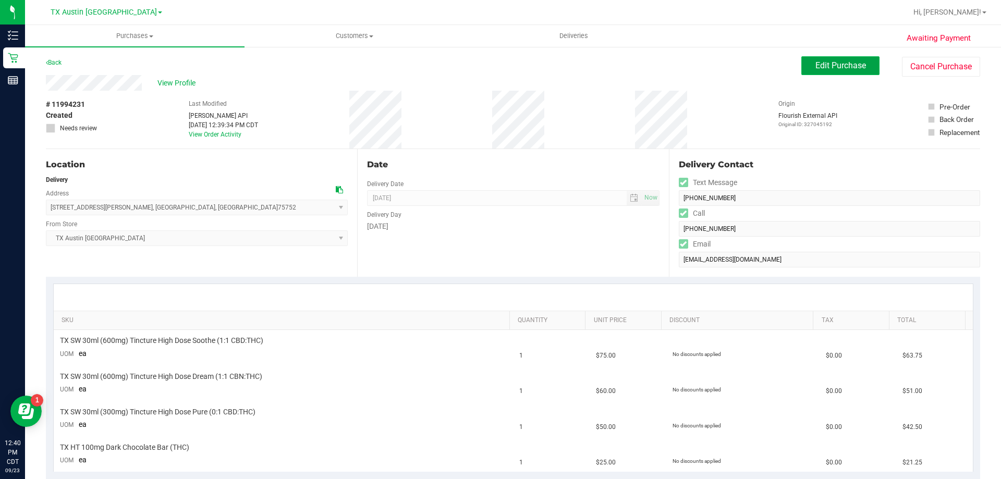
click at [816, 63] on span "Edit Purchase" at bounding box center [841, 66] width 51 height 10
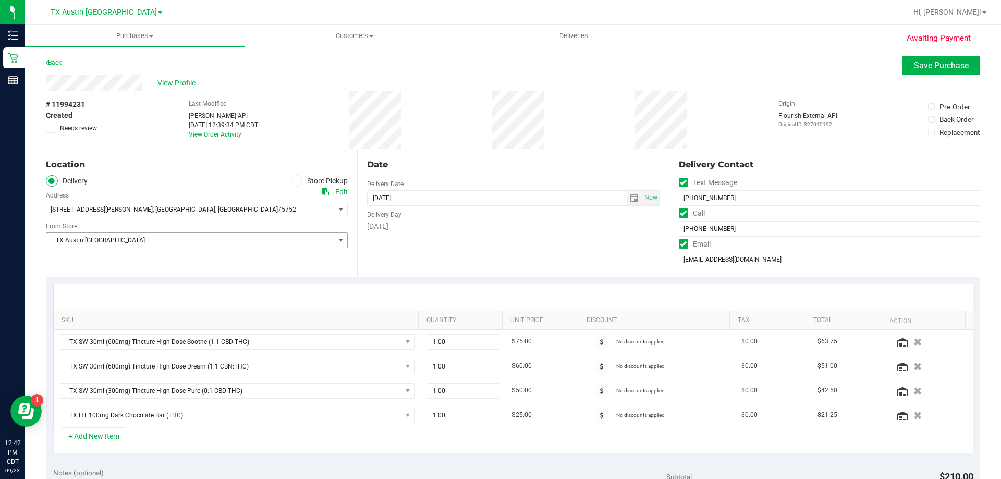
click at [274, 234] on span "TX Austin [GEOGRAPHIC_DATA]" at bounding box center [190, 240] width 288 height 15
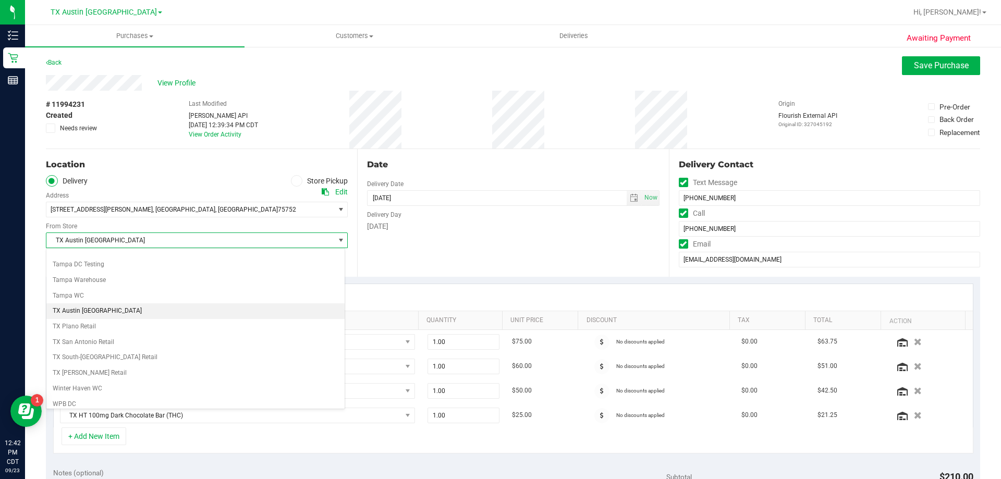
scroll to position [754, 0]
click at [169, 309] on li "TX Plano Retail" at bounding box center [195, 311] width 298 height 16
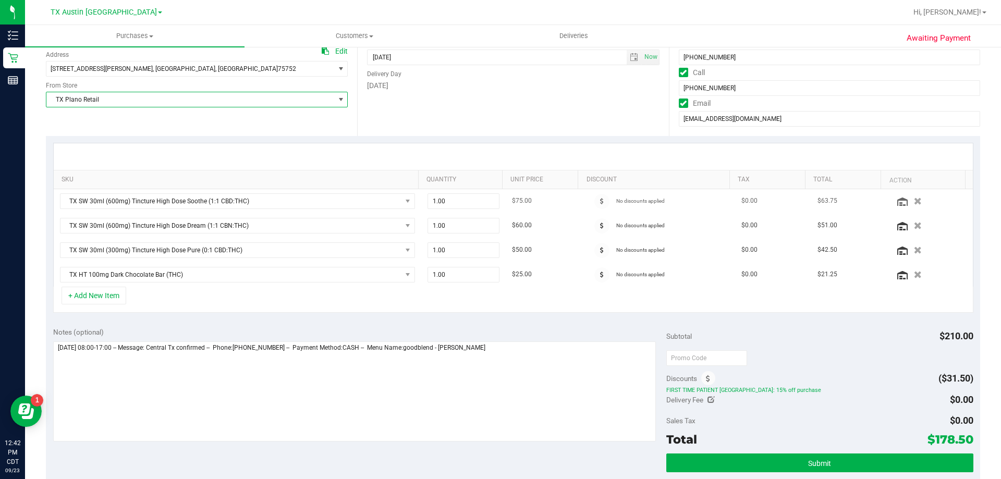
scroll to position [156, 0]
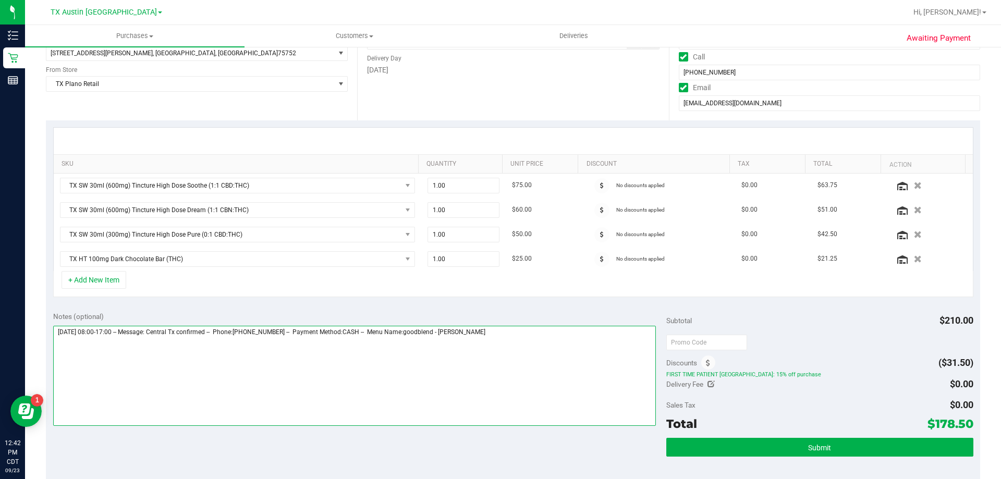
click at [528, 331] on textarea at bounding box center [354, 376] width 603 height 100
type textarea "Thursday 09/25/2025 08:00-17:00 -- Message: Central Tx confirmed -- Phone:90328…"
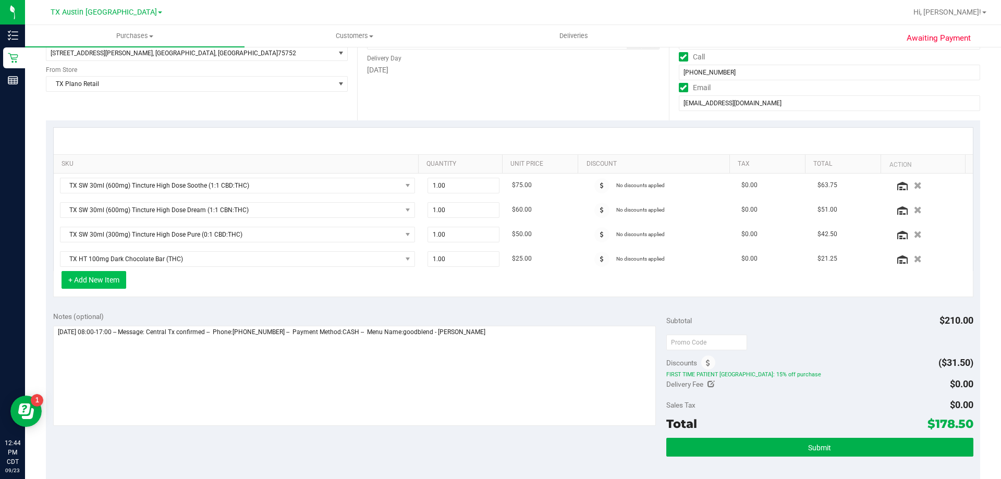
click at [101, 282] on button "+ Add New Item" at bounding box center [94, 280] width 65 height 18
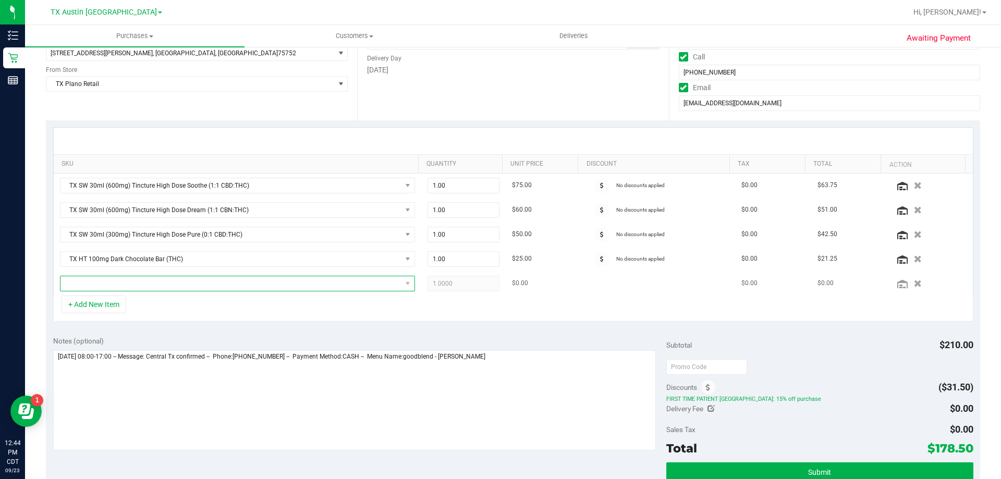
click at [142, 284] on span "NO DATA FOUND" at bounding box center [231, 283] width 341 height 15
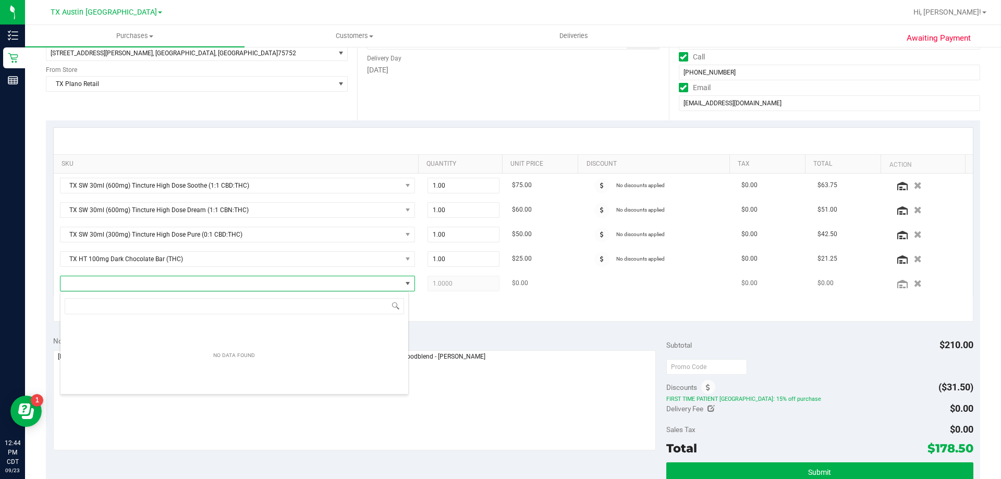
scroll to position [16, 346]
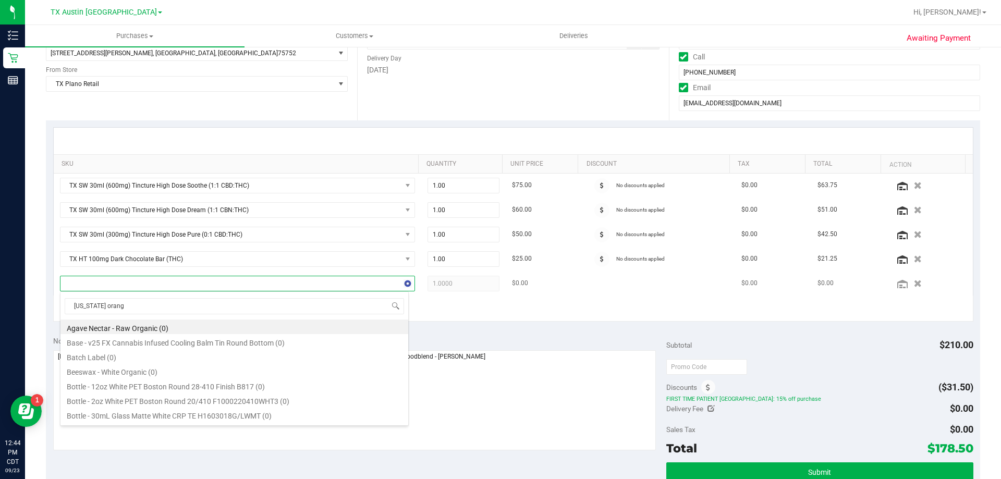
type input "texas orange"
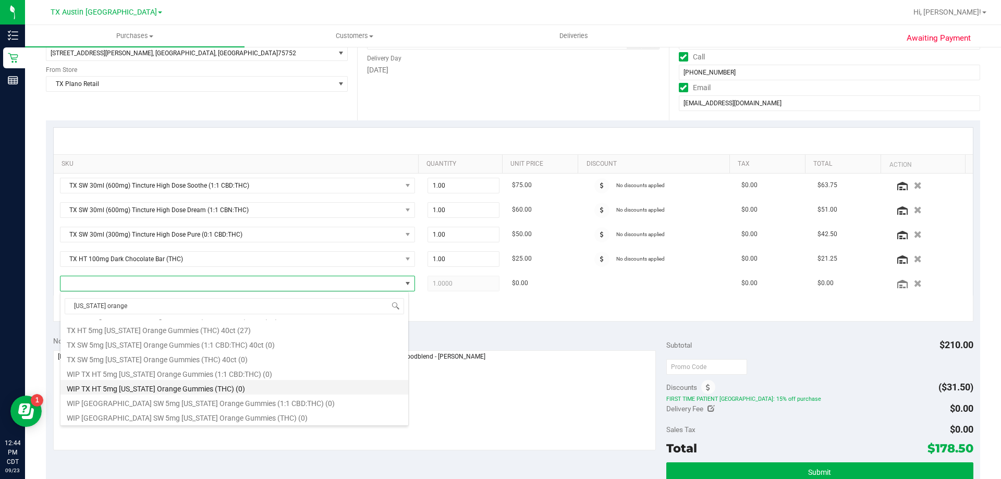
scroll to position [121, 0]
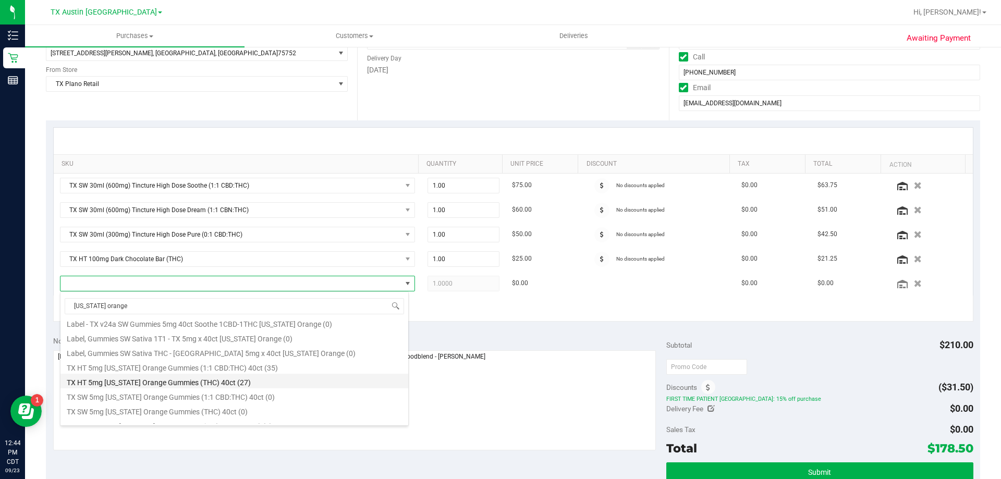
click at [143, 381] on li "TX HT 5mg Texas Orange Gummies (THC) 40ct (27)" at bounding box center [235, 381] width 348 height 15
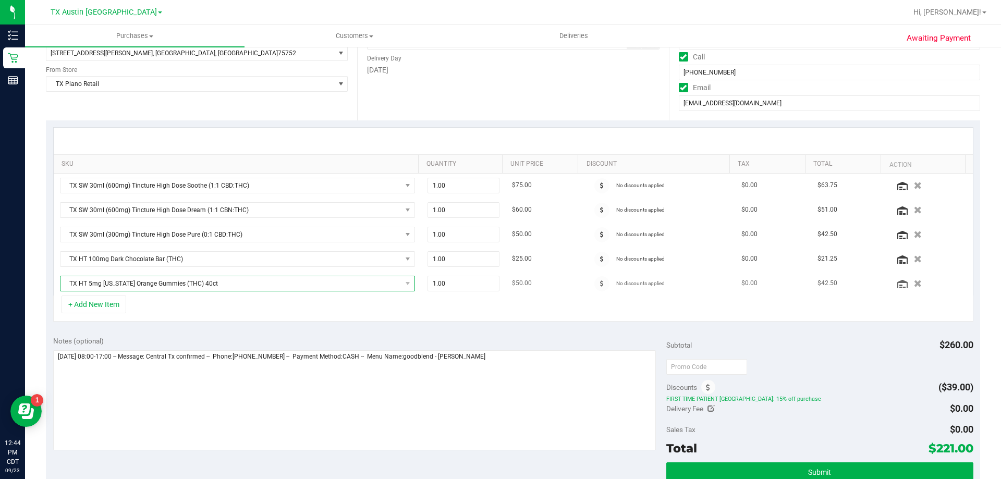
click at [283, 284] on span "TX HT 5mg Texas Orange Gummies (THC) 40ct" at bounding box center [231, 283] width 341 height 15
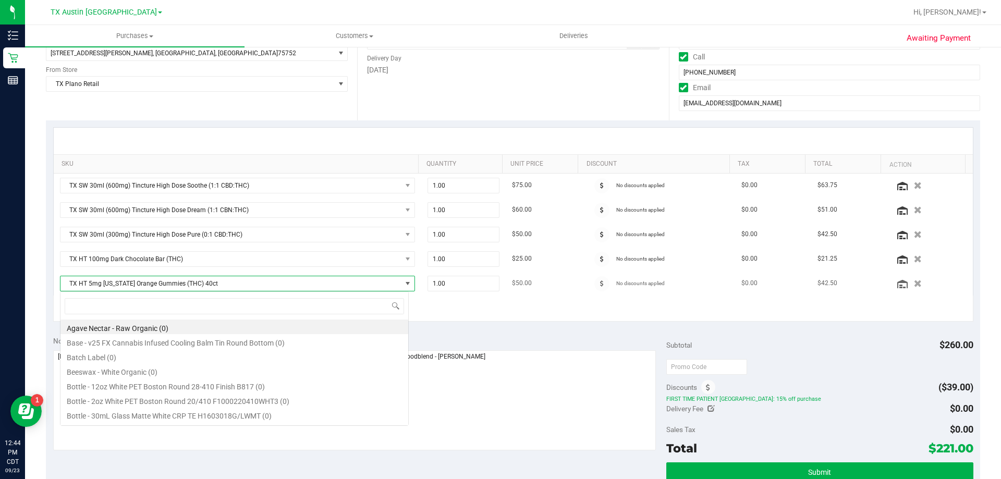
scroll to position [16, 346]
type input "texas orange"
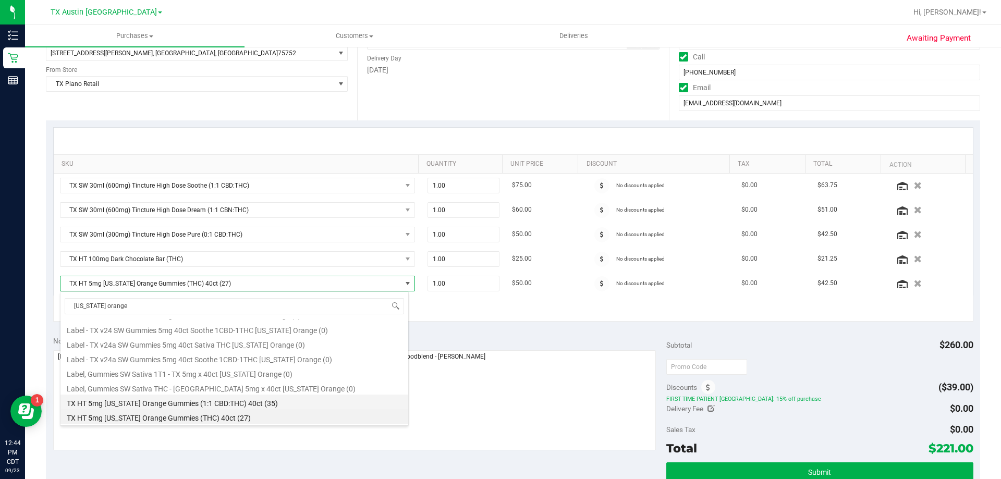
click at [208, 403] on li "TX HT 5mg Texas Orange Gummies (1:1 CBD:THC) 40ct (35)" at bounding box center [235, 402] width 348 height 15
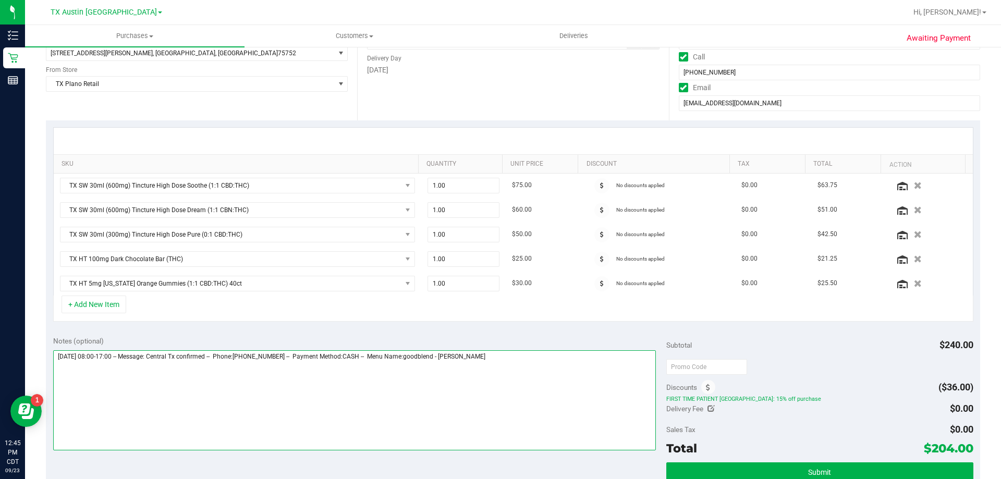
click at [564, 362] on textarea at bounding box center [354, 400] width 603 height 100
click at [545, 355] on textarea at bounding box center [354, 400] width 603 height 100
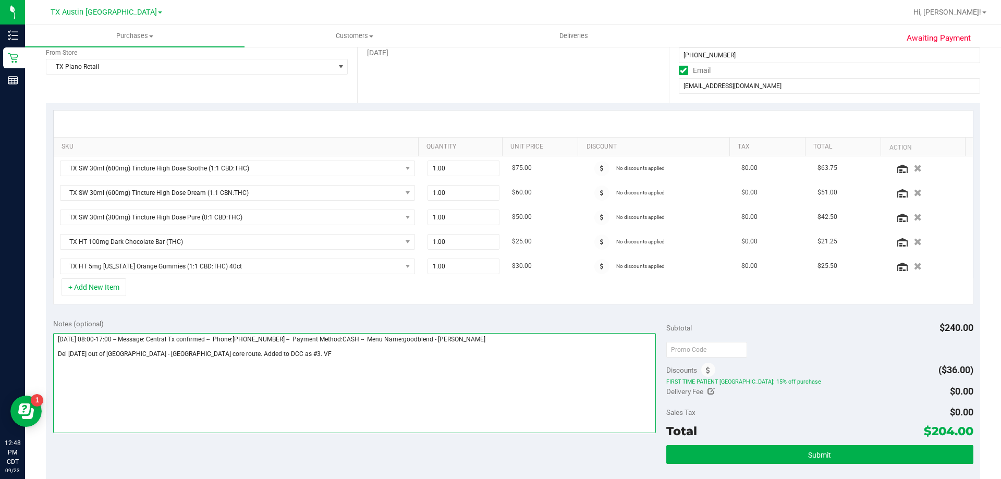
scroll to position [209, 0]
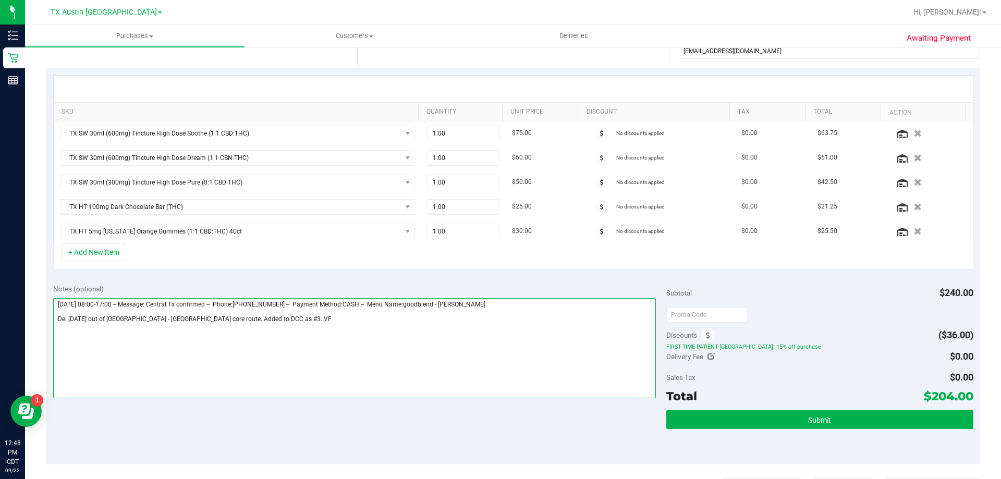
click at [248, 319] on textarea at bounding box center [354, 348] width 603 height 100
type textarea "Thursday 09/25/2025 08:00-17:00 -- Message: Central Tx confirmed -- Phone:90328…"
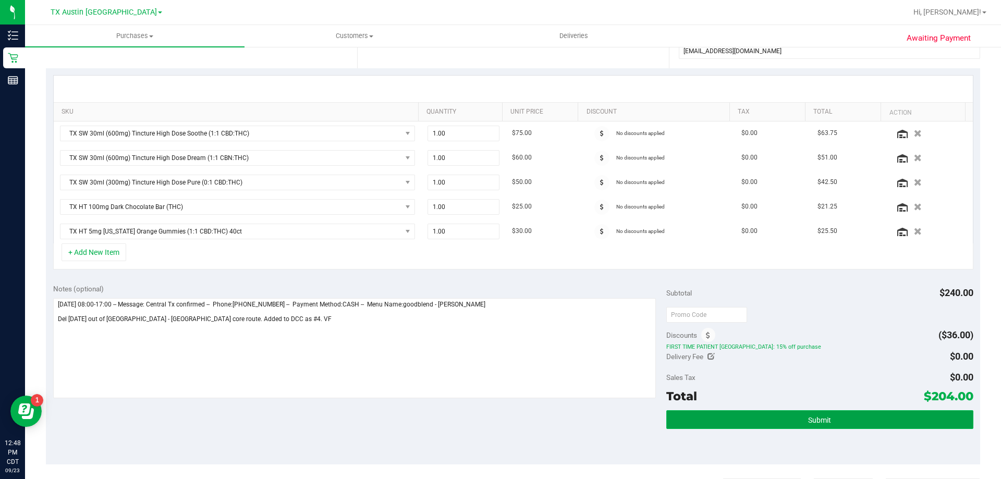
click at [765, 417] on button "Submit" at bounding box center [820, 419] width 307 height 19
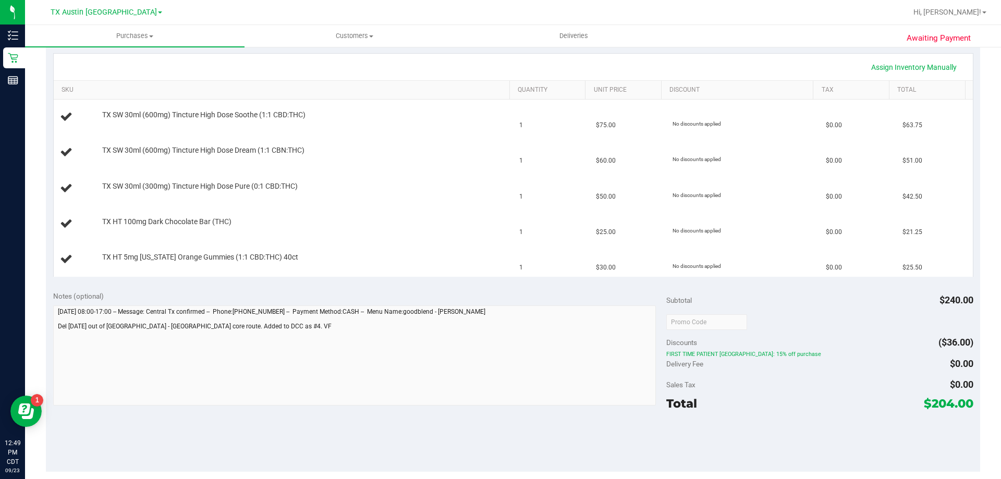
scroll to position [261, 0]
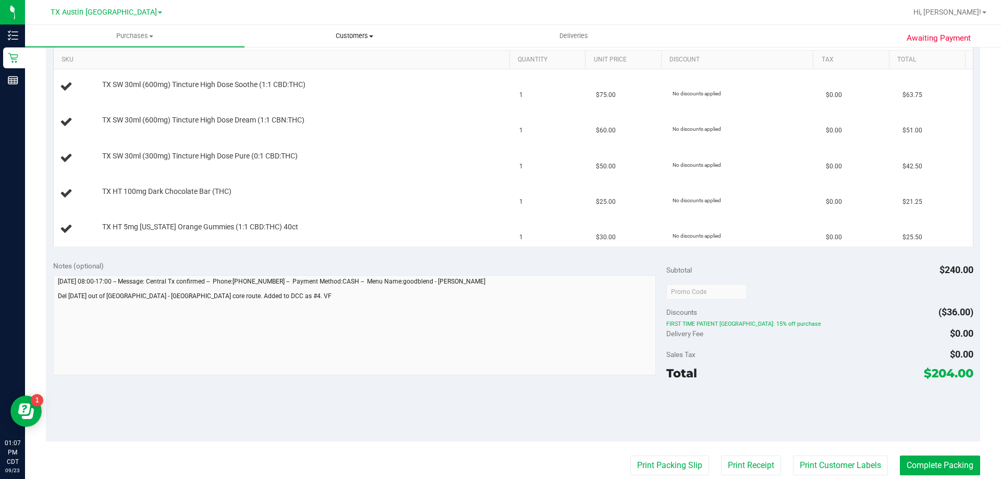
click at [365, 37] on span "Customers" at bounding box center [354, 35] width 219 height 9
click at [369, 58] on li "All customers" at bounding box center [355, 63] width 220 height 13
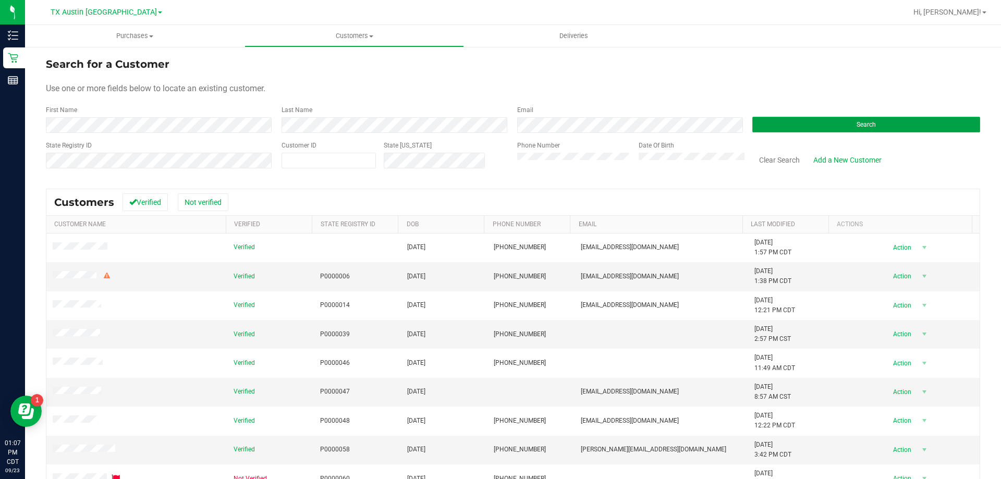
click at [765, 128] on button "Search" at bounding box center [867, 125] width 228 height 16
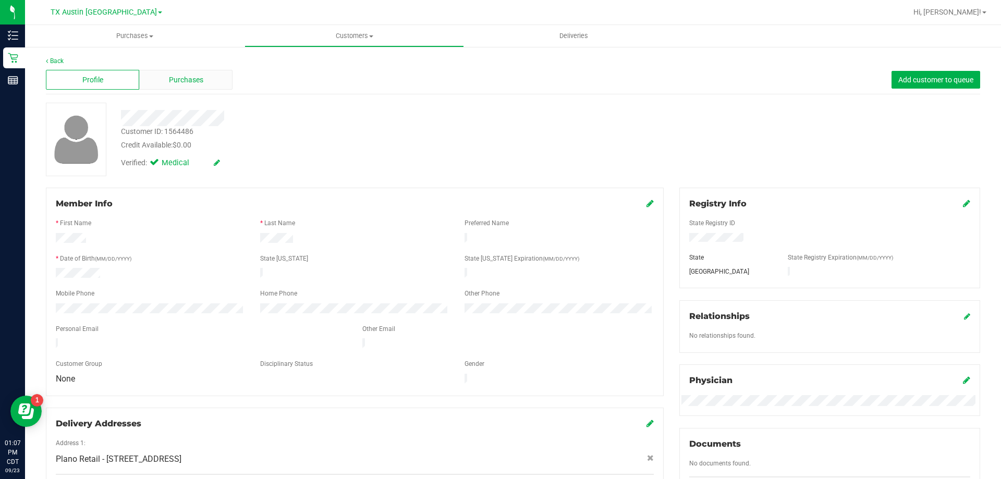
click at [207, 81] on div "Purchases" at bounding box center [185, 80] width 93 height 20
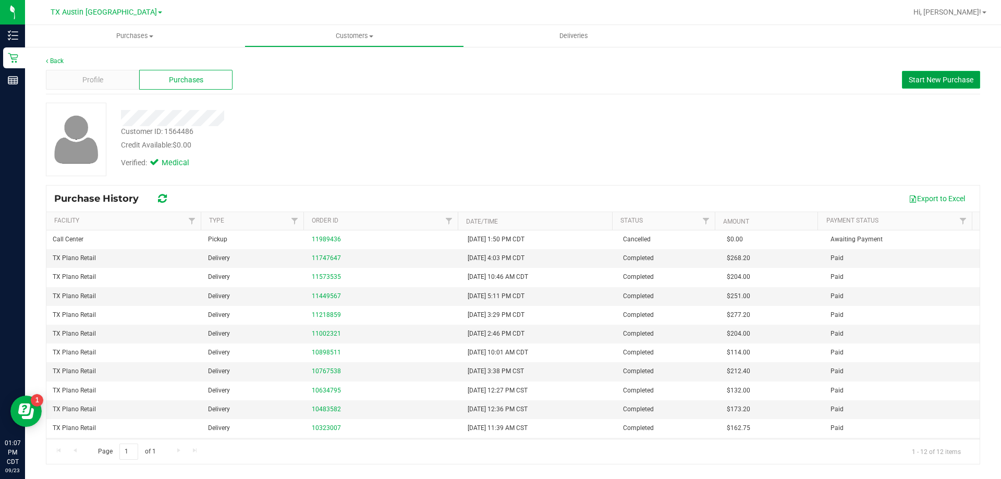
click at [957, 76] on span "Start New Purchase" at bounding box center [941, 80] width 65 height 8
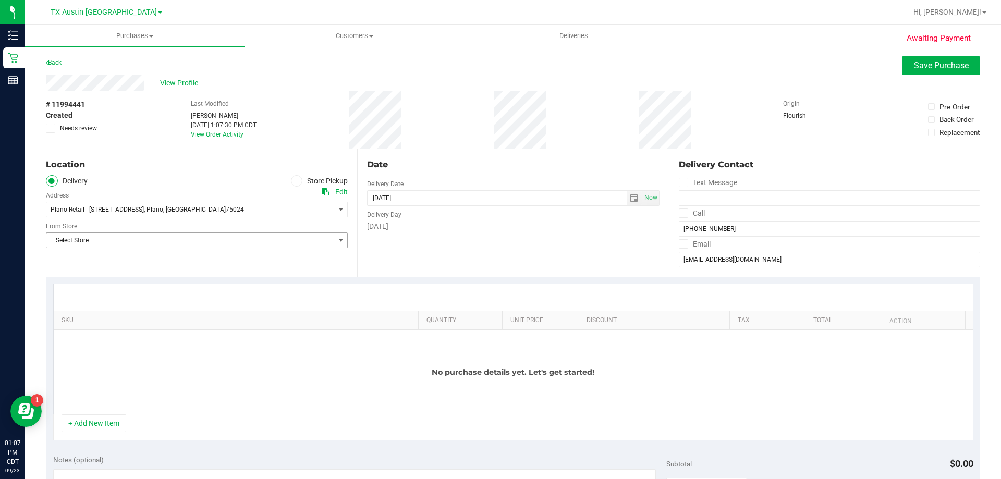
click at [165, 237] on span "Select Store" at bounding box center [190, 240] width 288 height 15
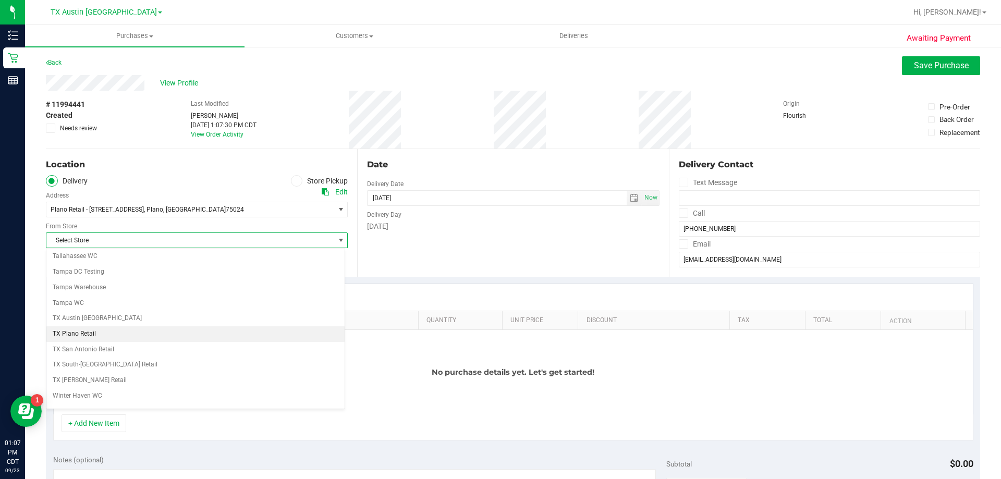
click at [144, 336] on li "TX Plano Retail" at bounding box center [195, 334] width 298 height 16
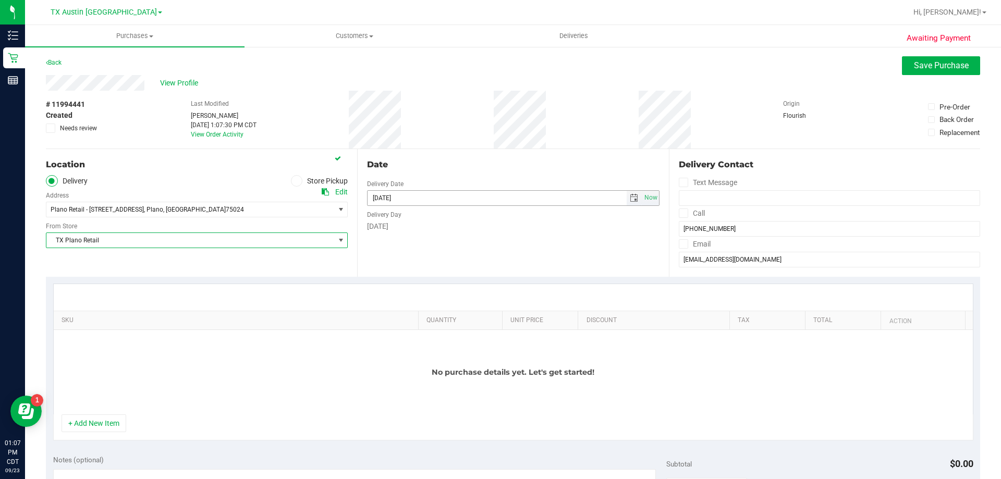
click at [630, 194] on span "select" at bounding box center [634, 198] width 8 height 8
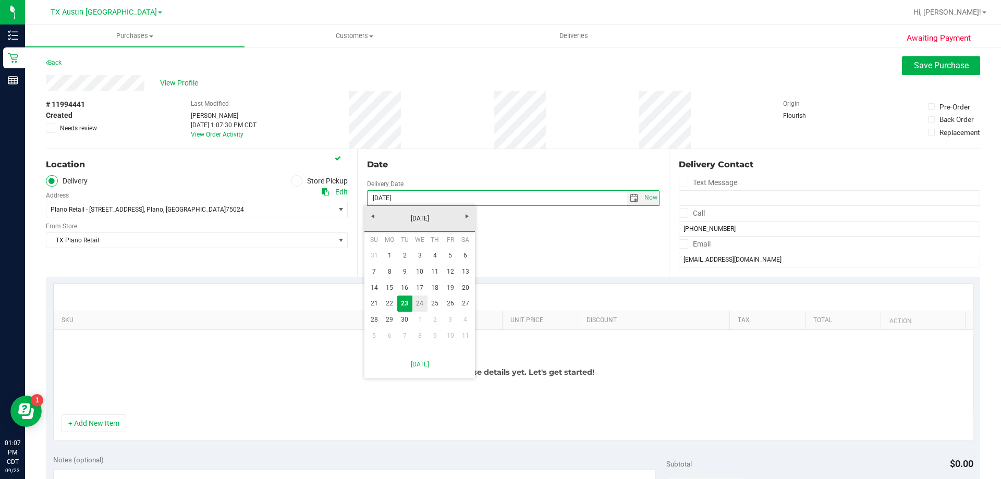
click at [420, 300] on link "24" at bounding box center [420, 304] width 15 height 16
type input "09/24/2025"
click at [680, 213] on icon at bounding box center [683, 213] width 7 height 0
click at [0, 0] on input "Call" at bounding box center [0, 0] width 0 height 0
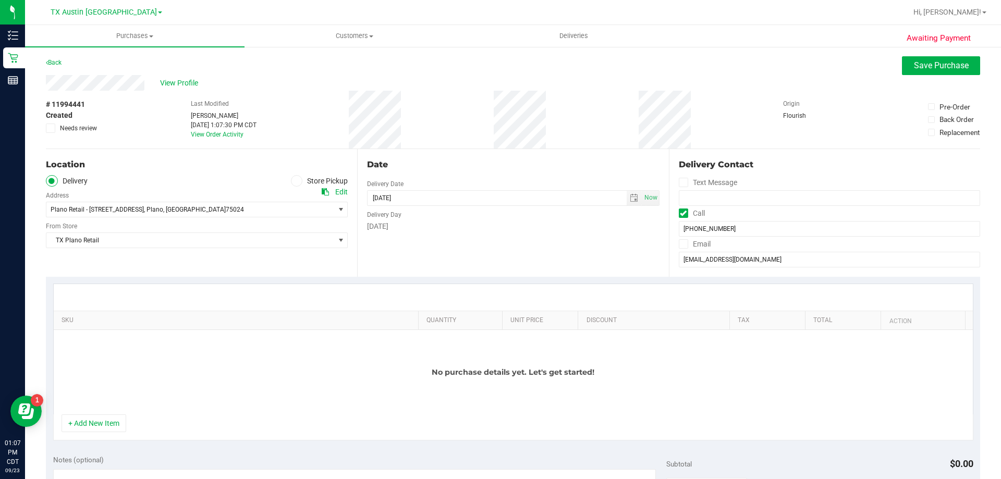
click at [682, 246] on span at bounding box center [683, 243] width 9 height 9
click at [0, 0] on input "Email" at bounding box center [0, 0] width 0 height 0
click at [103, 428] on button "+ Add New Item" at bounding box center [94, 424] width 65 height 18
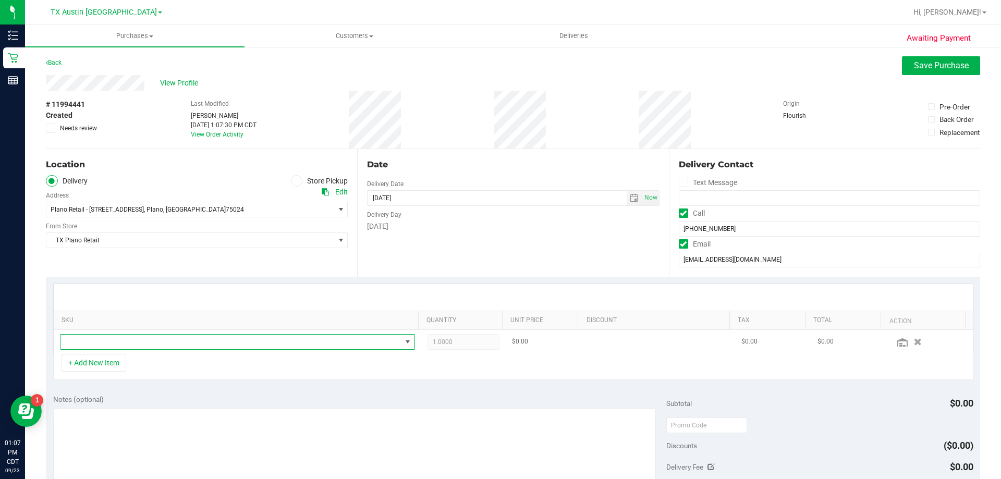
click at [163, 345] on span "NO DATA FOUND" at bounding box center [231, 342] width 341 height 15
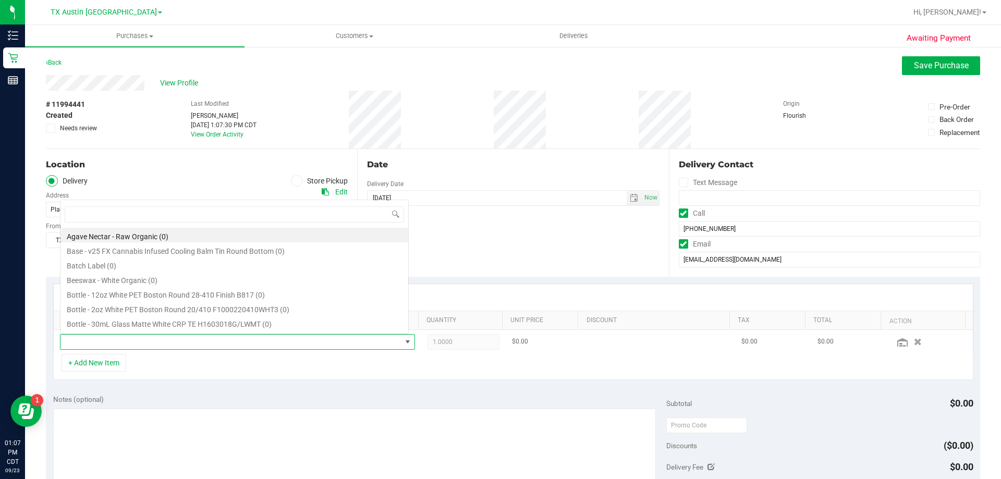
scroll to position [16, 346]
type input "fruit punch"
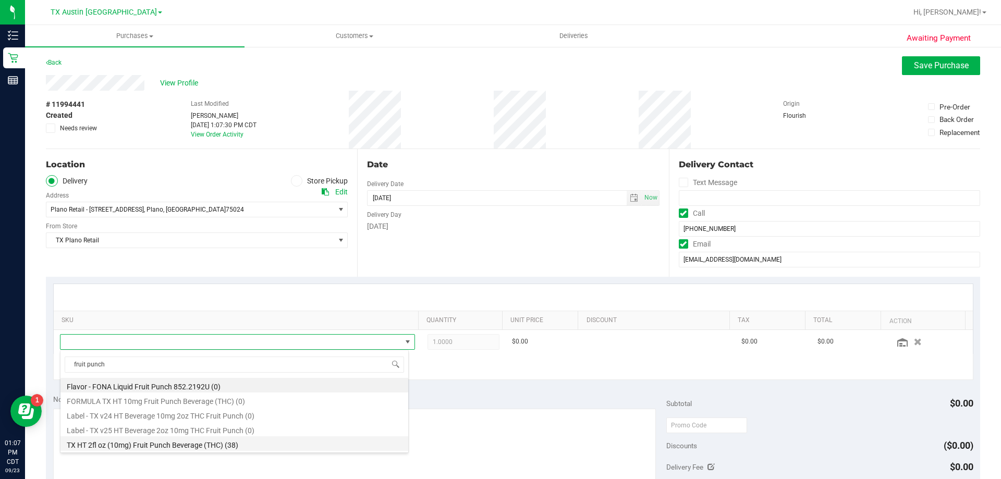
click at [169, 444] on li "TX HT 2fl oz (10mg) Fruit Punch Beverage (THC) (38)" at bounding box center [235, 444] width 348 height 15
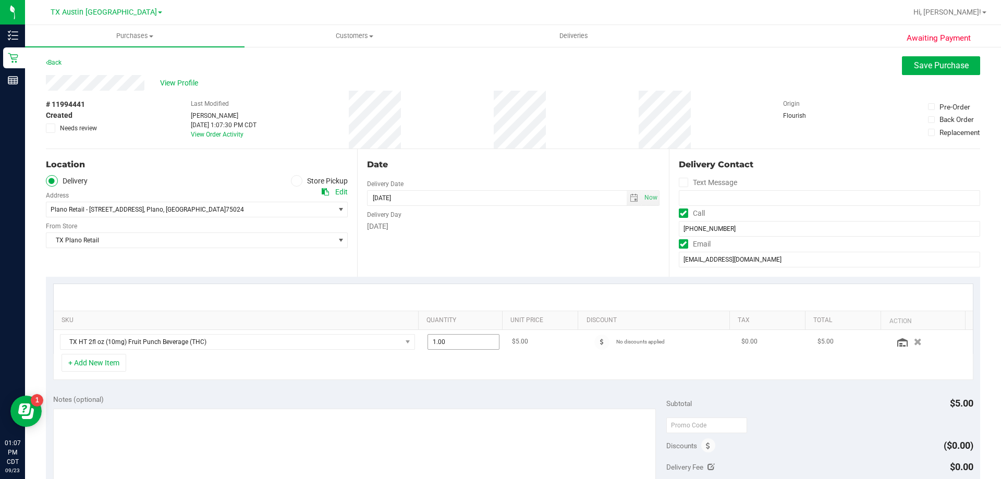
click at [452, 352] on td "1.00 1" at bounding box center [463, 342] width 85 height 24
click at [456, 341] on span "1.00 1" at bounding box center [464, 342] width 72 height 16
type input "10"
type input "10.00"
click at [451, 379] on div "+ Add New Item" at bounding box center [513, 367] width 921 height 26
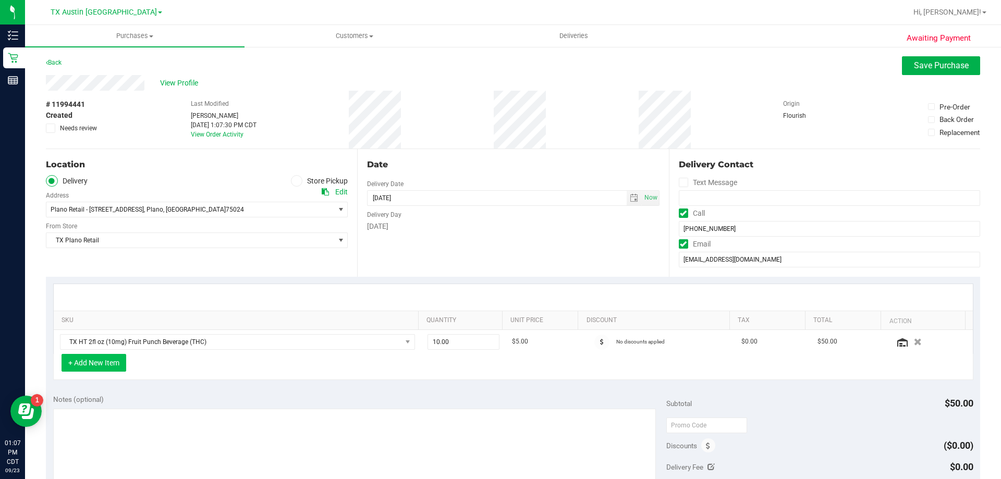
click at [81, 364] on button "+ Add New Item" at bounding box center [94, 363] width 65 height 18
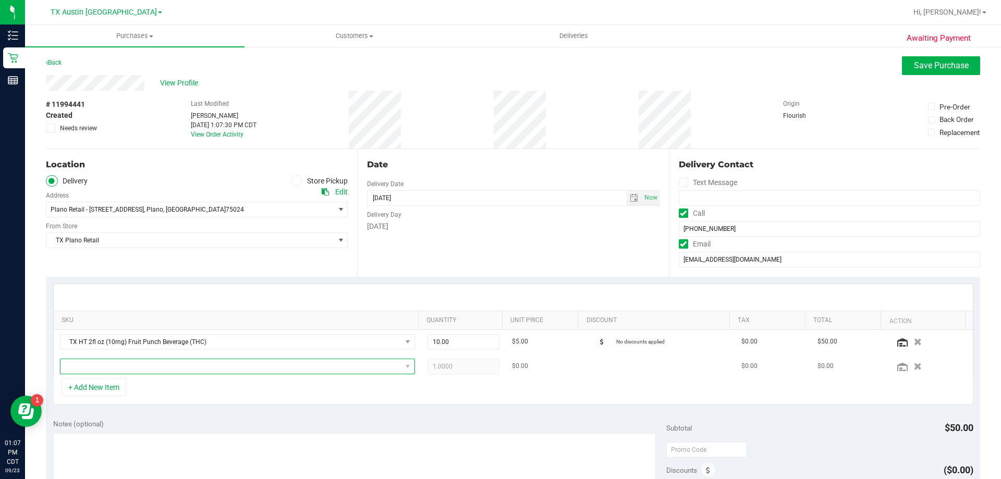
click at [133, 366] on span "NO DATA FOUND" at bounding box center [231, 366] width 341 height 15
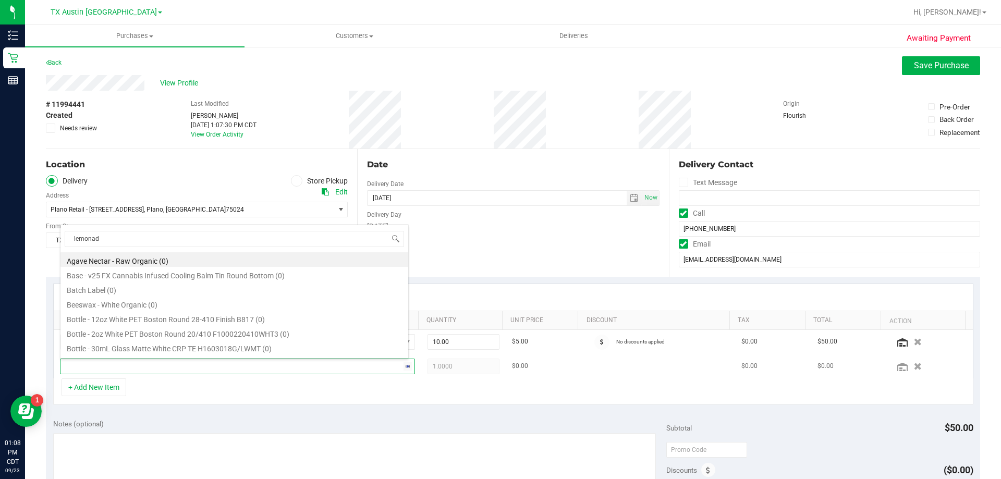
type input "lemonade"
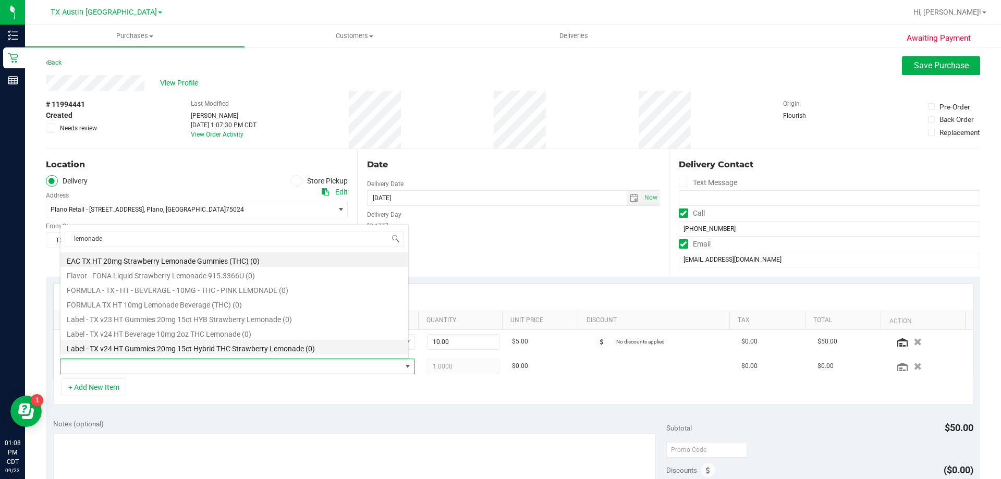
scroll to position [115, 0]
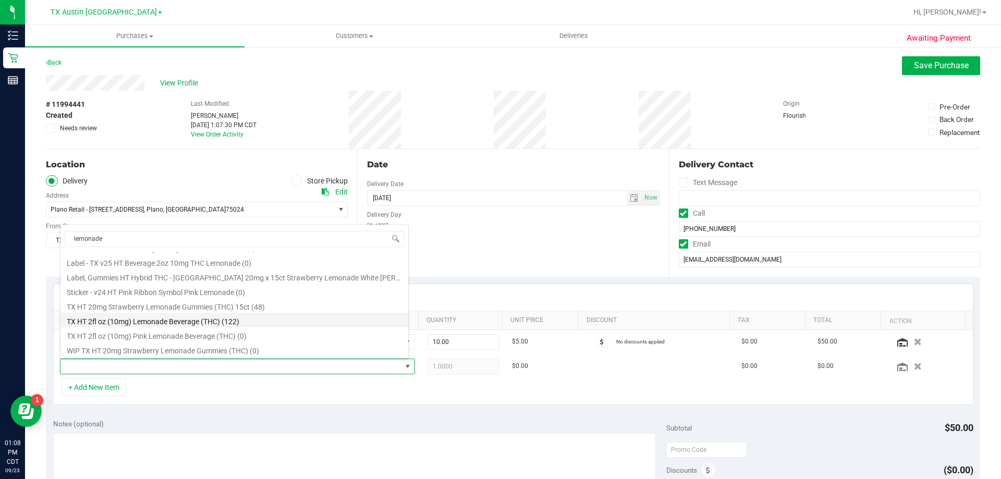
click at [141, 324] on li "TX HT 2fl oz (10mg) Lemonade Beverage (THC) (122)" at bounding box center [235, 320] width 348 height 15
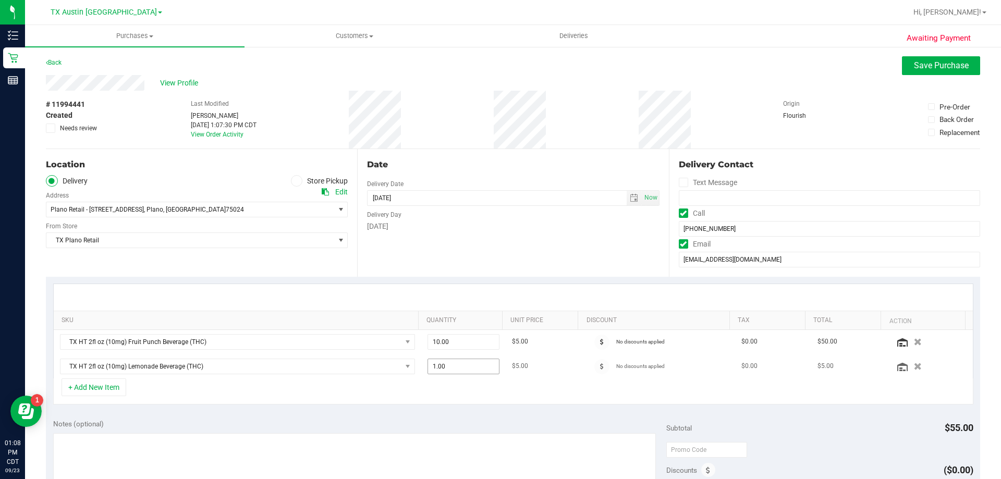
click at [452, 367] on span "1.00 1" at bounding box center [464, 367] width 72 height 16
type input "10"
type input "10.00"
click at [450, 422] on div "Notes (optional)" at bounding box center [360, 424] width 614 height 10
click at [100, 389] on button "+ Add New Item" at bounding box center [94, 388] width 65 height 18
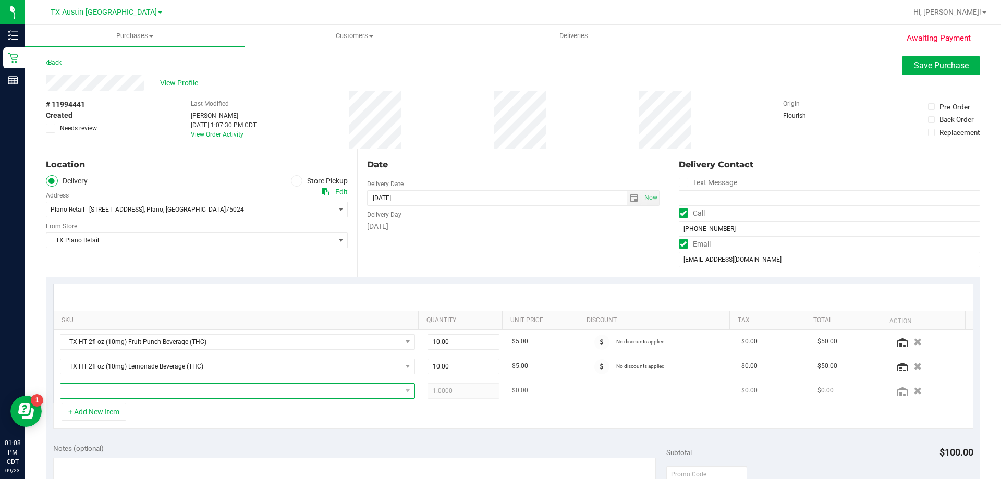
click at [122, 396] on span "NO DATA FOUND" at bounding box center [231, 391] width 341 height 15
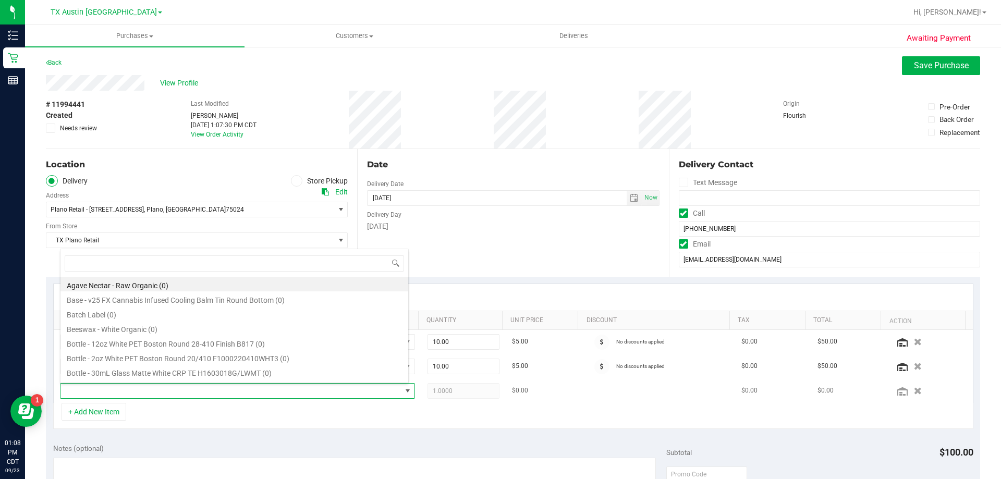
scroll to position [16, 346]
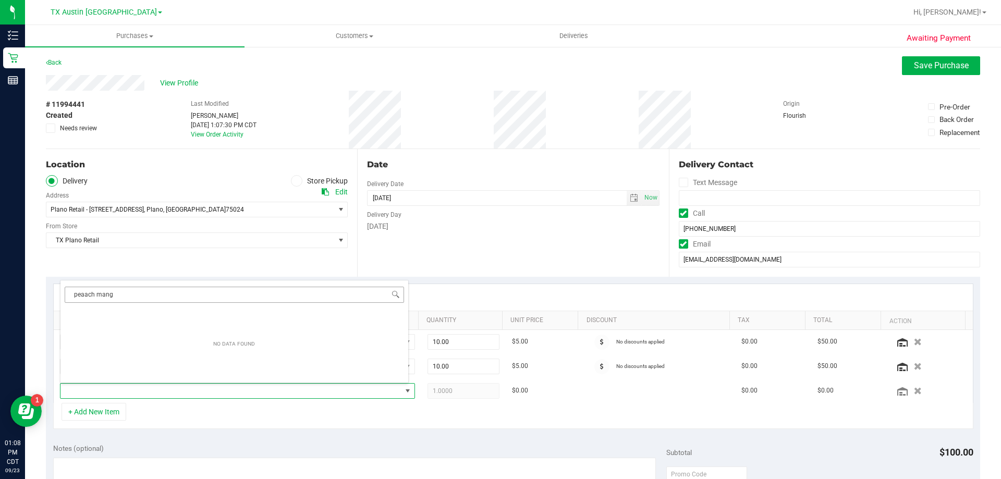
click at [83, 294] on input "peaach mang" at bounding box center [235, 295] width 340 height 16
type input "peach mang"
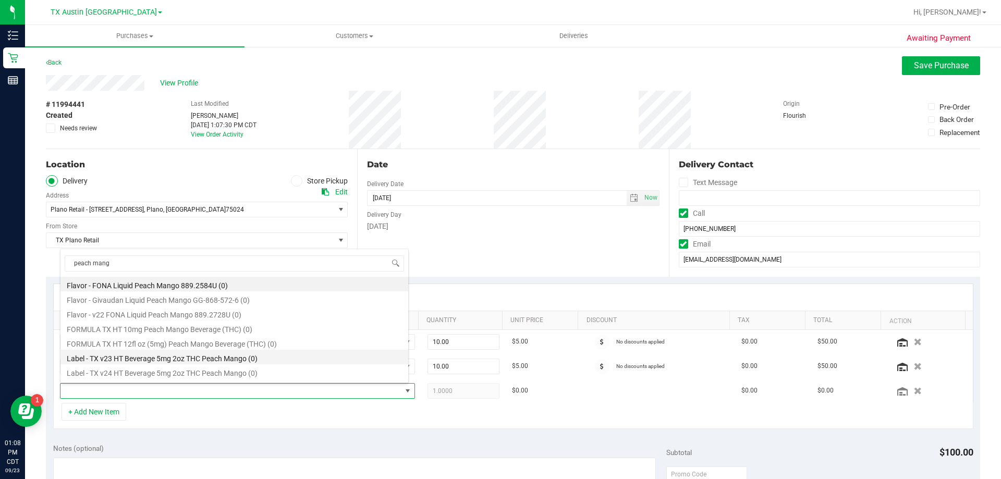
scroll to position [86, 0]
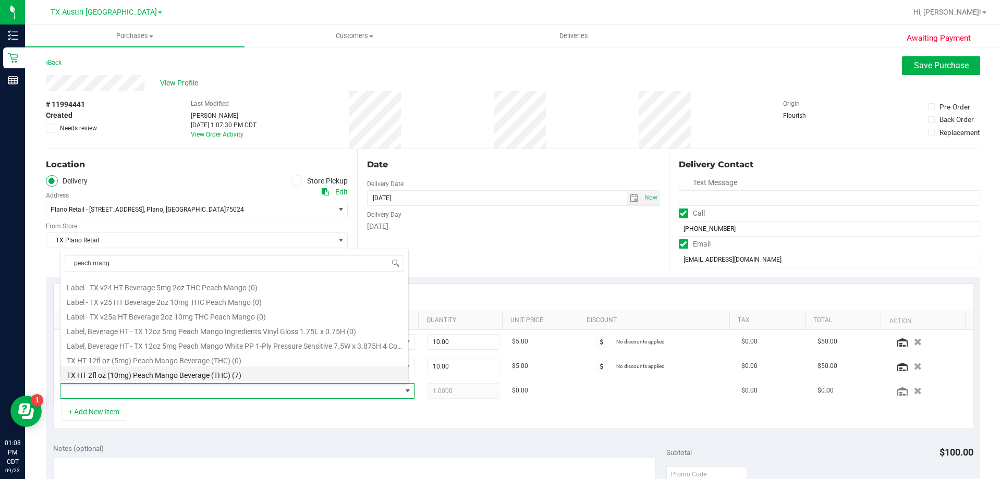
click at [145, 377] on li "TX HT 2fl oz (10mg) Peach Mango Beverage (THC) (7)" at bounding box center [235, 374] width 348 height 15
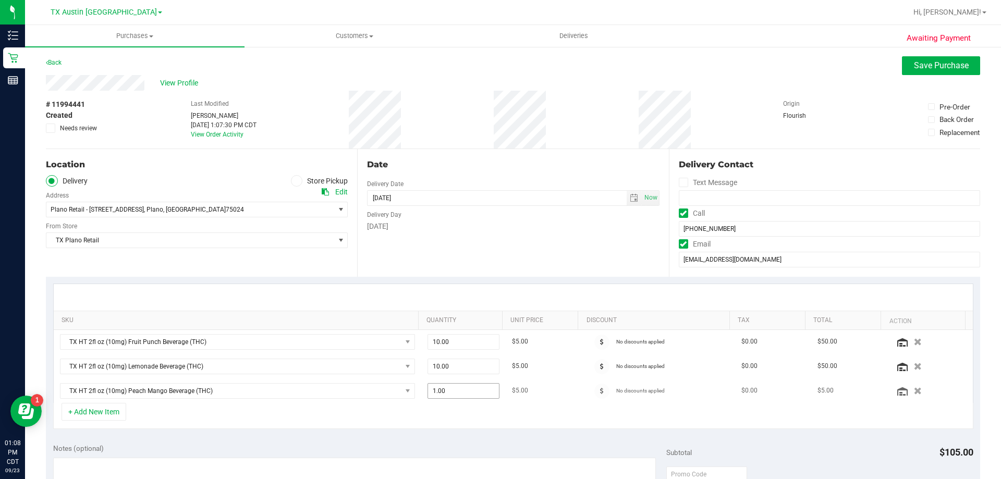
click at [452, 389] on span "1.00 1" at bounding box center [464, 391] width 72 height 16
type input "7"
type input "7.00"
click at [438, 433] on div "SKU Quantity Unit Price Discount Tax Total Action TX HT 2fl oz (10mg) Fruit Pun…" at bounding box center [513, 357] width 935 height 160
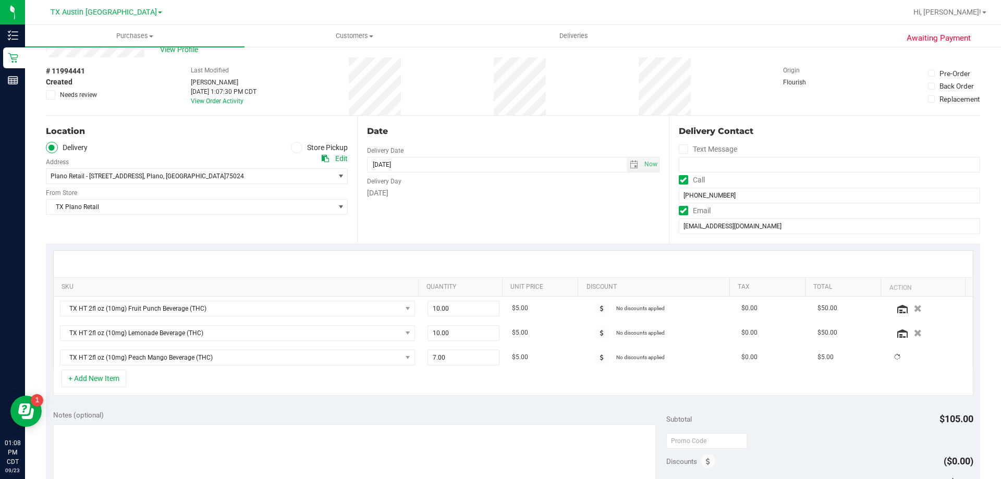
scroll to position [52, 0]
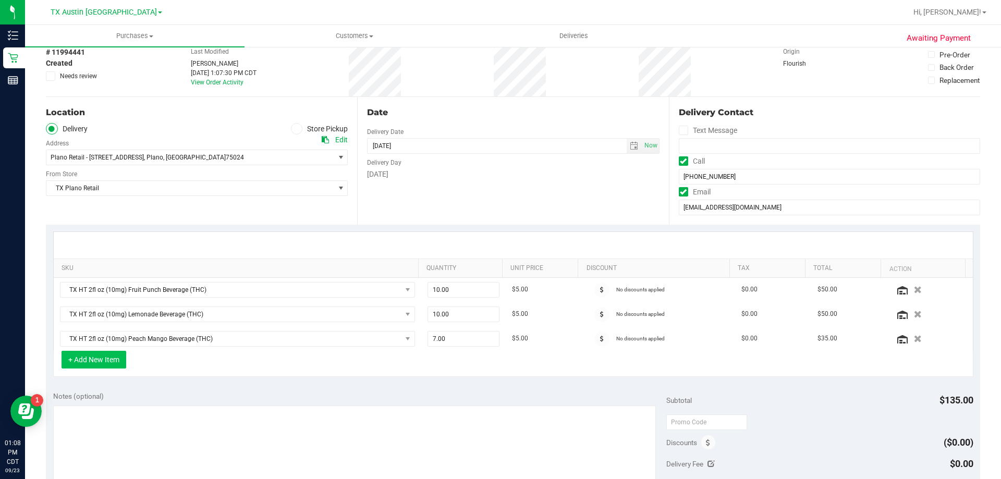
click at [83, 359] on button "+ Add New Item" at bounding box center [94, 360] width 65 height 18
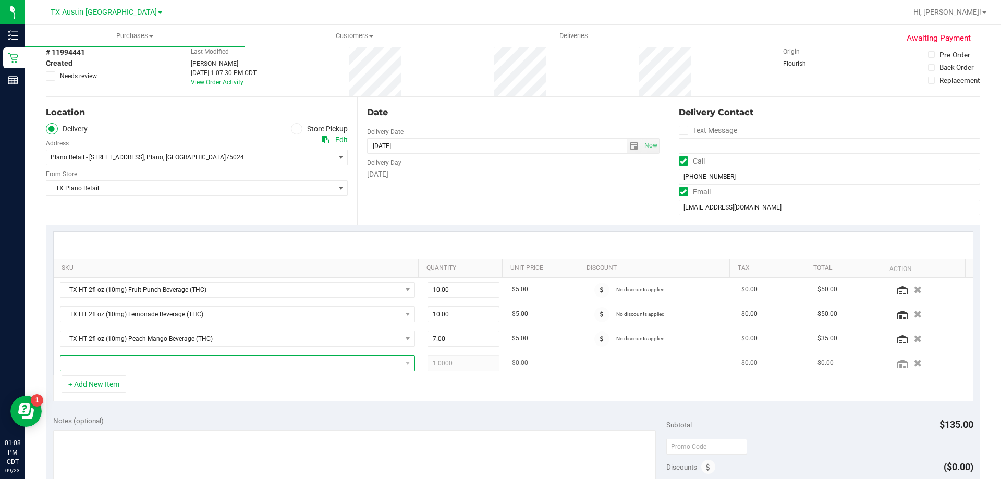
click at [104, 365] on span "NO DATA FOUND" at bounding box center [231, 363] width 341 height 15
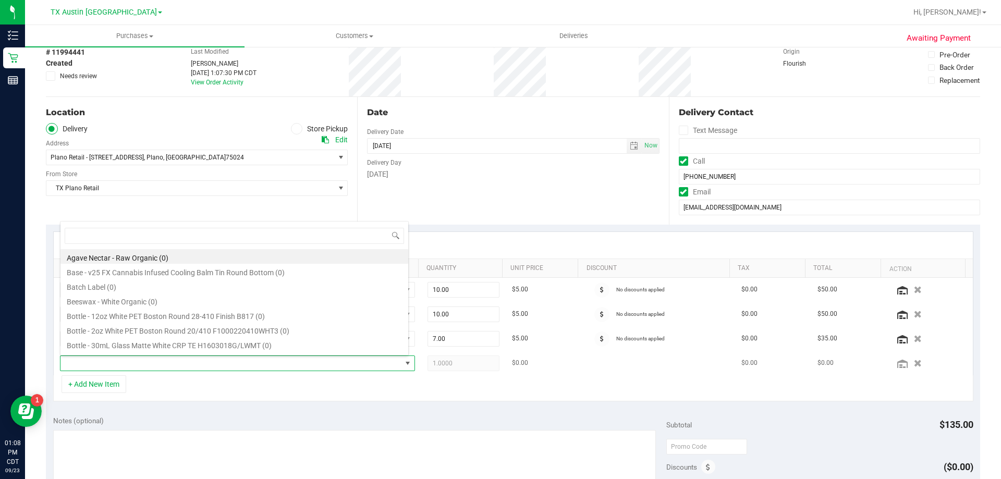
scroll to position [16, 346]
type input "blue rasp"
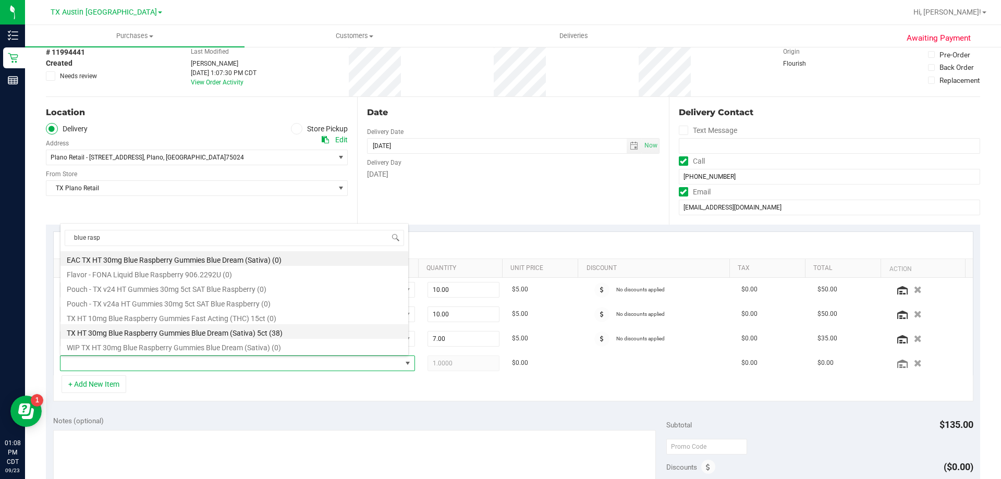
click at [158, 328] on li "TX HT 30mg Blue Raspberry Gummies Blue Dream (Sativa) 5ct (38)" at bounding box center [235, 331] width 348 height 15
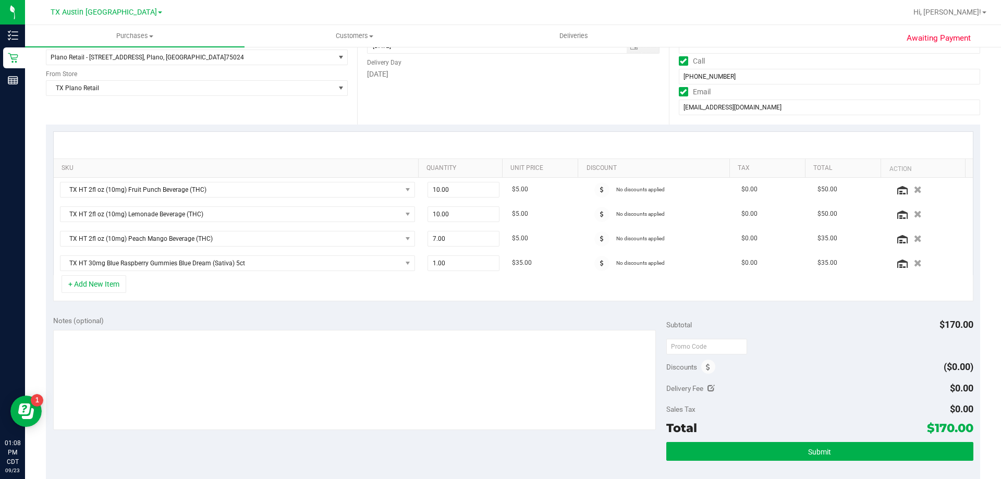
scroll to position [156, 0]
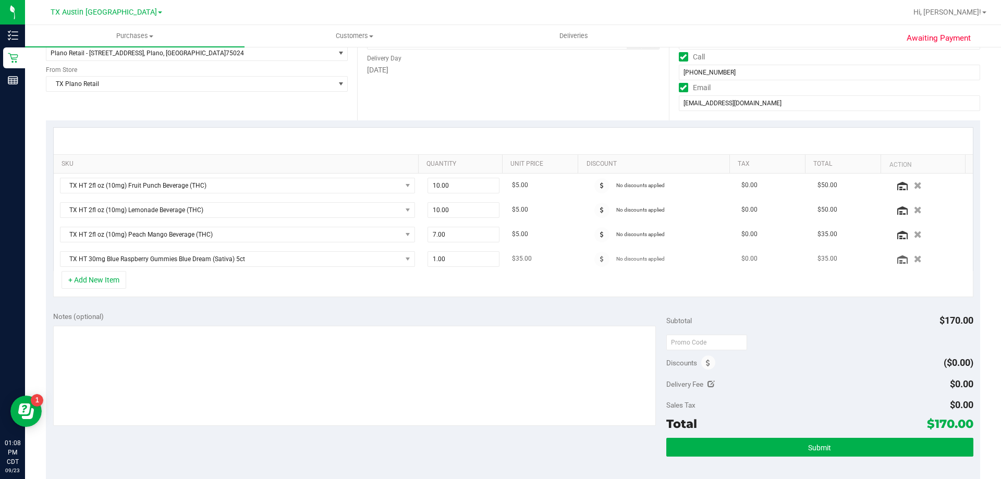
click at [83, 269] on td "TX HT 30mg Blue Raspberry Gummies Blue Dream (Sativa) 5ct" at bounding box center [238, 259] width 368 height 24
click at [87, 279] on button "+ Add New Item" at bounding box center [94, 280] width 65 height 18
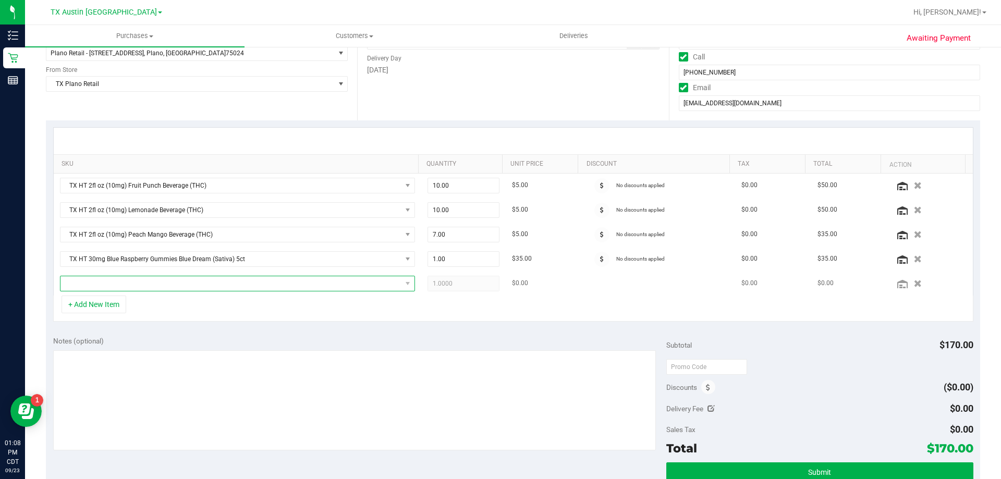
click at [103, 284] on span "NO DATA FOUND" at bounding box center [231, 283] width 341 height 15
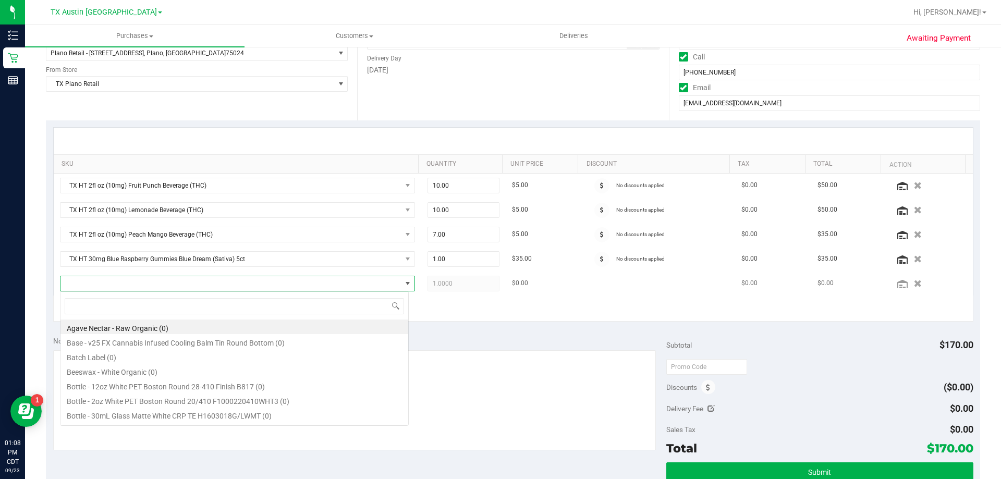
scroll to position [16, 346]
type input "green dream"
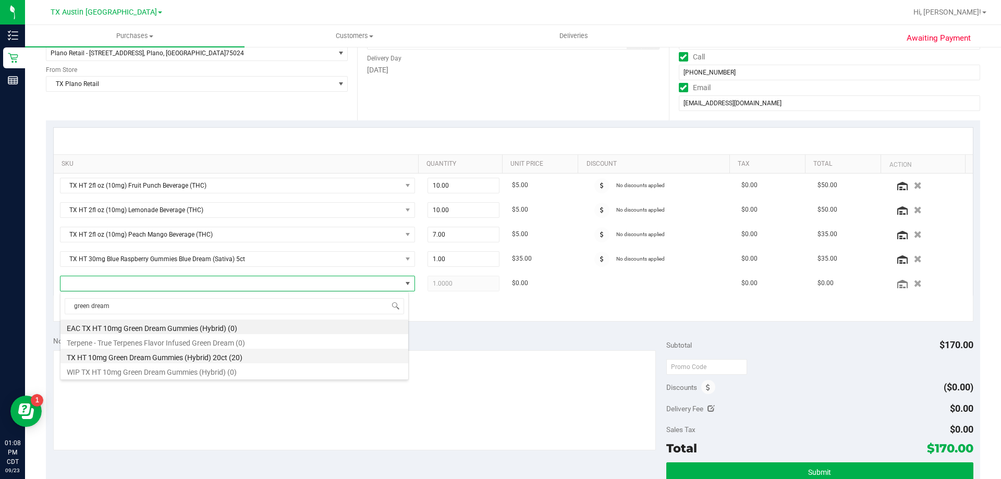
click at [128, 359] on li "TX HT 10mg Green Dream Gummies (Hybrid) 20ct (20)" at bounding box center [235, 356] width 348 height 15
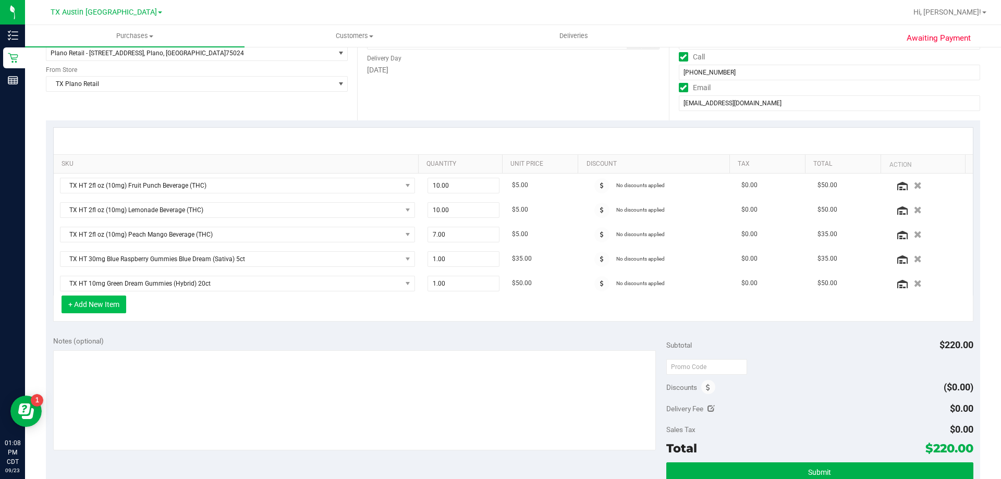
click at [96, 307] on button "+ Add New Item" at bounding box center [94, 305] width 65 height 18
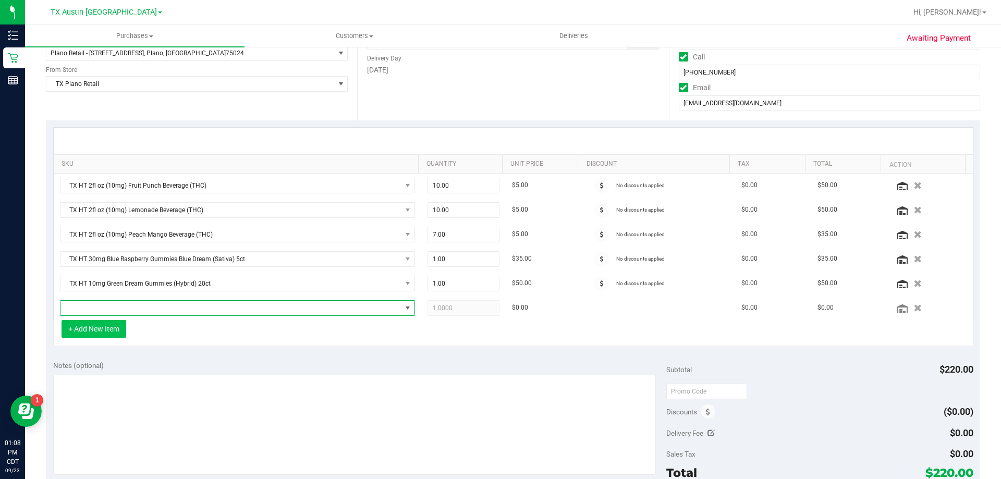
click at [120, 311] on span "NO DATA FOUND" at bounding box center [231, 308] width 341 height 15
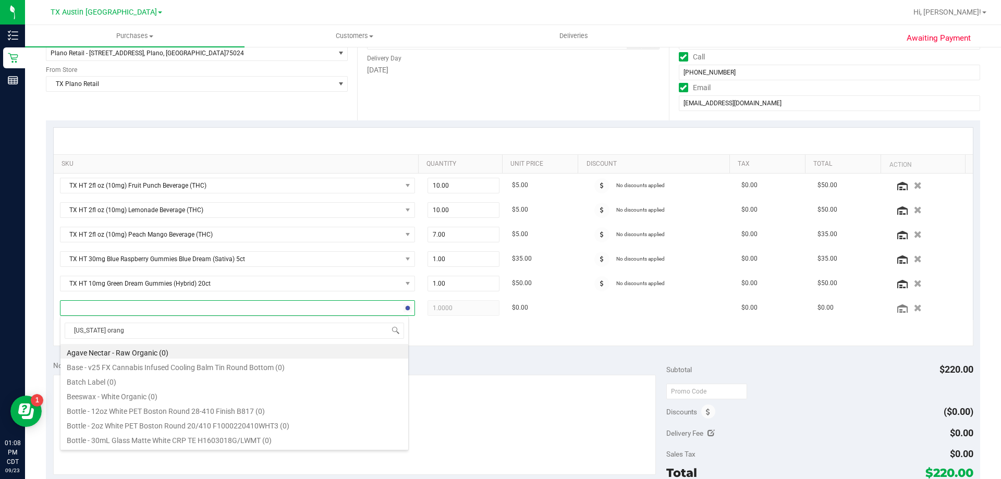
type input "texas orange"
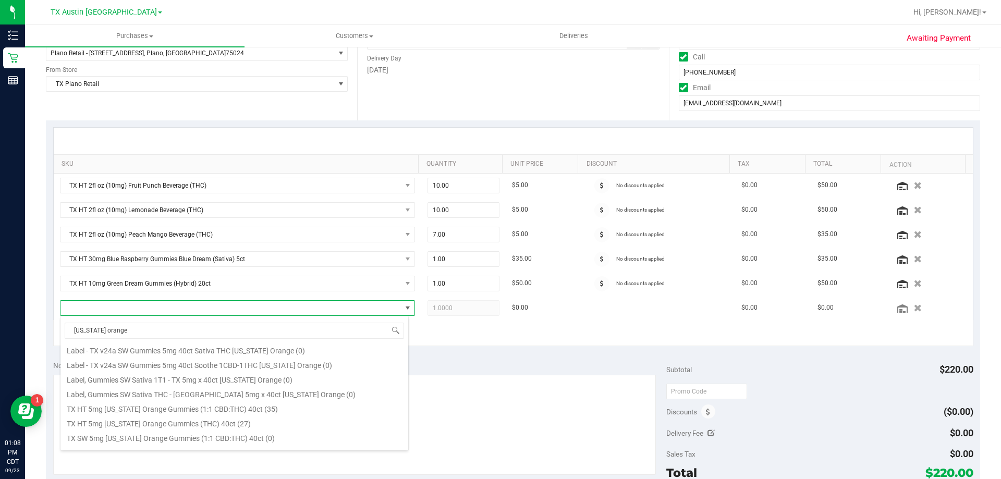
scroll to position [156, 0]
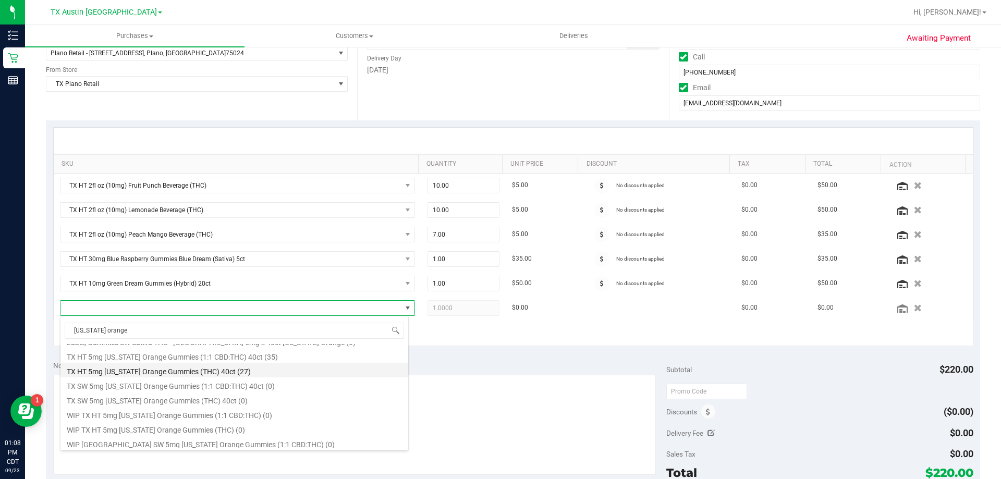
click at [150, 375] on li "TX HT 5mg Texas Orange Gummies (THC) 40ct (27)" at bounding box center [235, 370] width 348 height 15
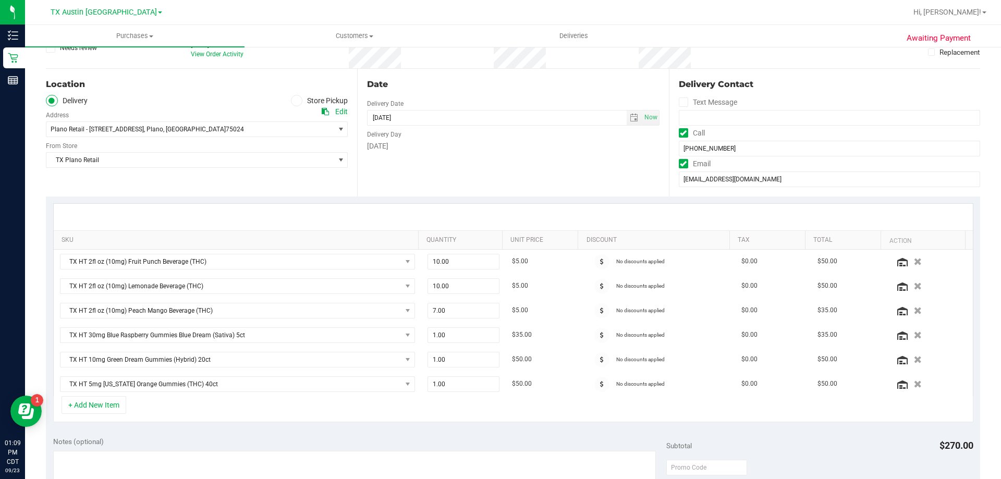
scroll to position [52, 0]
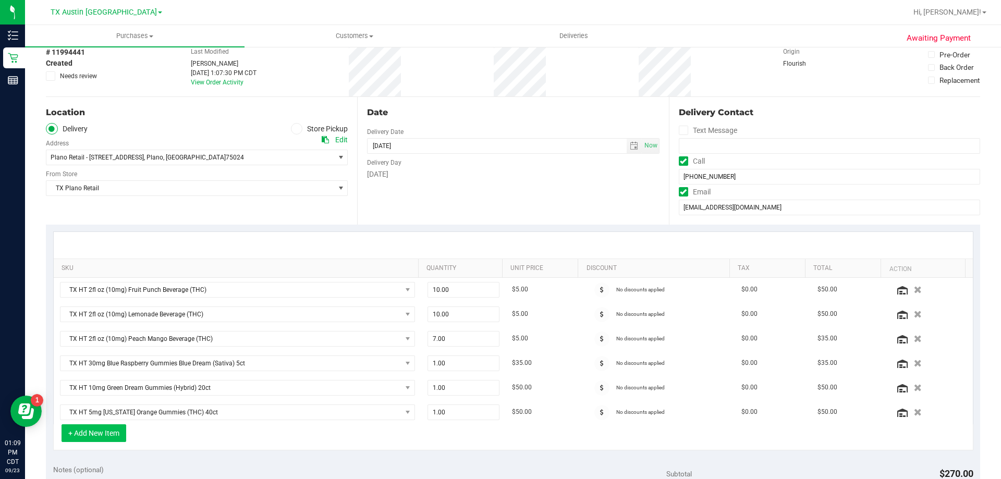
click at [99, 434] on button "+ Add New Item" at bounding box center [94, 434] width 65 height 18
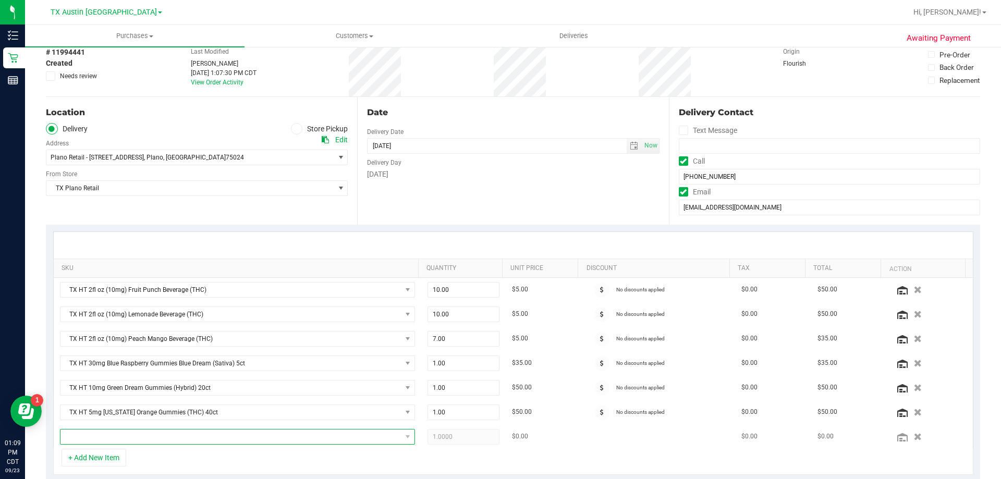
click at [122, 437] on span "NO DATA FOUND" at bounding box center [231, 437] width 341 height 15
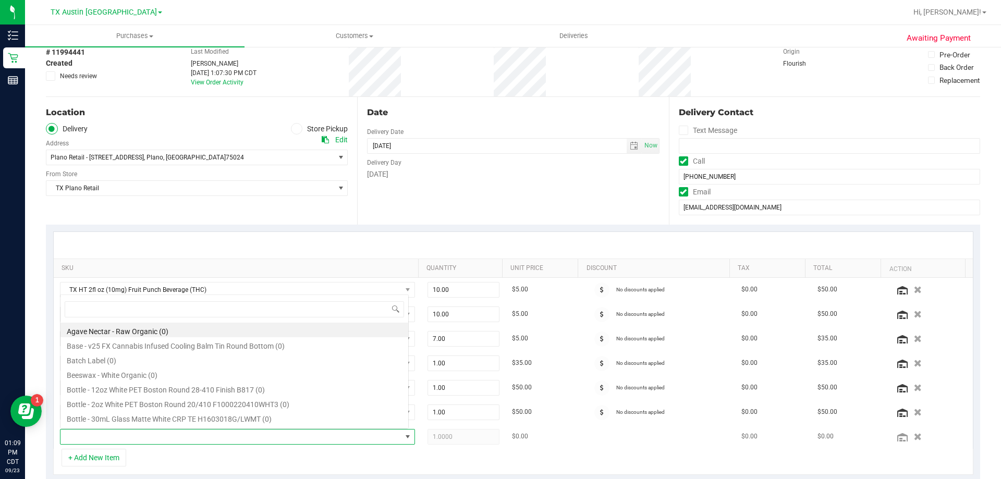
scroll to position [16, 346]
type input "tropical pa"
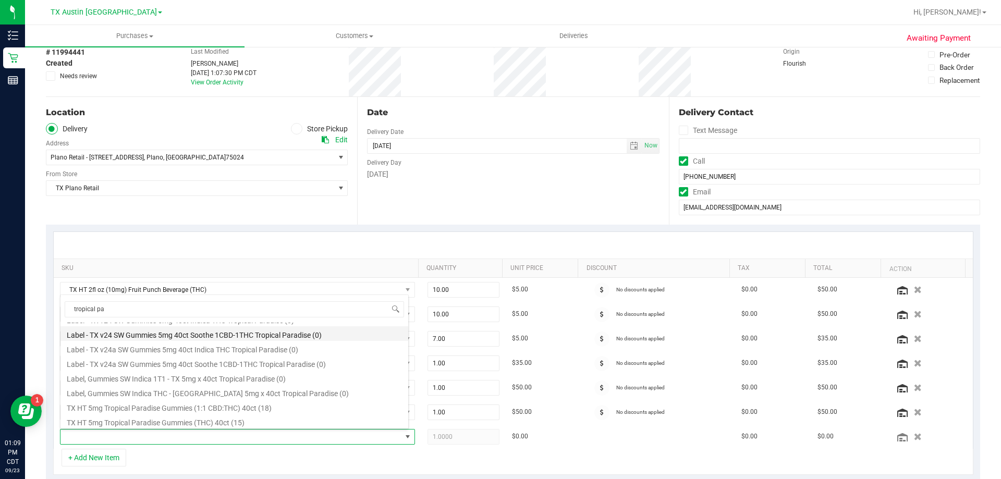
scroll to position [104, 0]
click at [162, 415] on li "TX HT 5mg Tropical Paradise Gummies (THC) 40ct (15)" at bounding box center [235, 415] width 348 height 15
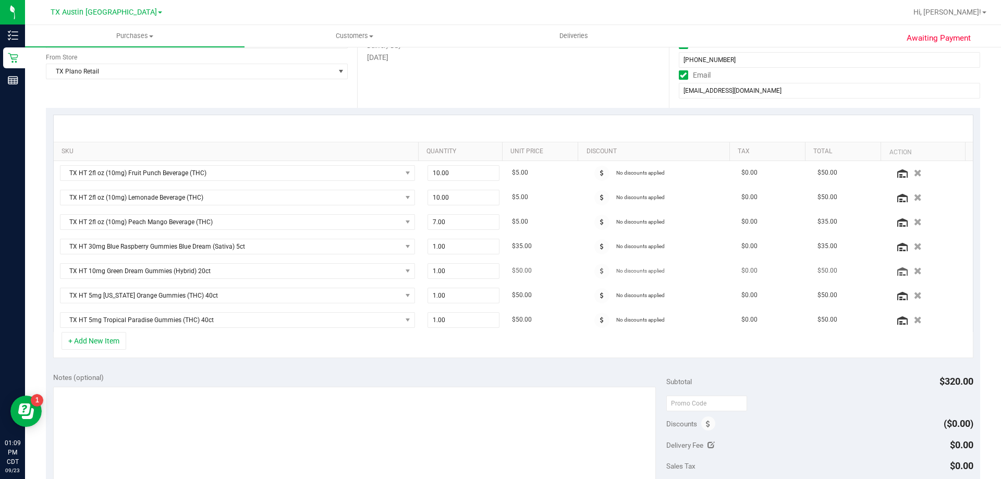
scroll to position [0, 0]
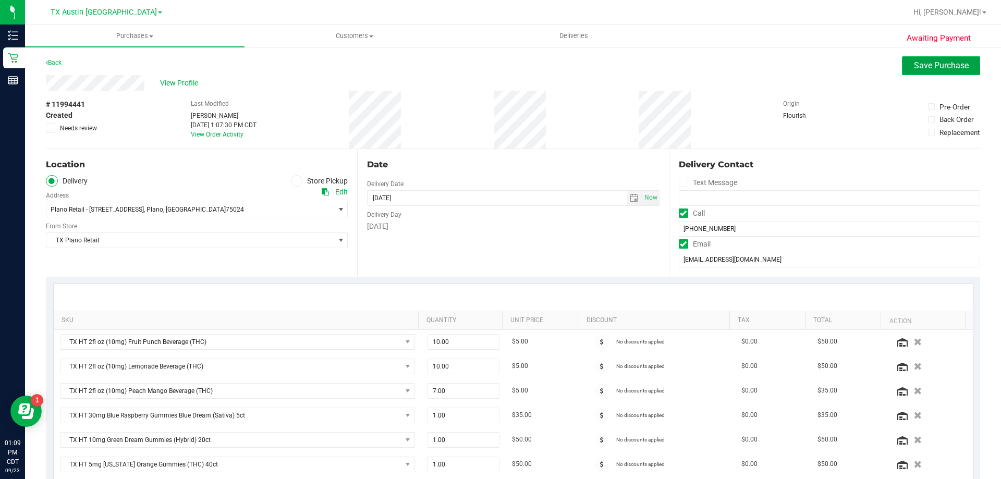
click at [934, 60] on button "Save Purchase" at bounding box center [941, 65] width 78 height 19
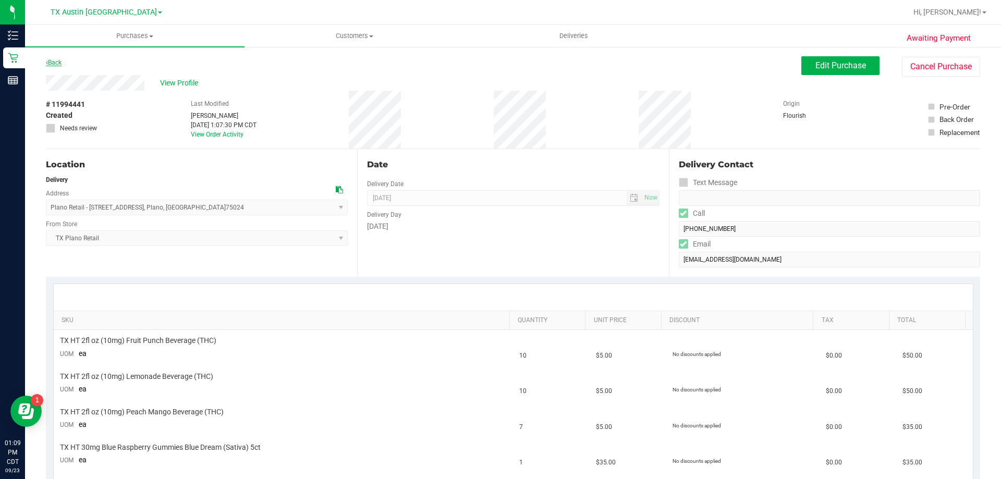
click at [55, 64] on link "Back" at bounding box center [54, 62] width 16 height 7
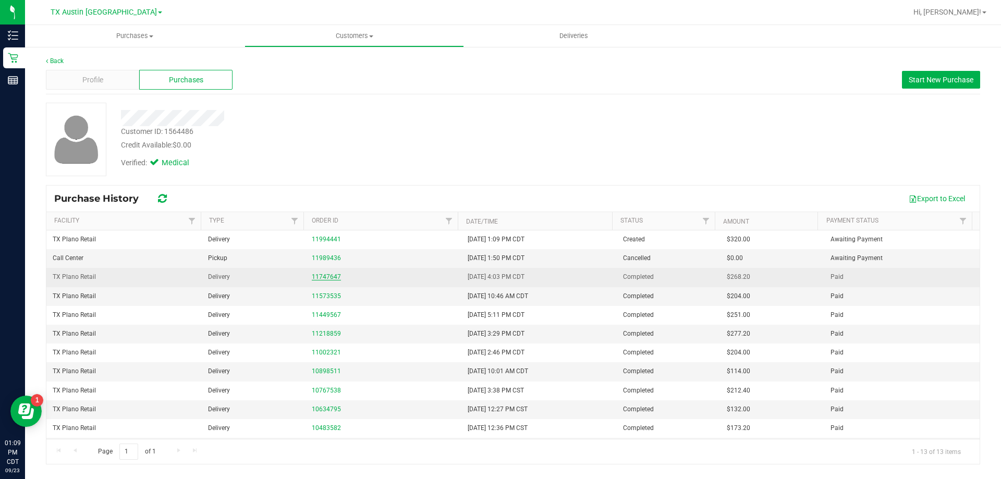
click at [324, 276] on link "11747647" at bounding box center [326, 276] width 29 height 7
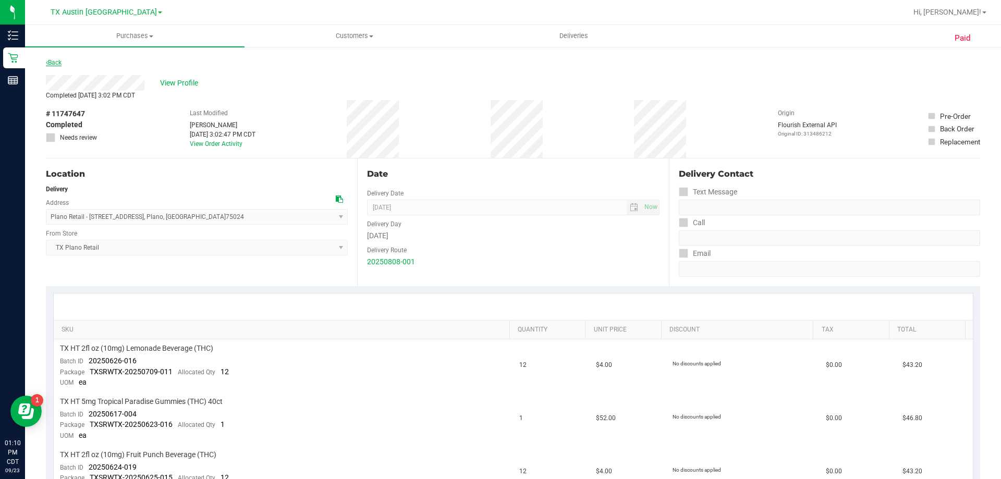
click at [55, 62] on link "Back" at bounding box center [54, 62] width 16 height 7
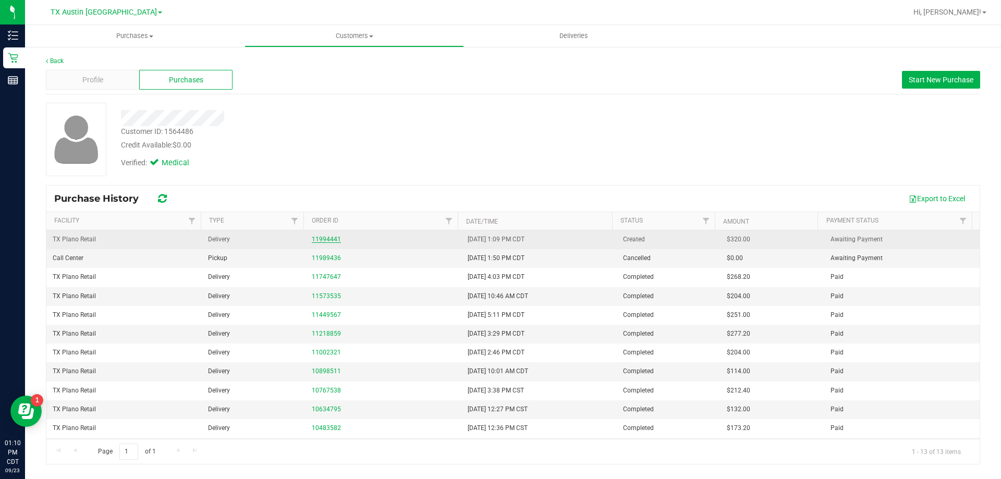
click at [323, 238] on link "11994441" at bounding box center [326, 239] width 29 height 7
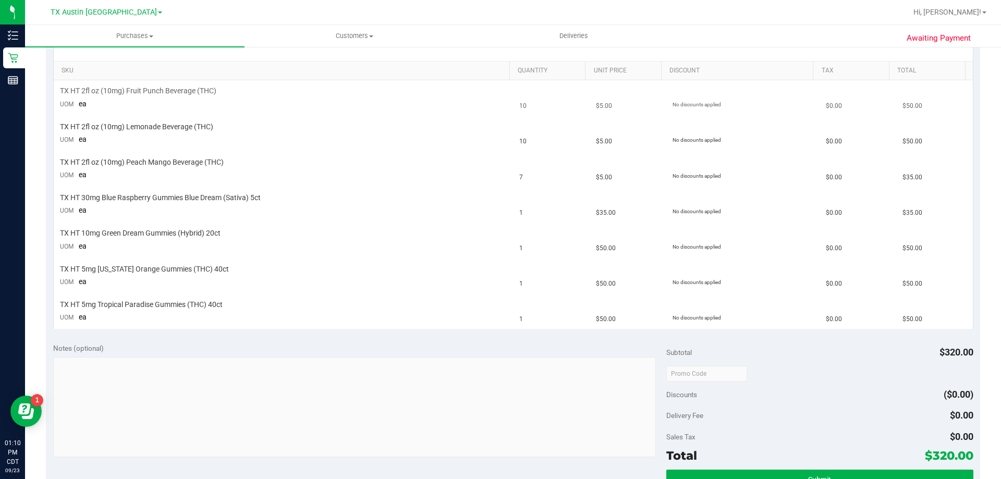
scroll to position [261, 0]
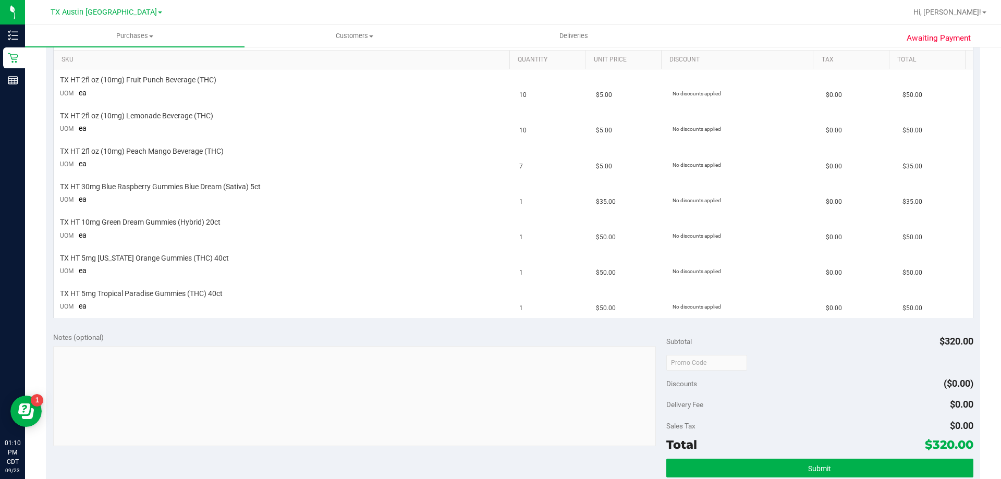
drag, startPoint x: 927, startPoint y: 444, endPoint x: 947, endPoint y: 443, distance: 19.3
click at [947, 443] on span "$320.00" at bounding box center [949, 445] width 49 height 15
click at [840, 420] on div "Sales Tax $0.00" at bounding box center [820, 426] width 307 height 19
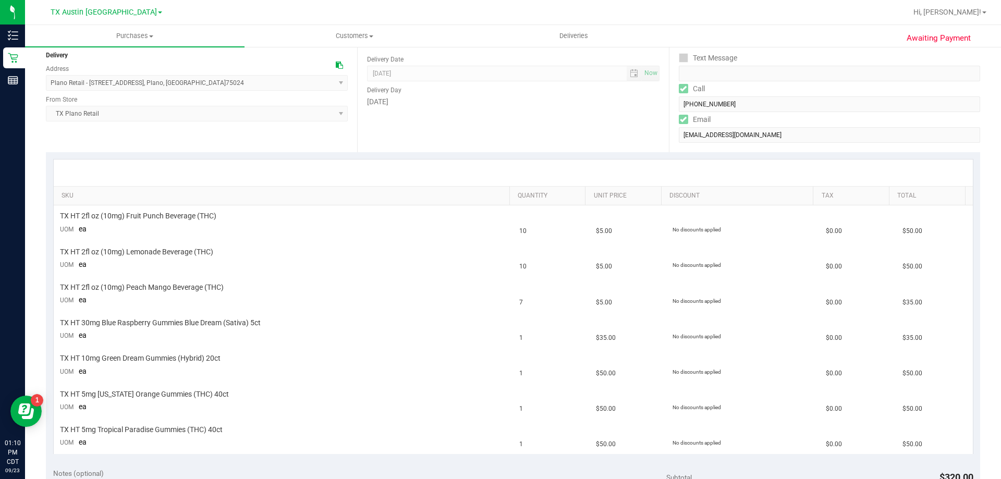
scroll to position [0, 0]
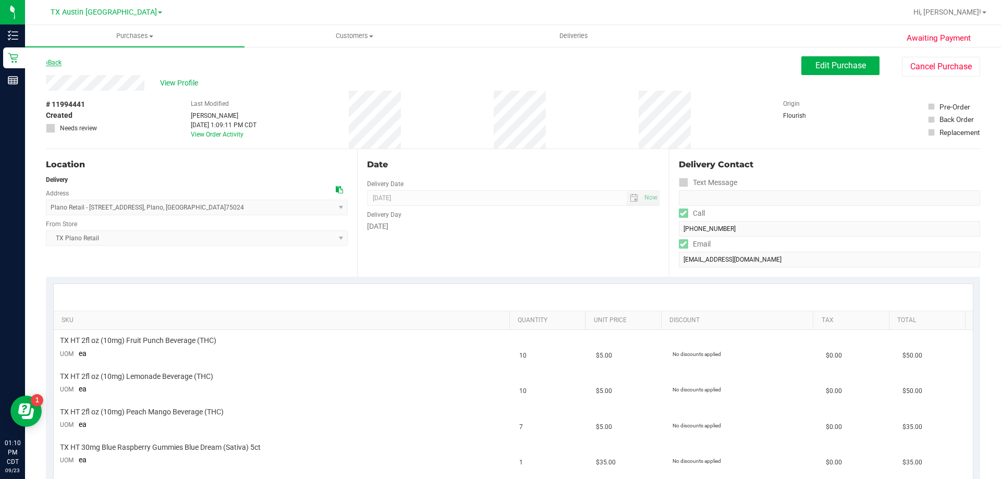
click at [56, 65] on link "Back" at bounding box center [54, 62] width 16 height 7
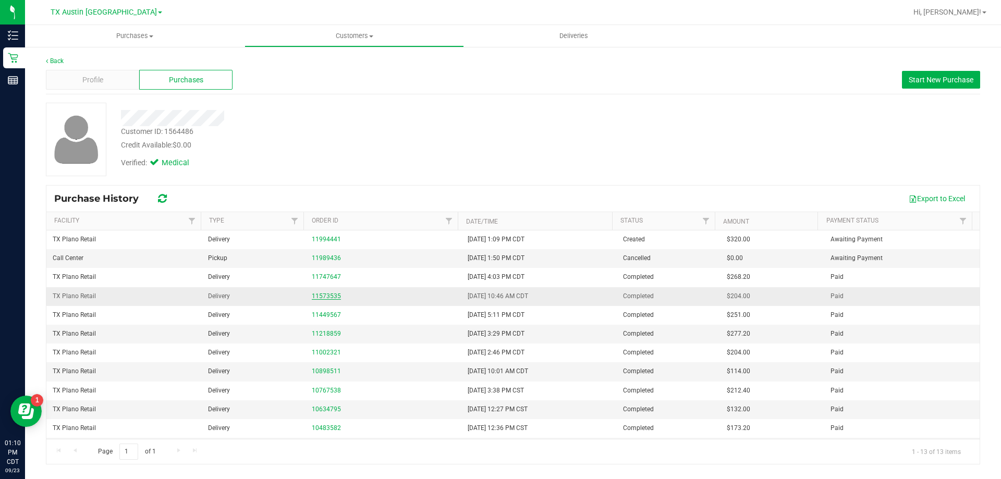
click at [322, 298] on link "11573535" at bounding box center [326, 296] width 29 height 7
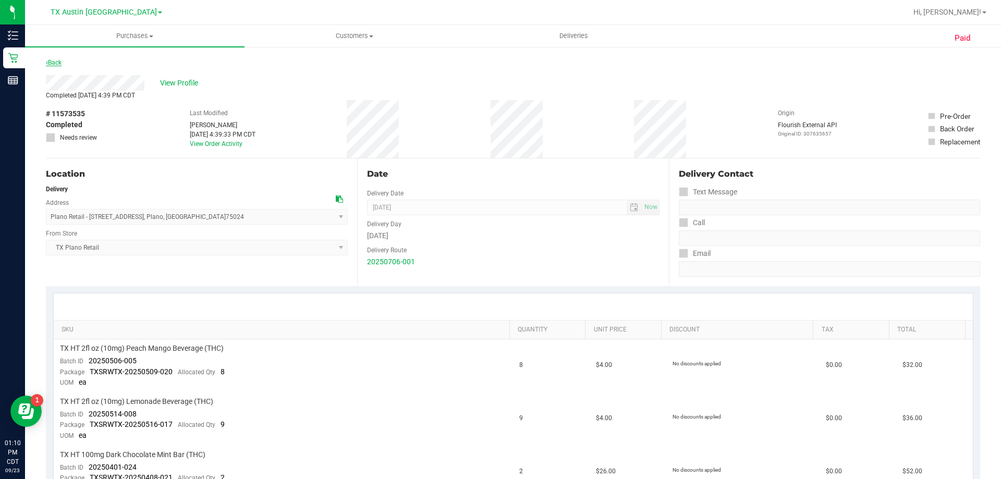
click at [57, 61] on link "Back" at bounding box center [54, 62] width 16 height 7
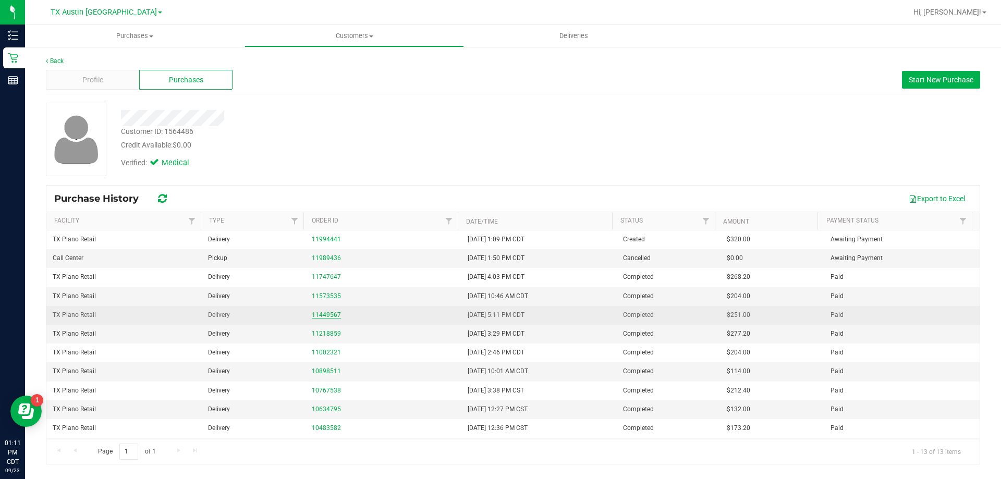
click at [321, 316] on link "11449567" at bounding box center [326, 314] width 29 height 7
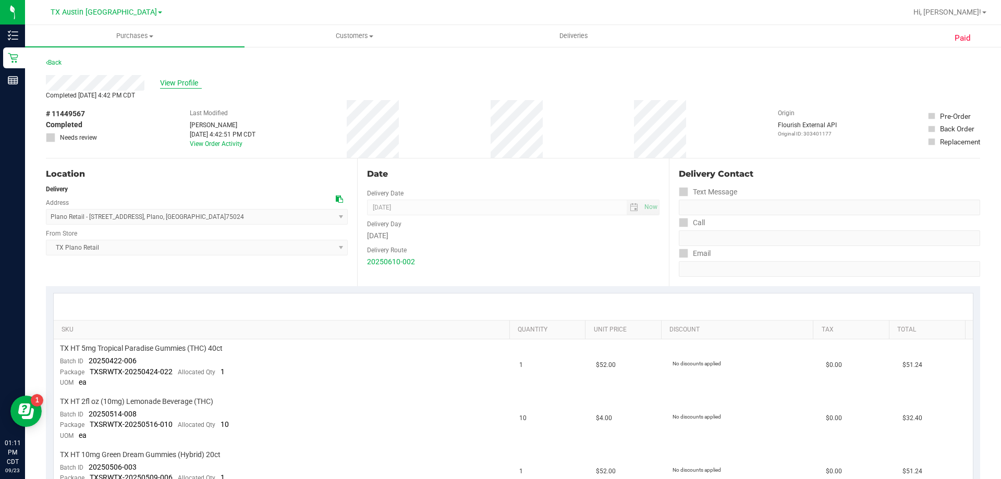
click at [181, 85] on span "View Profile" at bounding box center [181, 83] width 42 height 11
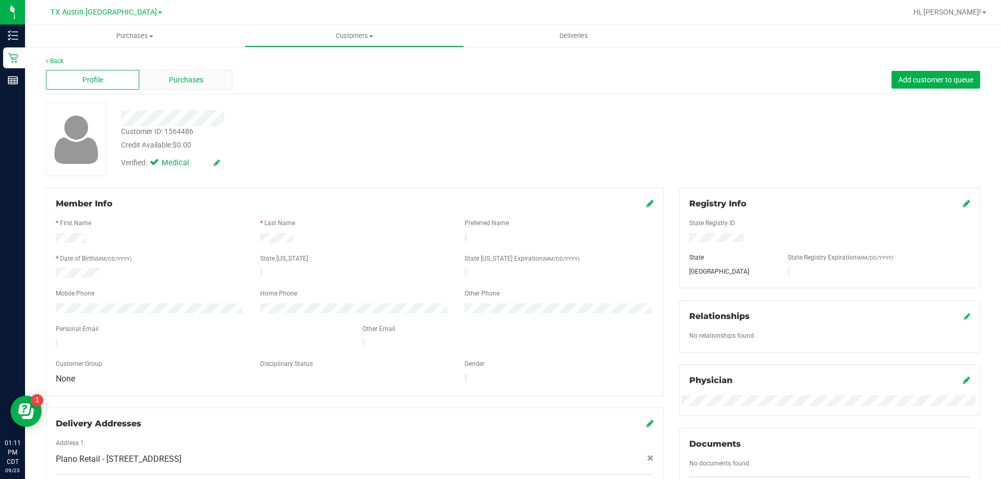
click at [216, 72] on div "Purchases" at bounding box center [185, 80] width 93 height 20
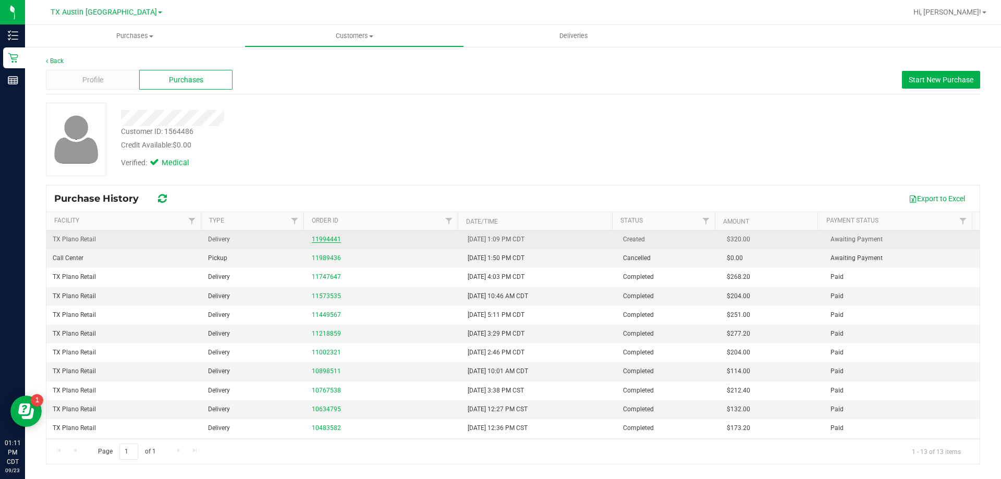
click at [322, 241] on link "11994441" at bounding box center [326, 239] width 29 height 7
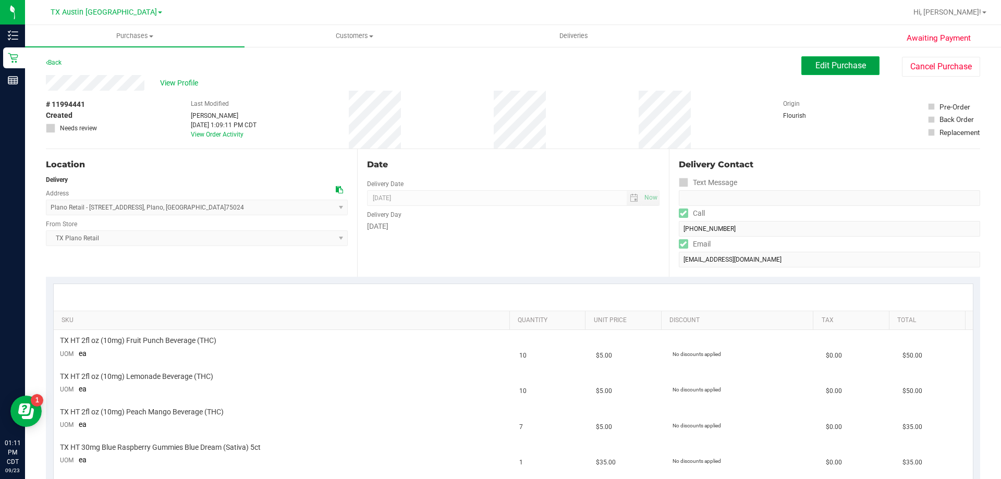
click at [817, 68] on span "Edit Purchase" at bounding box center [841, 66] width 51 height 10
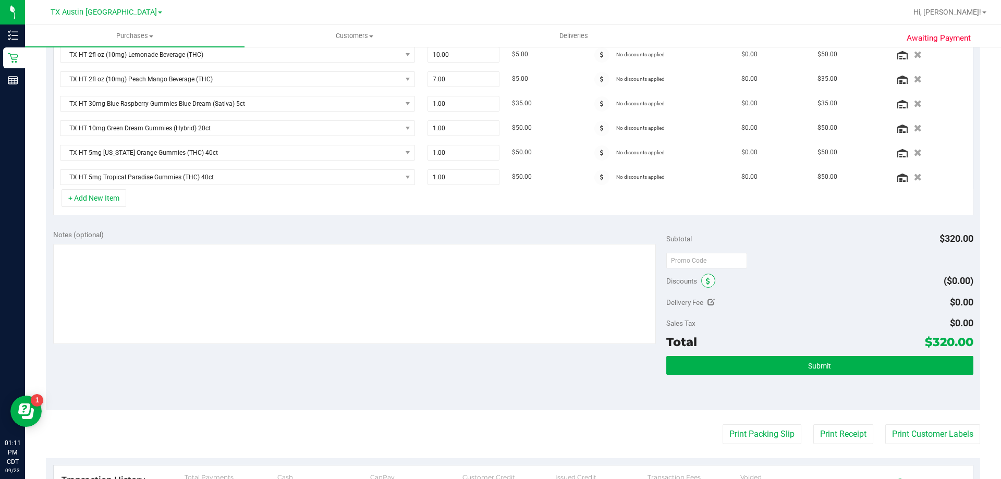
scroll to position [313, 0]
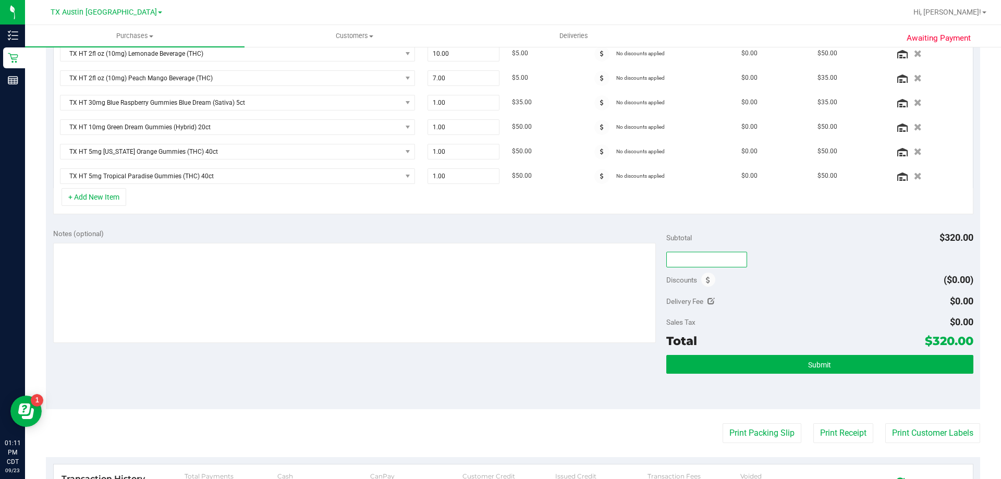
click at [703, 262] on input "text" at bounding box center [707, 260] width 81 height 16
type input "TXAIQ10"
click at [765, 305] on div "Delivery Fee $0.00" at bounding box center [820, 301] width 307 height 19
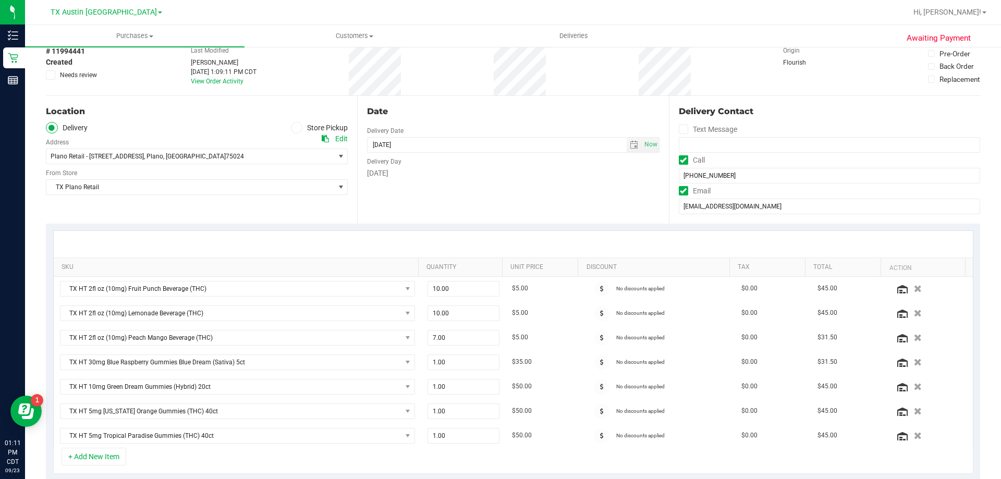
scroll to position [0, 0]
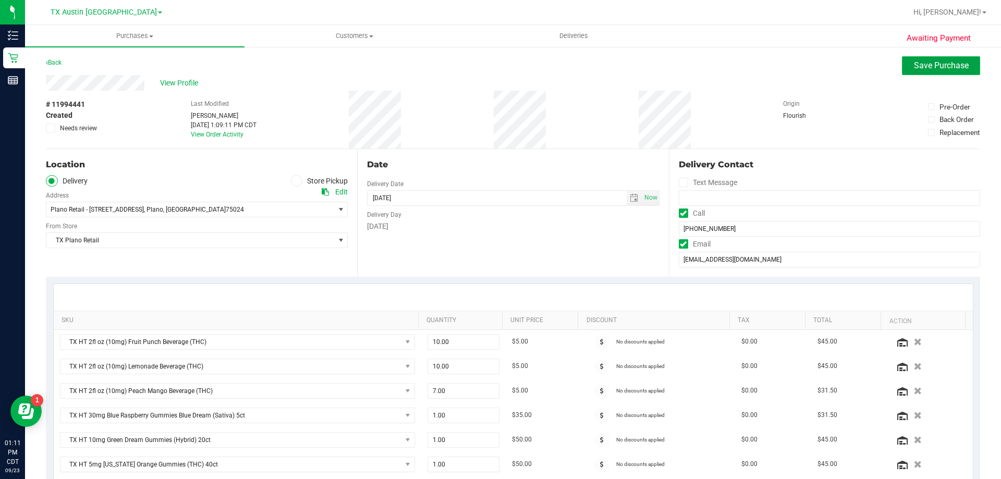
click at [930, 72] on button "Save Purchase" at bounding box center [941, 65] width 78 height 19
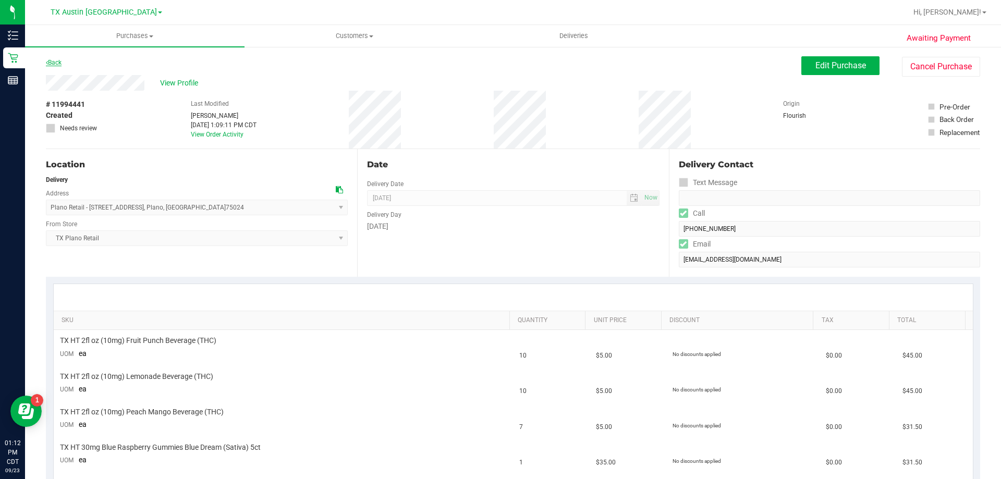
click at [53, 63] on link "Back" at bounding box center [54, 62] width 16 height 7
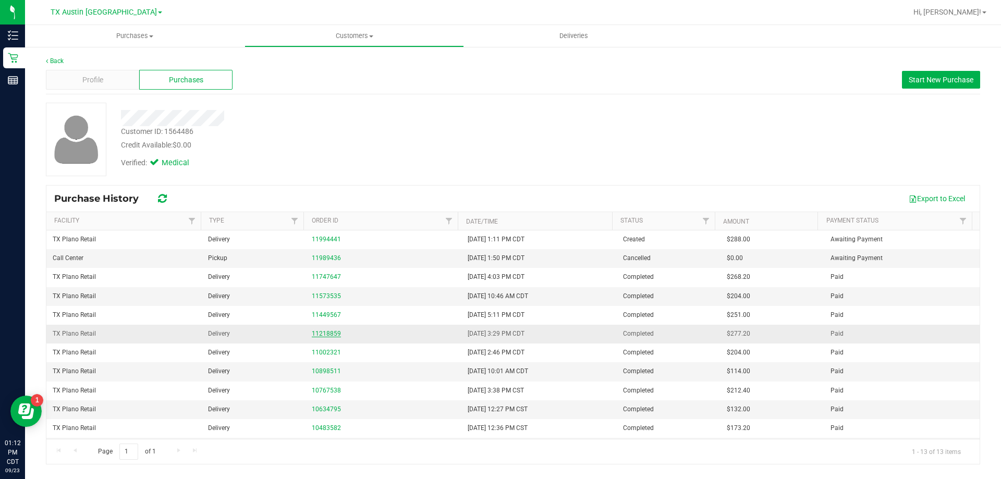
click at [328, 334] on link "11218859" at bounding box center [326, 333] width 29 height 7
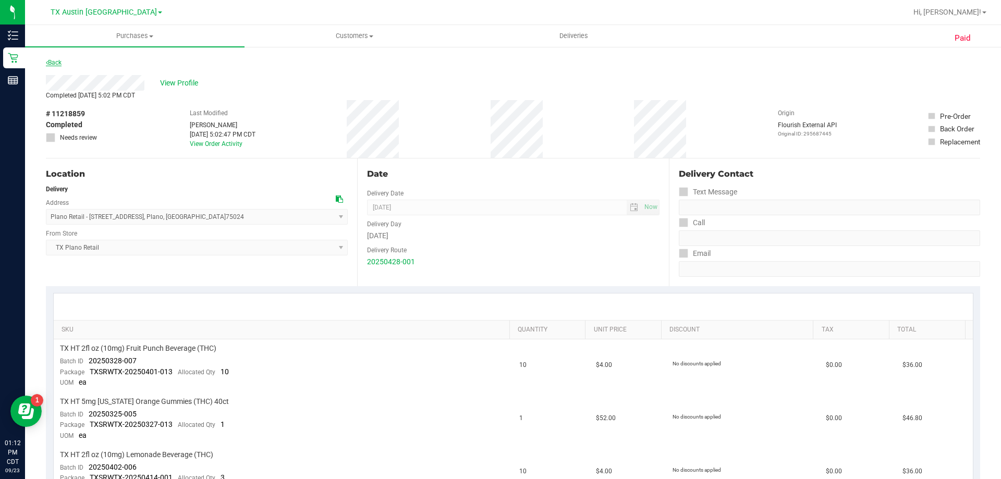
click at [58, 65] on link "Back" at bounding box center [54, 62] width 16 height 7
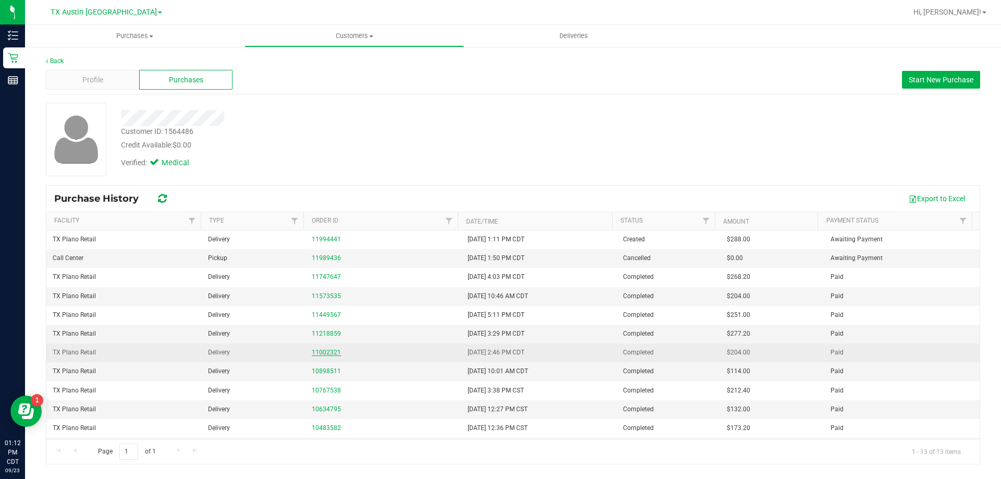
click at [325, 355] on link "11002321" at bounding box center [326, 352] width 29 height 7
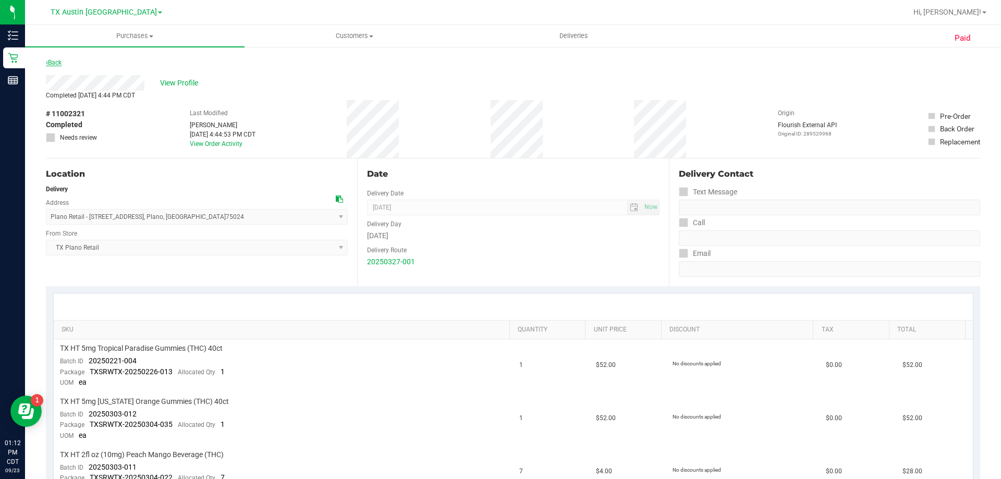
click at [49, 66] on link "Back" at bounding box center [54, 62] width 16 height 7
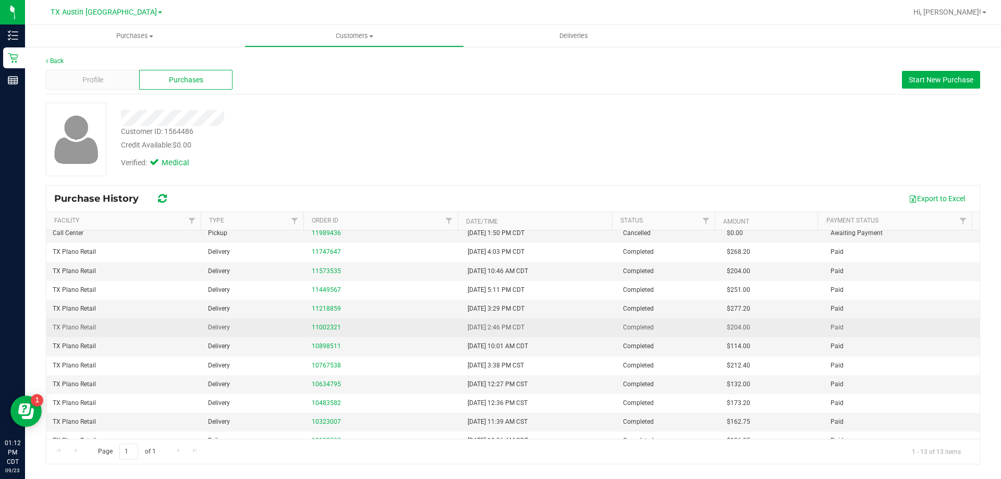
scroll to position [37, 0]
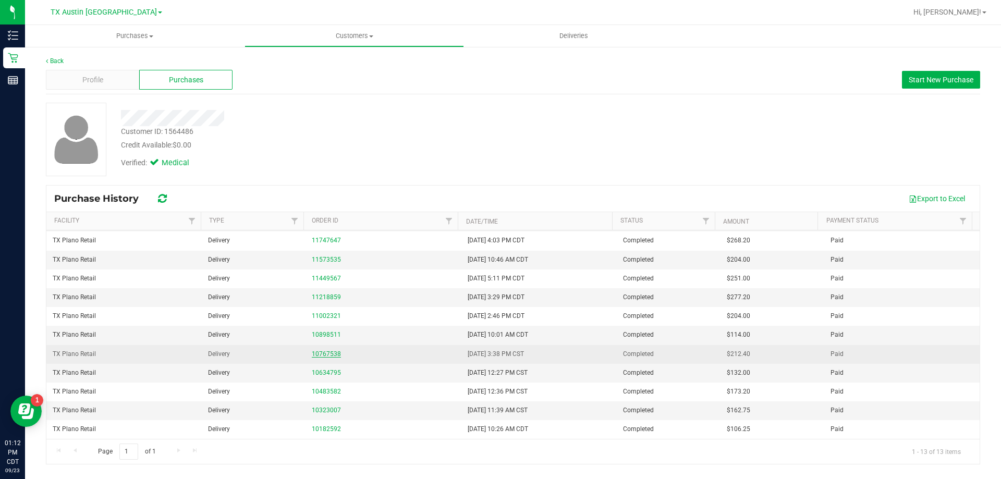
click at [332, 355] on link "10767538" at bounding box center [326, 353] width 29 height 7
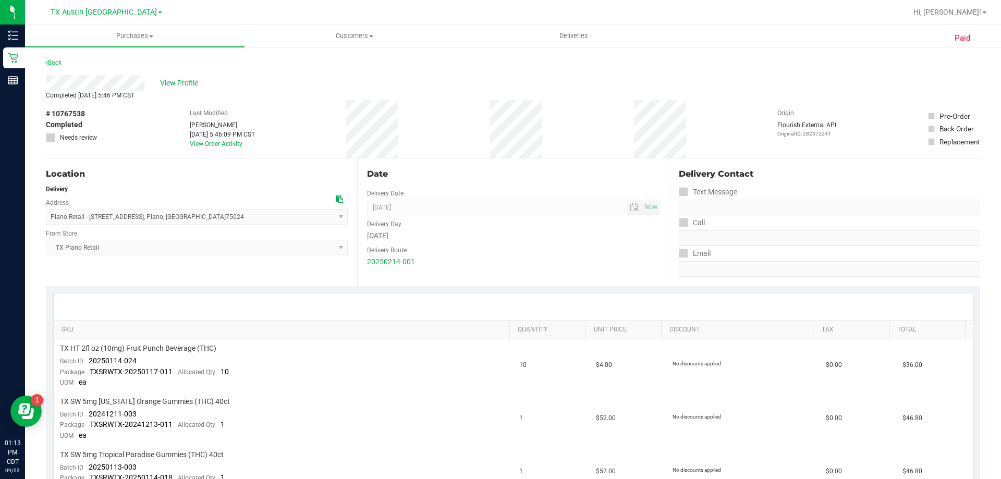
click at [51, 62] on link "Back" at bounding box center [54, 62] width 16 height 7
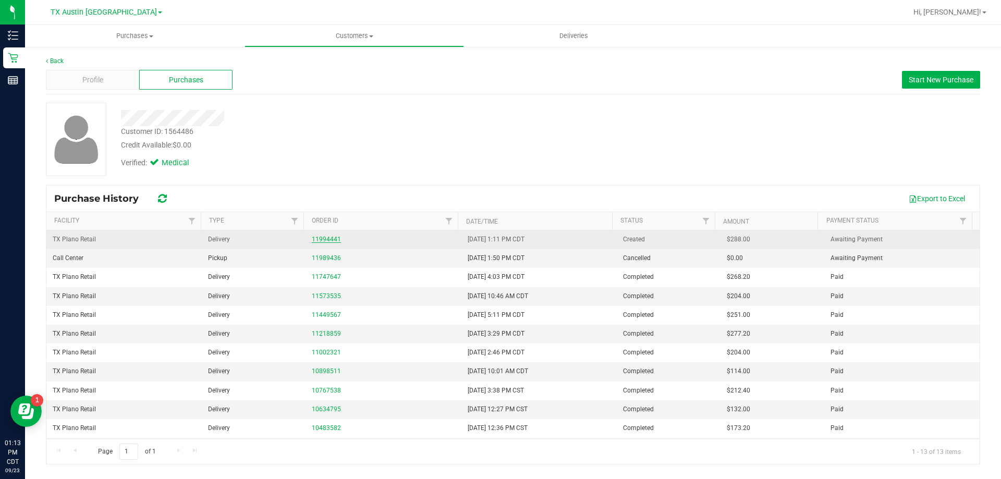
click at [319, 237] on link "11994441" at bounding box center [326, 239] width 29 height 7
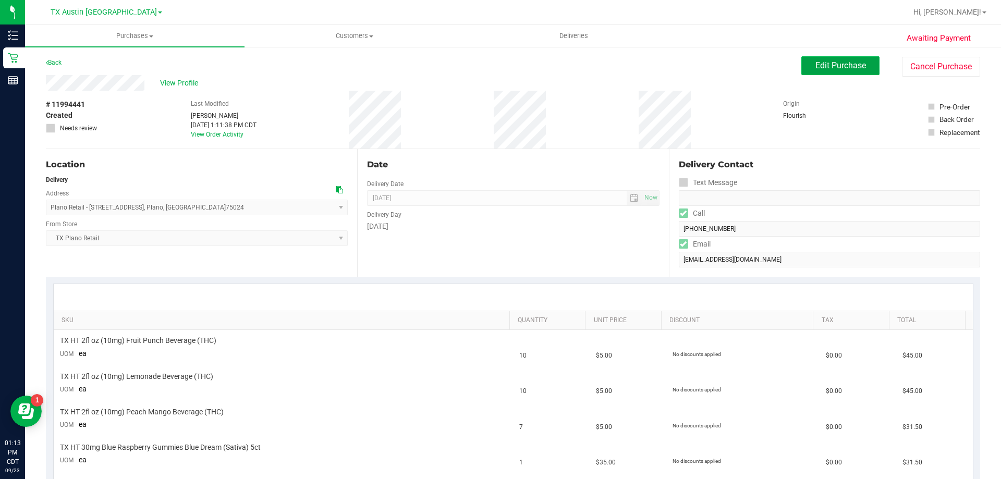
click at [843, 65] on span "Edit Purchase" at bounding box center [841, 66] width 51 height 10
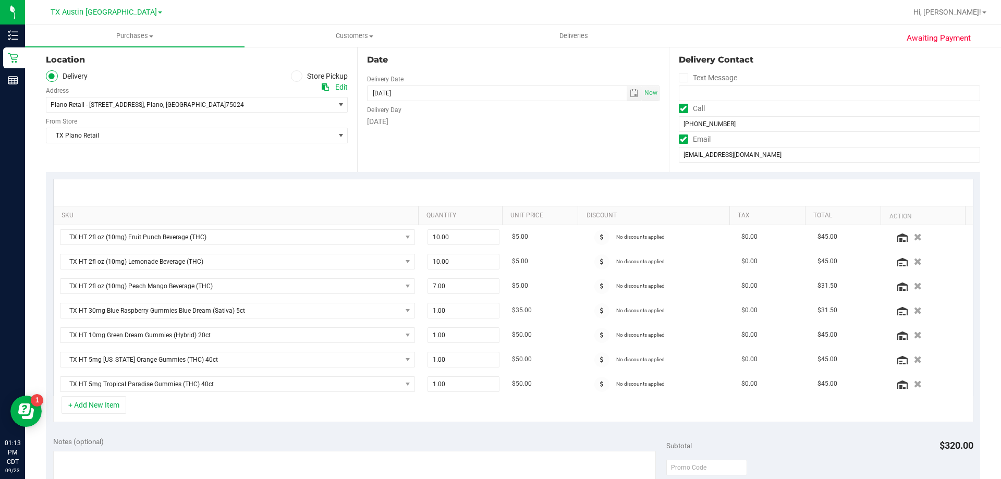
scroll to position [261, 0]
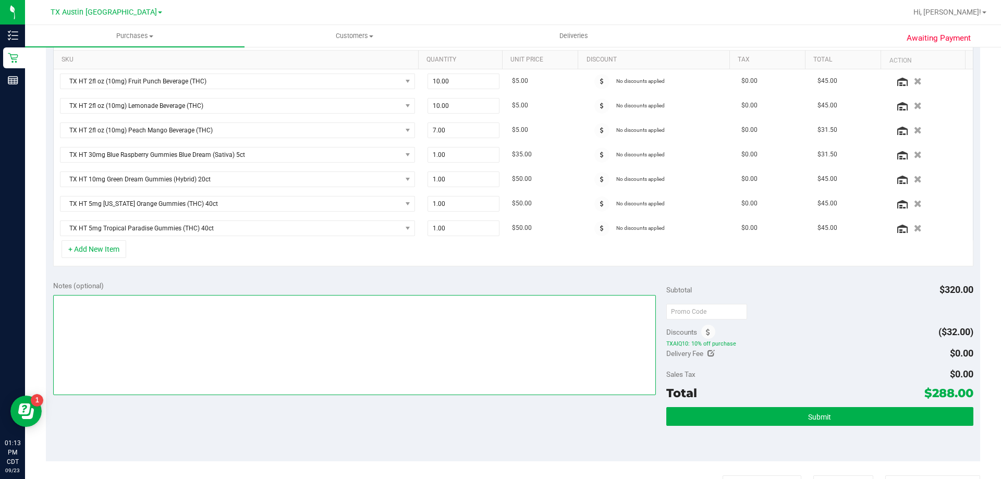
click at [205, 318] on textarea at bounding box center [354, 345] width 603 height 100
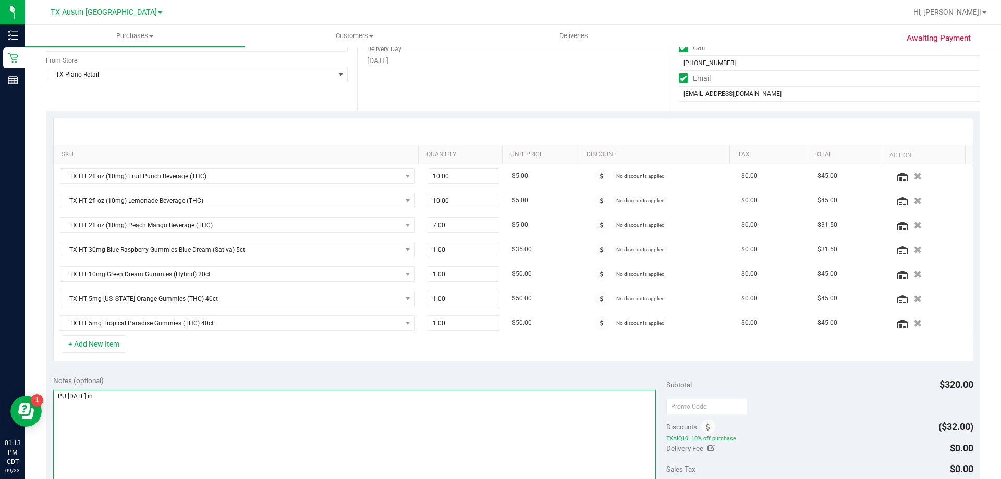
scroll to position [209, 0]
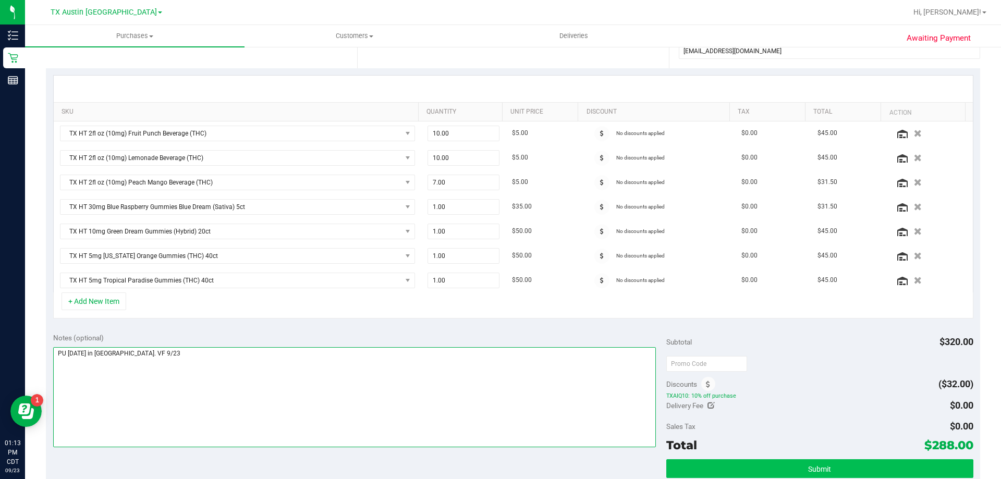
type textarea "PU Wed 9/24 in Plano. VF 9/23"
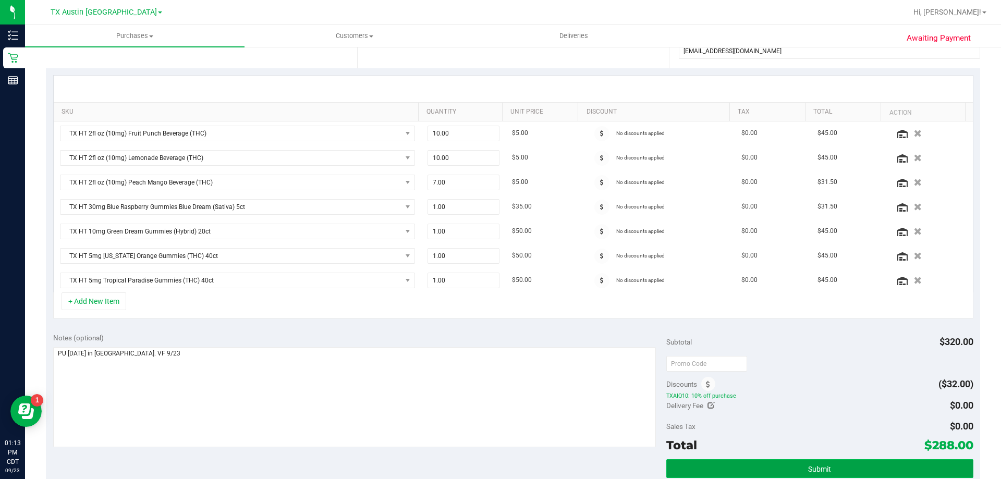
click at [779, 464] on button "Submit" at bounding box center [820, 468] width 307 height 19
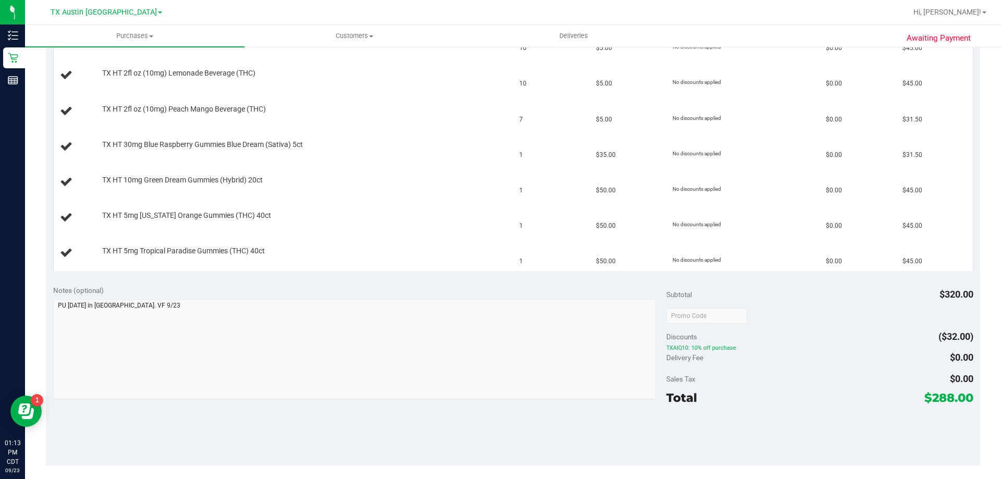
scroll to position [365, 0]
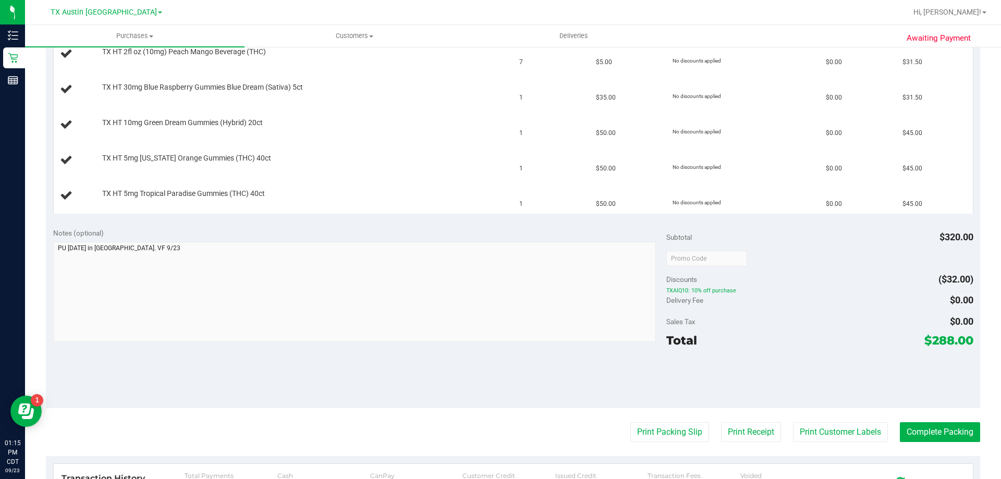
click at [350, 23] on nav "TX Austin DC Call Center Miami 72nd WC TX Austin DC TX Plano Retail TX San Anto…" at bounding box center [513, 12] width 976 height 25
click at [350, 32] on span "Customers" at bounding box center [354, 35] width 219 height 9
click at [351, 64] on li "All customers" at bounding box center [355, 63] width 220 height 13
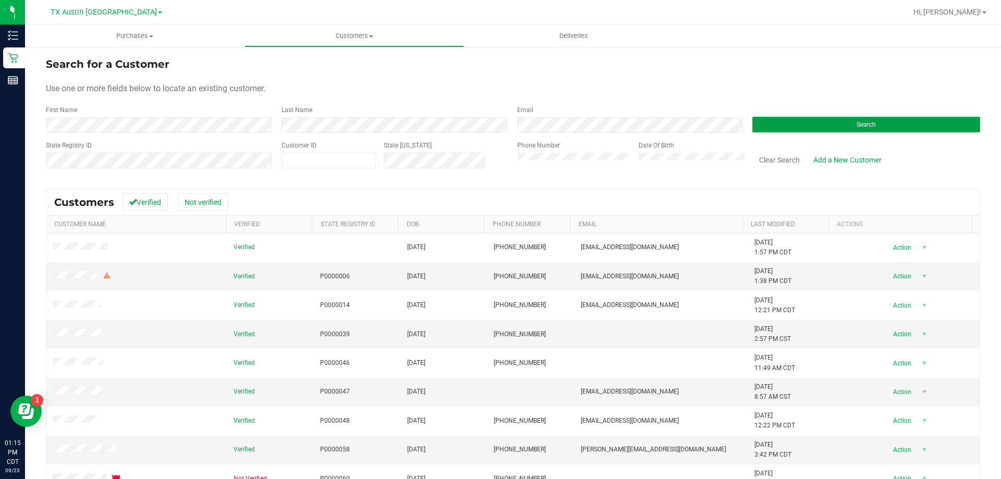
click at [823, 128] on button "Search" at bounding box center [867, 125] width 228 height 16
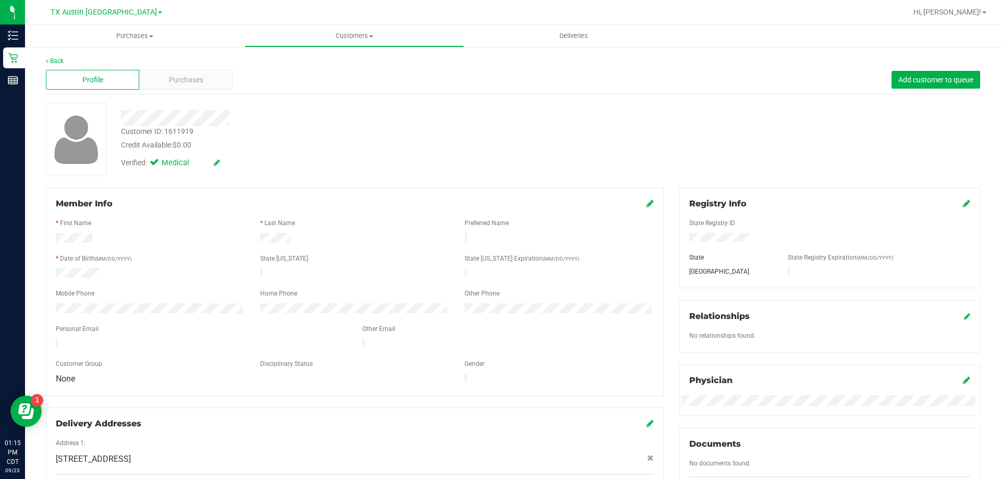
click at [170, 68] on div "Profile Purchases Add customer to queue" at bounding box center [513, 80] width 935 height 29
click at [169, 77] on span "Purchases" at bounding box center [186, 80] width 34 height 11
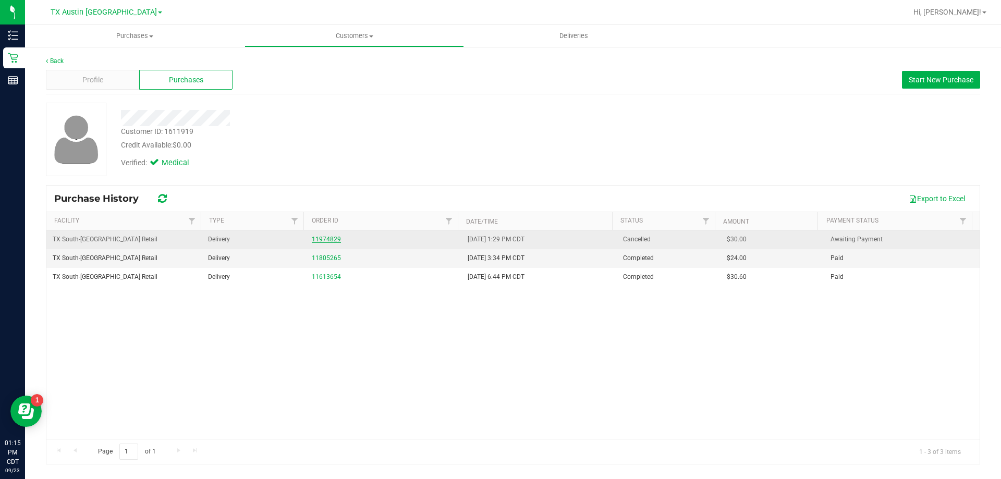
click at [331, 240] on link "11974829" at bounding box center [326, 239] width 29 height 7
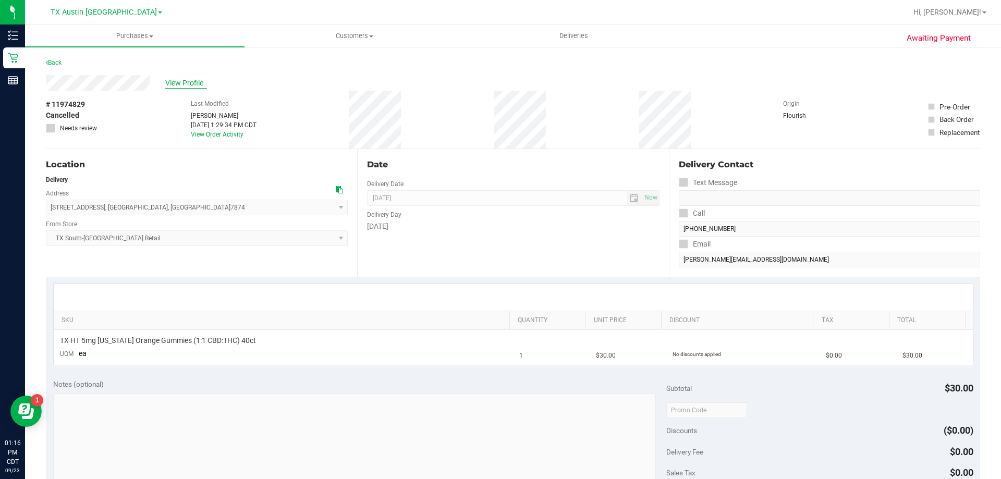
click at [183, 86] on span "View Profile" at bounding box center [186, 83] width 42 height 11
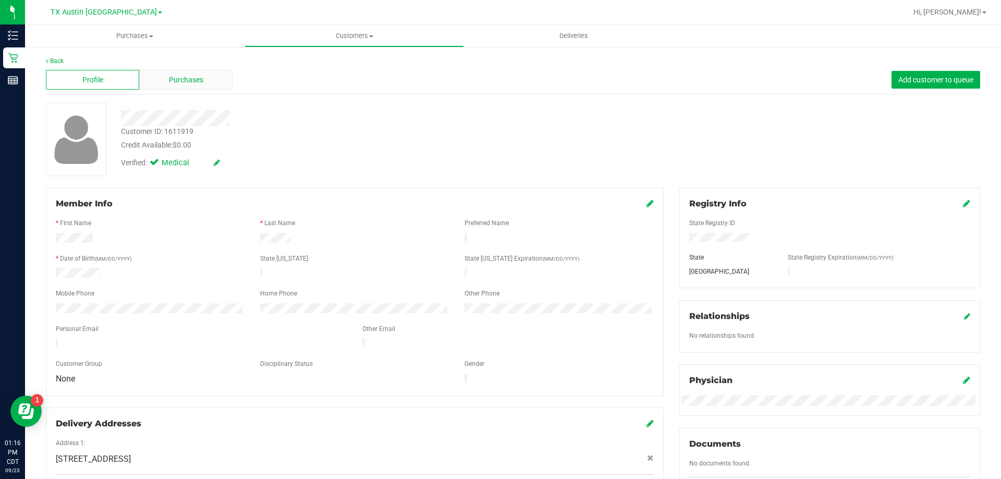
click at [192, 82] on span "Purchases" at bounding box center [186, 80] width 34 height 11
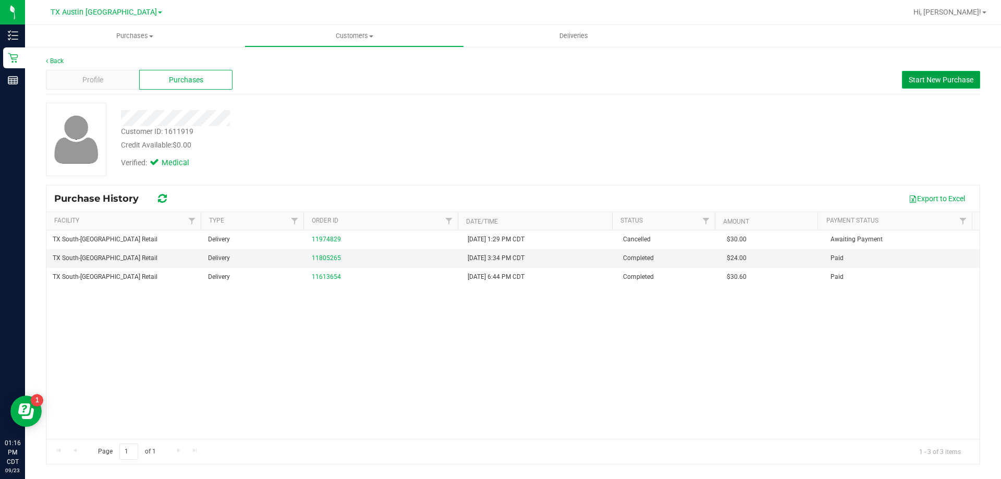
click at [941, 80] on span "Start New Purchase" at bounding box center [941, 80] width 65 height 8
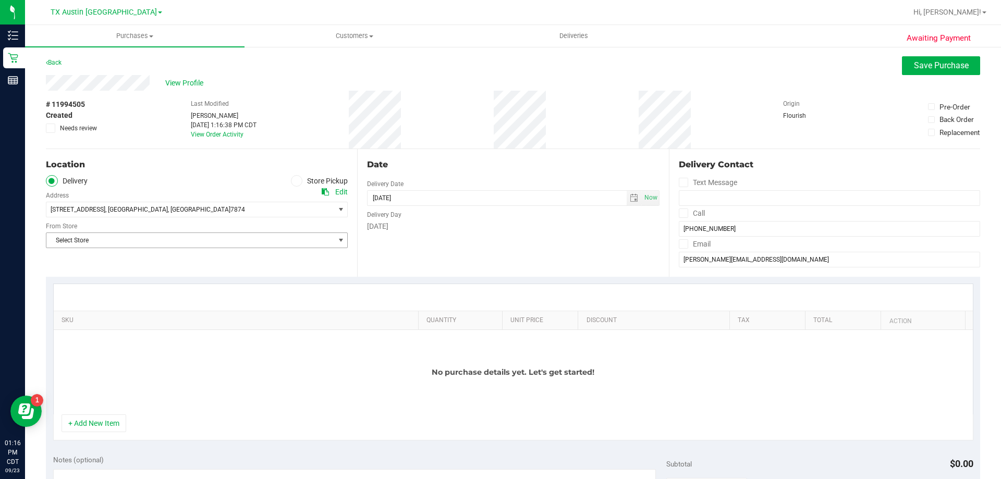
click at [217, 238] on span "Select Store" at bounding box center [190, 240] width 288 height 15
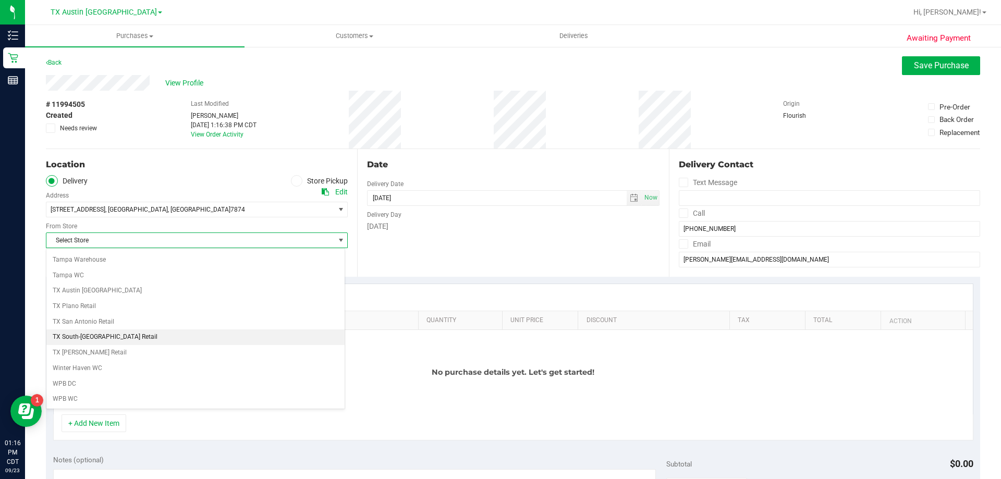
click at [117, 331] on li "TX South-[GEOGRAPHIC_DATA] Retail" at bounding box center [195, 338] width 298 height 16
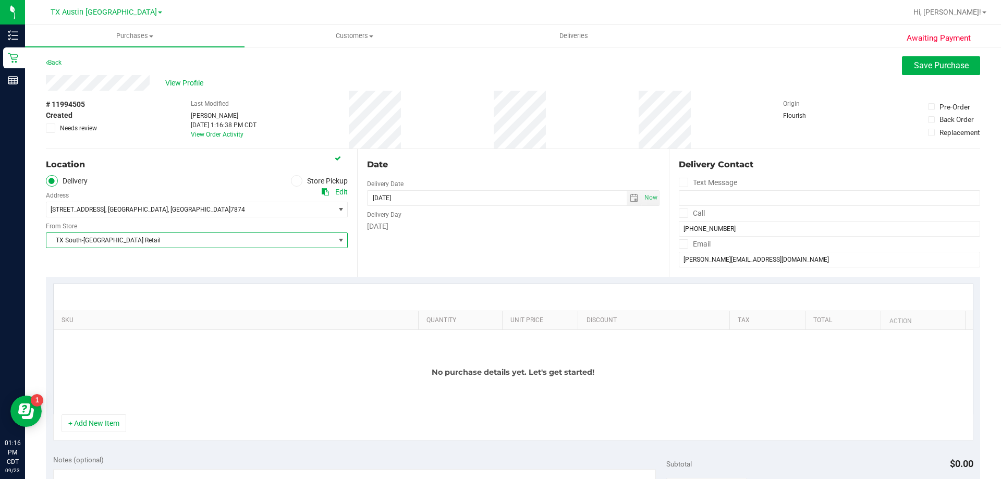
click at [680, 213] on icon at bounding box center [683, 213] width 7 height 0
click at [0, 0] on input "Call" at bounding box center [0, 0] width 0 height 0
click at [681, 244] on icon at bounding box center [683, 244] width 7 height 0
click at [0, 0] on input "Email" at bounding box center [0, 0] width 0 height 0
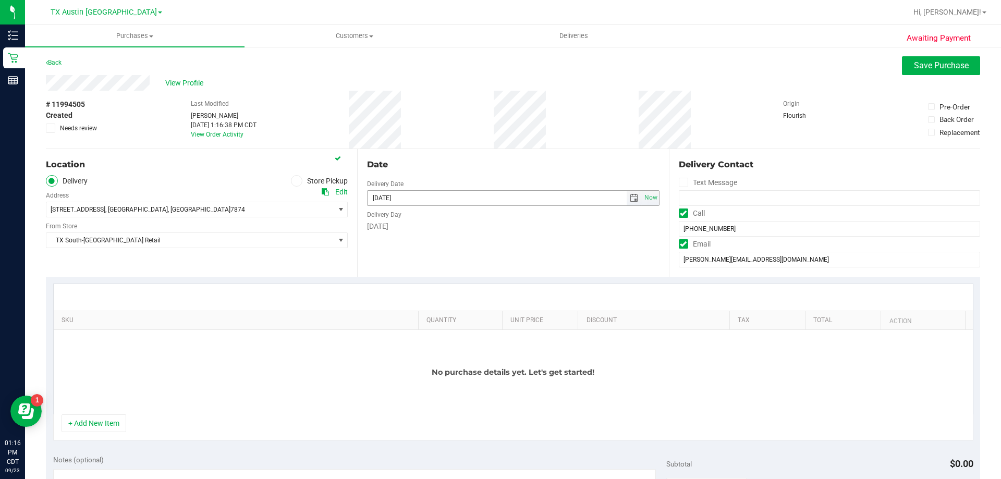
click at [630, 198] on span "select" at bounding box center [634, 198] width 8 height 8
click at [415, 305] on link "24" at bounding box center [420, 304] width 15 height 16
type input "09/24/2025"
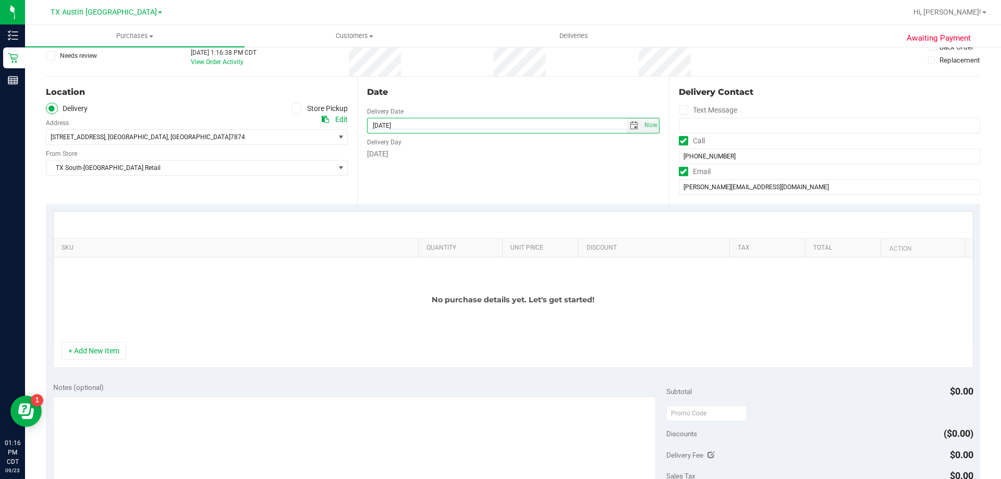
scroll to position [0, 0]
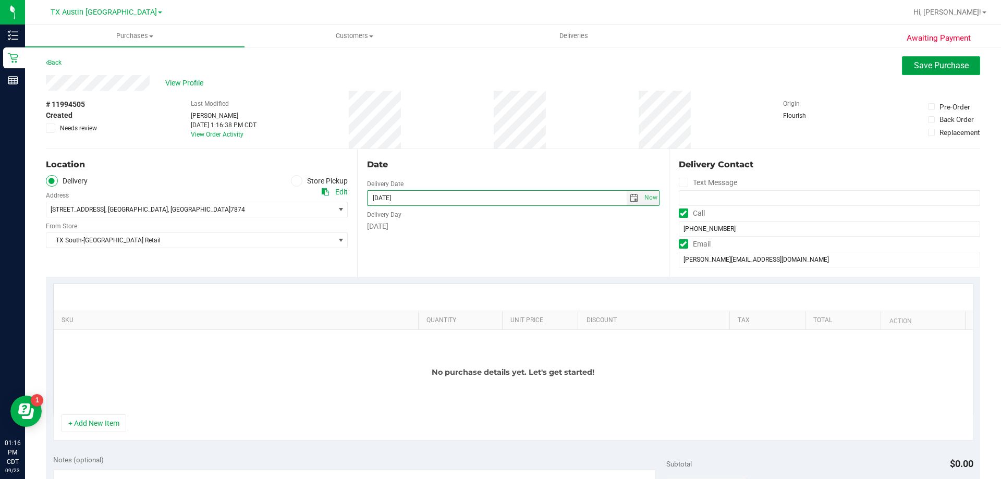
click at [954, 64] on span "Save Purchase" at bounding box center [941, 66] width 55 height 10
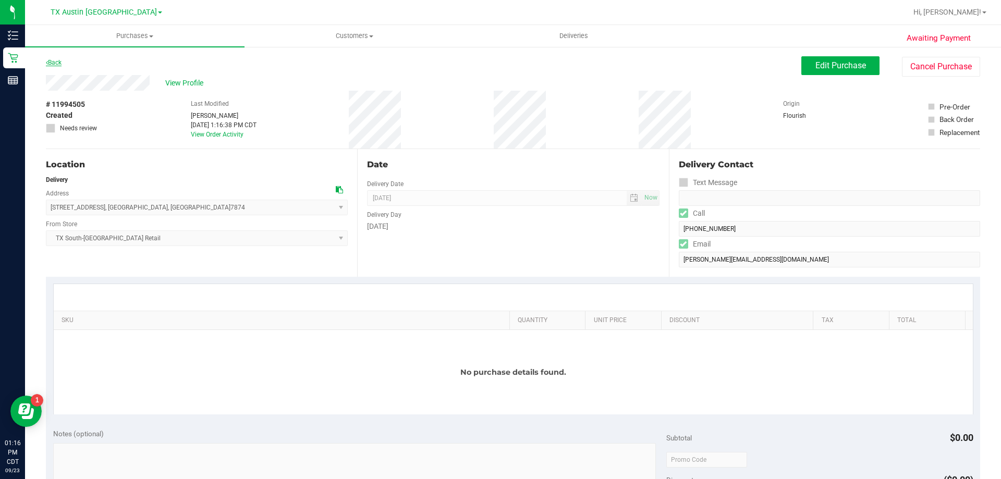
click at [56, 61] on link "Back" at bounding box center [54, 62] width 16 height 7
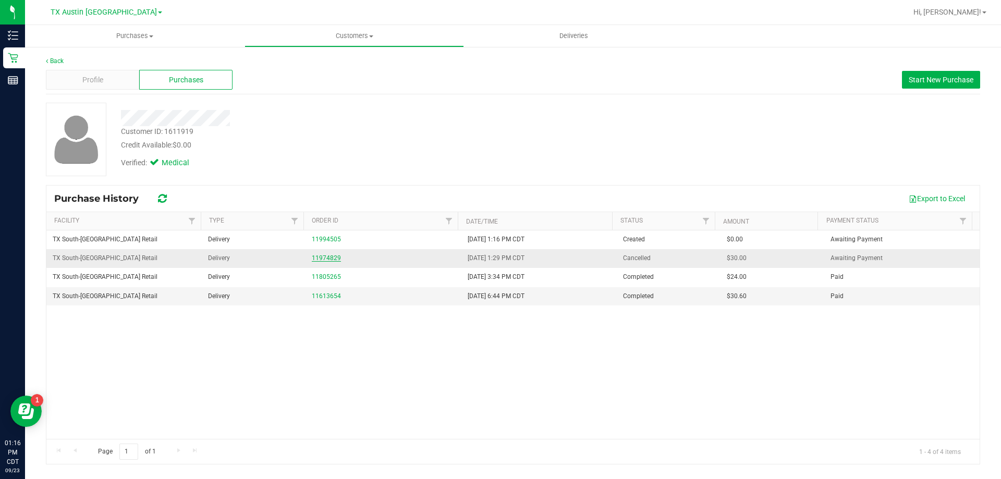
click at [332, 258] on link "11974829" at bounding box center [326, 258] width 29 height 7
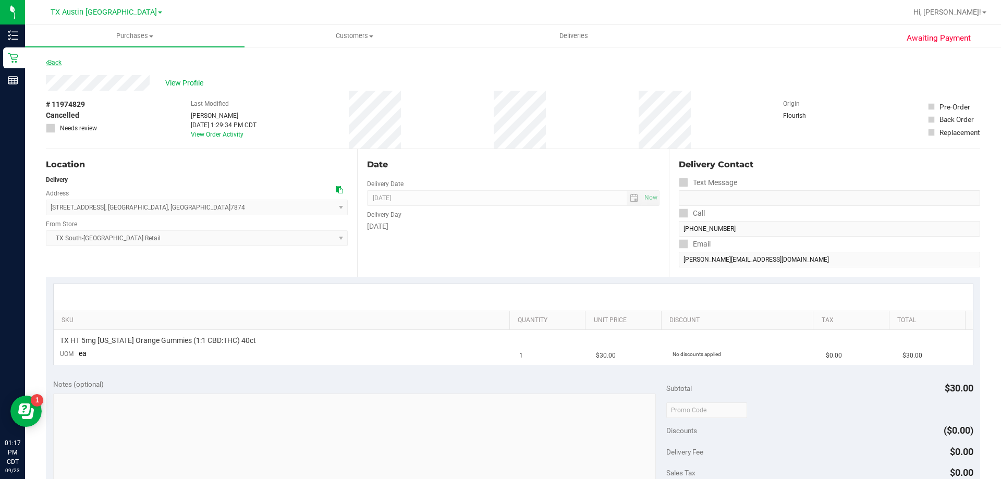
click at [53, 65] on link "Back" at bounding box center [54, 62] width 16 height 7
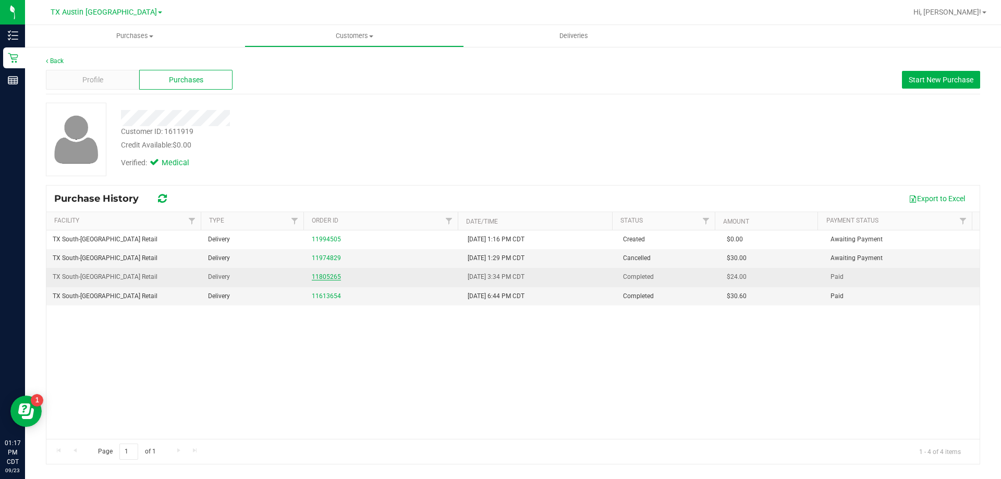
click at [330, 278] on link "11805265" at bounding box center [326, 276] width 29 height 7
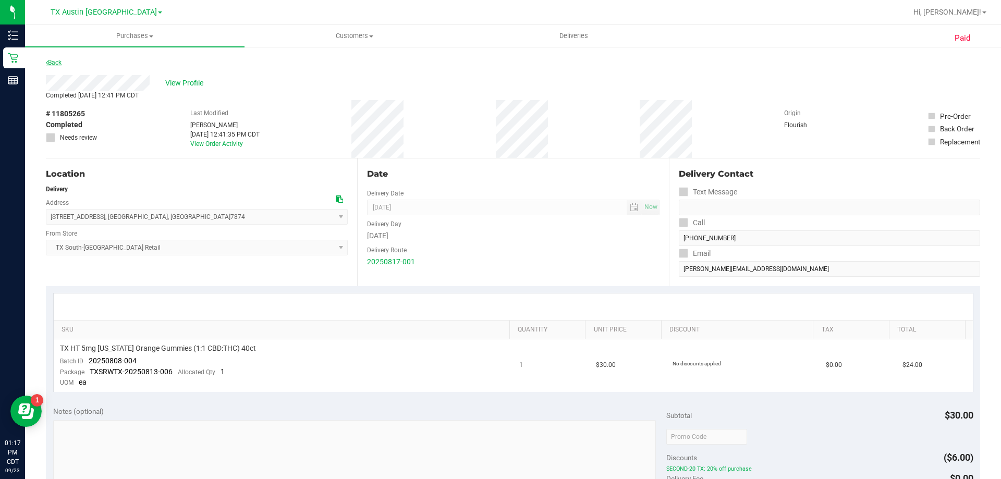
click at [60, 62] on link "Back" at bounding box center [54, 62] width 16 height 7
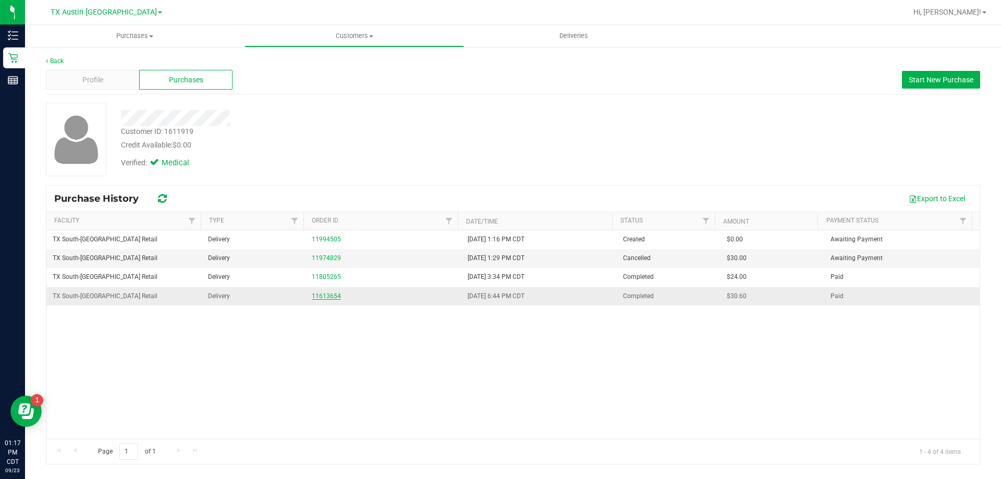
click at [333, 298] on link "11613654" at bounding box center [326, 296] width 29 height 7
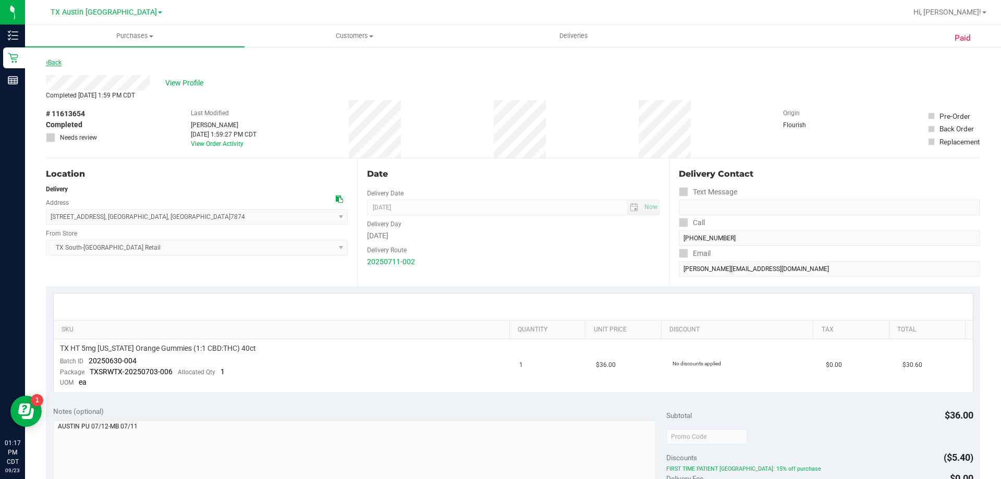
click at [61, 64] on link "Back" at bounding box center [54, 62] width 16 height 7
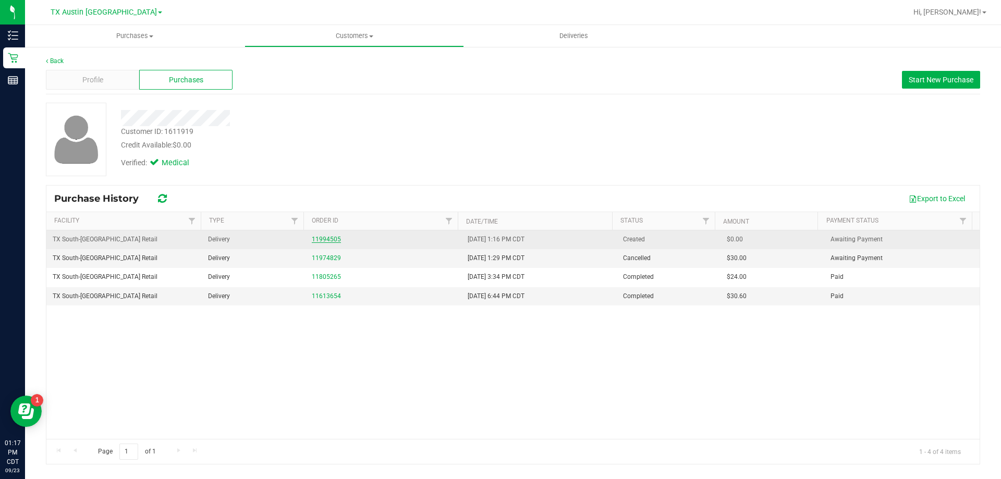
click at [323, 240] on link "11994505" at bounding box center [326, 239] width 29 height 7
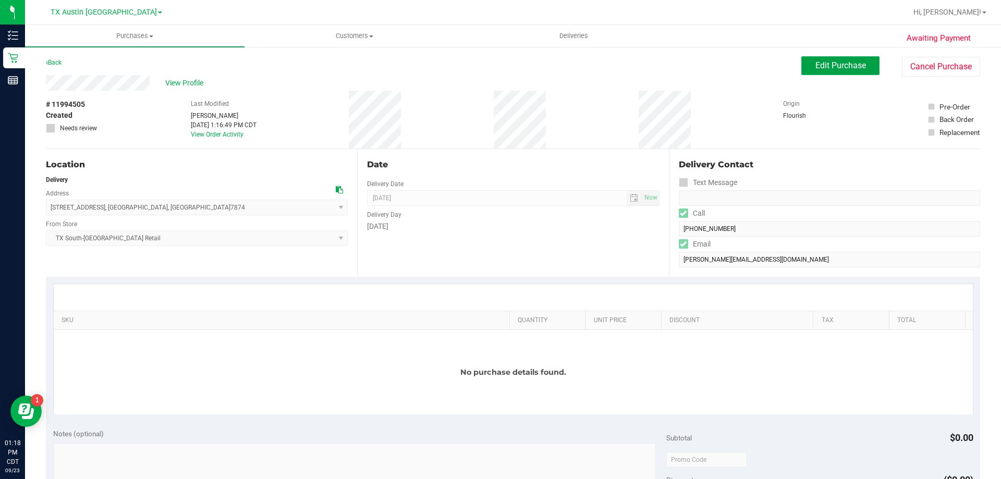
click at [816, 61] on span "Edit Purchase" at bounding box center [841, 66] width 51 height 10
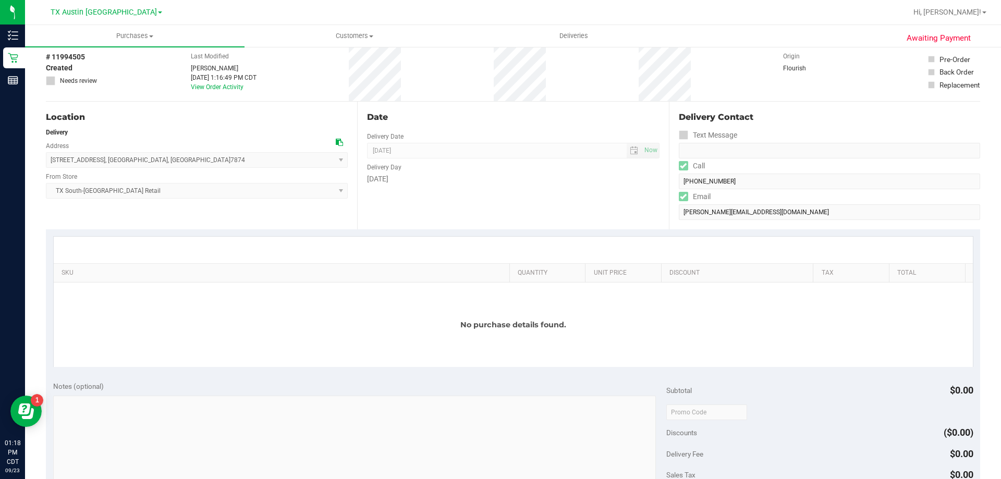
scroll to position [104, 0]
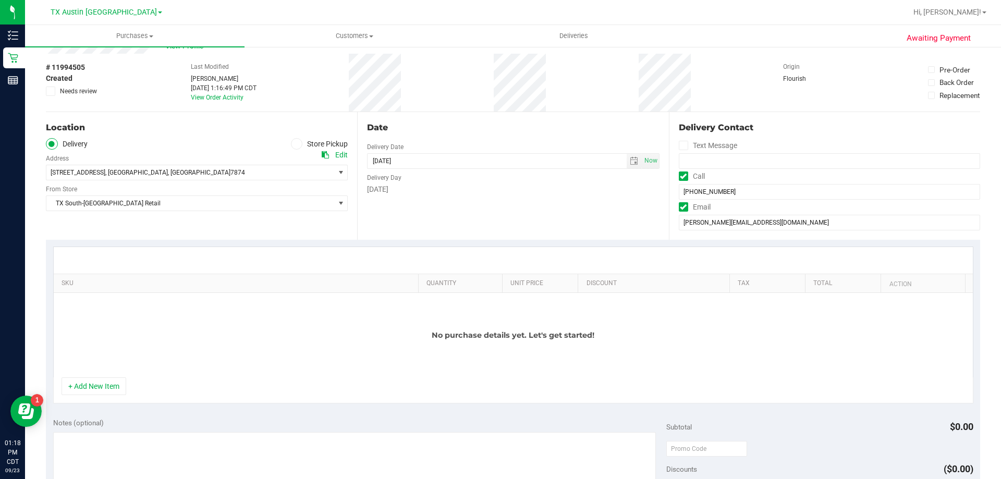
scroll to position [52, 0]
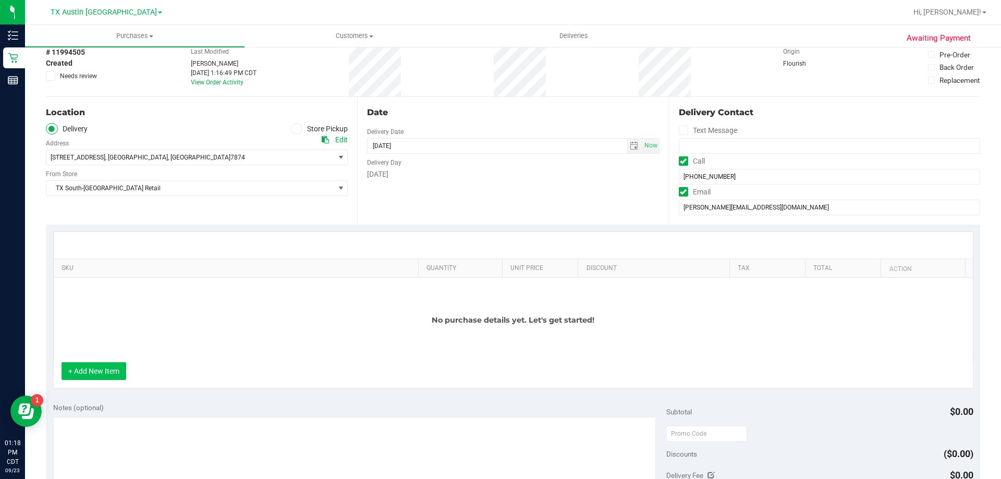
click at [108, 377] on button "+ Add New Item" at bounding box center [94, 371] width 65 height 18
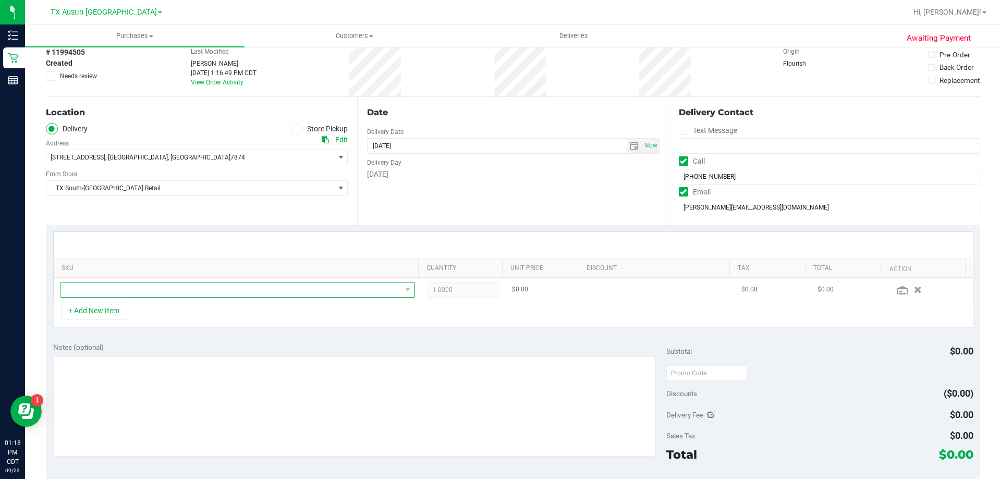
click at [152, 295] on span "NO DATA FOUND" at bounding box center [231, 290] width 341 height 15
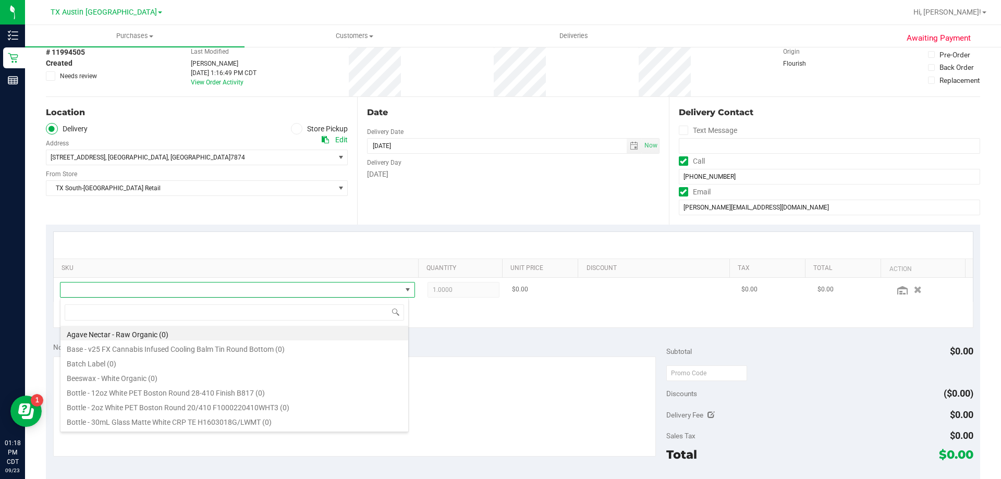
scroll to position [16, 346]
type input "dream"
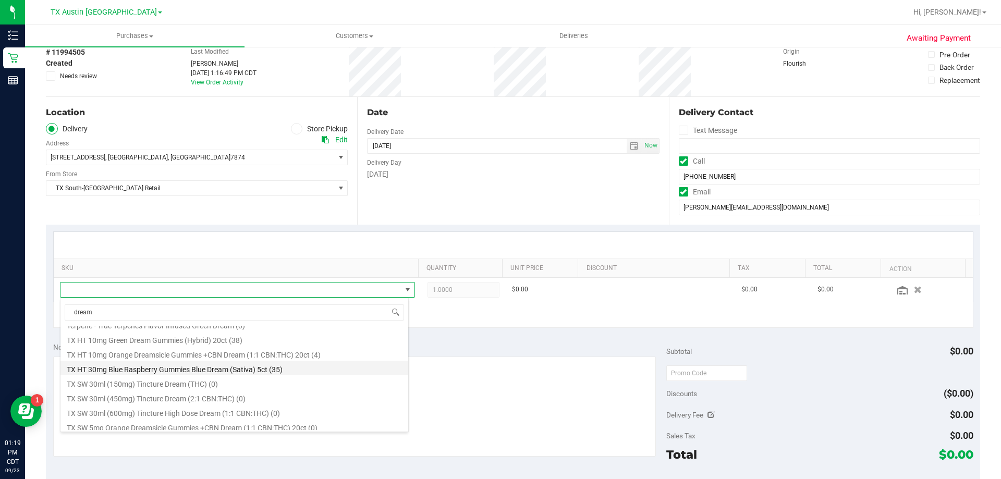
scroll to position [261, 0]
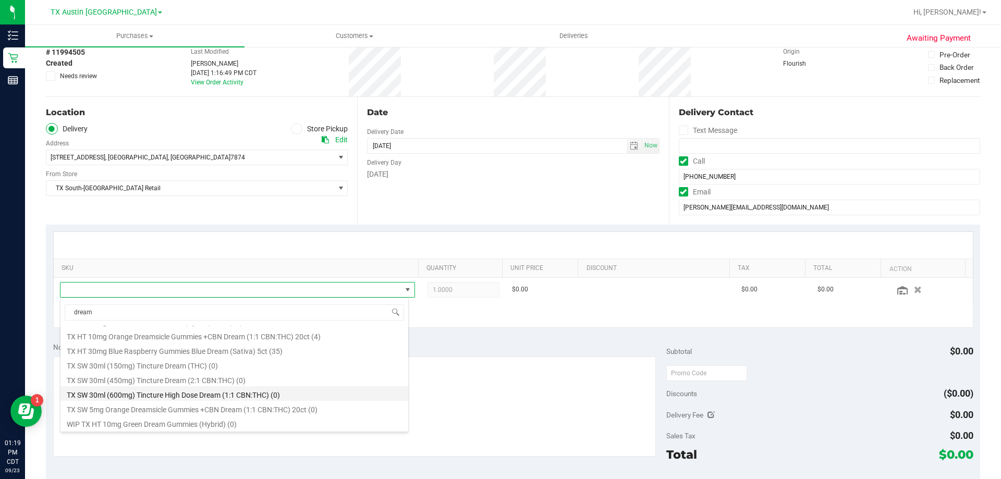
click at [153, 394] on li "TX SW 30ml (600mg) Tincture High Dose Dream (1:1 CBN:THC) (0)" at bounding box center [235, 393] width 348 height 15
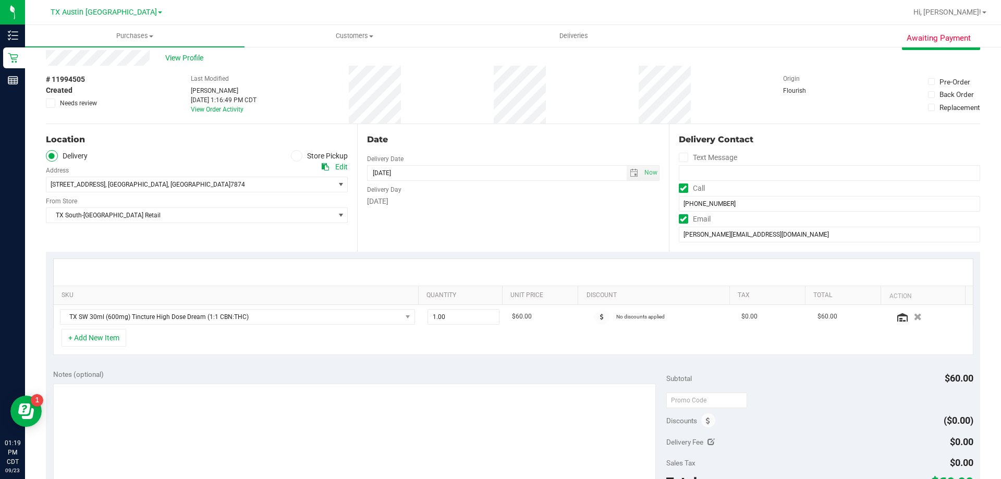
scroll to position [0, 0]
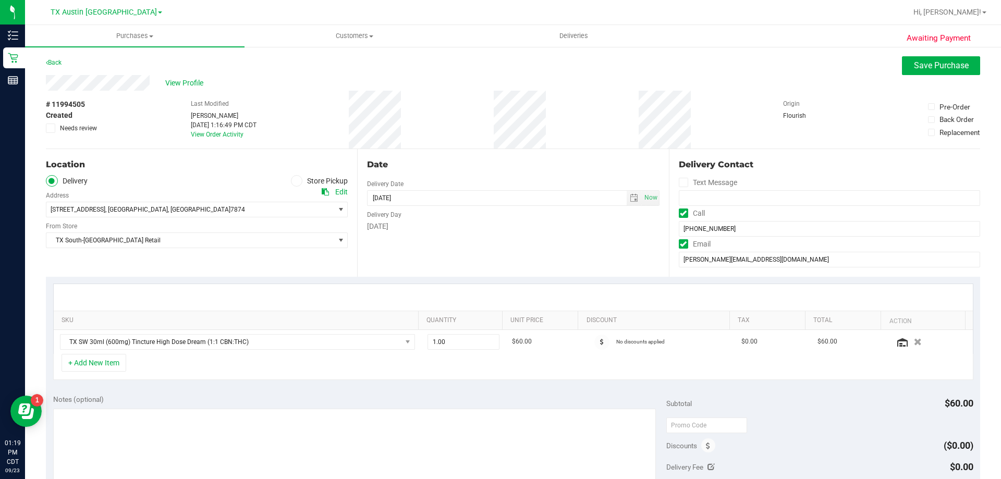
click at [55, 128] on span at bounding box center [50, 128] width 9 height 9
click at [0, 0] on input "Needs review" at bounding box center [0, 0] width 0 height 0
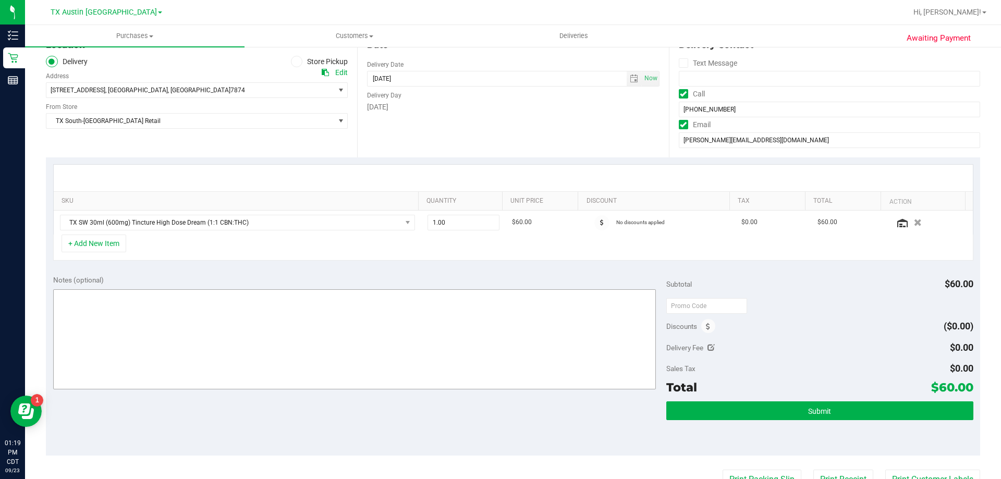
scroll to position [156, 0]
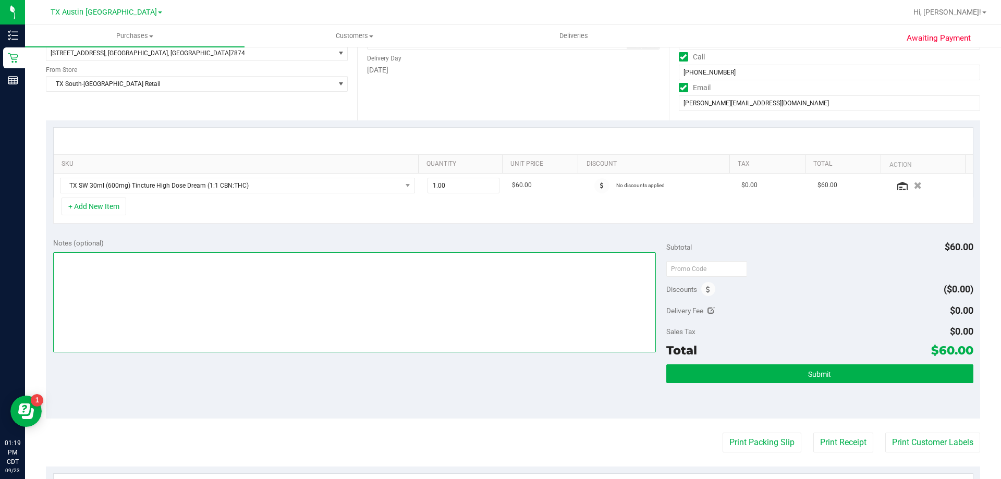
click at [190, 256] on textarea at bounding box center [354, 302] width 603 height 100
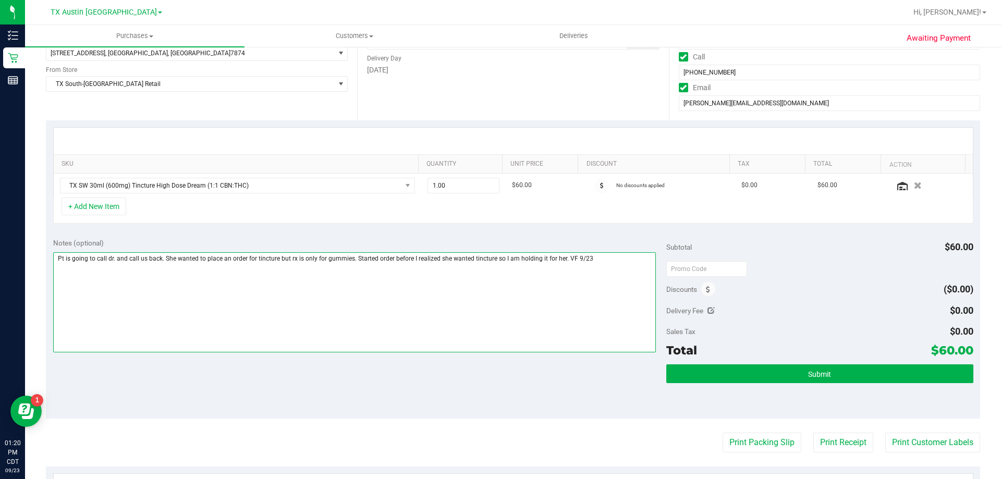
scroll to position [0, 0]
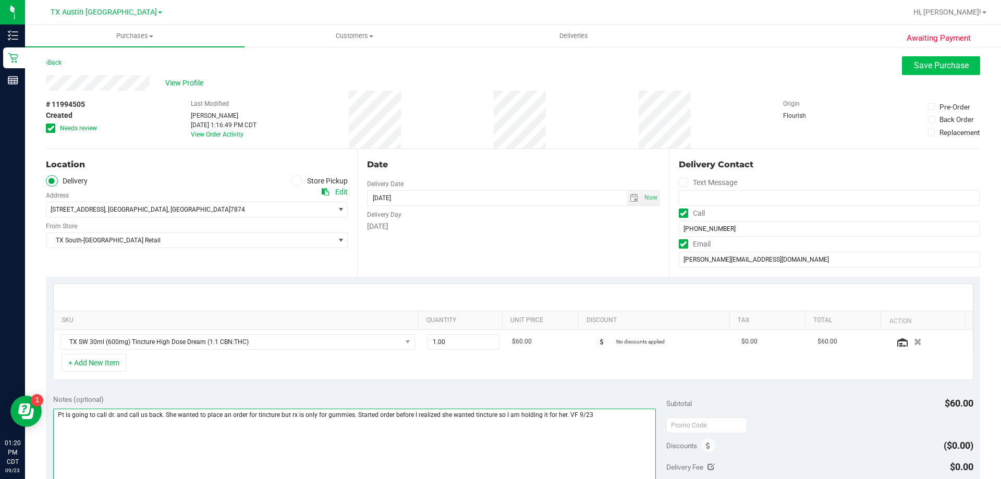
type textarea "Pt is going to call dr. and call us back. She wanted to place an order for tinc…"
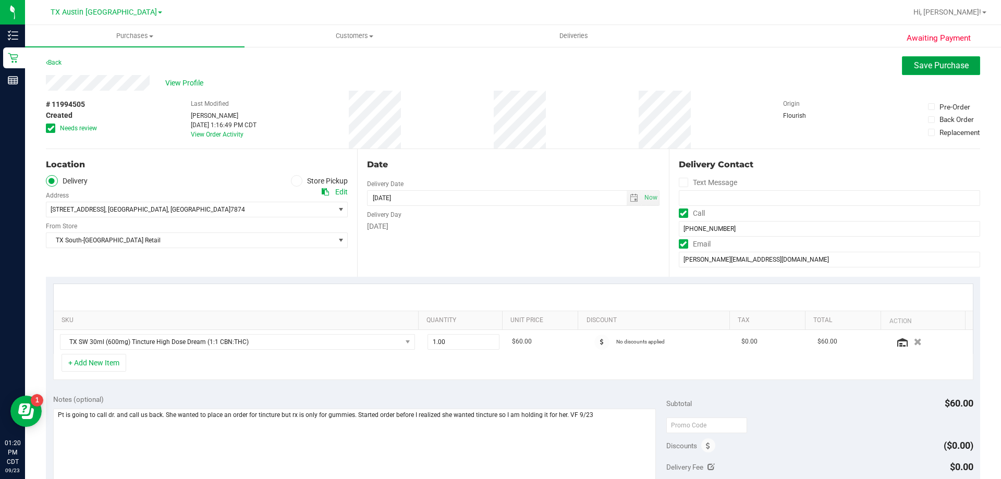
click at [925, 68] on span "Save Purchase" at bounding box center [941, 66] width 55 height 10
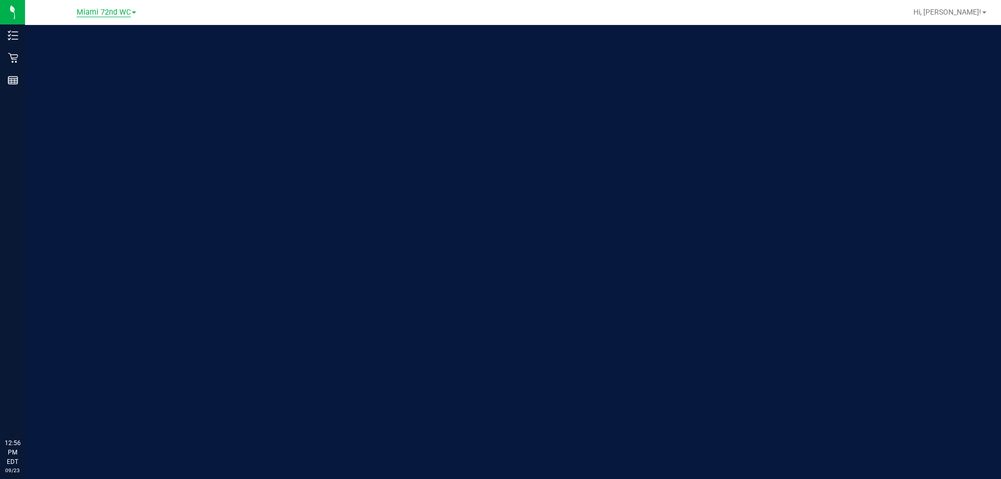
click at [105, 9] on span "Miami 72nd WC" at bounding box center [104, 12] width 54 height 9
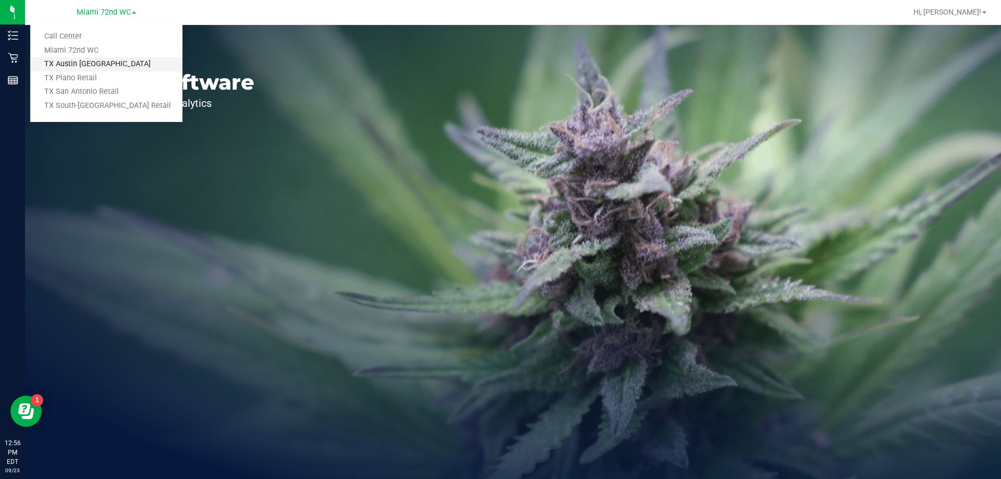
click at [104, 61] on link "TX Austin [GEOGRAPHIC_DATA]" at bounding box center [106, 64] width 152 height 14
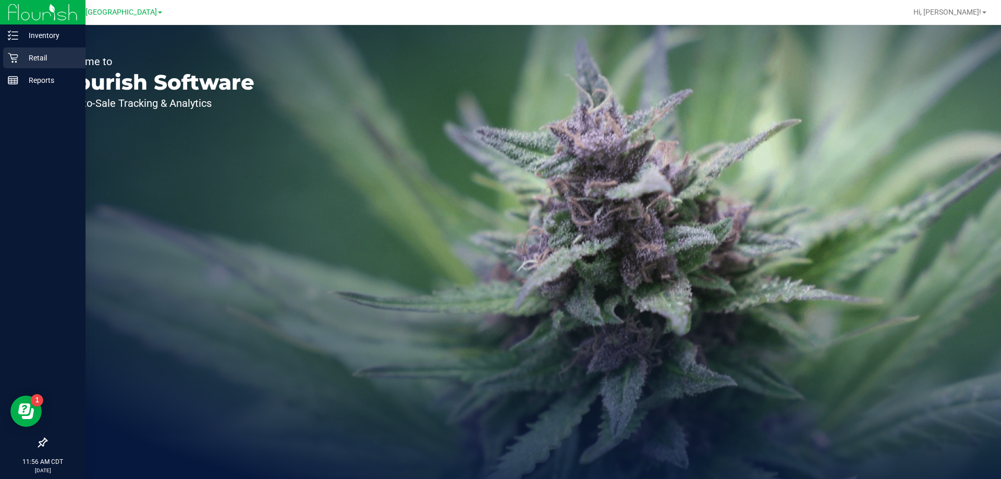
click at [21, 60] on p "Retail" at bounding box center [49, 58] width 63 height 13
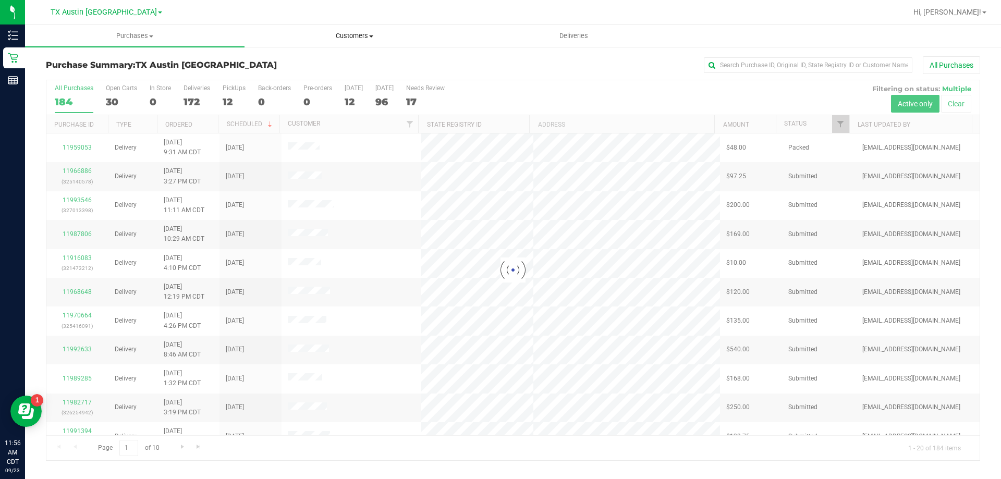
click at [350, 34] on span "Customers" at bounding box center [354, 35] width 219 height 9
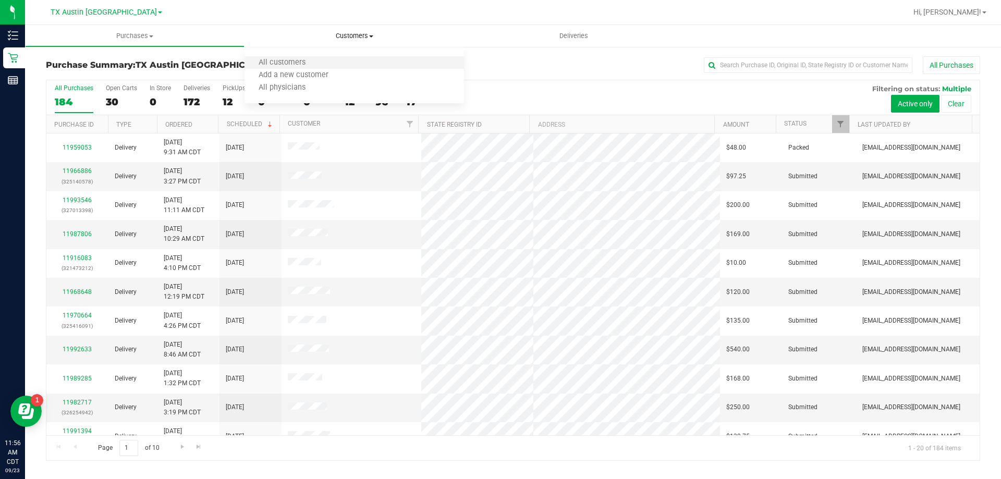
click at [338, 66] on li "All customers" at bounding box center [355, 63] width 220 height 13
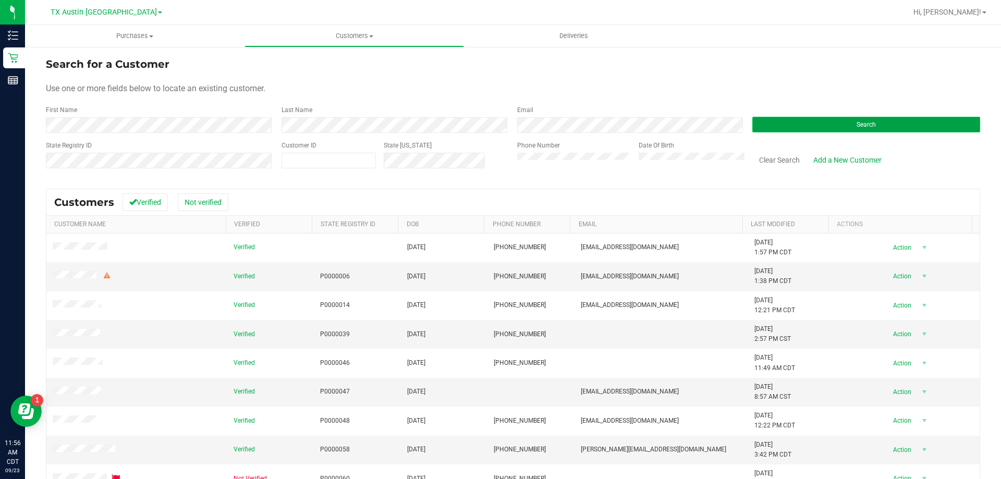
click at [881, 128] on button "Search" at bounding box center [867, 125] width 228 height 16
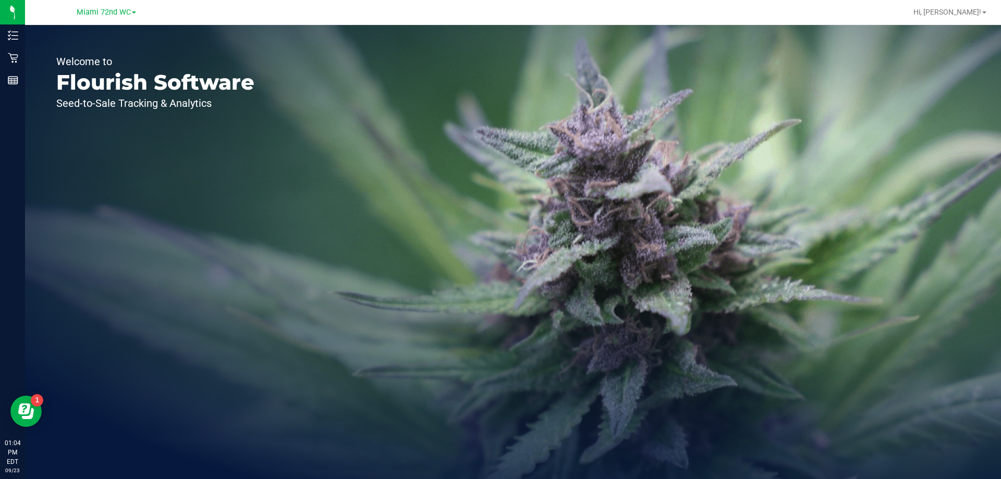
click at [138, 9] on div "Miami 72nd WC" at bounding box center [106, 12] width 152 height 16
click at [120, 14] on span "Miami 72nd WC" at bounding box center [104, 12] width 54 height 9
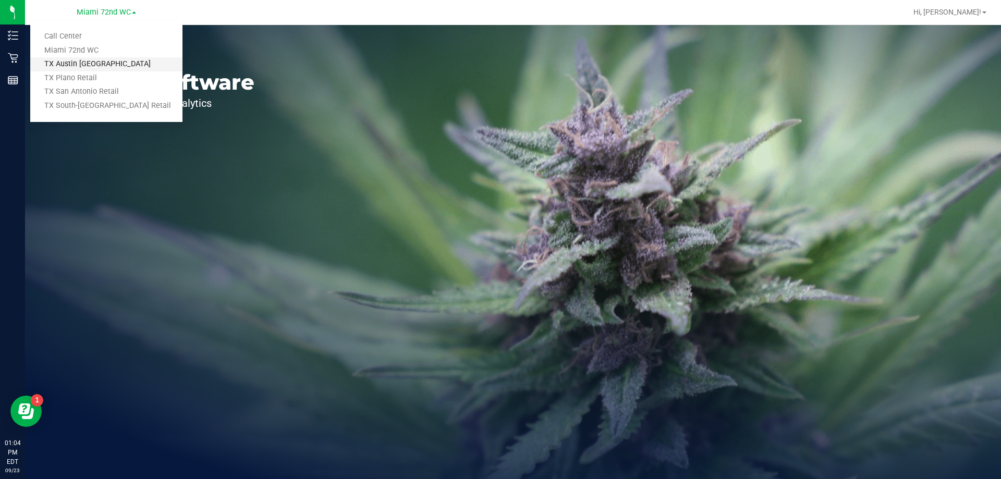
click at [117, 70] on link "TX Austin [GEOGRAPHIC_DATA]" at bounding box center [106, 64] width 152 height 14
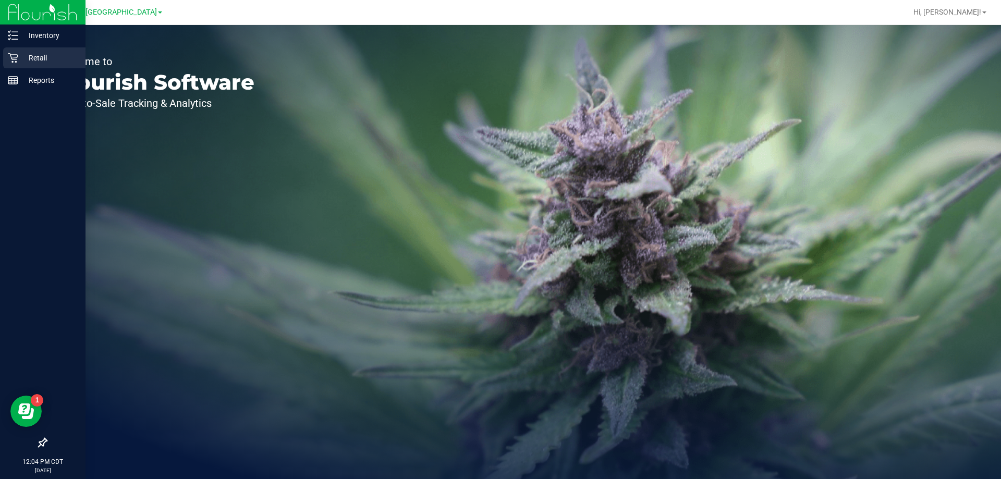
click at [18, 58] on p "Retail" at bounding box center [49, 58] width 63 height 13
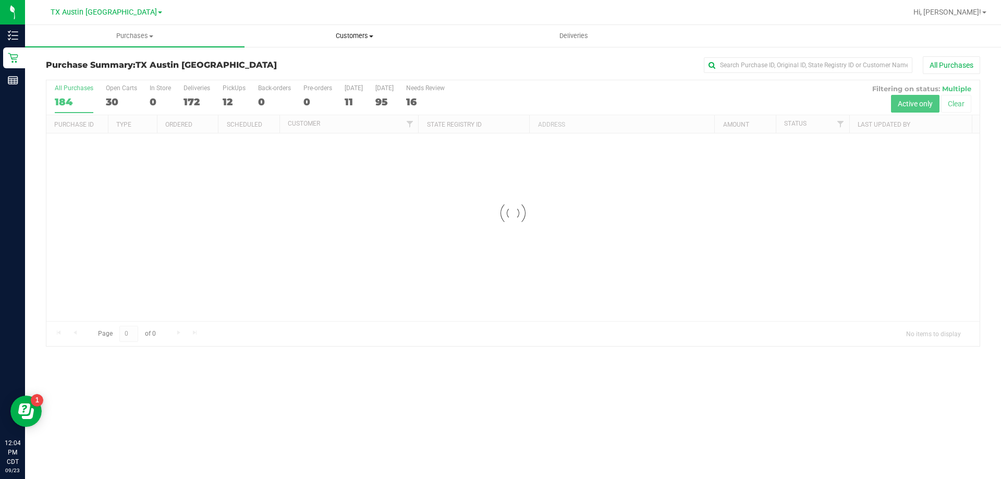
click at [348, 36] on span "Customers" at bounding box center [354, 35] width 219 height 9
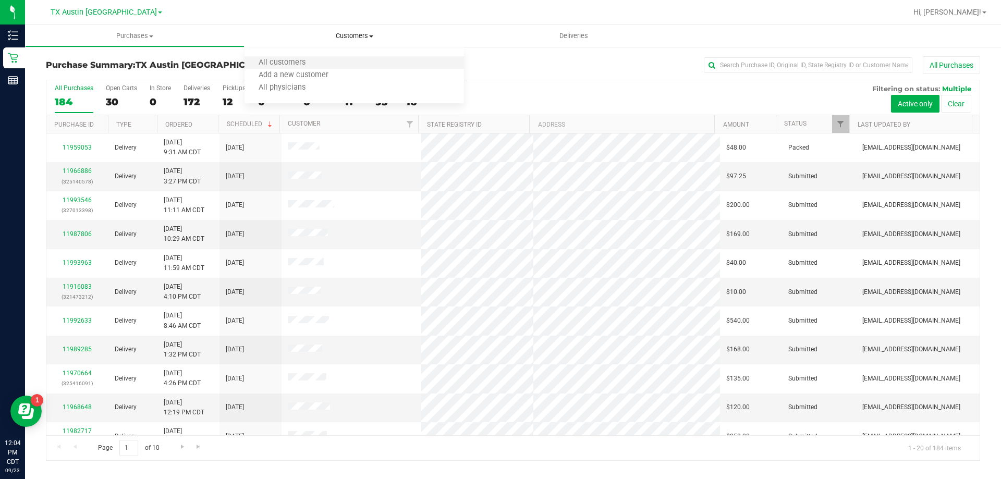
click at [336, 64] on li "All customers" at bounding box center [355, 63] width 220 height 13
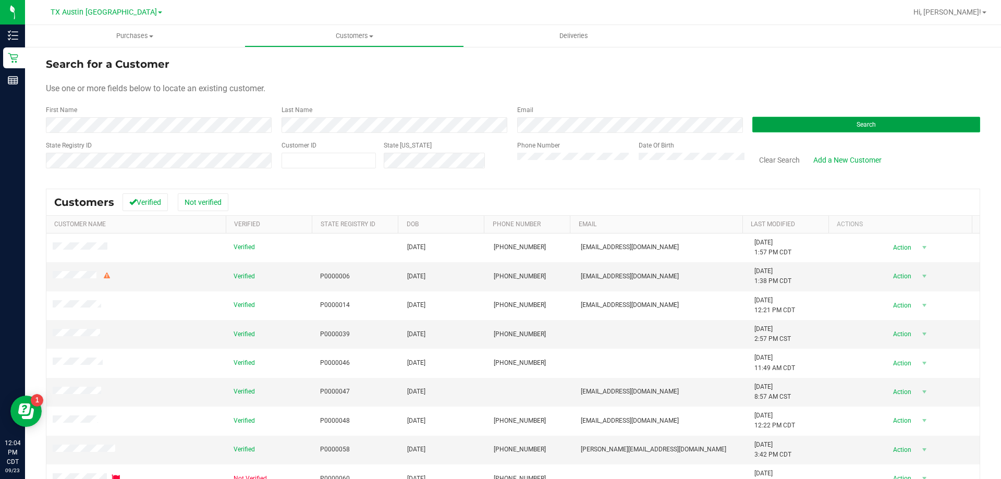
click at [899, 125] on button "Search" at bounding box center [867, 125] width 228 height 16
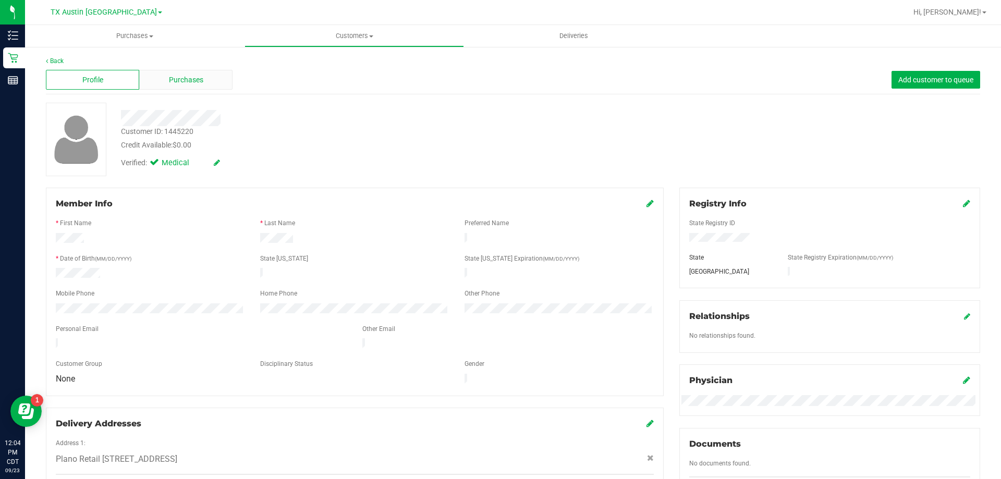
click at [207, 81] on div "Purchases" at bounding box center [185, 80] width 93 height 20
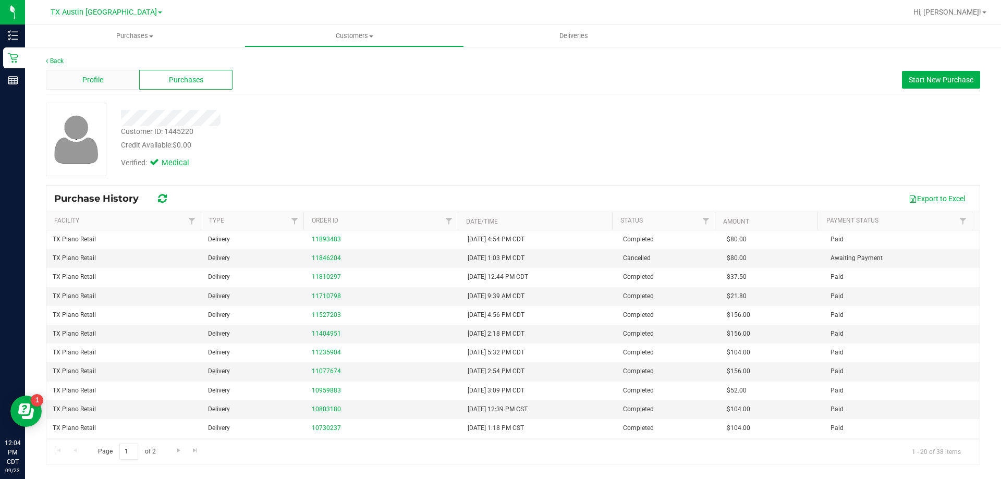
click at [105, 80] on div "Profile" at bounding box center [92, 80] width 93 height 20
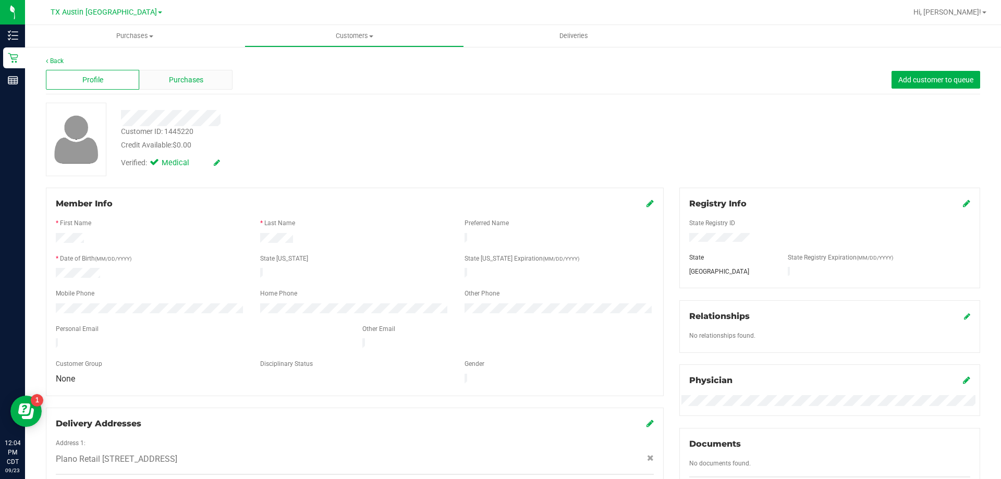
click at [204, 79] on div "Purchases" at bounding box center [185, 80] width 93 height 20
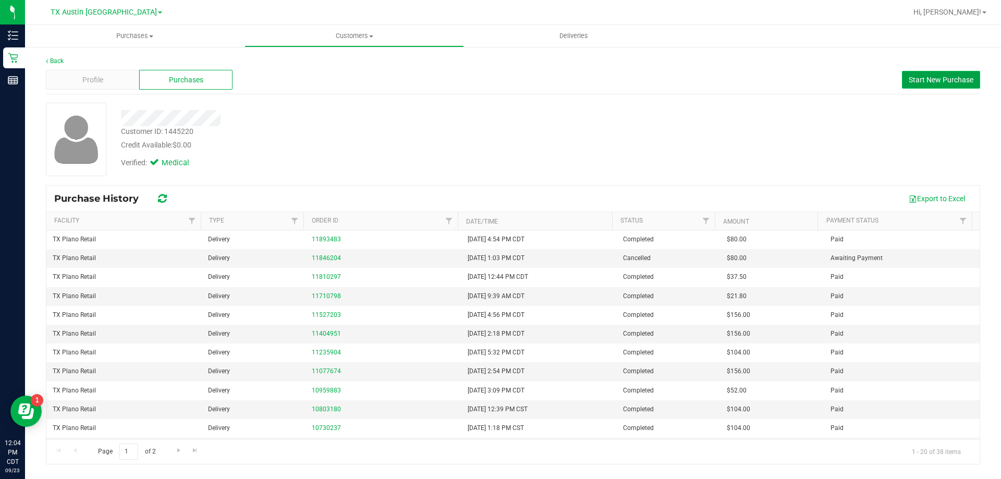
click at [941, 75] on button "Start New Purchase" at bounding box center [941, 80] width 78 height 18
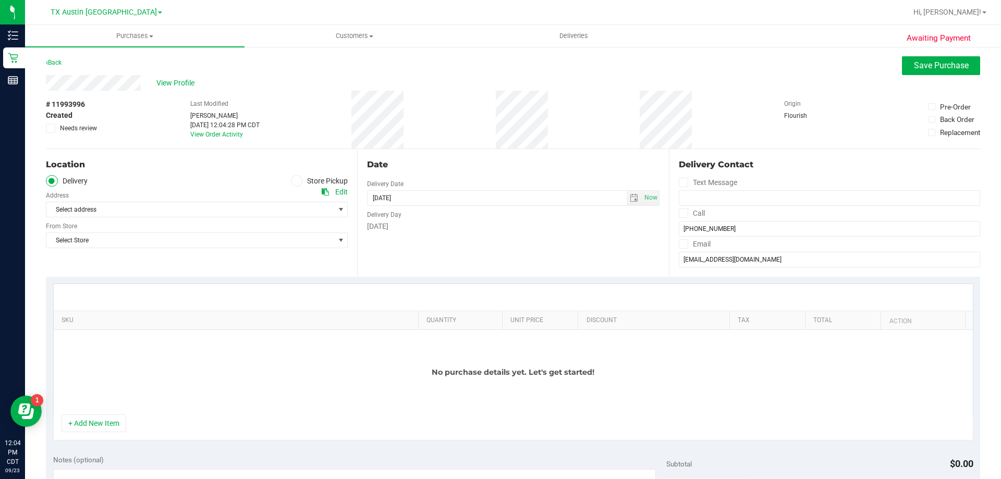
click at [680, 213] on icon at bounding box center [683, 213] width 7 height 0
click at [0, 0] on input "Call" at bounding box center [0, 0] width 0 height 0
click at [680, 249] on span at bounding box center [683, 243] width 9 height 9
click at [0, 0] on input "Email" at bounding box center [0, 0] width 0 height 0
click at [621, 203] on input "[DATE]" at bounding box center [497, 198] width 259 height 15
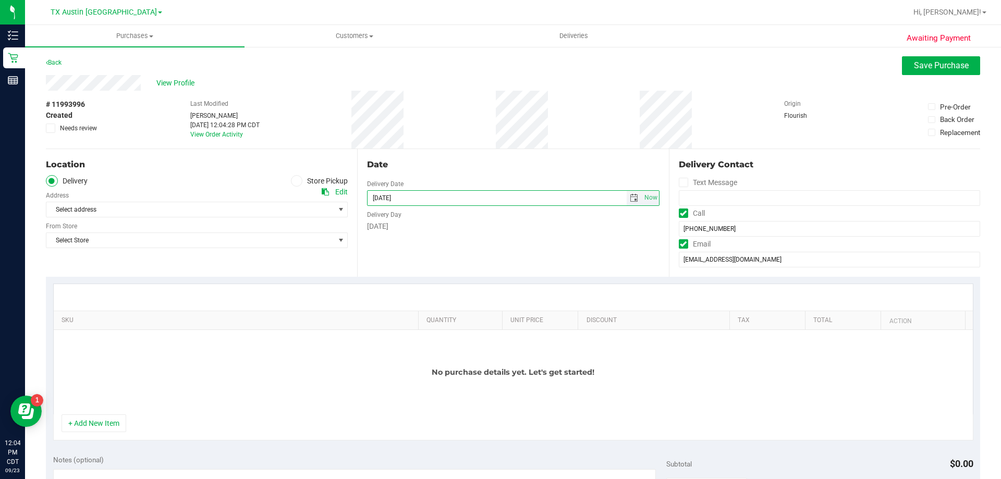
click at [631, 198] on span "select" at bounding box center [634, 198] width 8 height 8
click at [429, 304] on link "25" at bounding box center [435, 304] width 15 height 16
click at [632, 201] on span "select" at bounding box center [634, 198] width 8 height 8
click at [416, 303] on link "24" at bounding box center [420, 304] width 15 height 16
type input "[DATE]"
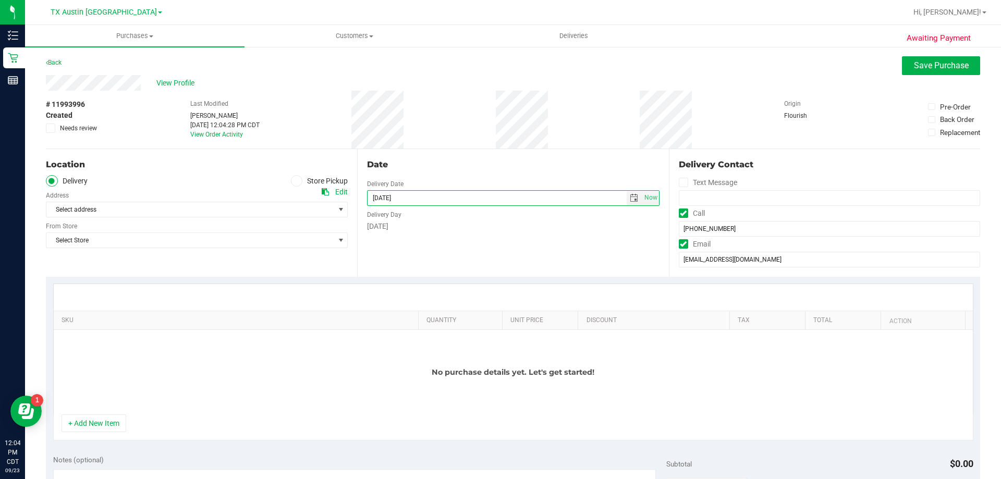
click at [341, 192] on div "Edit" at bounding box center [341, 192] width 13 height 11
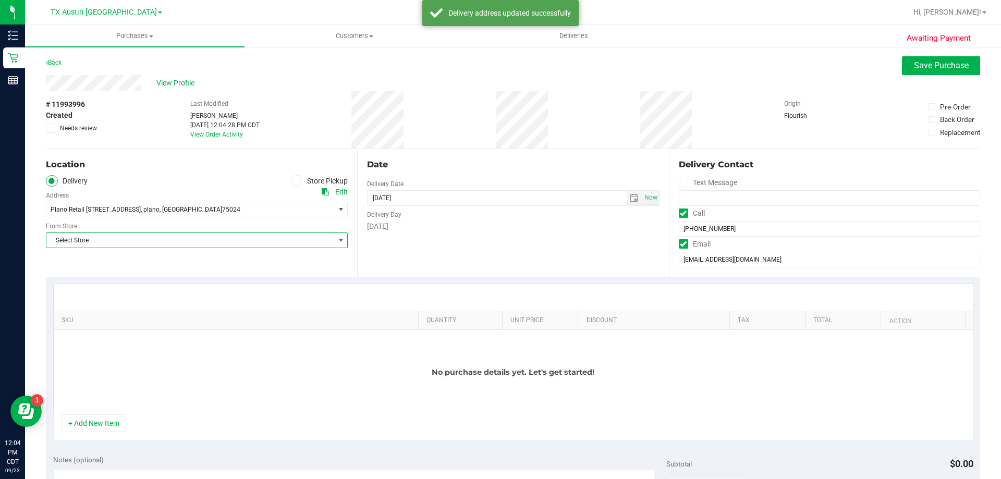
click at [251, 240] on span "Select Store" at bounding box center [190, 240] width 288 height 15
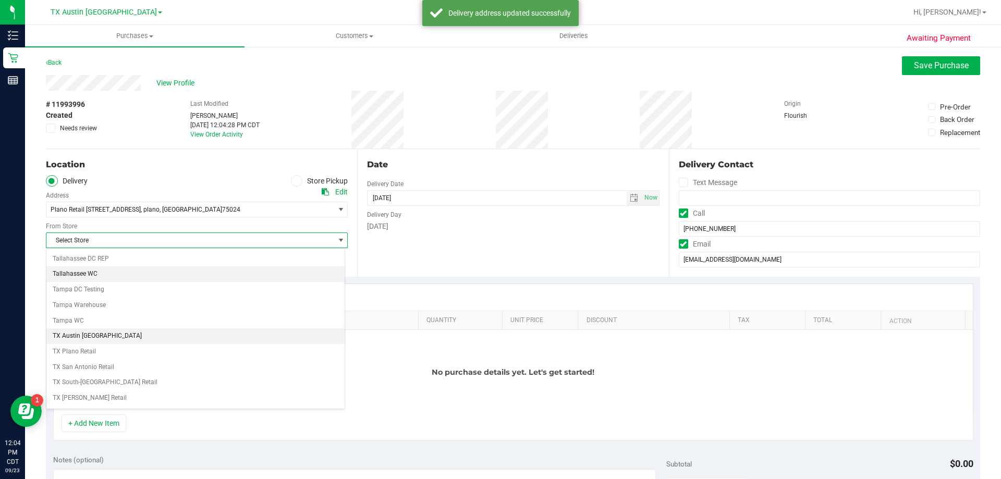
scroll to position [730, 0]
click at [144, 338] on li "TX Plano Retail" at bounding box center [195, 334] width 298 height 16
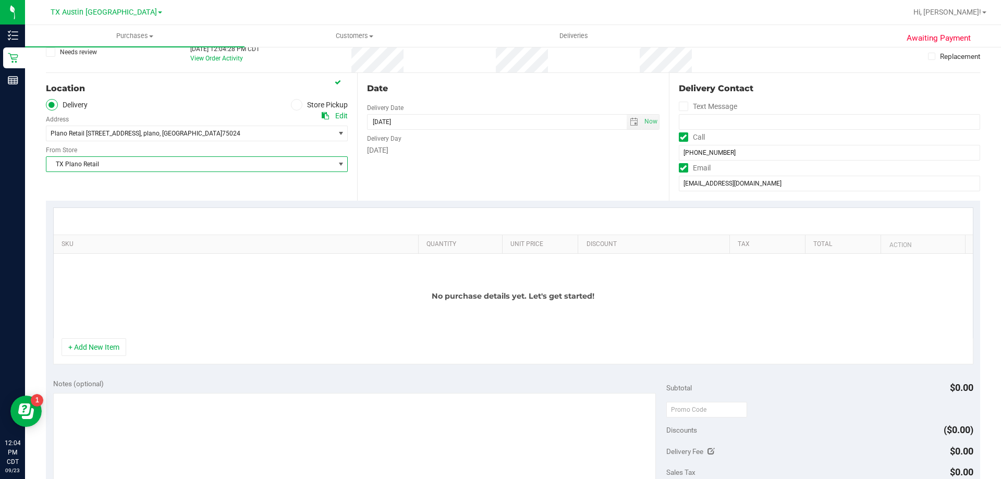
scroll to position [104, 0]
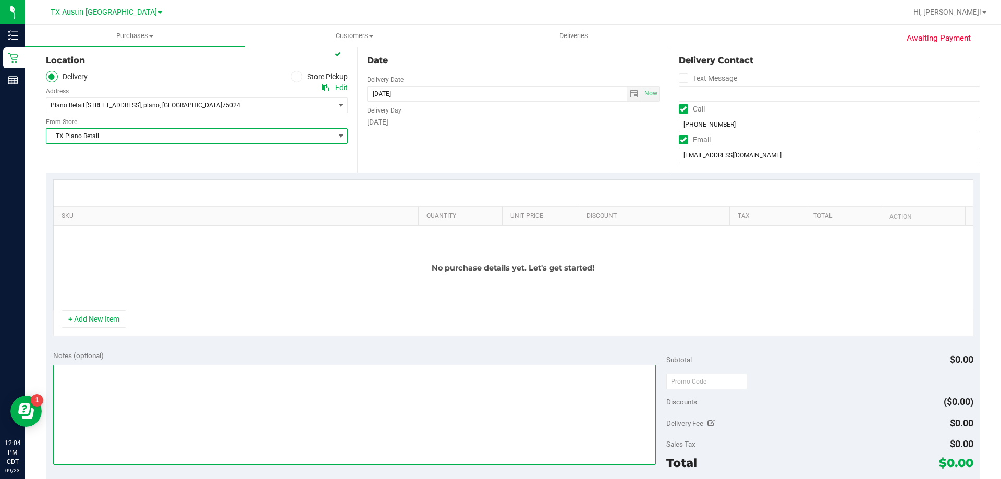
click at [74, 377] on textarea at bounding box center [354, 415] width 603 height 100
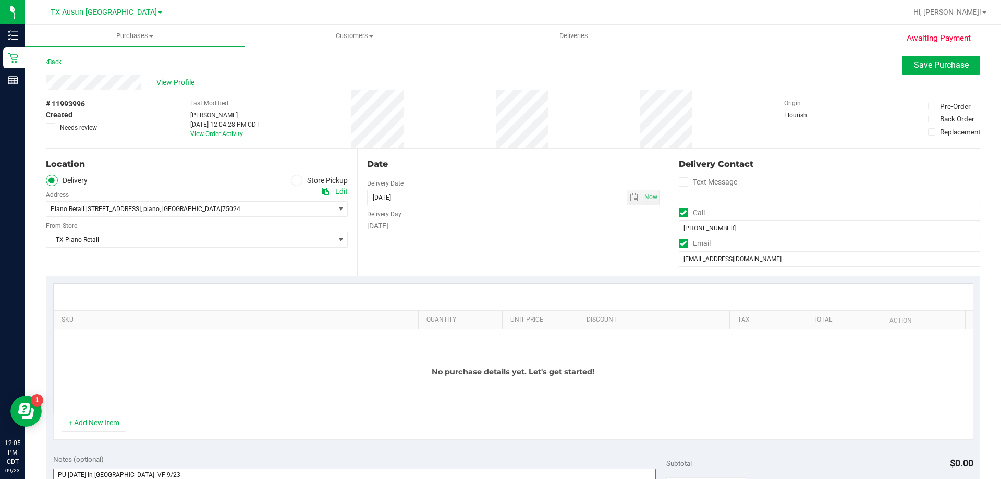
scroll to position [0, 0]
type textarea "PU Wed 9/24 in Plano. VF 9/23"
click at [91, 426] on button "+ Add New Item" at bounding box center [94, 424] width 65 height 18
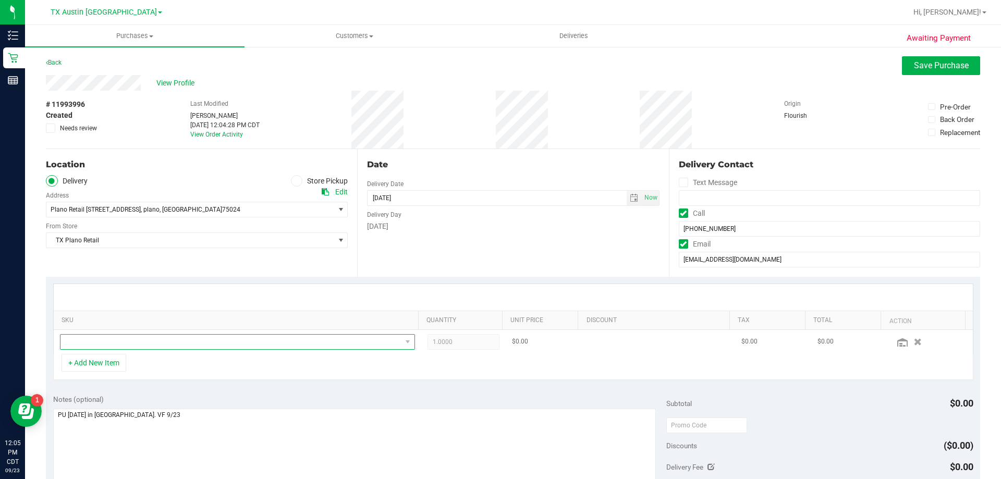
click at [168, 347] on span "NO DATA FOUND" at bounding box center [231, 342] width 341 height 15
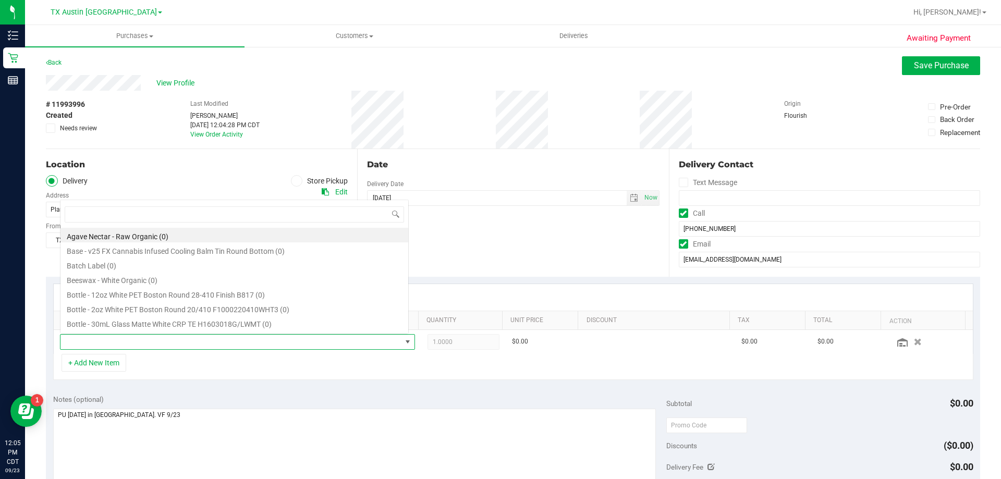
scroll to position [16, 346]
type input "texas orange"
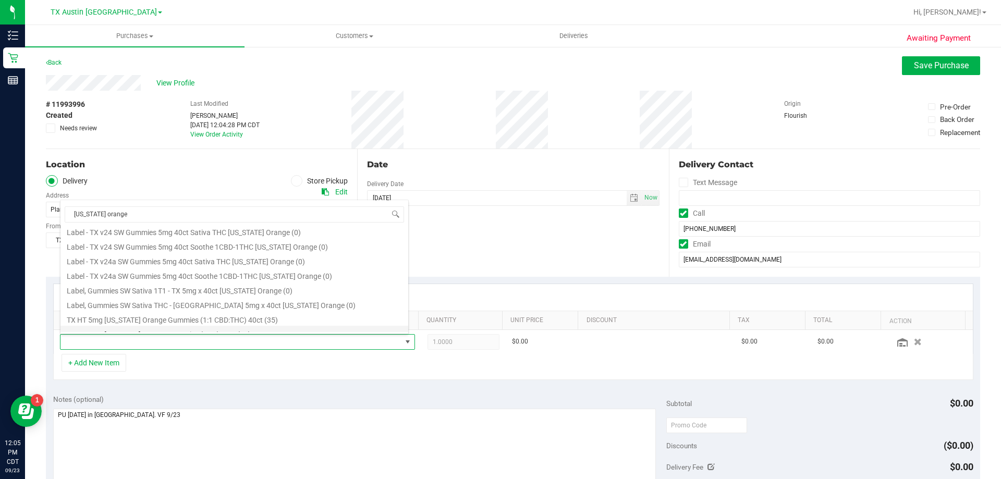
scroll to position [104, 0]
click at [248, 293] on li "TX HT 5mg Texas Orange Gummies (1:1 CBD:THC) 40ct (35)" at bounding box center [235, 291] width 348 height 15
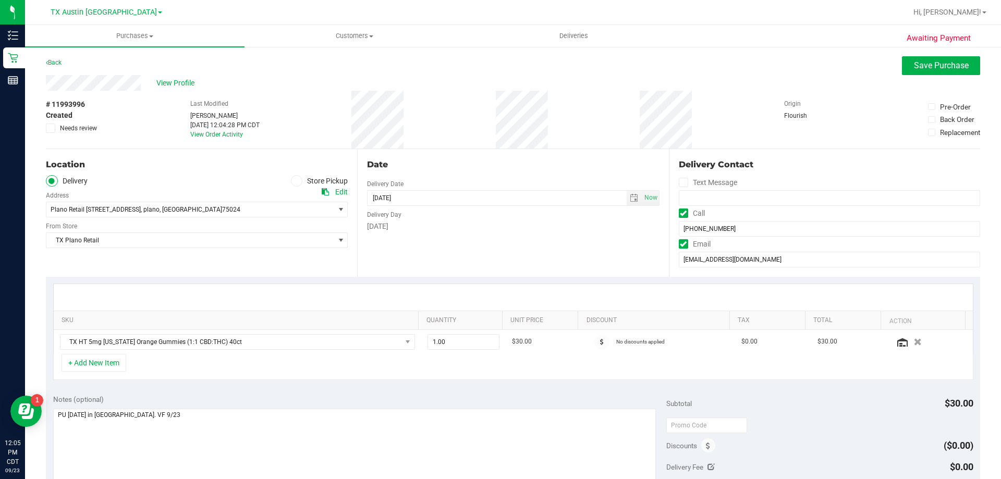
scroll to position [52, 0]
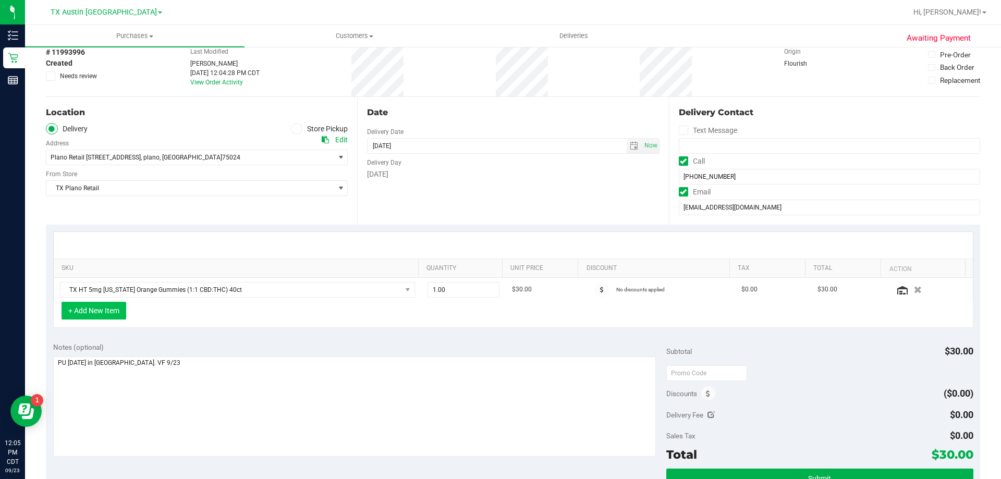
click at [96, 316] on button "+ Add New Item" at bounding box center [94, 311] width 65 height 18
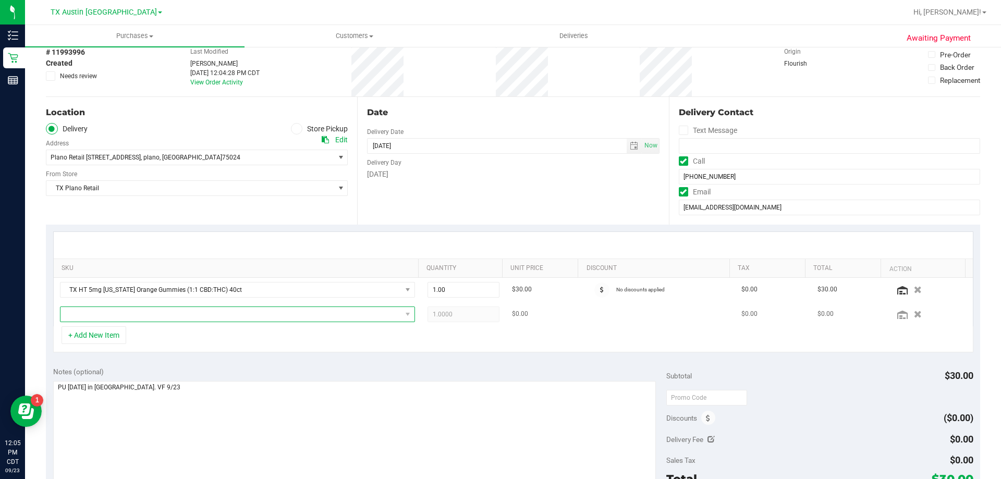
click at [105, 317] on span "NO DATA FOUND" at bounding box center [231, 314] width 341 height 15
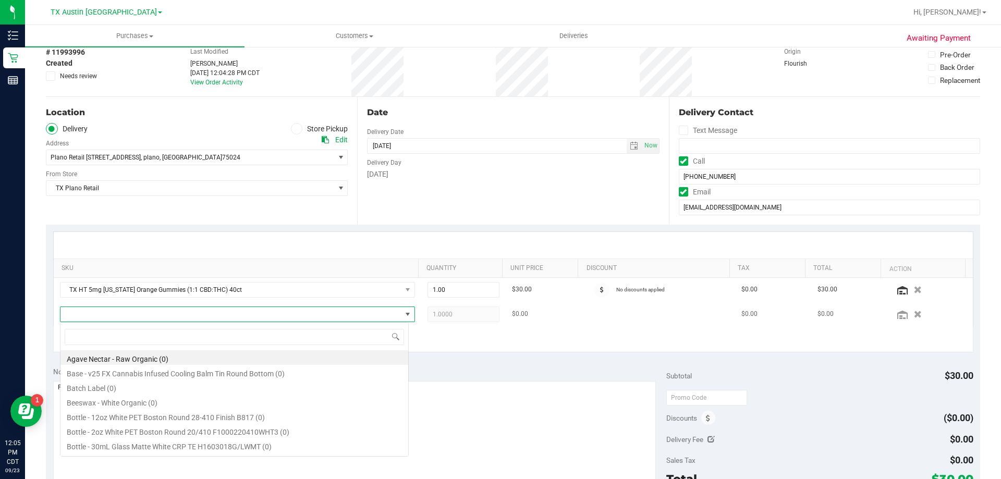
scroll to position [16, 346]
type input "green dr"
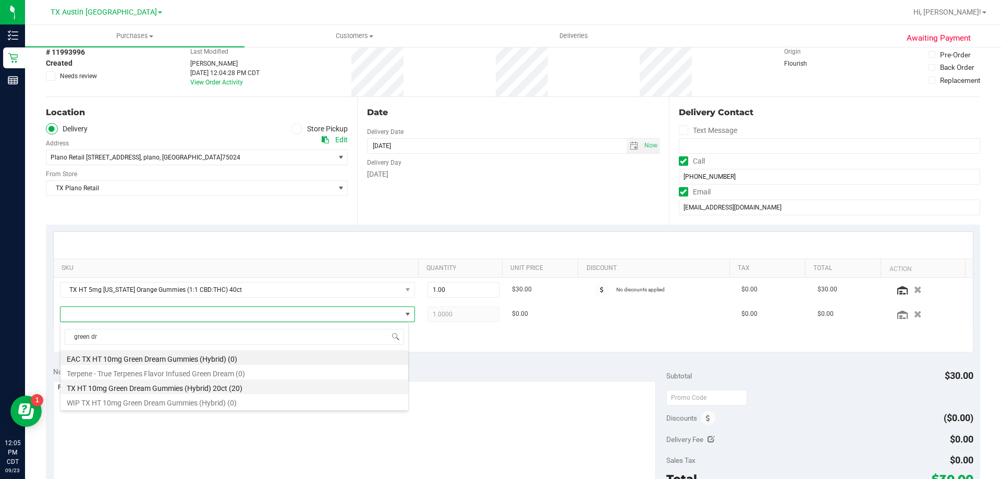
click at [247, 389] on li "TX HT 10mg Green Dream Gummies (Hybrid) 20ct (20)" at bounding box center [235, 387] width 348 height 15
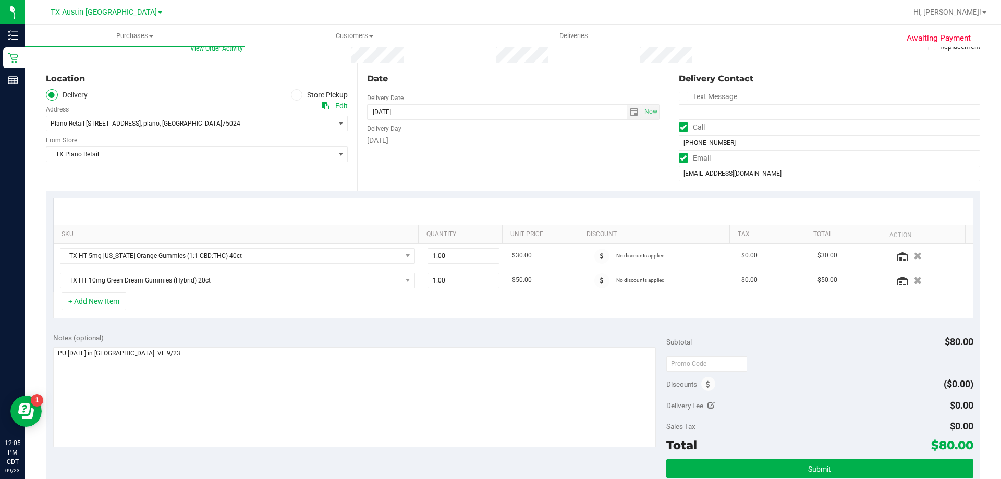
scroll to position [104, 0]
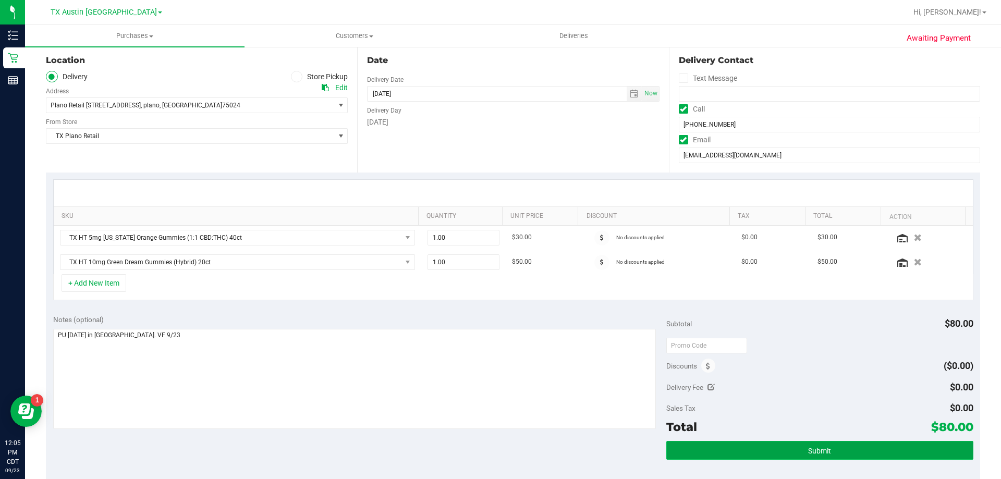
click at [778, 457] on button "Submit" at bounding box center [820, 450] width 307 height 19
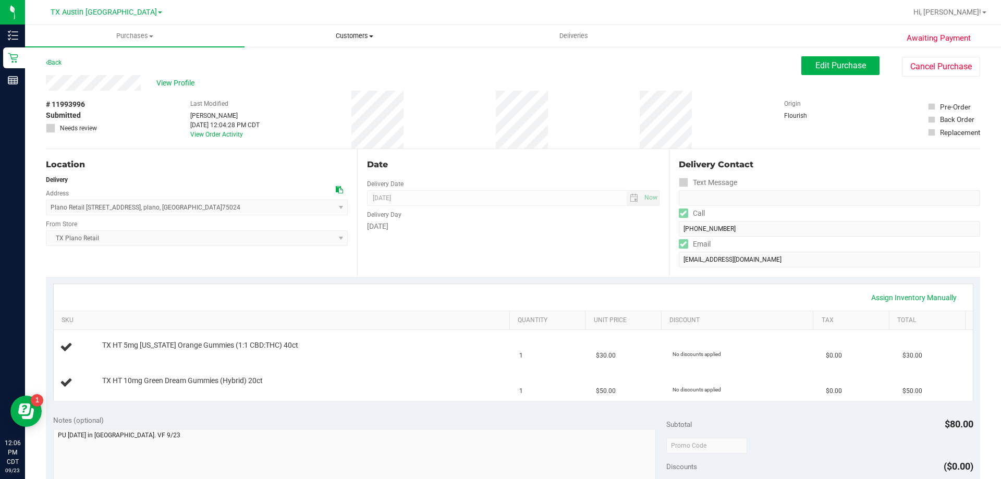
click at [362, 35] on span "Customers" at bounding box center [354, 35] width 219 height 9
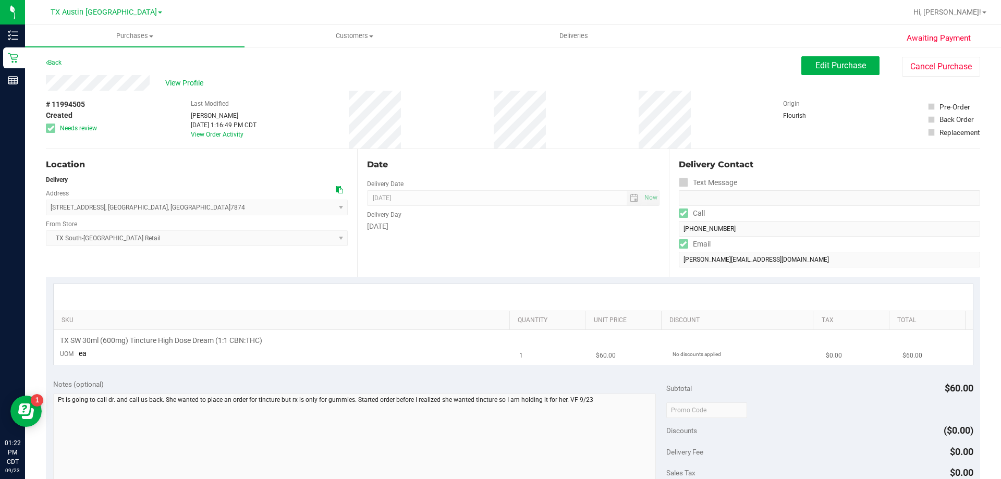
scroll to position [52, 0]
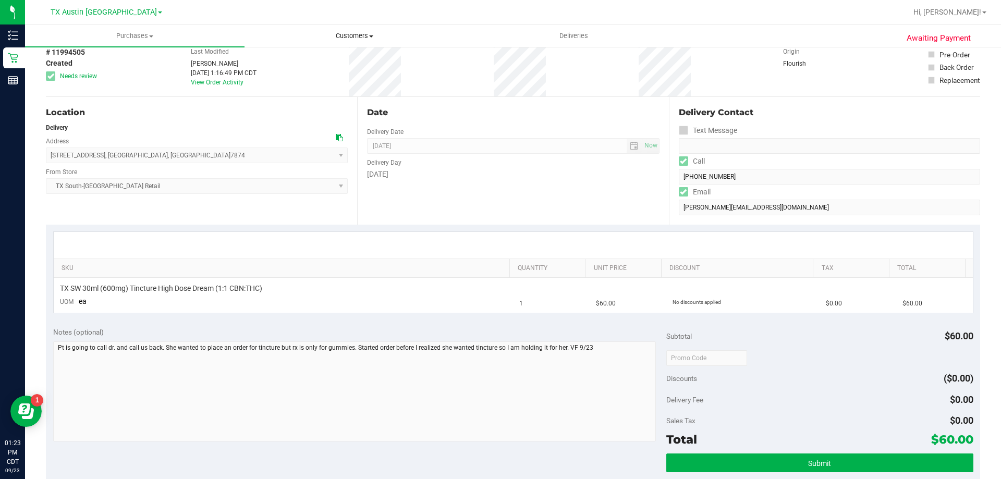
click at [338, 33] on span "Customers" at bounding box center [354, 35] width 219 height 9
click at [338, 58] on li "All customers" at bounding box center [355, 63] width 220 height 13
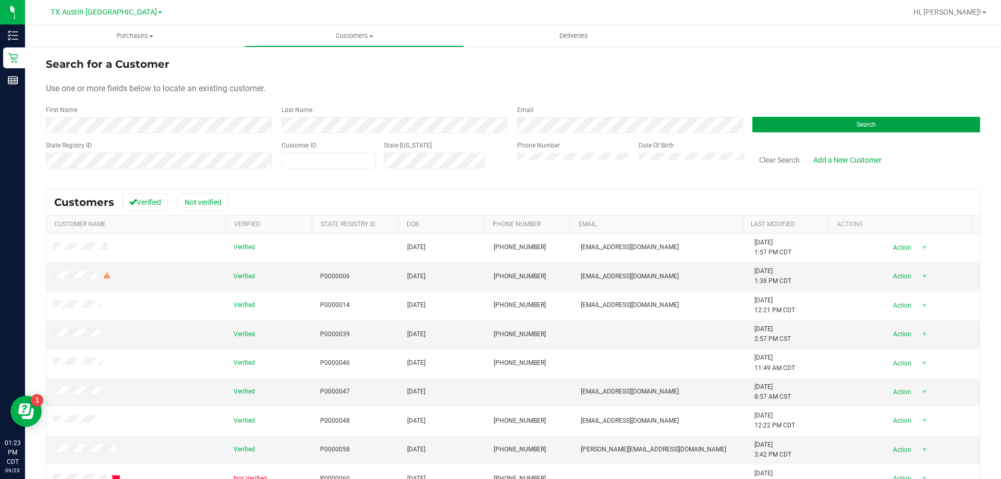
click at [809, 126] on button "Search" at bounding box center [867, 125] width 228 height 16
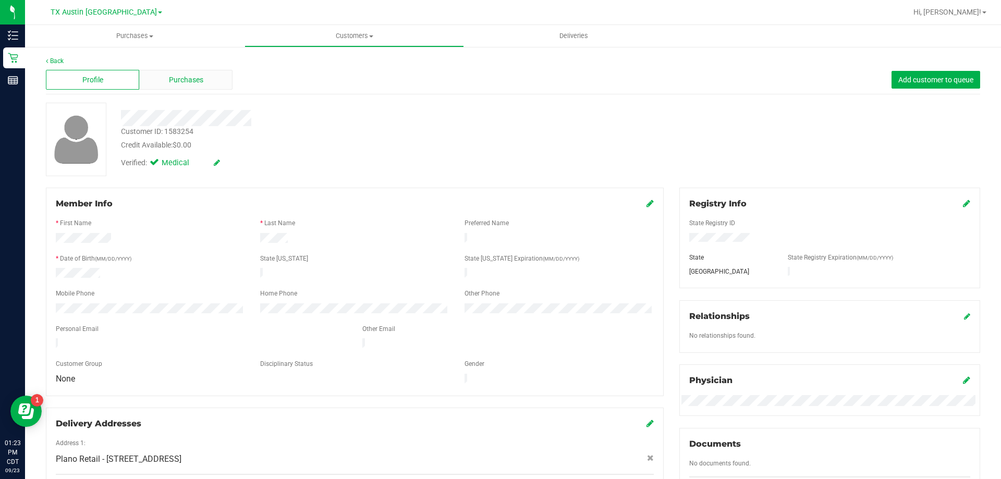
click at [209, 77] on div "Purchases" at bounding box center [185, 80] width 93 height 20
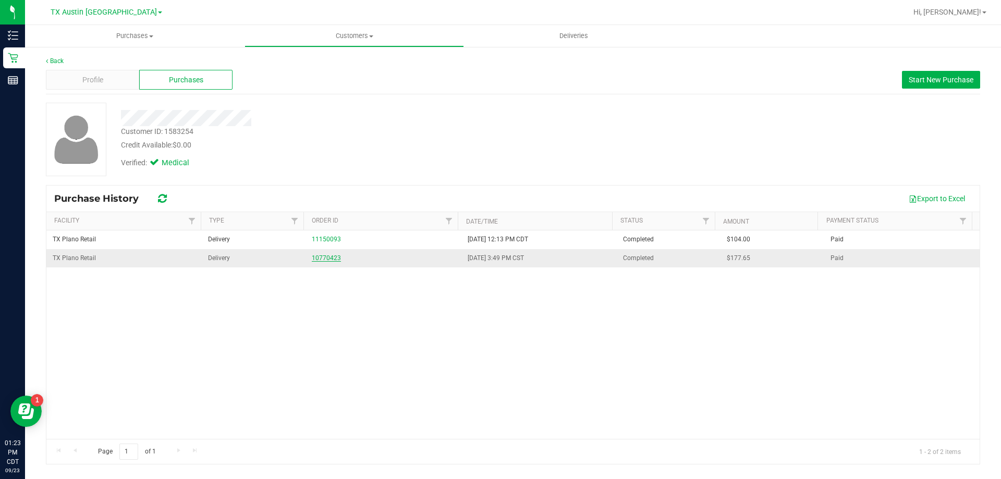
click at [321, 259] on link "10770423" at bounding box center [326, 258] width 29 height 7
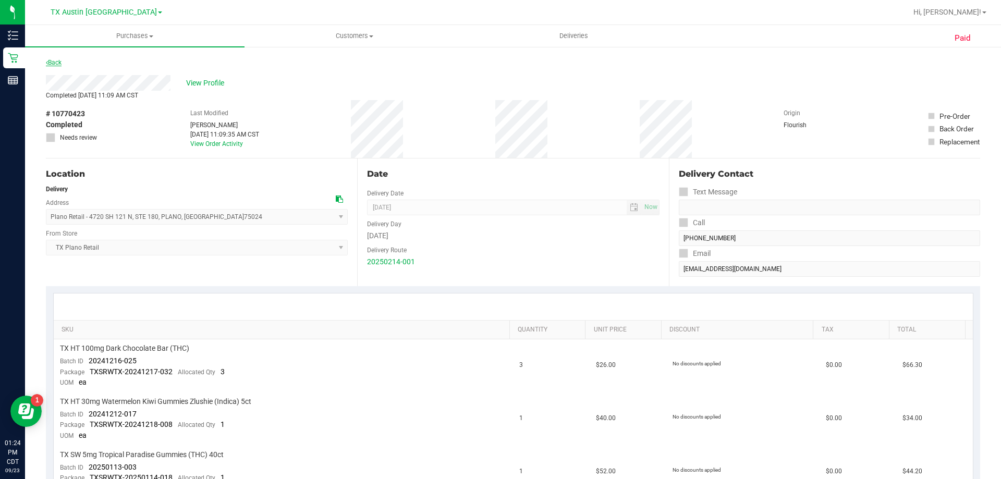
click at [55, 63] on link "Back" at bounding box center [54, 62] width 16 height 7
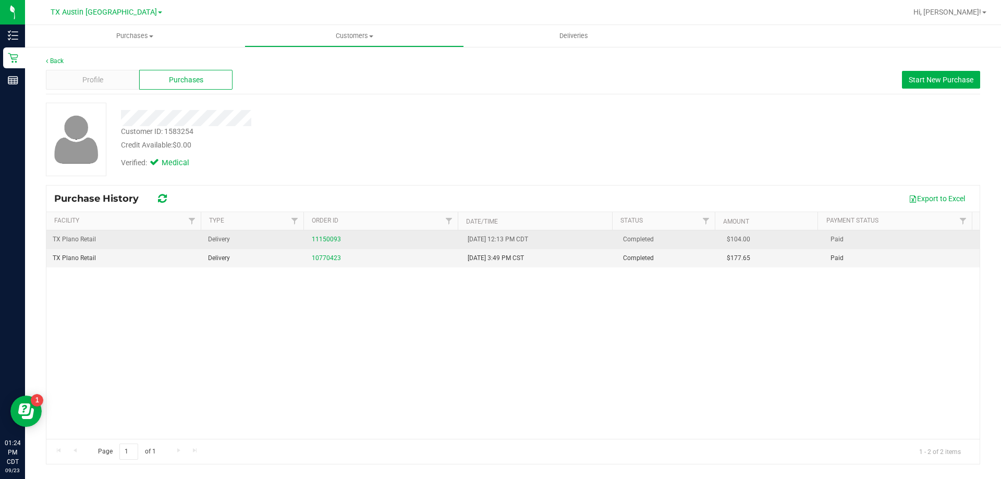
click at [325, 235] on div "11150093" at bounding box center [383, 240] width 143 height 10
click at [324, 237] on link "11150093" at bounding box center [326, 239] width 29 height 7
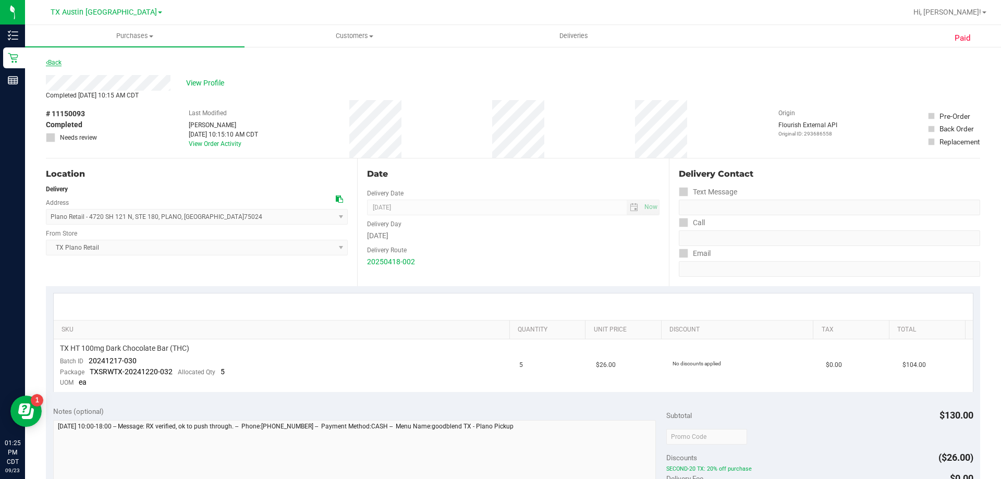
click at [56, 62] on link "Back" at bounding box center [54, 62] width 16 height 7
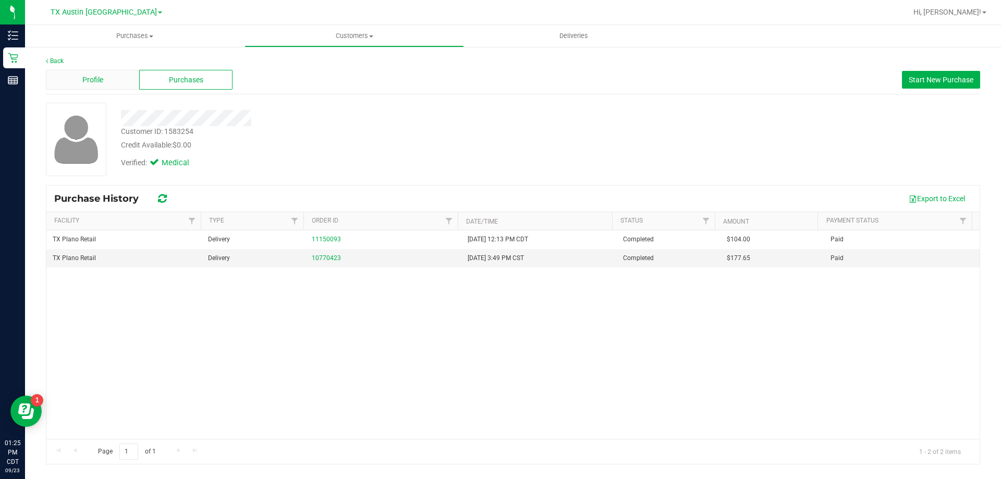
click at [123, 74] on div "Profile" at bounding box center [92, 80] width 93 height 20
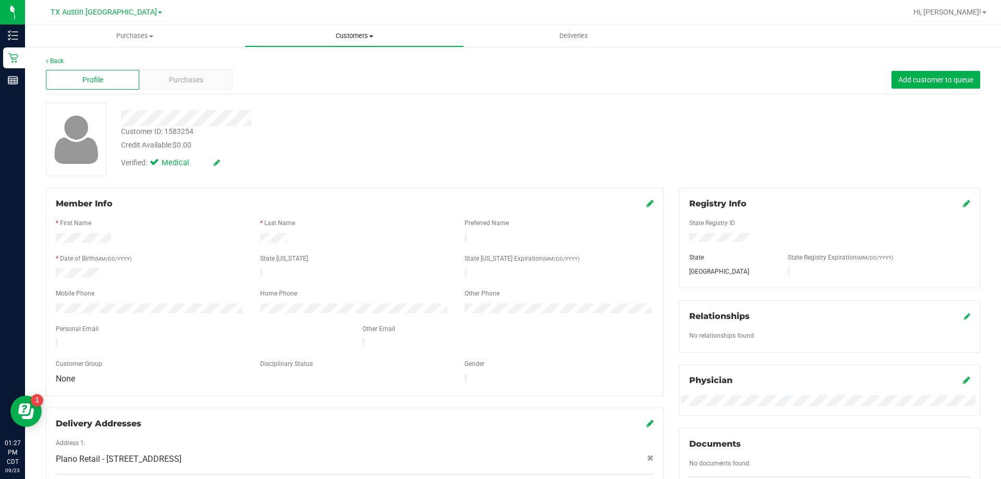
click at [338, 34] on span "Customers" at bounding box center [354, 35] width 219 height 9
click at [335, 66] on li "All customers" at bounding box center [355, 63] width 220 height 13
